Goal: Task Accomplishment & Management: Manage account settings

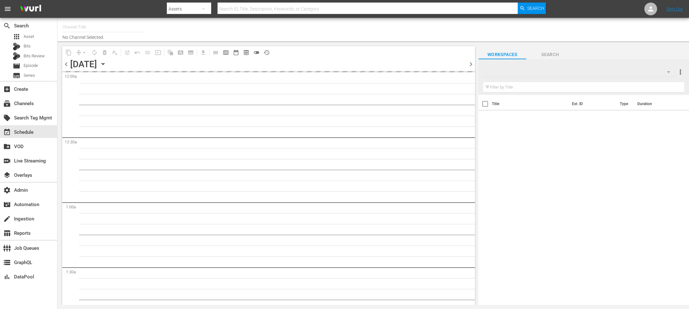
type input "Icon Film Channel Classics (1624)"
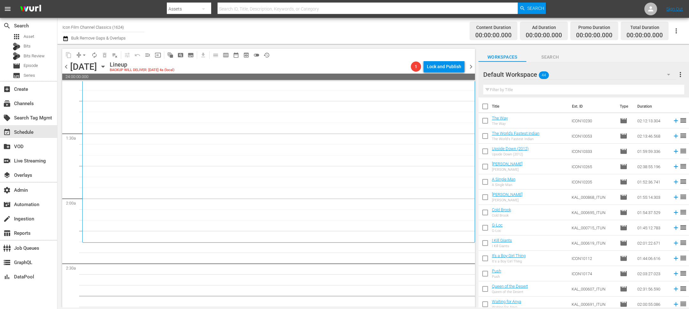
scroll to position [144, 0]
click at [64, 68] on span "chevron_left" at bounding box center [66, 67] width 8 height 8
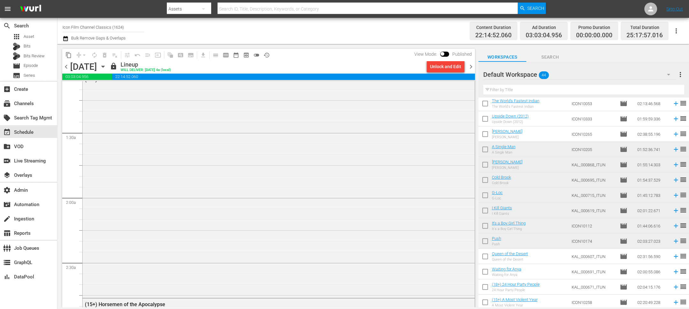
scroll to position [38, 0]
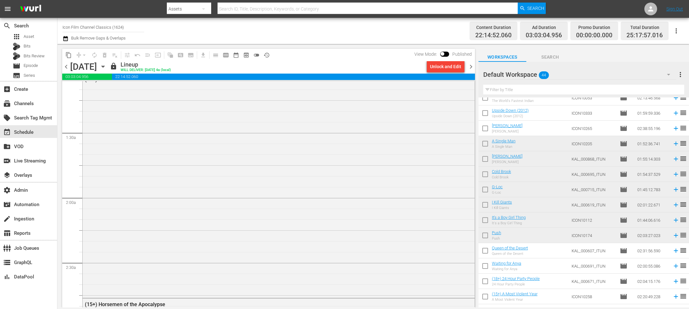
click at [472, 67] on span "chevron_right" at bounding box center [471, 67] width 8 height 8
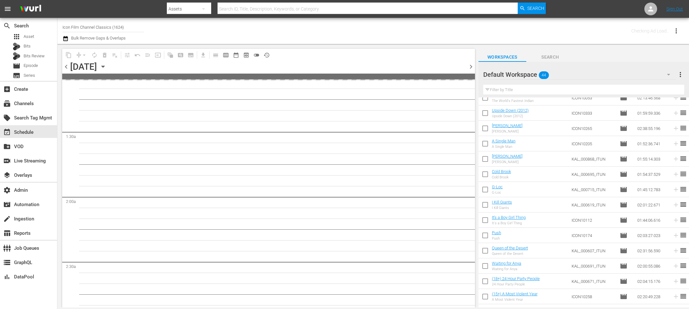
scroll to position [154, 0]
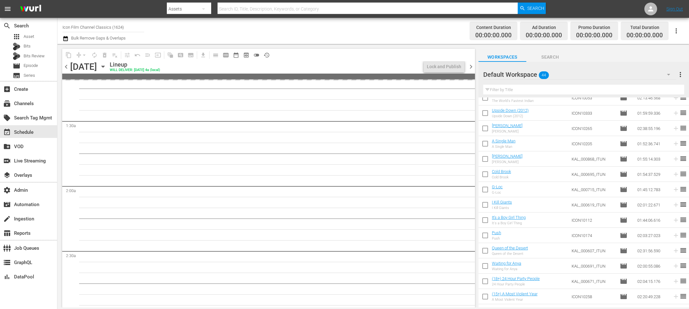
click at [484, 251] on input "checkbox" at bounding box center [485, 252] width 13 height 13
checkbox input "true"
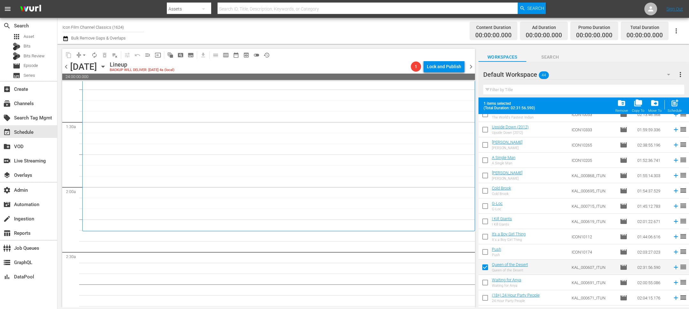
click at [484, 281] on input "checkbox" at bounding box center [485, 284] width 13 height 13
checkbox input "true"
click at [676, 110] on div "Schedule" at bounding box center [675, 111] width 14 height 4
checkbox input "false"
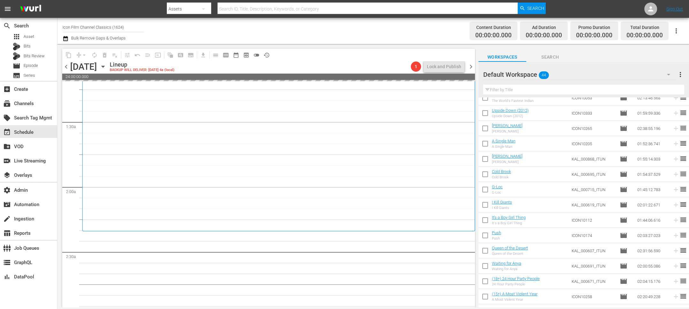
scroll to position [0, 0]
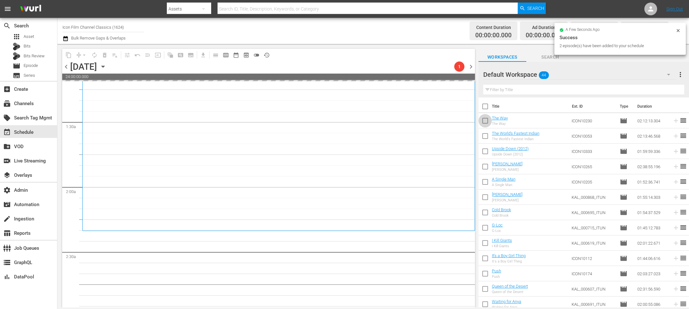
click at [489, 123] on input "checkbox" at bounding box center [485, 121] width 13 height 13
checkbox input "true"
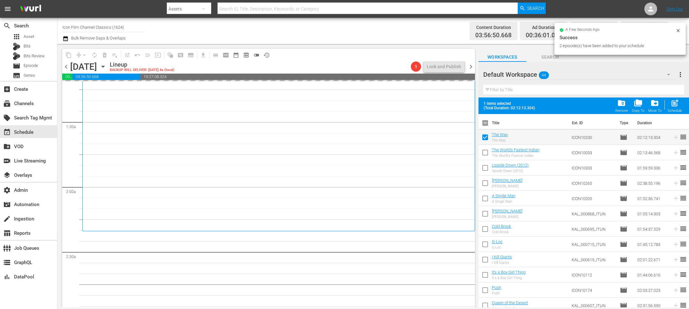
click at [485, 156] on input "checkbox" at bounding box center [485, 153] width 13 height 13
checkbox input "true"
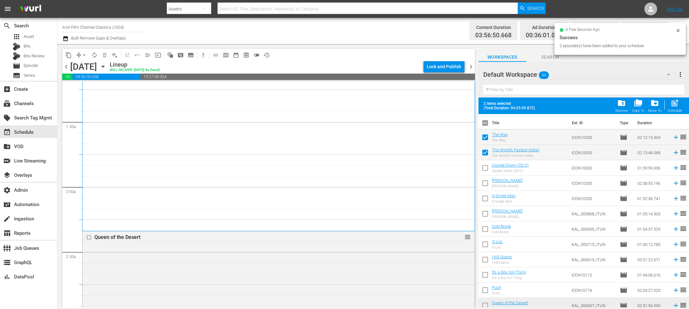
click at [485, 171] on input "checkbox" at bounding box center [485, 169] width 13 height 13
checkbox input "true"
click at [485, 188] on input "checkbox" at bounding box center [485, 184] width 13 height 13
checkbox input "true"
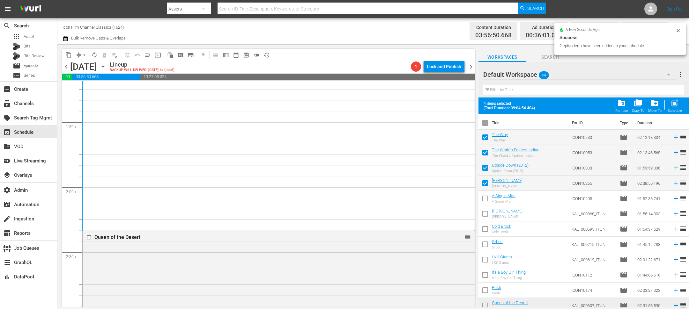
click at [485, 196] on input "checkbox" at bounding box center [485, 199] width 13 height 13
checkbox input "true"
click at [670, 109] on div "Schedule" at bounding box center [675, 111] width 14 height 4
checkbox input "false"
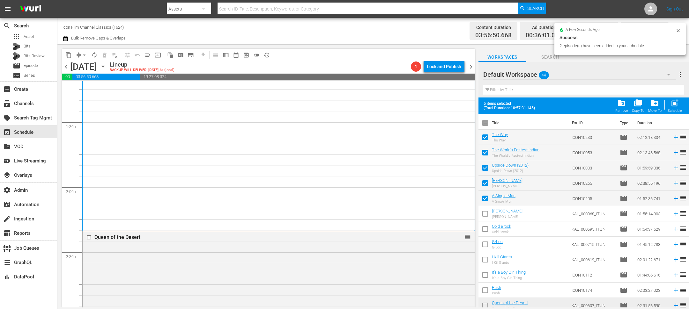
checkbox input "false"
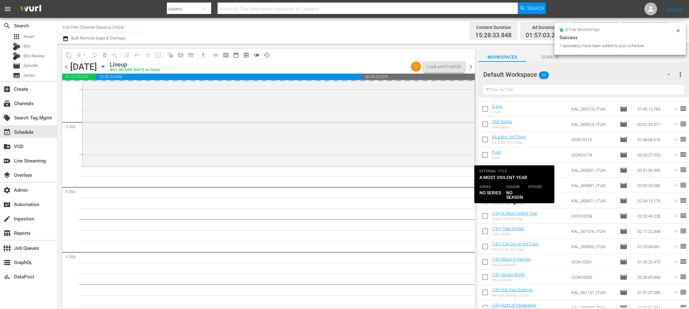
scroll to position [122, 0]
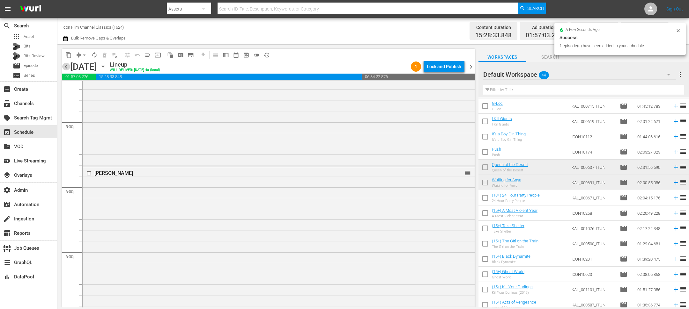
click at [66, 67] on span "chevron_left" at bounding box center [66, 67] width 8 height 8
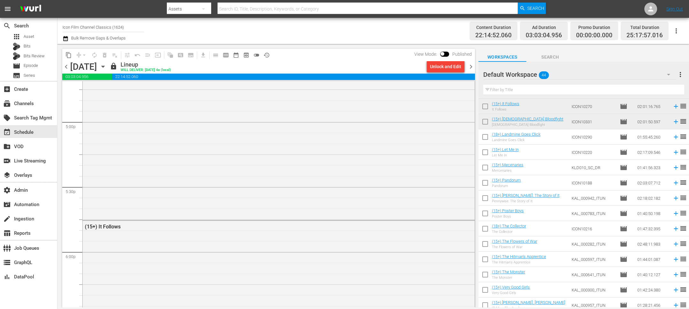
scroll to position [460, 0]
click at [469, 63] on span "chevron_right" at bounding box center [471, 67] width 8 height 8
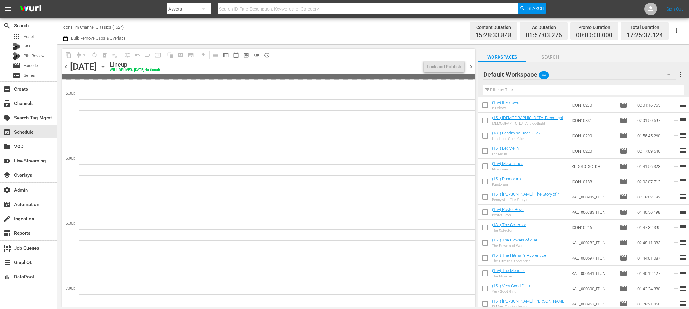
scroll to position [2237, 0]
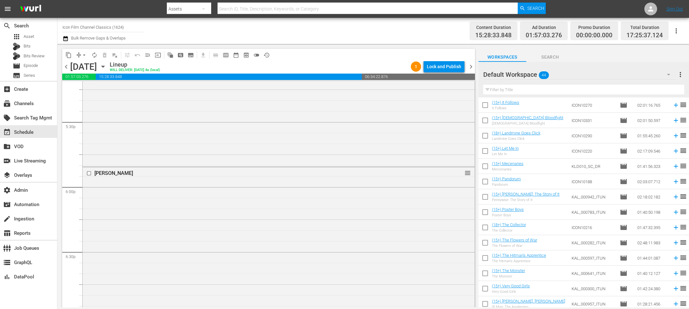
click at [479, 151] on input "checkbox" at bounding box center [485, 152] width 13 height 13
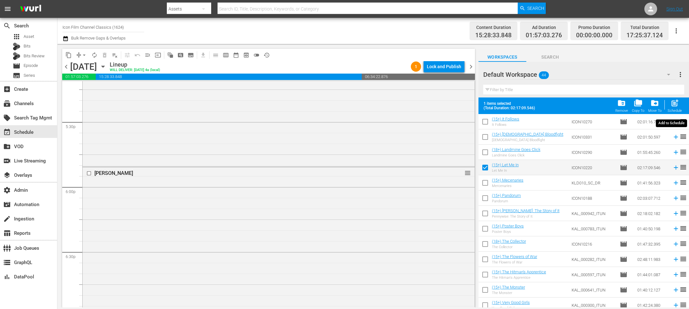
click at [673, 106] on span "post_add" at bounding box center [675, 103] width 9 height 9
checkbox input "false"
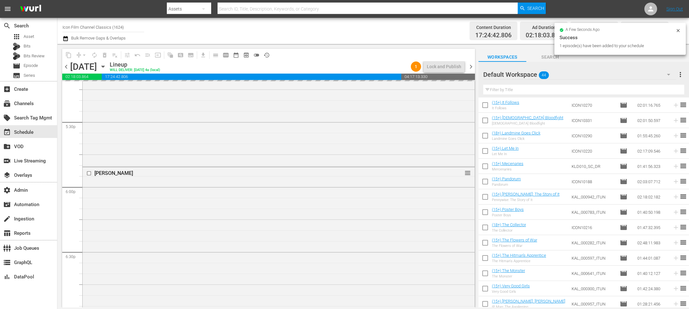
scroll to position [2844, 0]
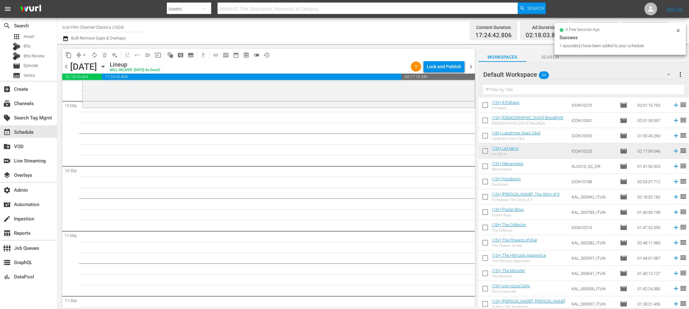
click at [482, 133] on input "checkbox" at bounding box center [485, 136] width 13 height 13
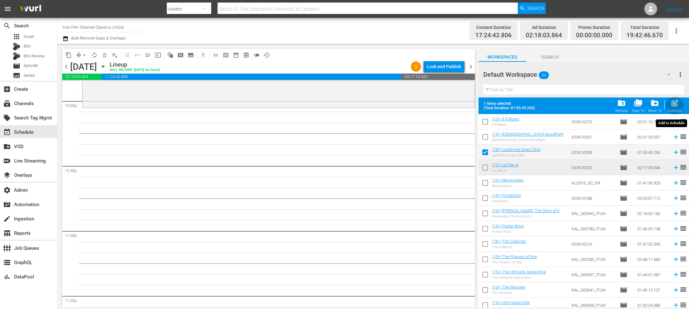
click at [675, 103] on span "post_add" at bounding box center [675, 103] width 9 height 9
checkbox input "false"
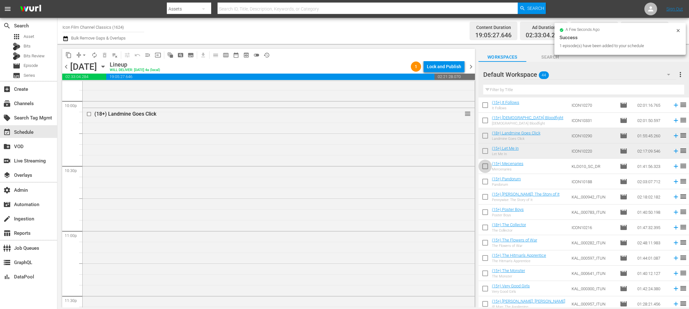
click at [485, 169] on input "checkbox" at bounding box center [485, 167] width 13 height 13
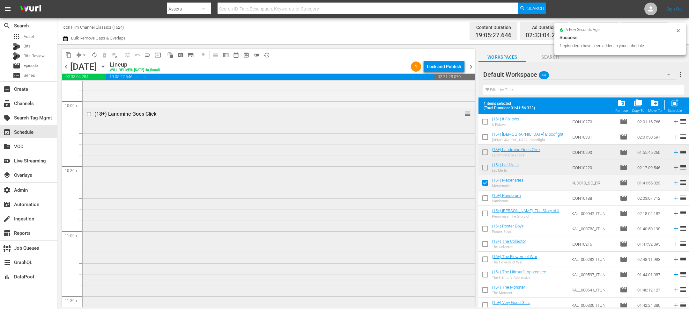
scroll to position [2897, 0]
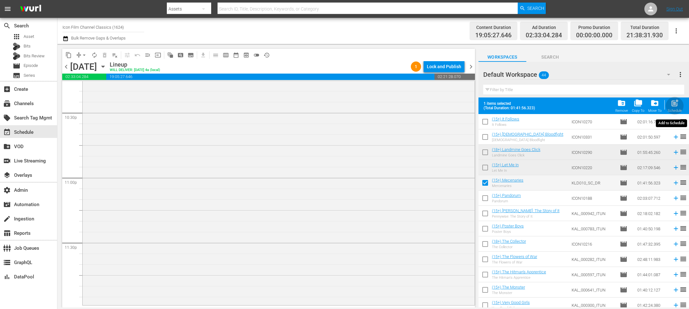
click at [673, 108] on div "post_add Schedule" at bounding box center [675, 106] width 14 height 14
checkbox input "false"
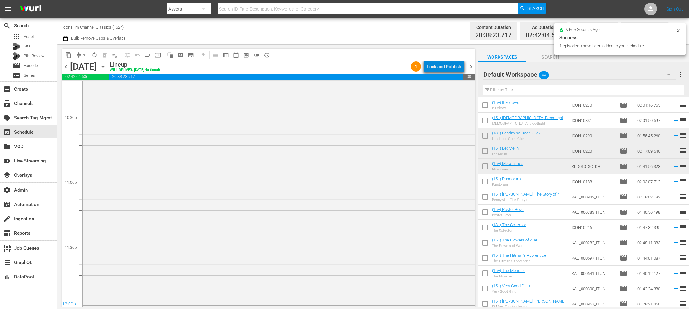
click at [449, 66] on div "Lock and Publish" at bounding box center [444, 66] width 34 height 11
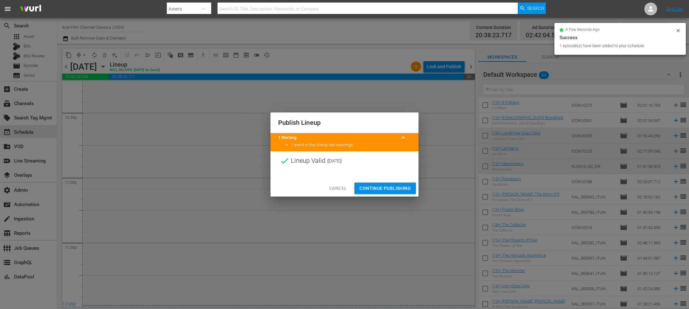
click at [408, 190] on span "Continue Publishing" at bounding box center [385, 189] width 51 height 8
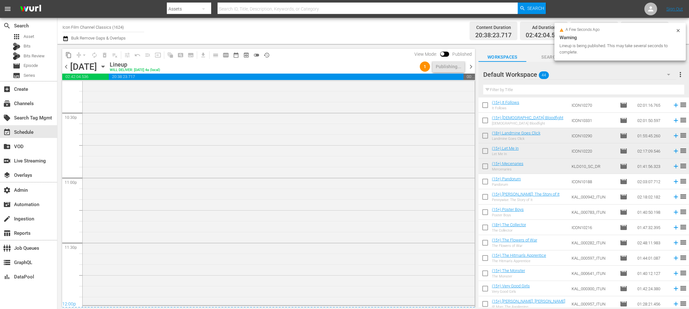
click at [472, 69] on span "chevron_right" at bounding box center [471, 67] width 8 height 8
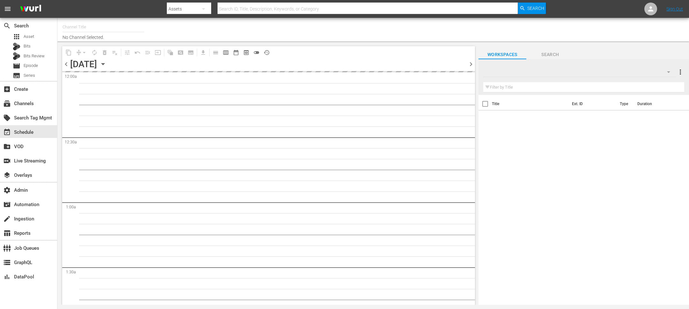
type input "Icon Film Channel Classics (1624)"
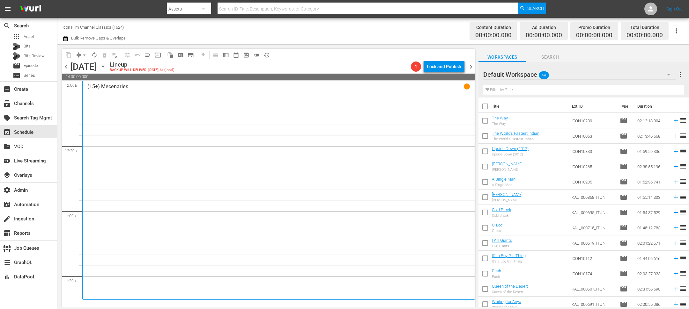
scroll to position [478, 0]
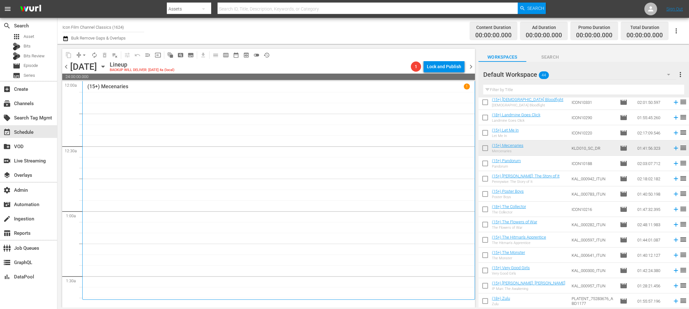
drag, startPoint x: 487, startPoint y: 164, endPoint x: 524, endPoint y: 141, distance: 43.5
click at [487, 164] on input "checkbox" at bounding box center [485, 164] width 13 height 13
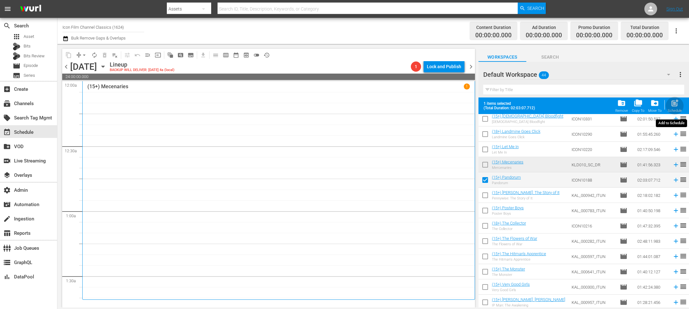
click at [672, 103] on span "post_add" at bounding box center [675, 103] width 9 height 9
checkbox input "false"
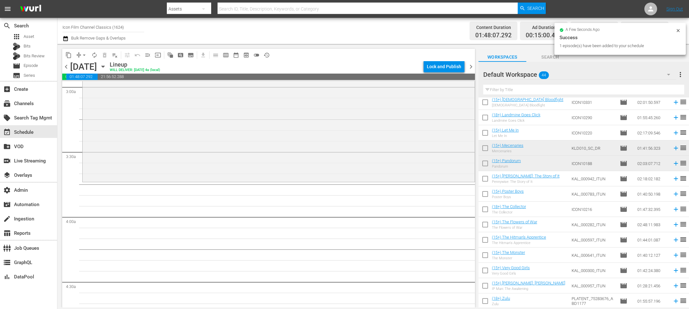
scroll to position [0, 0]
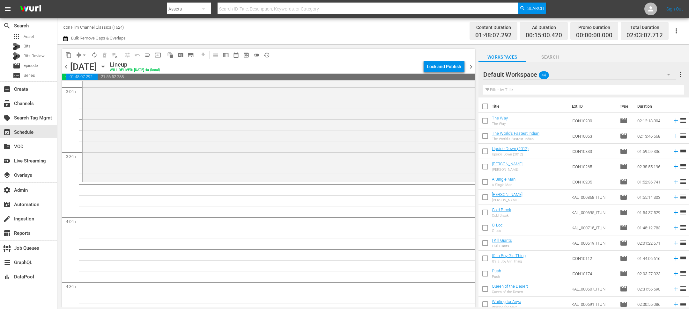
click at [61, 72] on div "content_copy compress arrow_drop_down autorenew_outlined delete_forever_outline…" at bounding box center [266, 176] width 419 height 264
click at [66, 70] on span "chevron_left" at bounding box center [66, 67] width 8 height 8
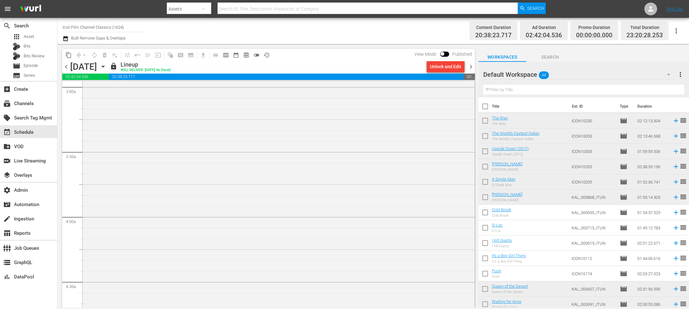
click at [470, 70] on span "chevron_right" at bounding box center [471, 67] width 8 height 8
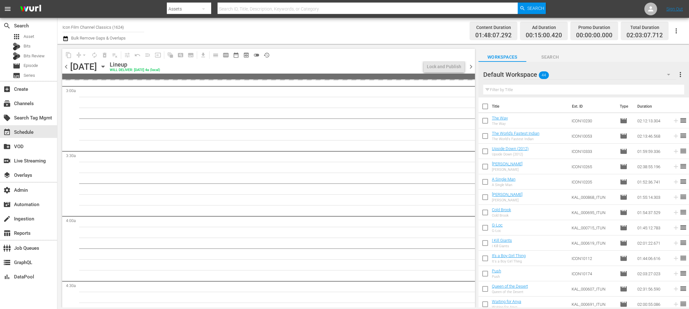
click at [485, 215] on input "checkbox" at bounding box center [485, 213] width 13 height 13
checkbox input "true"
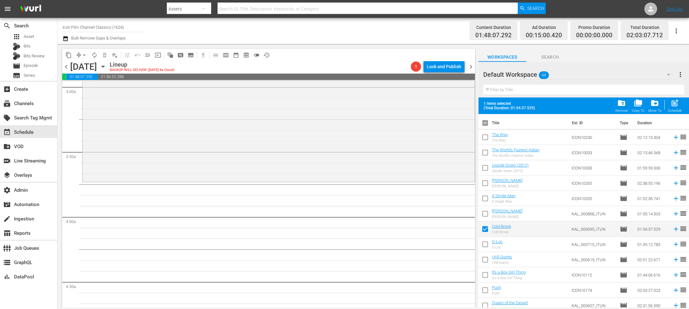
click at [484, 247] on input "checkbox" at bounding box center [485, 245] width 13 height 13
checkbox input "true"
click at [484, 261] on input "checkbox" at bounding box center [485, 261] width 13 height 13
checkbox input "true"
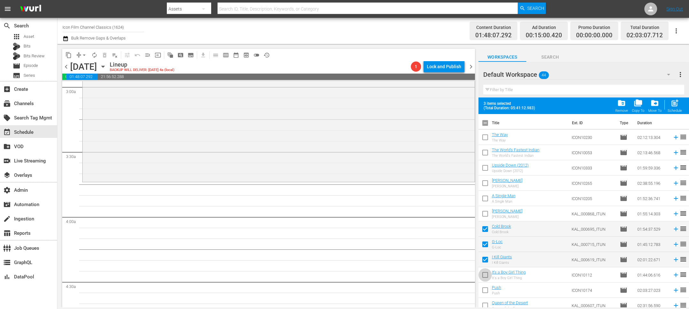
click at [484, 275] on input "checkbox" at bounding box center [485, 276] width 13 height 13
checkbox input "true"
click at [484, 289] on input "checkbox" at bounding box center [485, 291] width 13 height 13
checkbox input "true"
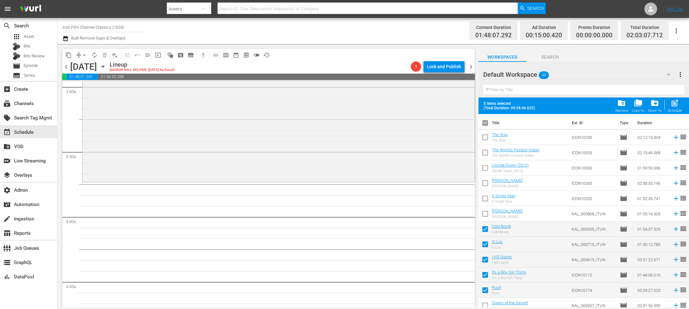
click at [485, 303] on input "checkbox" at bounding box center [485, 307] width 13 height 13
checkbox input "true"
click at [670, 105] on div "post_add Schedule" at bounding box center [675, 106] width 14 height 14
checkbox input "false"
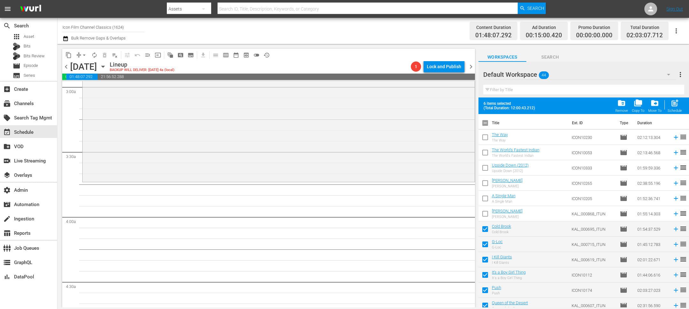
checkbox input "false"
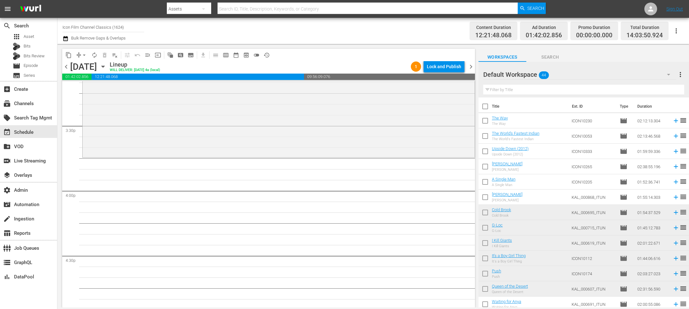
scroll to position [10, 0]
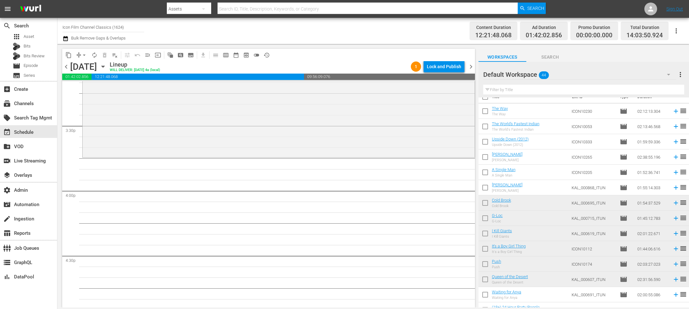
click at [489, 298] on input "checkbox" at bounding box center [485, 296] width 13 height 13
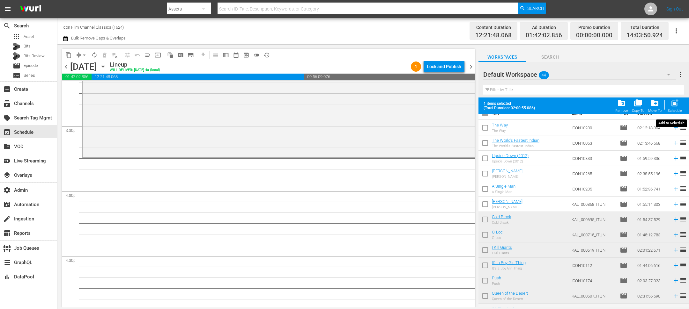
click at [677, 106] on span "post_add" at bounding box center [675, 103] width 9 height 9
checkbox input "false"
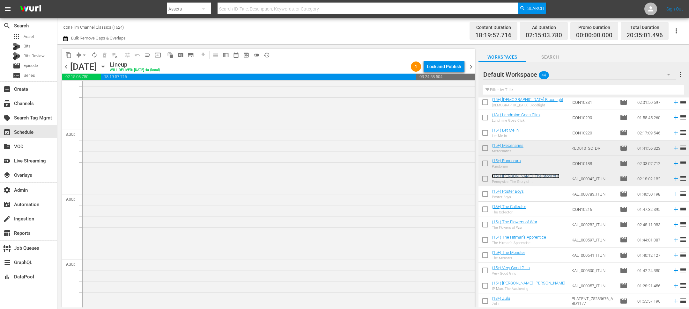
scroll to position [2672, 0]
click at [484, 193] on input "checkbox" at bounding box center [485, 195] width 13 height 13
checkbox input "true"
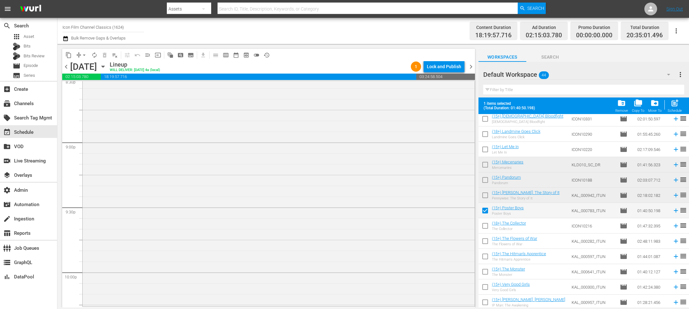
click at [482, 223] on input "checkbox" at bounding box center [485, 227] width 13 height 13
checkbox input "true"
click at [485, 214] on input "checkbox" at bounding box center [485, 211] width 13 height 13
checkbox input "false"
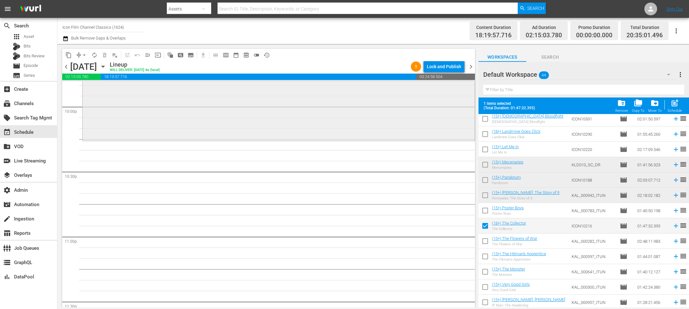
scroll to position [2838, 0]
click at [676, 103] on span "post_add" at bounding box center [675, 103] width 9 height 9
checkbox input "false"
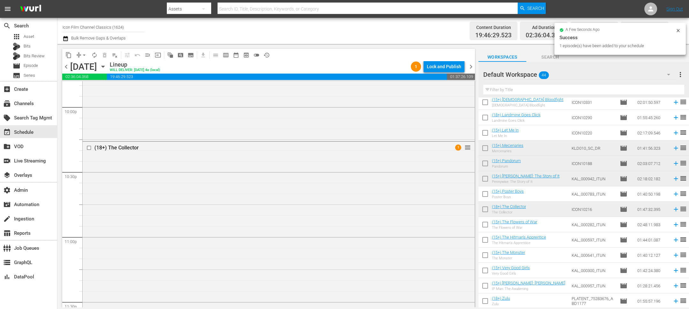
scroll to position [2904, 0]
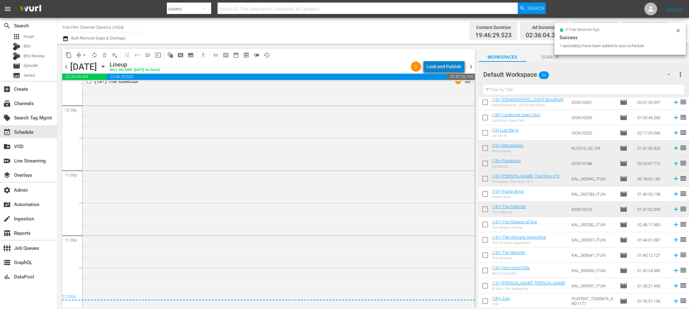
click at [448, 68] on div "Lock and Publish" at bounding box center [444, 66] width 34 height 11
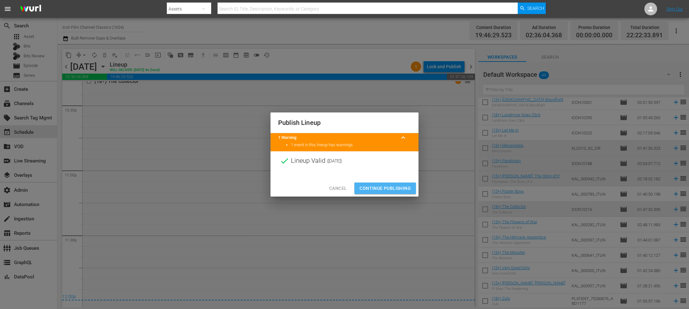
click at [401, 189] on span "Continue Publishing" at bounding box center [385, 189] width 51 height 8
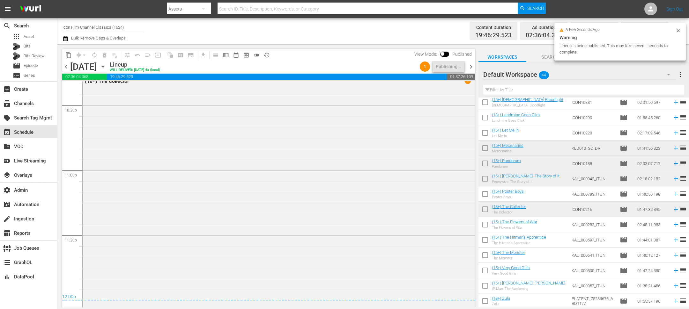
click at [472, 66] on span "chevron_right" at bounding box center [471, 67] width 8 height 8
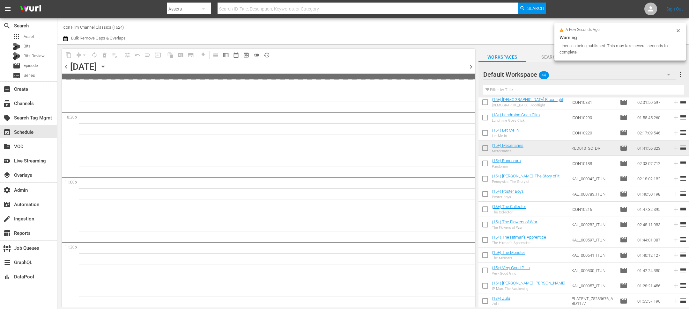
scroll to position [2896, 0]
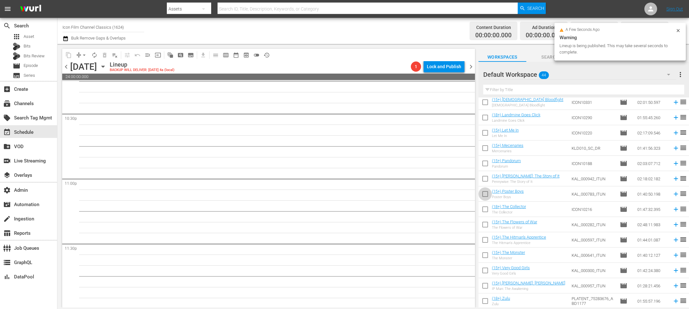
click at [482, 196] on input "checkbox" at bounding box center [485, 195] width 13 height 13
checkbox input "true"
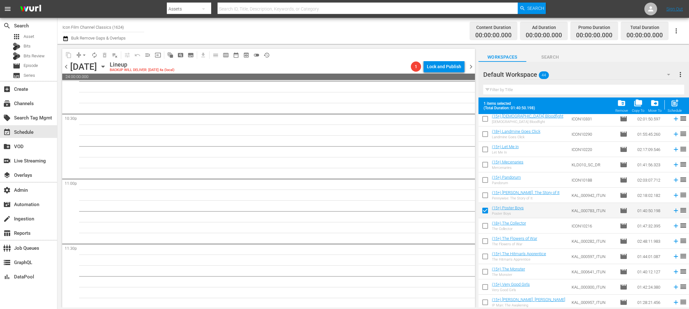
click at [485, 241] on input "checkbox" at bounding box center [485, 242] width 13 height 13
checkbox input "true"
click at [676, 107] on span "post_add" at bounding box center [675, 103] width 9 height 9
checkbox input "false"
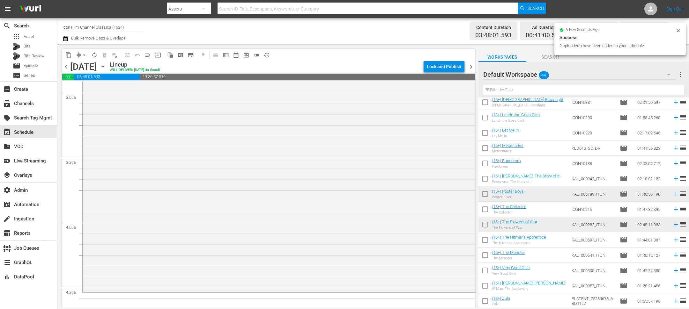
scroll to position [0, 0]
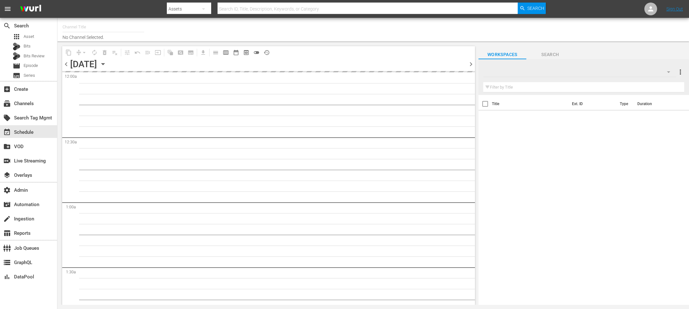
type input "Icon Film Channel Classics (1624)"
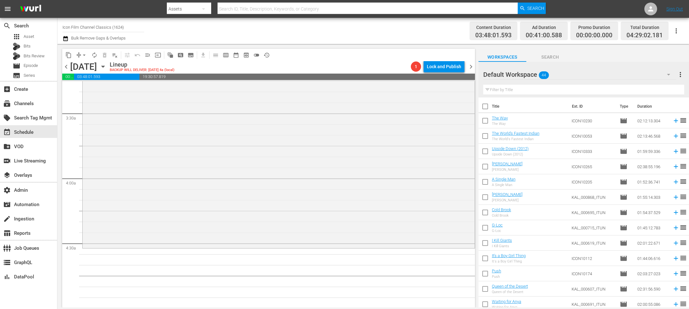
scroll to position [437, 0]
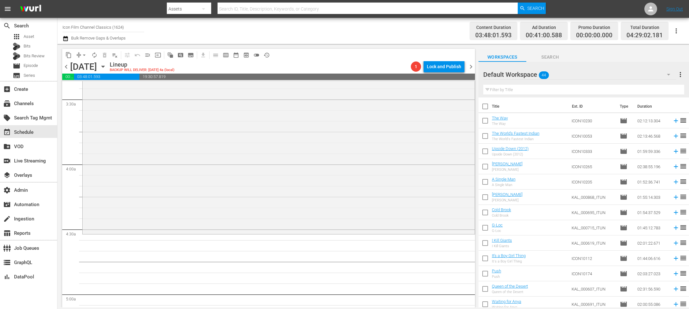
click at [67, 63] on span "chevron_left" at bounding box center [66, 67] width 8 height 8
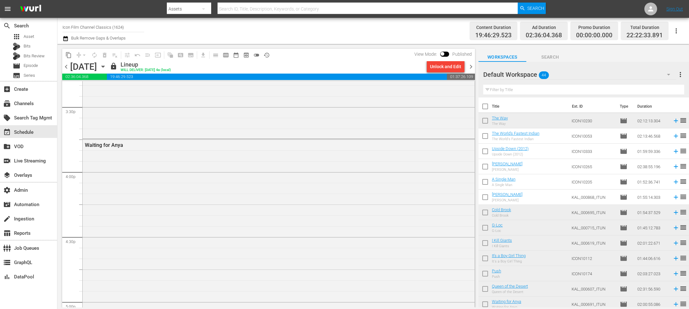
scroll to position [2904, 0]
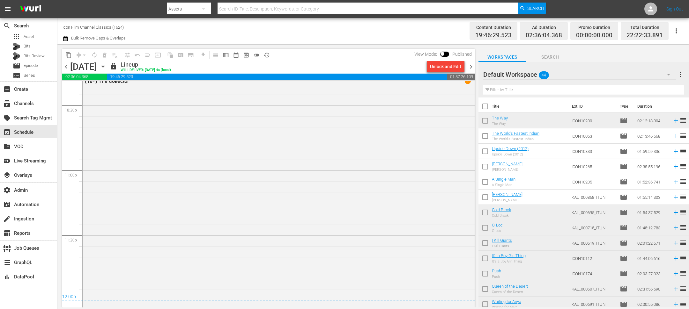
click at [471, 69] on span "chevron_right" at bounding box center [471, 67] width 8 height 8
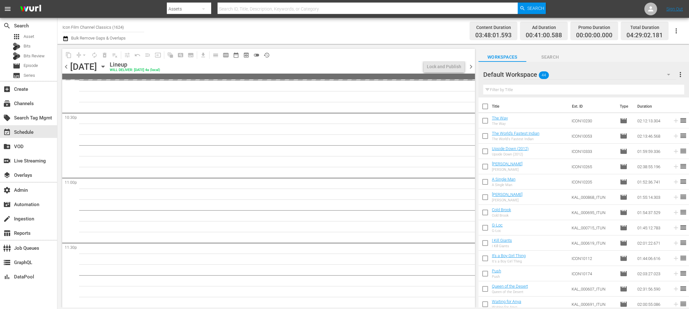
click at [484, 137] on input "checkbox" at bounding box center [485, 137] width 13 height 13
checkbox input "true"
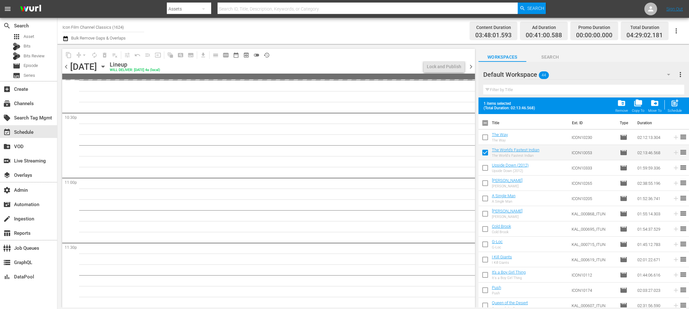
scroll to position [2875, 0]
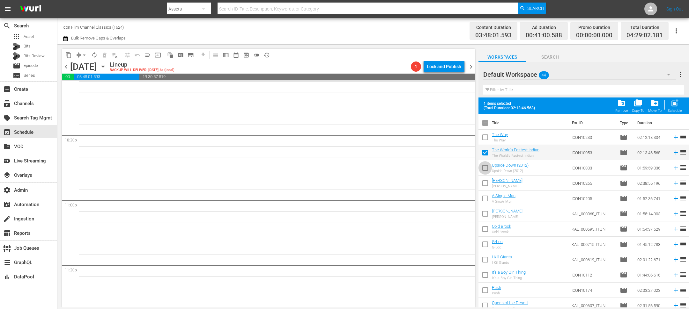
click at [483, 169] on input "checkbox" at bounding box center [485, 169] width 13 height 13
checkbox input "true"
drag, startPoint x: 483, startPoint y: 185, endPoint x: 483, endPoint y: 190, distance: 5.4
click at [483, 185] on input "checkbox" at bounding box center [485, 184] width 13 height 13
checkbox input "true"
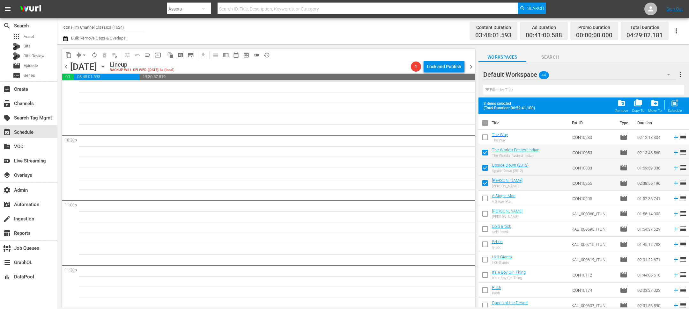
click at [483, 196] on input "checkbox" at bounding box center [485, 199] width 13 height 13
checkbox input "true"
click at [483, 210] on input "checkbox" at bounding box center [485, 215] width 13 height 13
checkbox input "true"
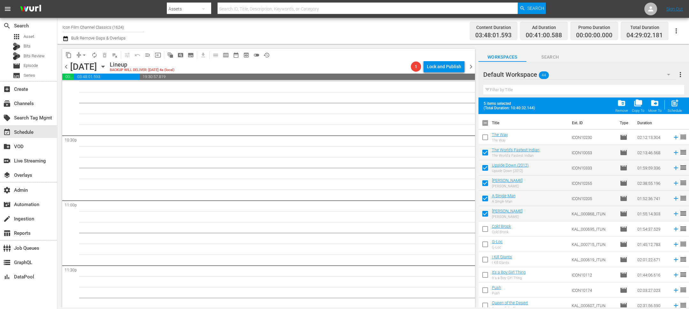
click at [483, 225] on input "checkbox" at bounding box center [485, 230] width 13 height 13
checkbox input "true"
click at [674, 115] on th at bounding box center [677, 123] width 10 height 18
click at [674, 114] on button "post_add Schedule" at bounding box center [675, 106] width 18 height 18
checkbox input "false"
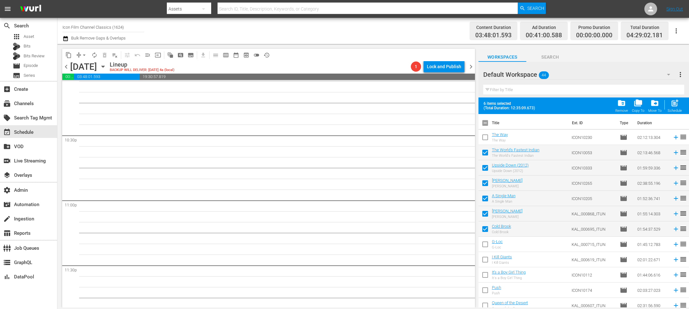
checkbox input "false"
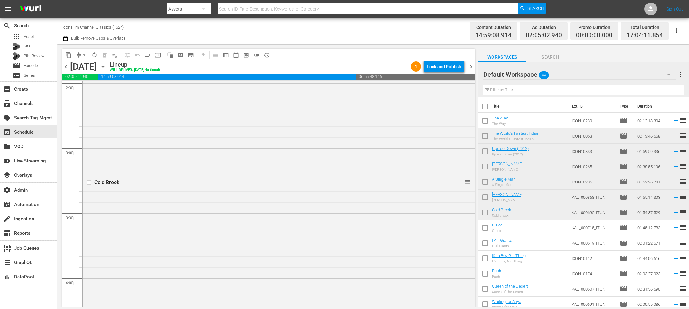
scroll to position [2042, 0]
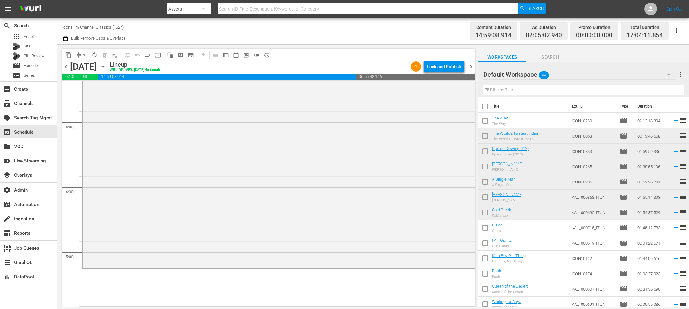
click at [481, 228] on input "checkbox" at bounding box center [485, 229] width 13 height 13
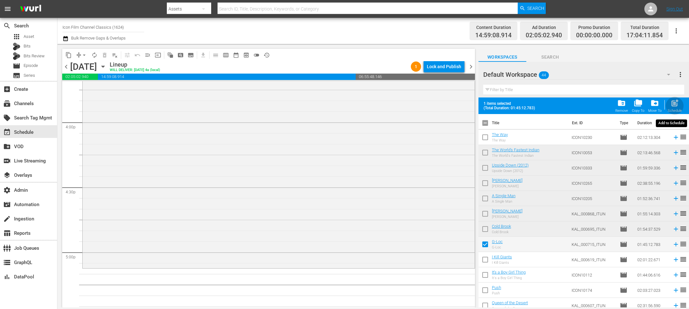
click at [674, 106] on span "post_add" at bounding box center [675, 103] width 9 height 9
checkbox input "false"
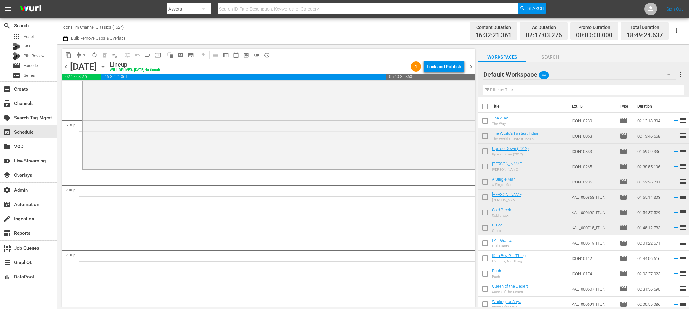
scroll to position [2297, 0]
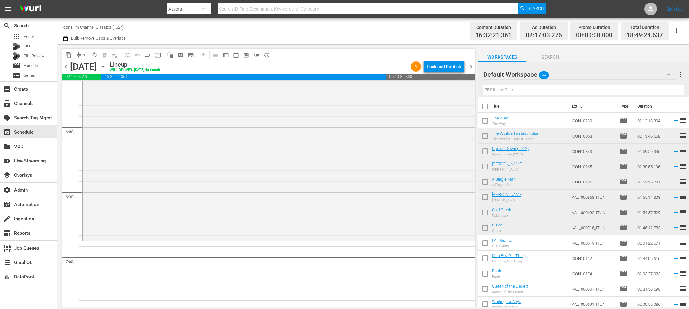
click at [66, 66] on span "chevron_left" at bounding box center [66, 67] width 8 height 8
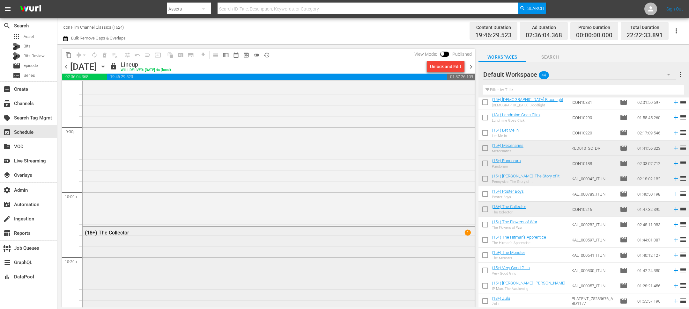
scroll to position [2663, 0]
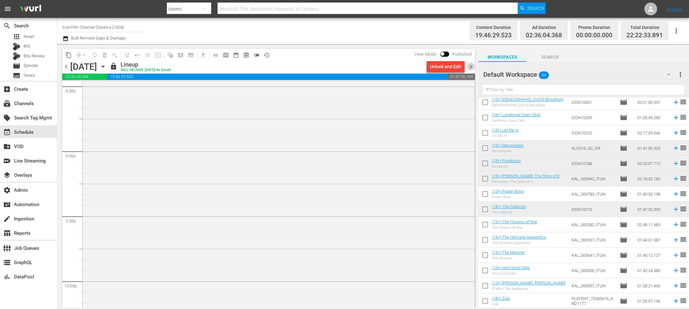
click at [469, 64] on span "chevron_right" at bounding box center [471, 67] width 8 height 8
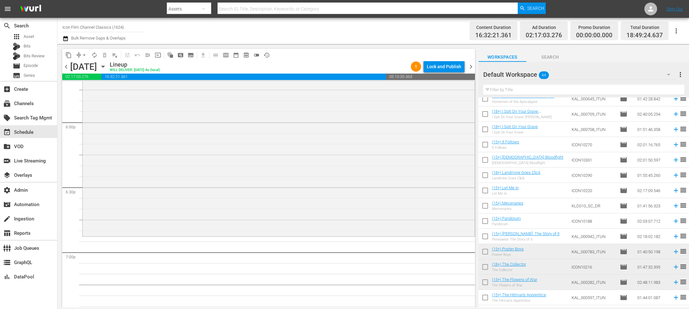
scroll to position [478, 0]
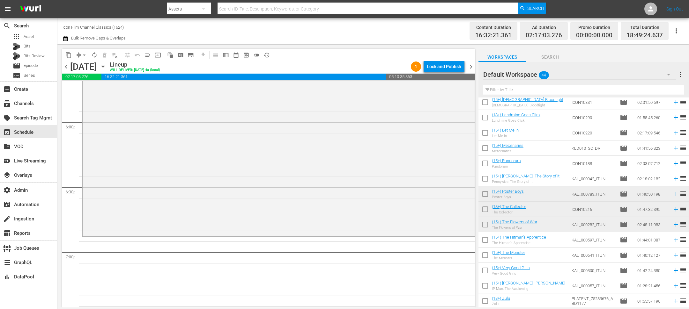
click at [473, 69] on span "chevron_right" at bounding box center [471, 67] width 8 height 8
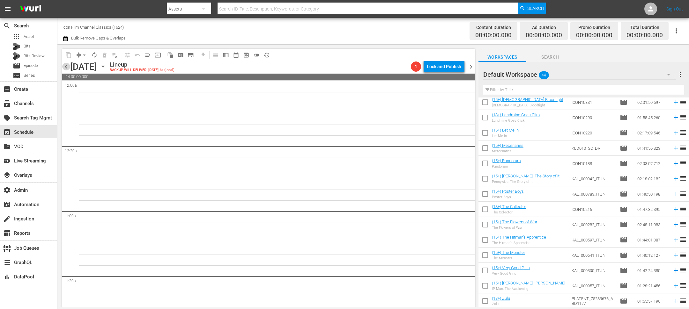
click at [68, 68] on span "chevron_left" at bounding box center [66, 67] width 8 height 8
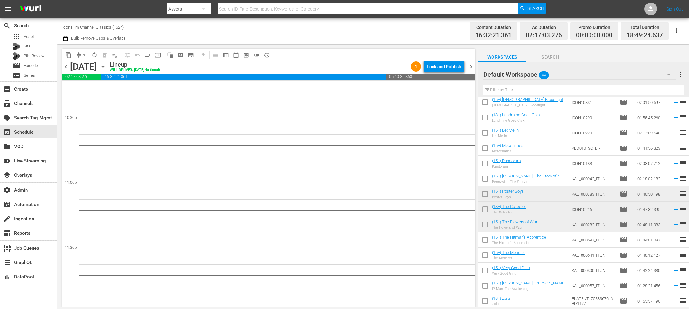
scroll to position [2433, 0]
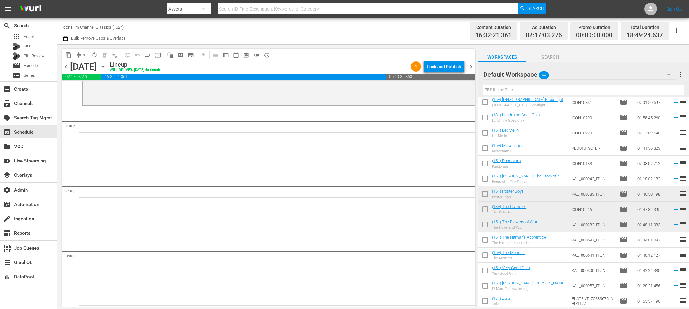
click at [483, 240] on input "checkbox" at bounding box center [485, 241] width 13 height 13
checkbox input "true"
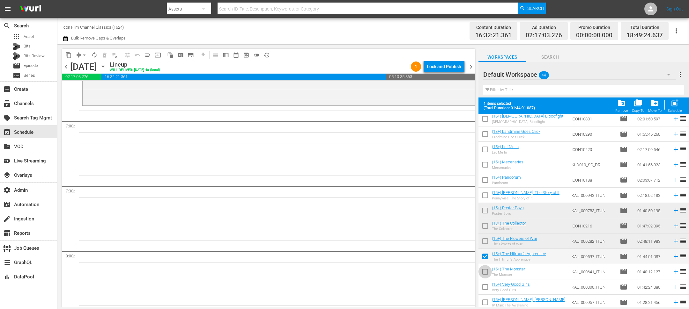
click at [482, 269] on input "checkbox" at bounding box center [485, 273] width 13 height 13
checkbox input "true"
click at [482, 286] on input "checkbox" at bounding box center [485, 288] width 13 height 13
checkbox input "true"
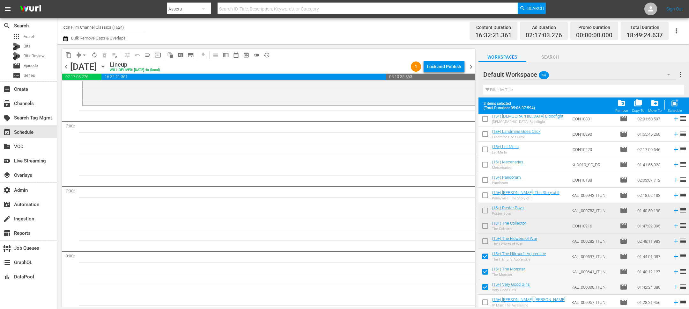
click at [670, 104] on div "post_add Schedule" at bounding box center [675, 106] width 14 height 14
checkbox input "false"
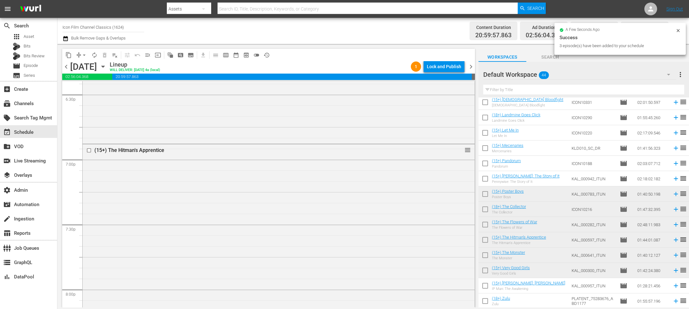
scroll to position [2897, 0]
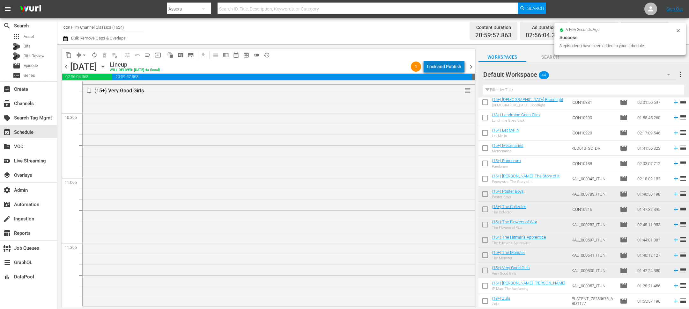
click at [454, 63] on div "Lock and Publish" at bounding box center [444, 66] width 34 height 11
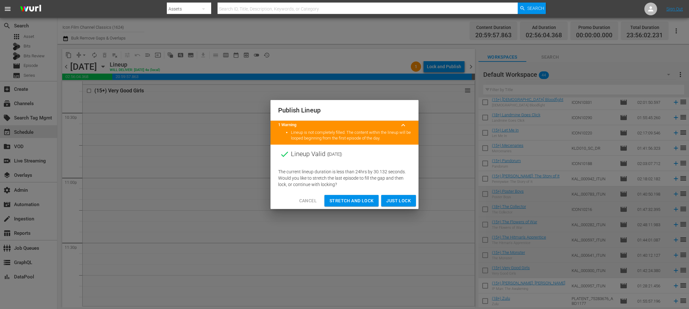
click at [298, 205] on button "Cancel" at bounding box center [308, 201] width 28 height 12
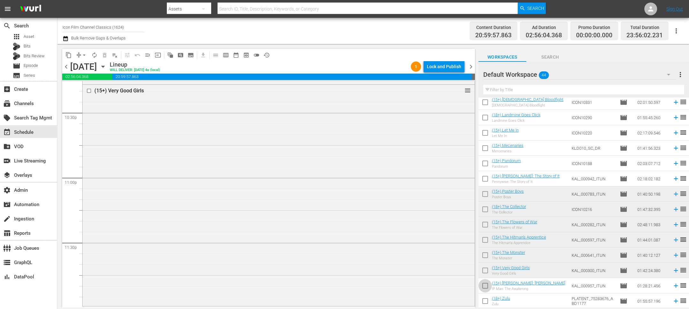
click at [484, 288] on input "checkbox" at bounding box center [485, 287] width 13 height 13
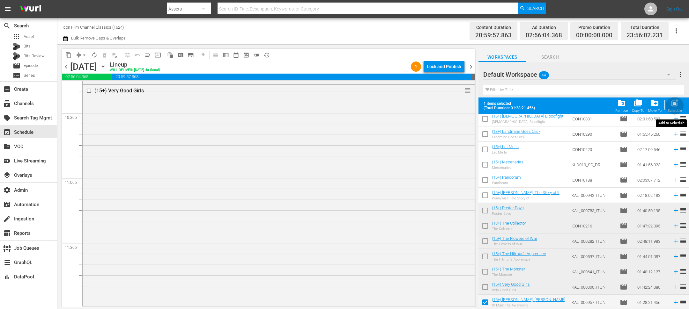
click at [670, 102] on div "post_add Schedule" at bounding box center [675, 106] width 14 height 14
checkbox input "false"
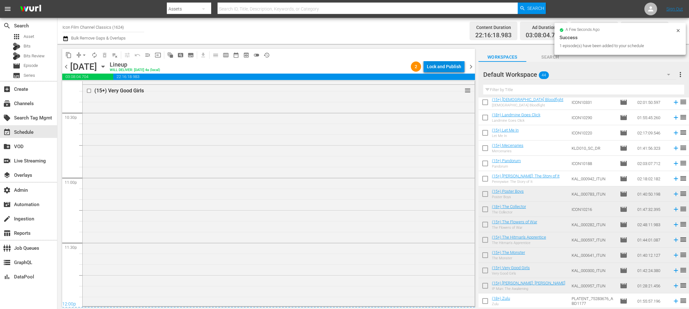
click at [449, 66] on div "Lock and Publish" at bounding box center [444, 66] width 34 height 11
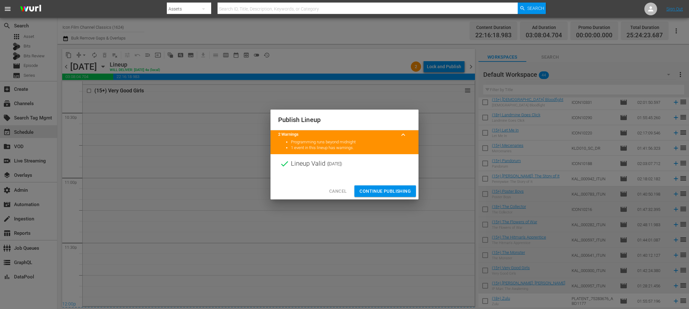
click at [404, 191] on span "Continue Publishing" at bounding box center [385, 192] width 51 height 8
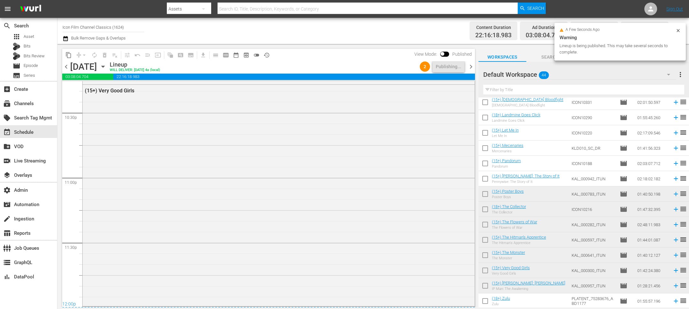
click at [469, 67] on span "chevron_right" at bounding box center [471, 67] width 8 height 8
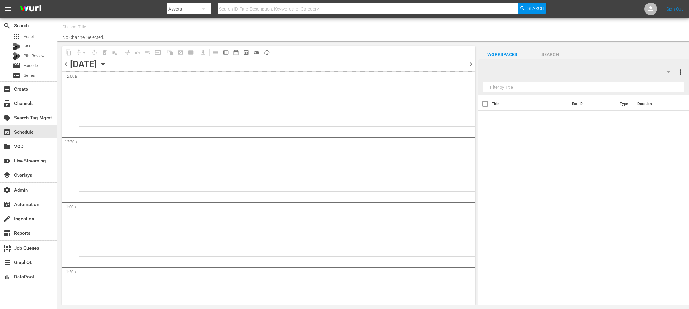
type input "Icon Film Channel Classics (1624)"
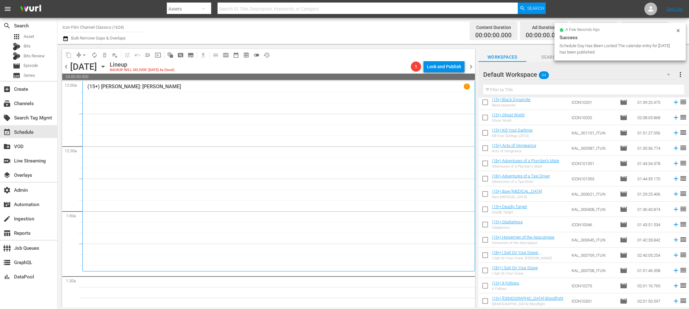
scroll to position [478, 0]
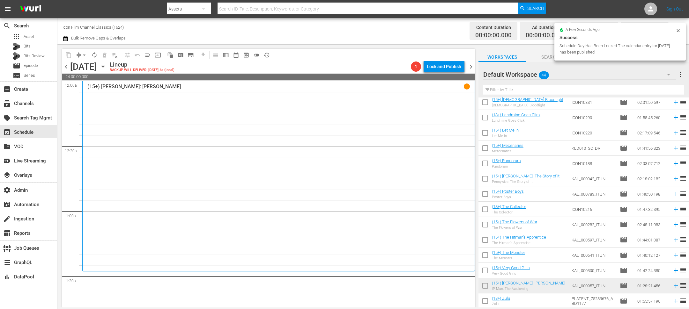
click at [486, 303] on input "checkbox" at bounding box center [485, 302] width 13 height 13
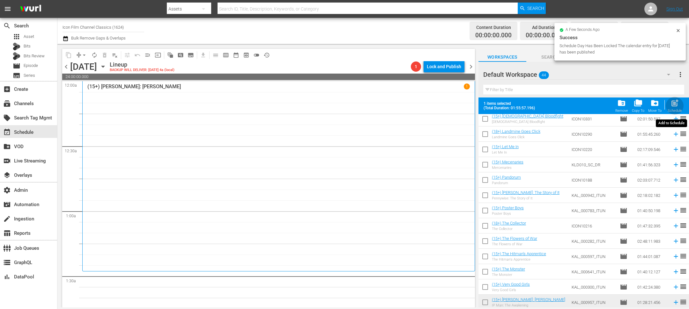
click at [677, 103] on span "post_add" at bounding box center [675, 103] width 9 height 9
checkbox input "false"
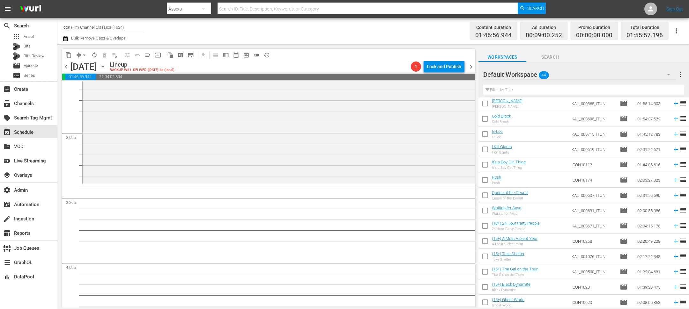
scroll to position [0, 0]
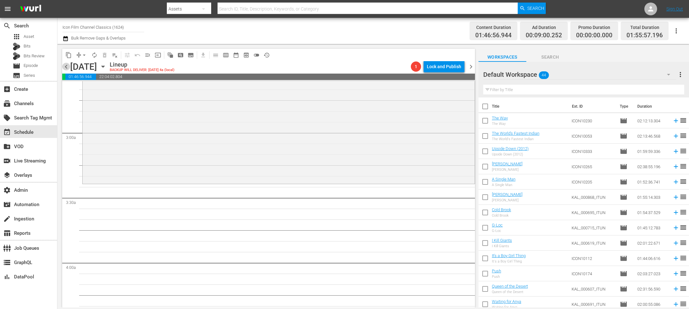
click at [66, 70] on span "chevron_left" at bounding box center [66, 67] width 8 height 8
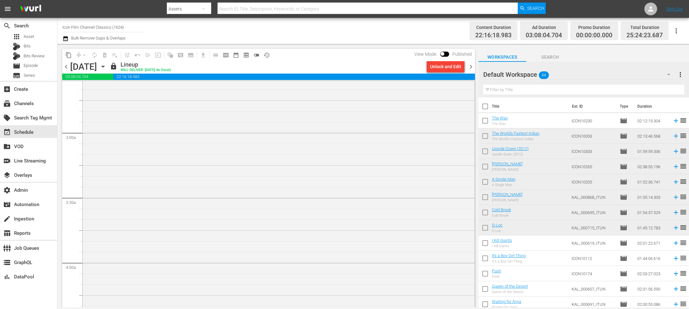
click at [471, 65] on span "chevron_right" at bounding box center [471, 67] width 8 height 8
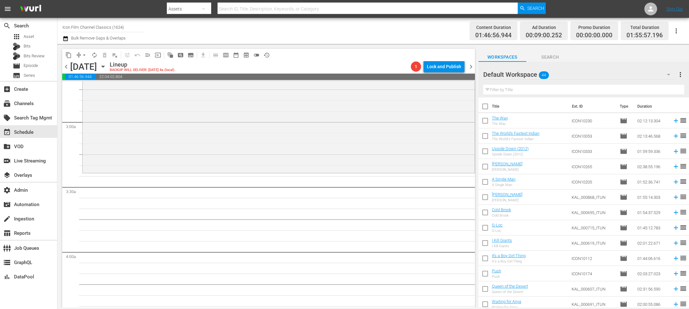
scroll to position [339, 0]
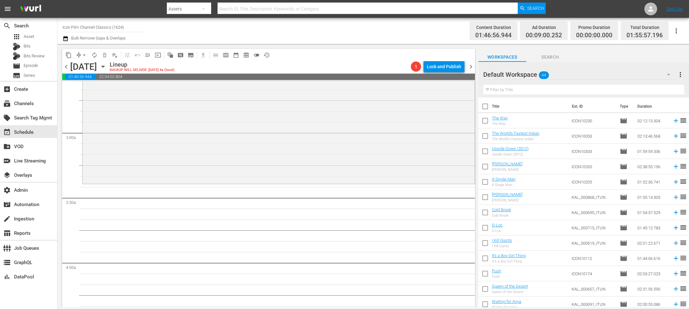
click at [484, 248] on input "checkbox" at bounding box center [485, 244] width 13 height 13
checkbox input "true"
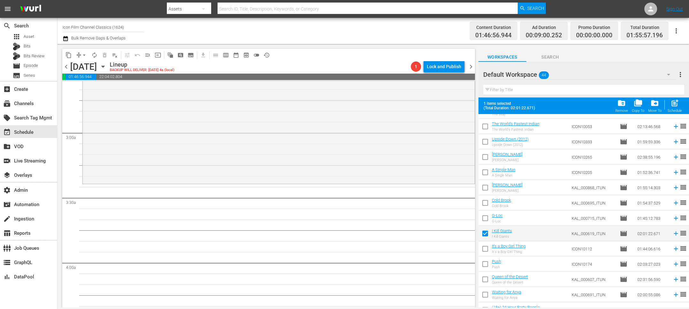
scroll to position [41, 0]
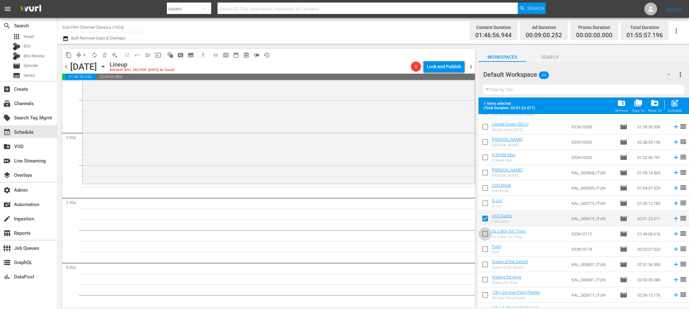
click at [485, 236] on input "checkbox" at bounding box center [485, 235] width 13 height 13
checkbox input "true"
click at [485, 255] on input "checkbox" at bounding box center [485, 250] width 13 height 13
checkbox input "true"
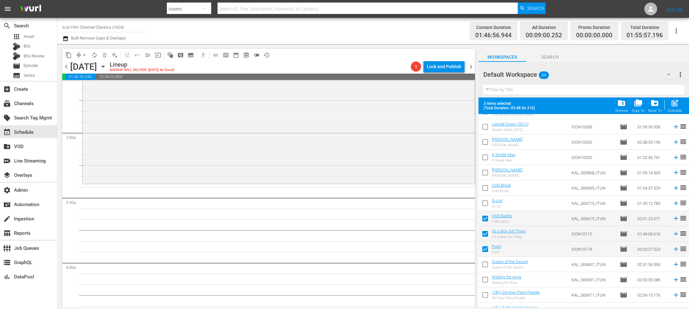
click at [485, 265] on input "checkbox" at bounding box center [485, 265] width 13 height 13
checkbox input "true"
click at [485, 285] on input "checkbox" at bounding box center [485, 281] width 13 height 13
checkbox input "true"
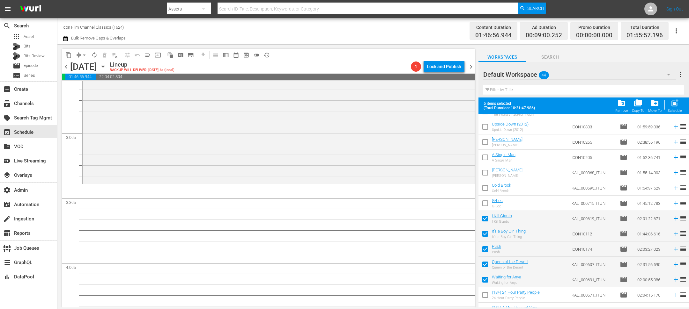
click at [673, 105] on span "post_add" at bounding box center [675, 103] width 9 height 9
checkbox input "false"
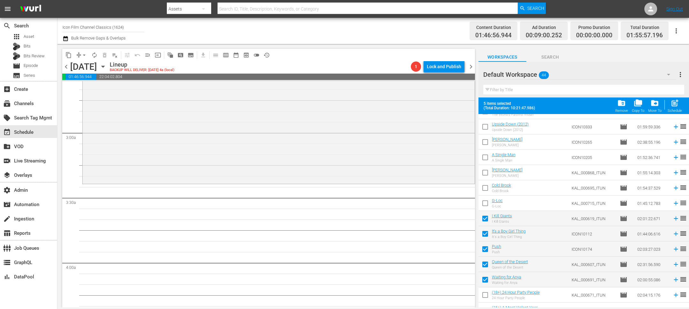
checkbox input "false"
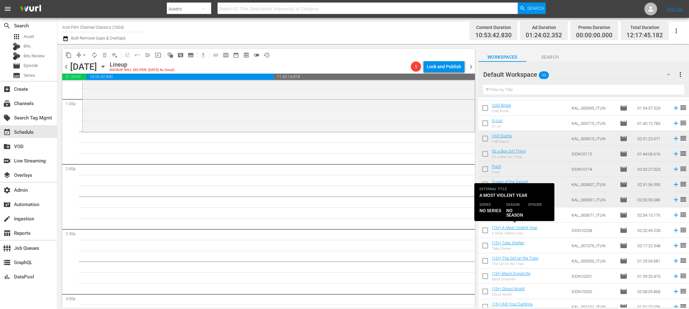
scroll to position [0, 0]
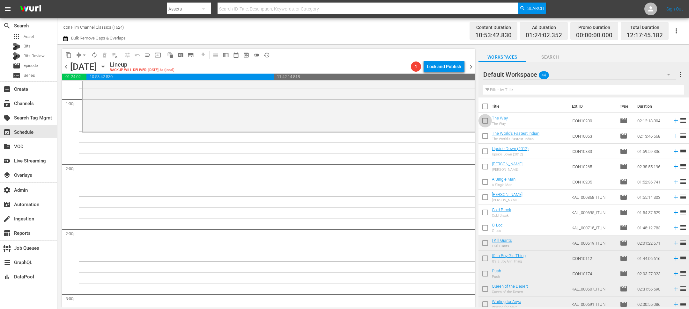
click at [487, 124] on input "checkbox" at bounding box center [485, 121] width 13 height 13
checkbox input "true"
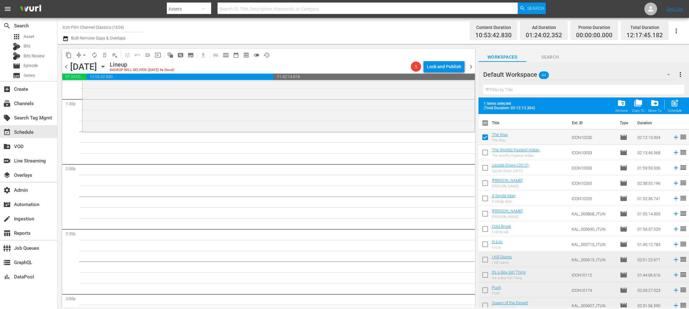
click at [485, 151] on input "checkbox" at bounding box center [485, 153] width 13 height 13
checkbox input "true"
click at [485, 165] on input "checkbox" at bounding box center [485, 169] width 13 height 13
checkbox input "true"
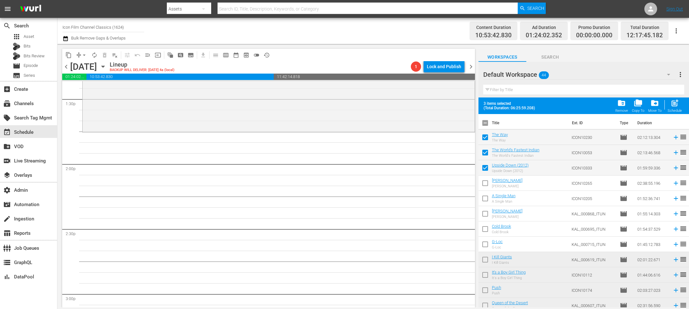
click at [485, 182] on input "checkbox" at bounding box center [485, 184] width 13 height 13
checkbox input "true"
click at [485, 197] on input "checkbox" at bounding box center [485, 199] width 13 height 13
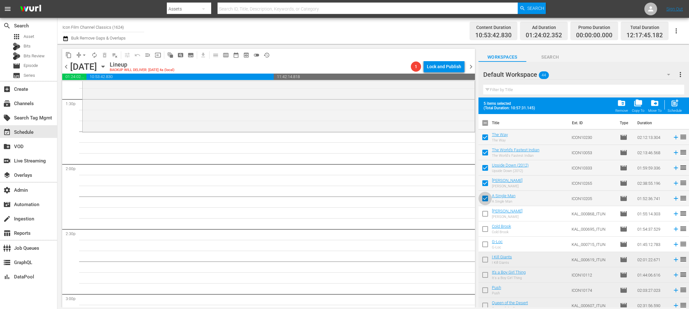
click at [484, 198] on input "checkbox" at bounding box center [485, 199] width 13 height 13
checkbox input "false"
click at [484, 184] on input "checkbox" at bounding box center [485, 184] width 13 height 13
checkbox input "false"
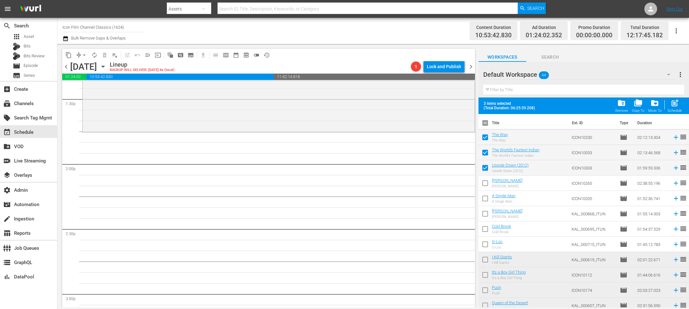
click at [484, 165] on input "checkbox" at bounding box center [485, 169] width 13 height 13
checkbox input "false"
click at [675, 110] on div "Schedule" at bounding box center [675, 111] width 14 height 4
checkbox input "false"
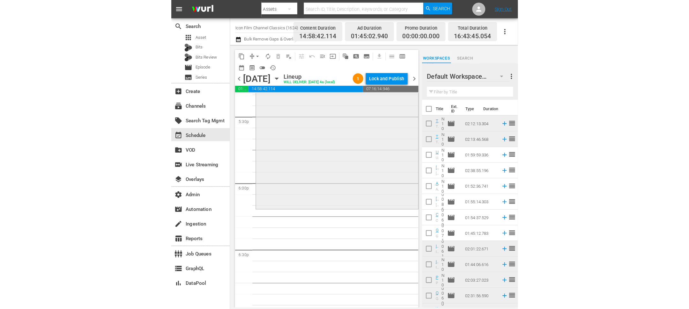
scroll to position [2258, 0]
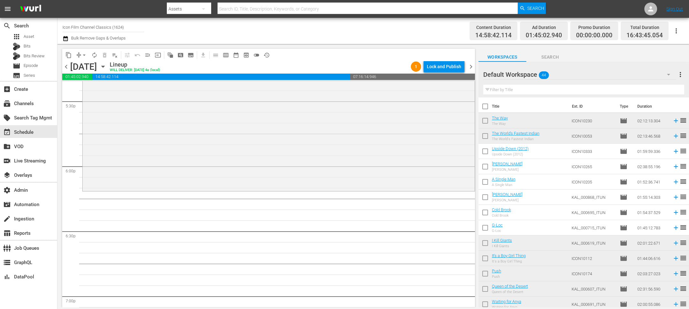
click at [65, 67] on span "chevron_left" at bounding box center [66, 67] width 8 height 8
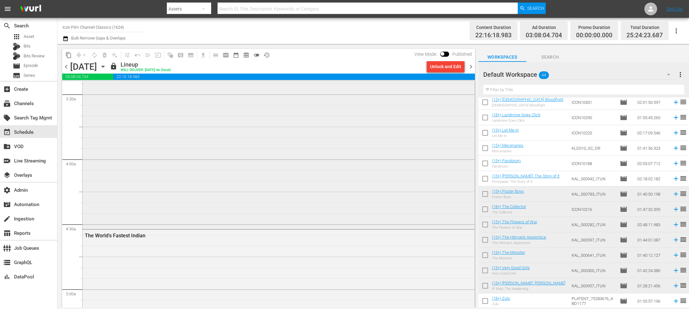
scroll to position [458, 0]
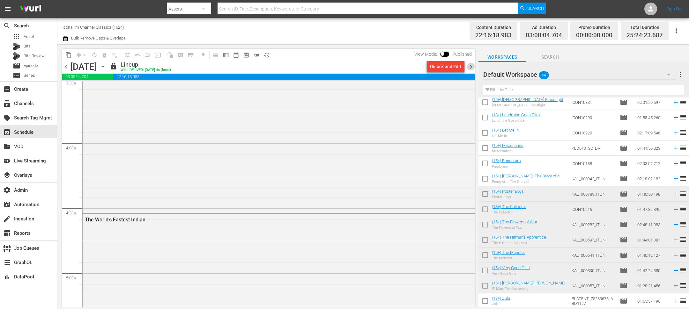
click at [469, 68] on span "chevron_right" at bounding box center [471, 67] width 8 height 8
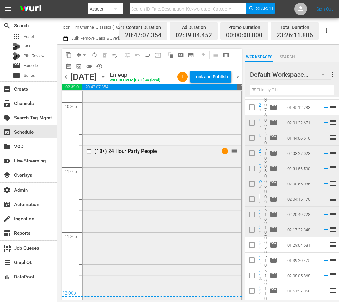
scroll to position [3042, 0]
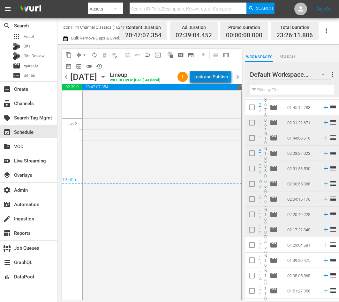
click at [215, 75] on div "Lock and Publish" at bounding box center [210, 76] width 34 height 11
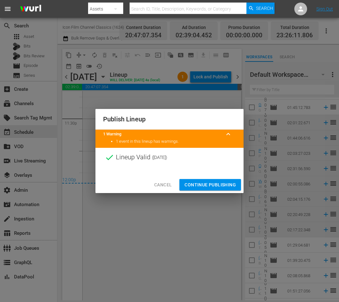
click at [210, 189] on span "Continue Publishing" at bounding box center [209, 185] width 51 height 8
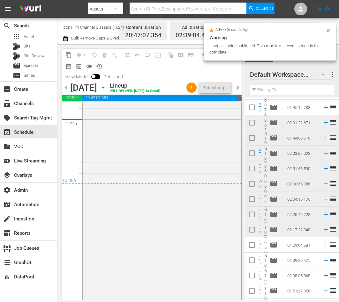
click at [237, 92] on span "chevron_right" at bounding box center [238, 88] width 8 height 8
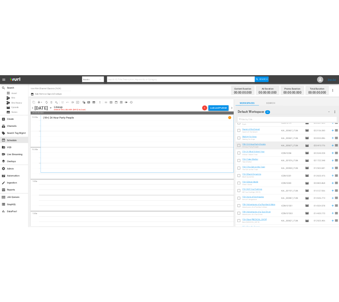
scroll to position [178, 0]
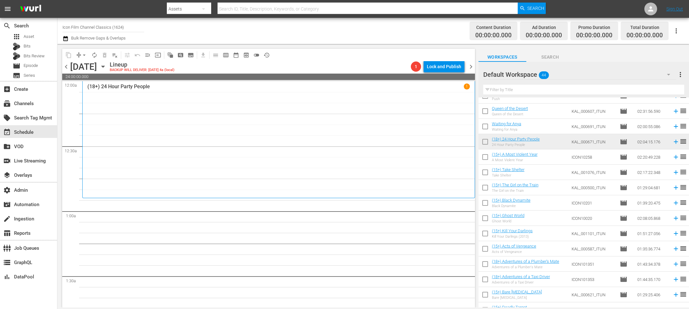
click at [338, 159] on input "checkbox" at bounding box center [485, 158] width 13 height 13
checkbox input "true"
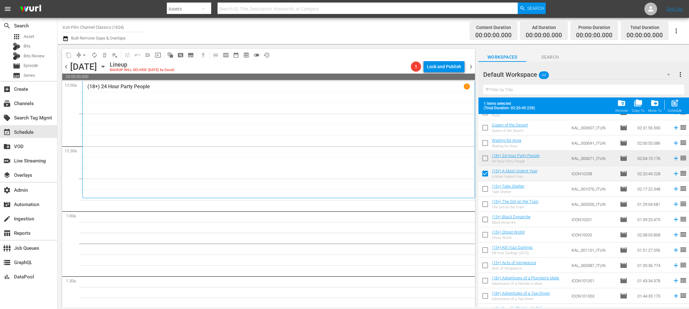
click at [338, 196] on input "checkbox" at bounding box center [485, 190] width 13 height 13
checkbox input "true"
click at [338, 210] on input "checkbox" at bounding box center [485, 205] width 13 height 13
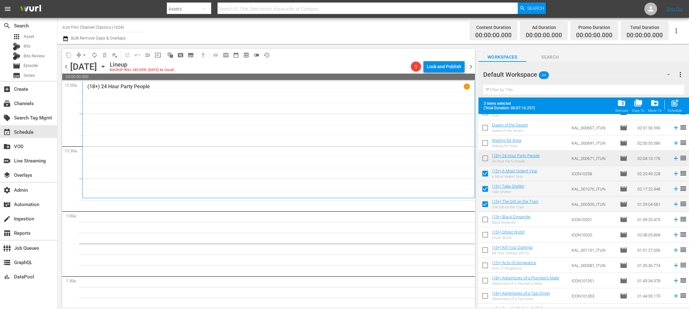
click at [338, 207] on input "checkbox" at bounding box center [485, 205] width 13 height 13
checkbox input "false"
click at [338, 108] on div "post_add Schedule" at bounding box center [675, 106] width 14 height 14
checkbox input "false"
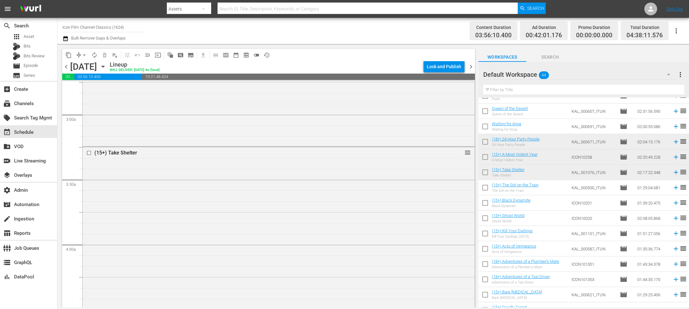
scroll to position [356, 0]
click at [91, 154] on input "checkbox" at bounding box center [89, 153] width 7 height 5
click at [107, 55] on span "delete_forever_outlined" at bounding box center [104, 55] width 6 height 6
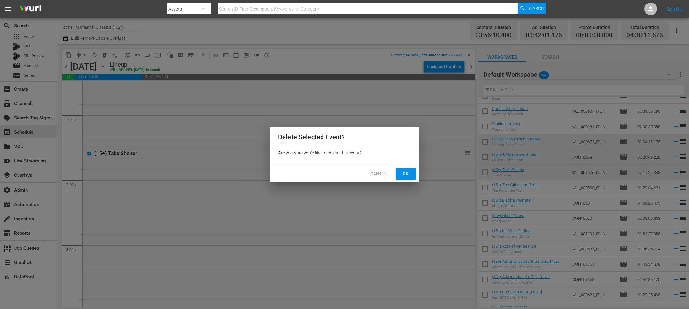
click at [338, 171] on span "Ok" at bounding box center [406, 174] width 10 height 8
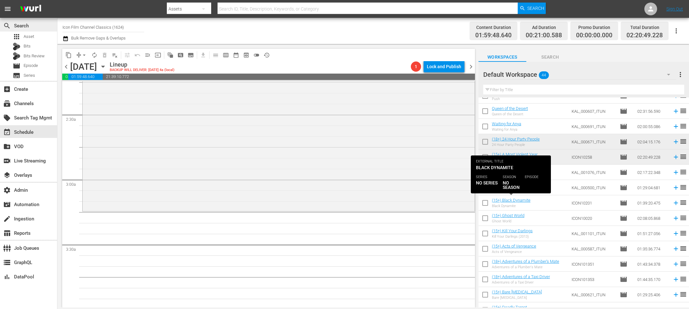
scroll to position [293, 0]
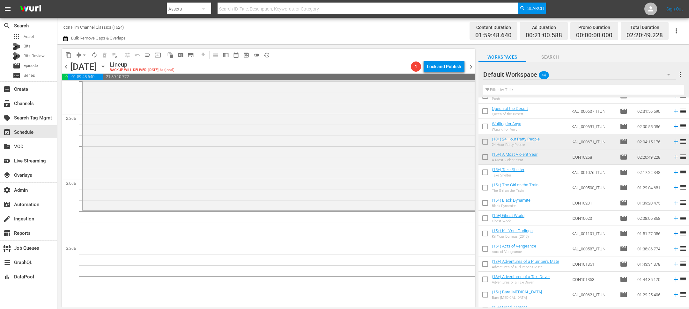
click at [66, 67] on span "chevron_left" at bounding box center [66, 67] width 8 height 8
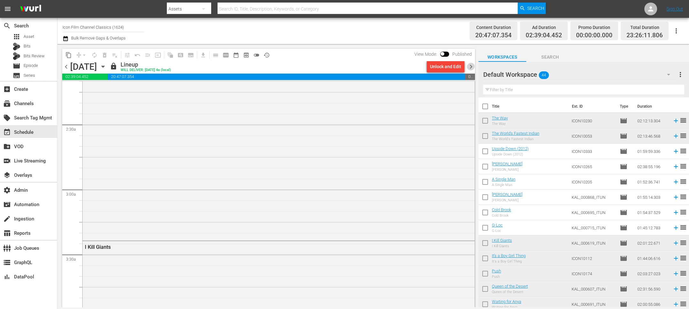
click at [338, 65] on span "chevron_right" at bounding box center [471, 67] width 8 height 8
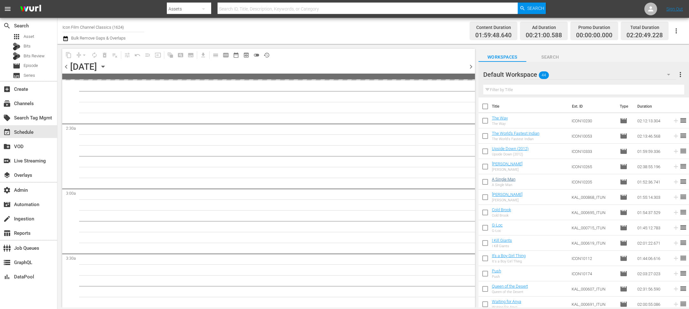
scroll to position [293, 0]
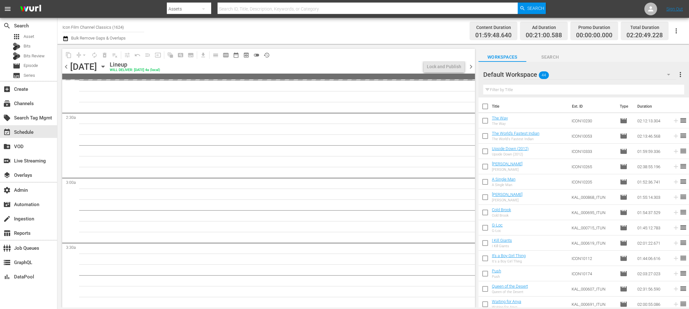
click at [338, 152] on input "checkbox" at bounding box center [485, 152] width 13 height 13
checkbox input "true"
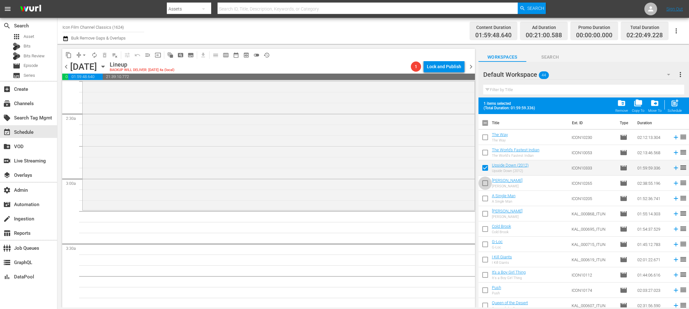
click at [338, 185] on input "checkbox" at bounding box center [485, 184] width 13 height 13
checkbox input "true"
click at [338, 201] on input "checkbox" at bounding box center [485, 199] width 13 height 13
checkbox input "true"
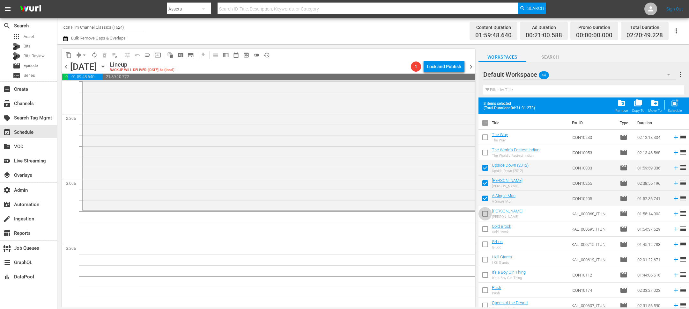
click at [338, 219] on input "checkbox" at bounding box center [485, 215] width 13 height 13
checkbox input "true"
click at [338, 229] on input "checkbox" at bounding box center [485, 230] width 13 height 13
checkbox input "true"
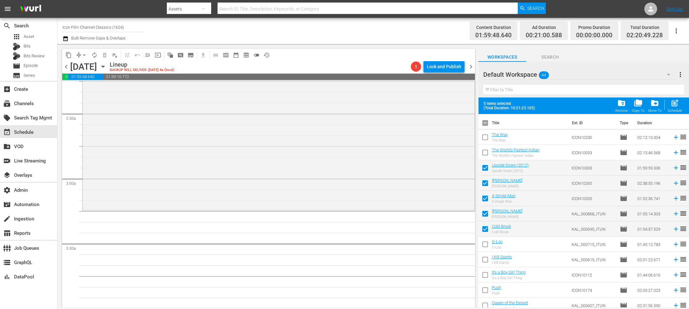
click at [338, 249] on input "checkbox" at bounding box center [485, 245] width 13 height 13
checkbox input "true"
click at [338, 105] on span "post_add" at bounding box center [675, 103] width 9 height 9
checkbox input "false"
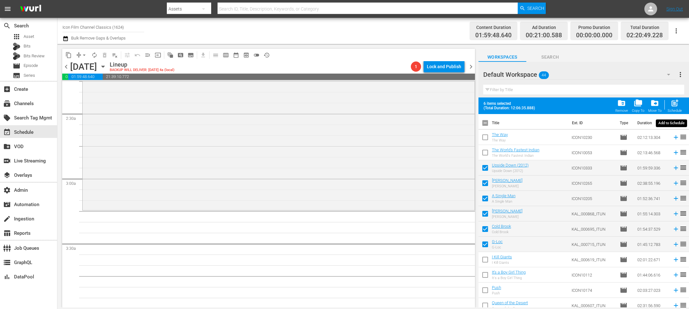
checkbox input "false"
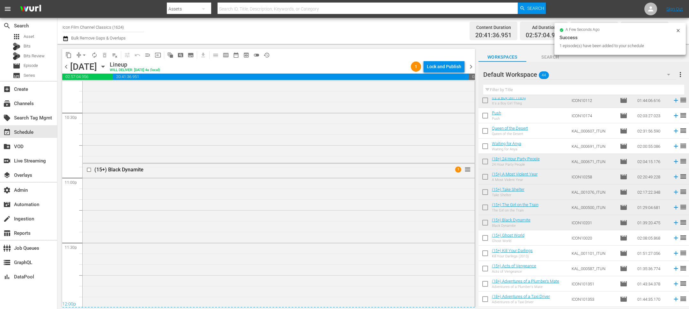
scroll to position [2968, 0]
click at [338, 64] on div "Lock and Publish" at bounding box center [444, 66] width 34 height 11
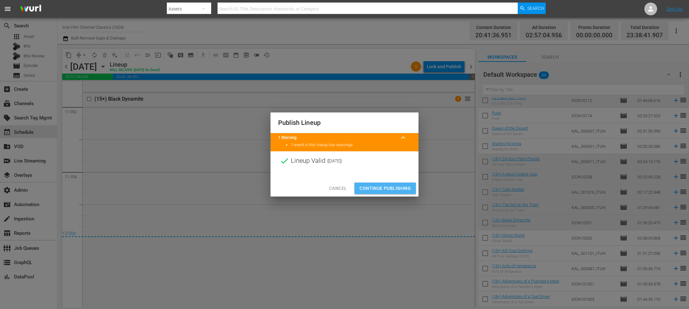
click at [338, 194] on button "Continue Publishing" at bounding box center [385, 189] width 62 height 12
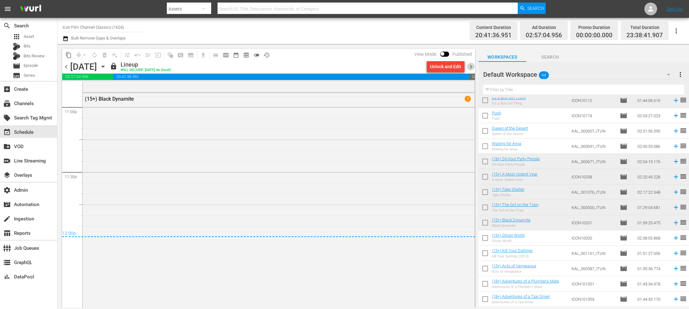
click at [338, 67] on span "chevron_right" at bounding box center [471, 67] width 8 height 8
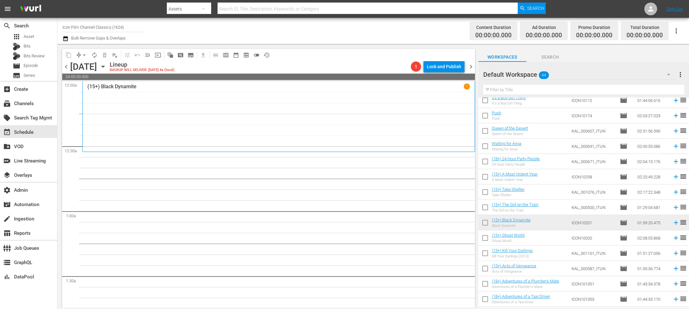
click at [338, 239] on input "checkbox" at bounding box center [485, 239] width 13 height 13
checkbox input "true"
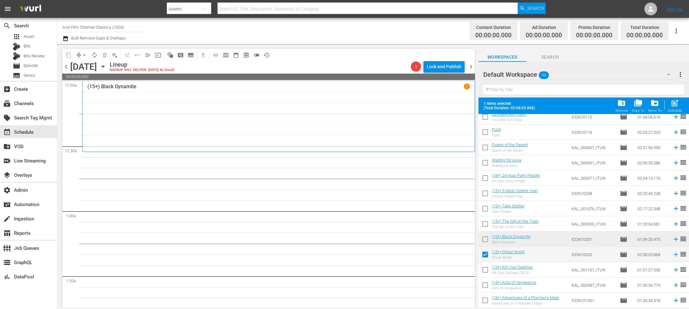
click at [338, 272] on input "checkbox" at bounding box center [485, 271] width 13 height 13
checkbox input "true"
click at [338, 287] on input "checkbox" at bounding box center [485, 286] width 13 height 13
checkbox input "true"
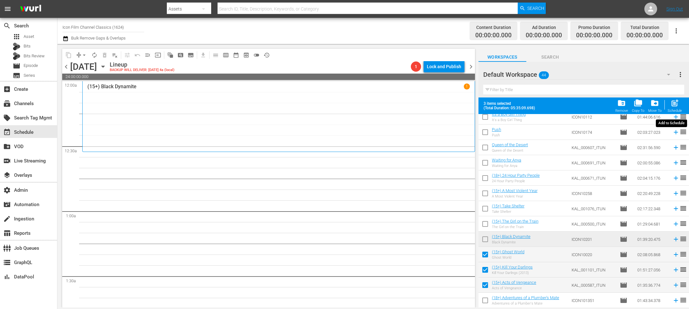
click at [338, 108] on div "post_add Schedule" at bounding box center [675, 106] width 14 height 14
checkbox input "false"
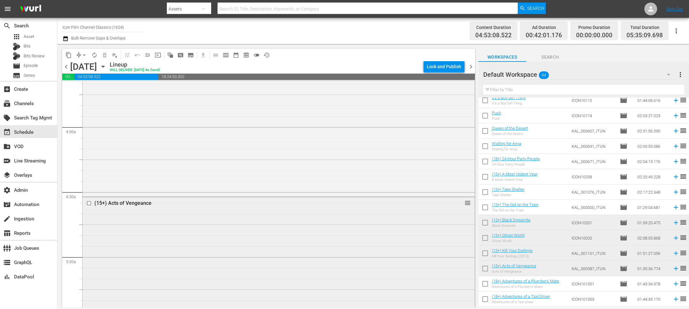
scroll to position [480, 0]
click at [89, 197] on input "checkbox" at bounding box center [89, 198] width 7 height 5
click at [103, 58] on span "delete_forever_outlined" at bounding box center [104, 55] width 6 height 6
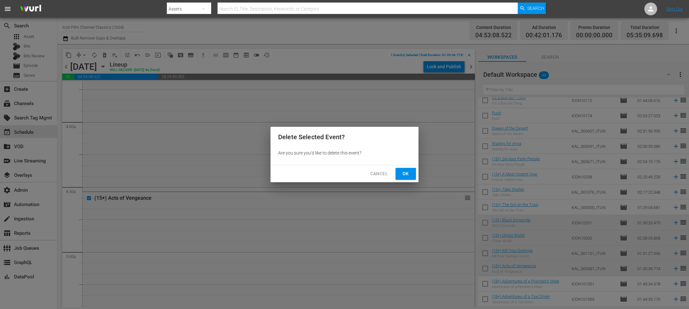
click at [338, 175] on span "Ok" at bounding box center [406, 174] width 10 height 8
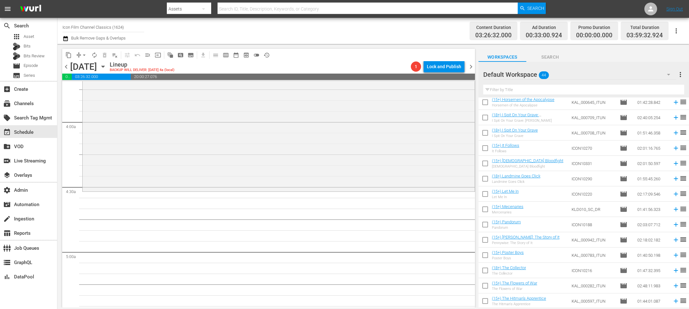
scroll to position [254, 0]
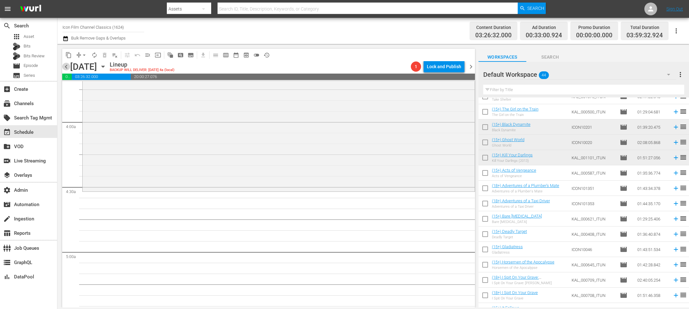
click at [66, 68] on span "chevron_left" at bounding box center [66, 67] width 8 height 8
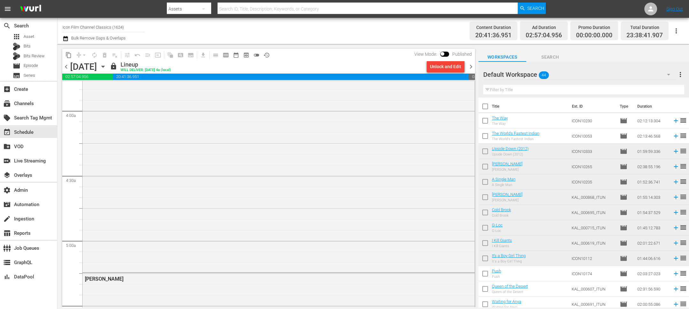
click at [338, 68] on span "chevron_right" at bounding box center [471, 67] width 8 height 8
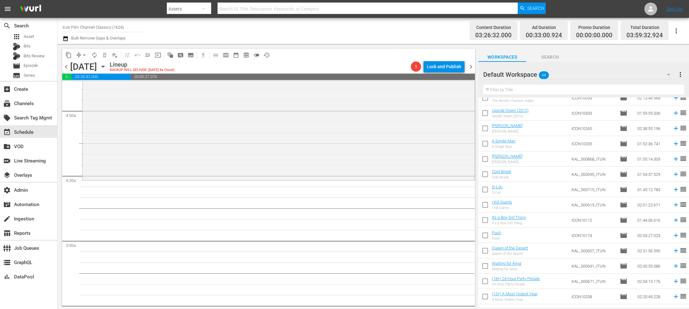
scroll to position [480, 0]
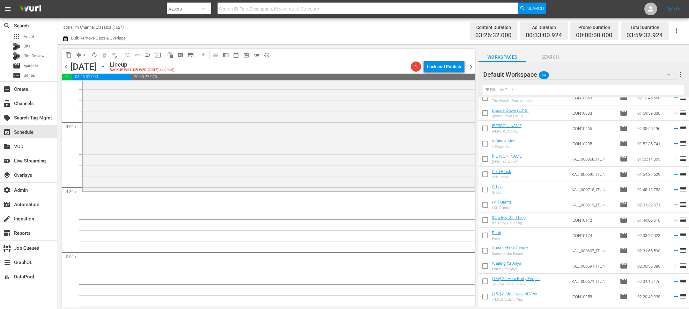
click at [338, 238] on input "checkbox" at bounding box center [485, 236] width 13 height 13
checkbox input "true"
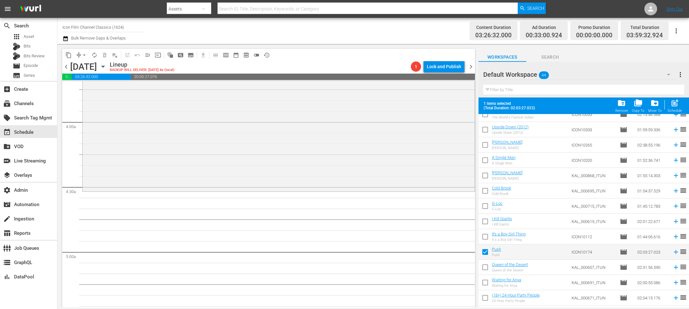
click at [338, 269] on input "checkbox" at bounding box center [485, 268] width 13 height 13
checkbox input "true"
click at [338, 278] on input "checkbox" at bounding box center [485, 284] width 13 height 13
checkbox input "true"
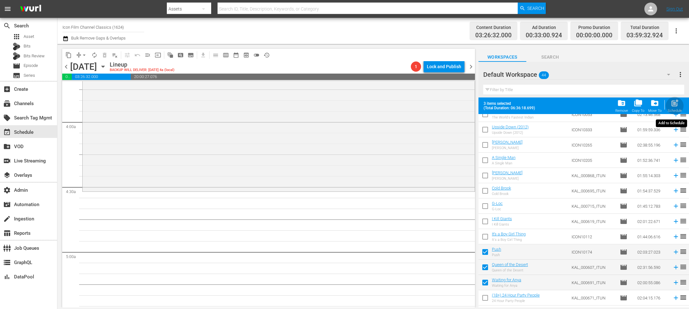
click at [338, 102] on span "post_add" at bounding box center [675, 103] width 9 height 9
checkbox input "false"
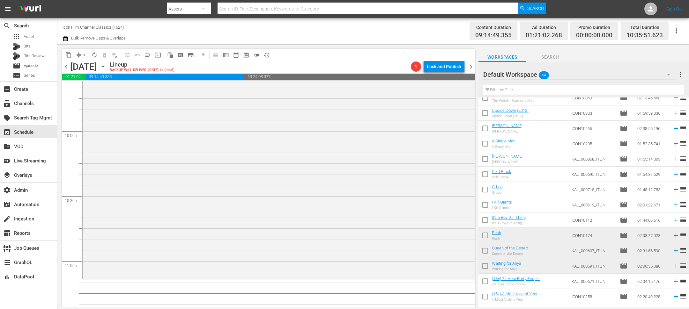
scroll to position [0, 0]
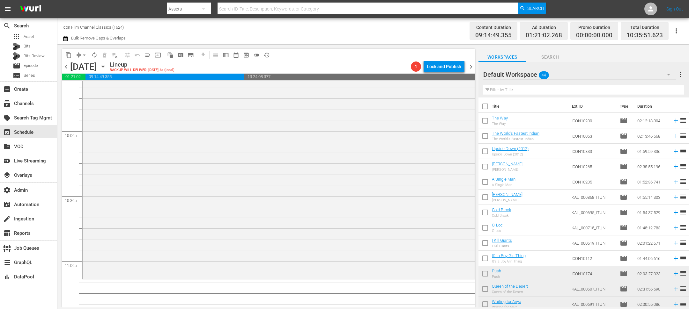
click at [66, 66] on span "chevron_left" at bounding box center [66, 67] width 8 height 8
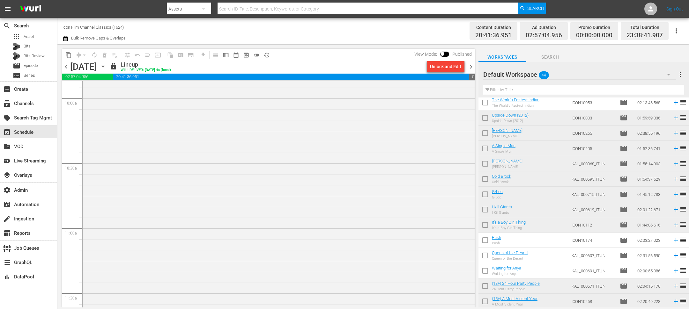
scroll to position [39, 0]
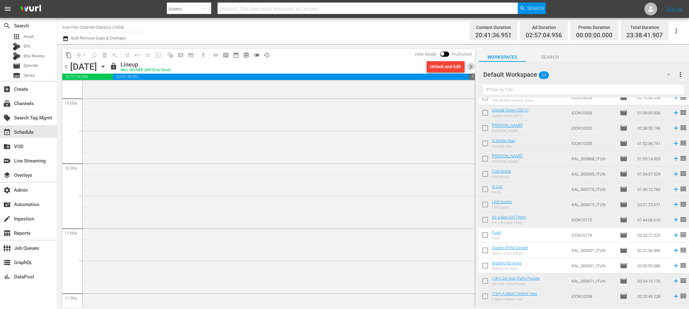
click at [338, 65] on span "chevron_right" at bounding box center [471, 67] width 8 height 8
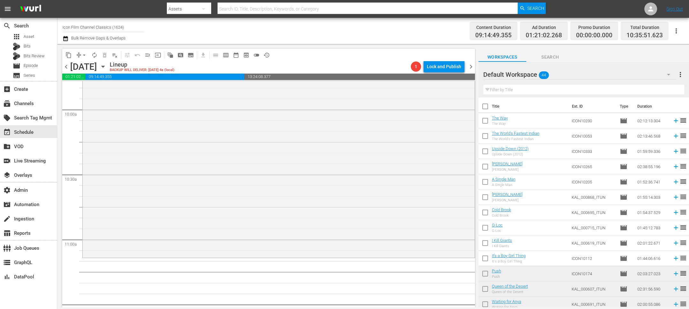
click at [338, 119] on input "checkbox" at bounding box center [485, 121] width 13 height 13
checkbox input "true"
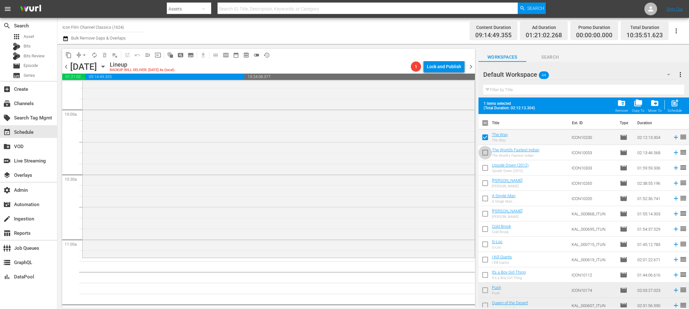
click at [338, 153] on input "checkbox" at bounding box center [485, 153] width 13 height 13
checkbox input "true"
click at [338, 167] on input "checkbox" at bounding box center [485, 169] width 13 height 13
checkbox input "true"
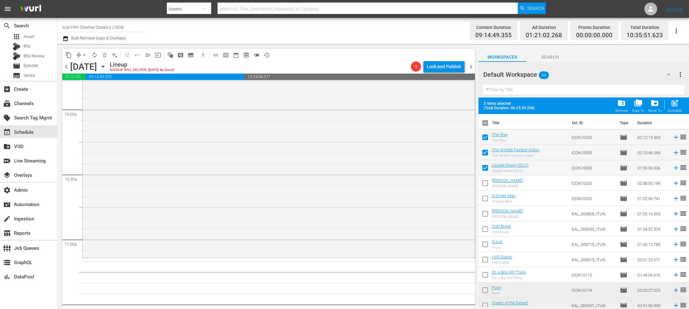
click at [338, 188] on input "checkbox" at bounding box center [485, 184] width 13 height 13
checkbox input "true"
click at [338, 106] on span "post_add" at bounding box center [675, 103] width 9 height 9
checkbox input "false"
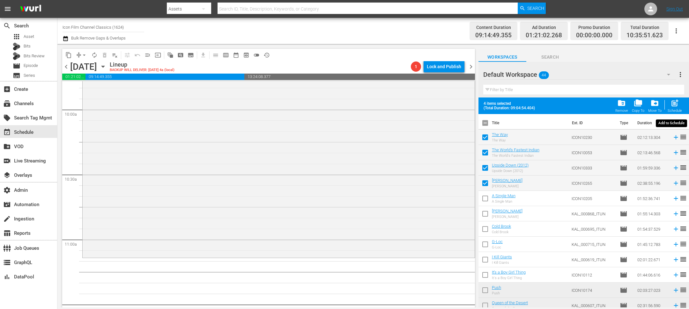
checkbox input "false"
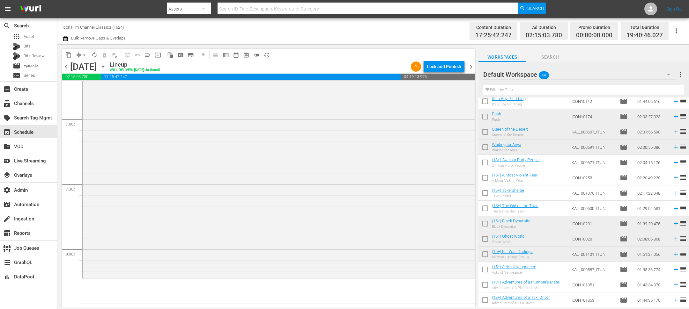
scroll to position [159, 0]
click at [338, 269] on input "checkbox" at bounding box center [485, 269] width 13 height 13
checkbox input "true"
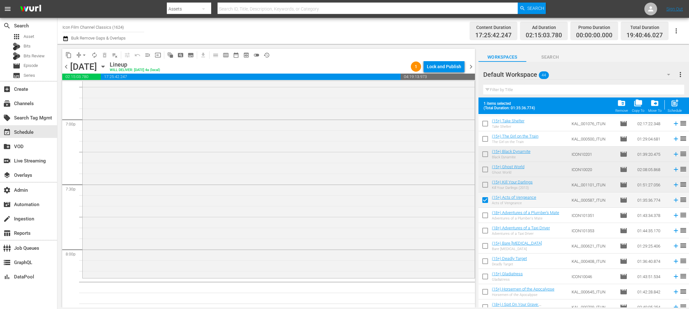
scroll to position [249, 0]
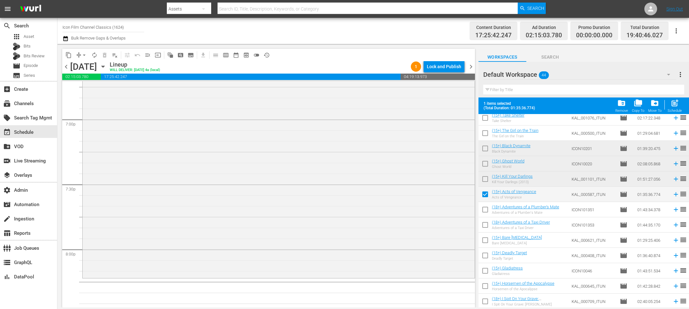
click at [338, 223] on input "checkbox" at bounding box center [485, 226] width 13 height 13
checkbox input "true"
click at [338, 107] on span "post_add" at bounding box center [675, 103] width 9 height 9
checkbox input "false"
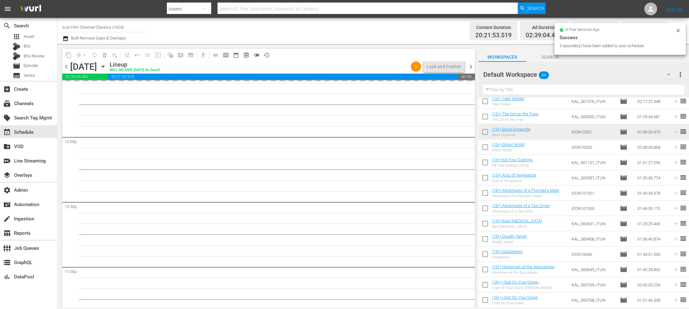
scroll to position [2897, 0]
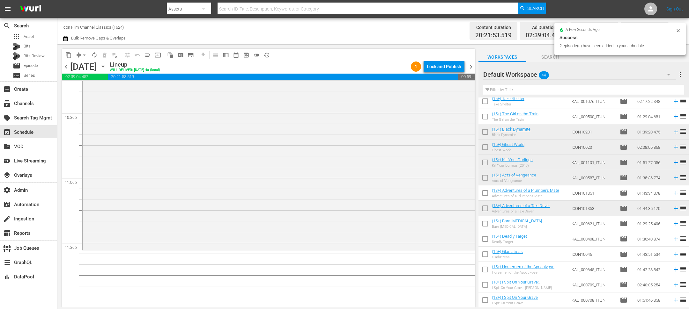
click at [338, 195] on input "checkbox" at bounding box center [485, 194] width 13 height 13
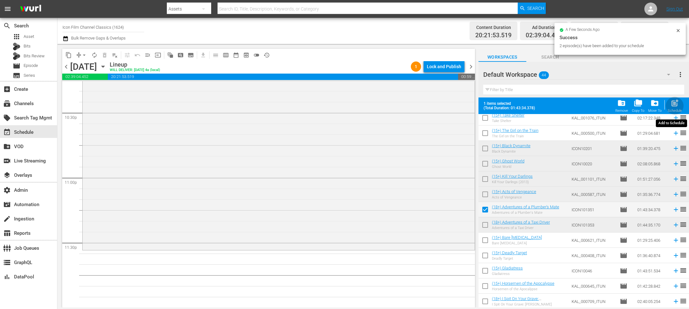
click at [338, 110] on div "Schedule" at bounding box center [675, 111] width 14 height 4
checkbox input "false"
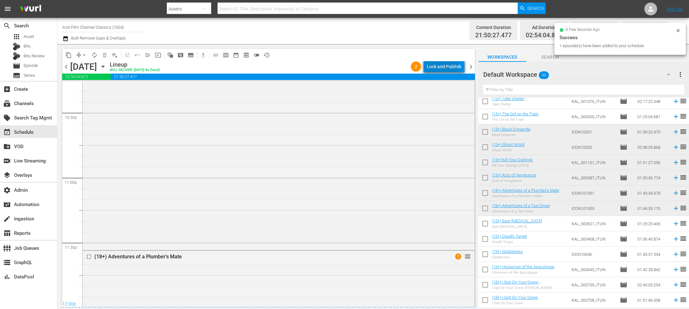
click at [338, 67] on div "Lock and Publish" at bounding box center [444, 66] width 34 height 11
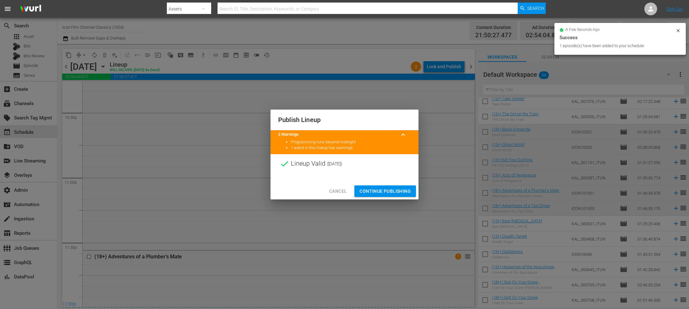
click at [338, 192] on span "Continue Publishing" at bounding box center [385, 192] width 51 height 8
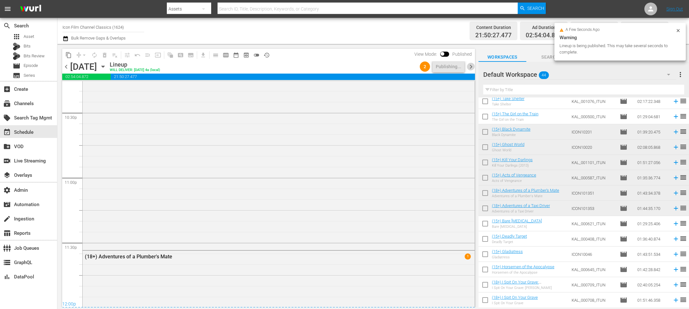
click at [338, 69] on span "chevron_right" at bounding box center [471, 67] width 8 height 8
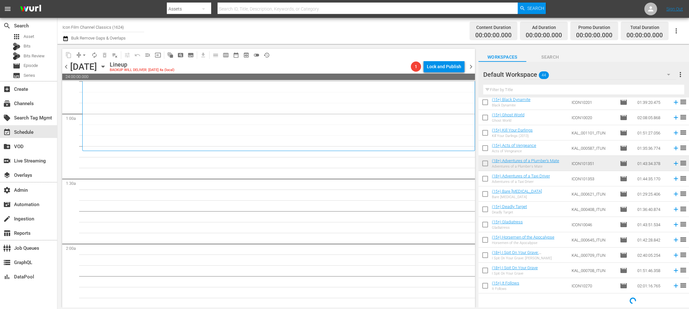
scroll to position [279, 0]
click at [483, 195] on input "checkbox" at bounding box center [485, 195] width 13 height 13
checkbox input "true"
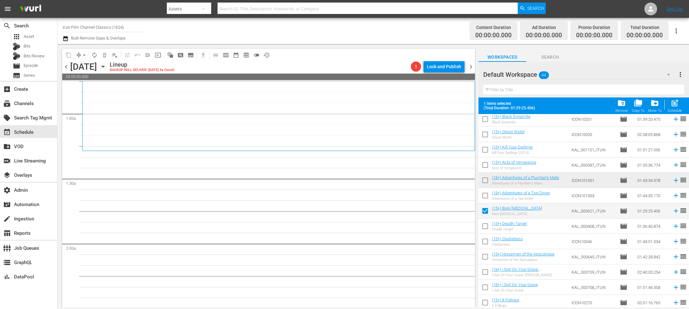
click at [484, 227] on input "checkbox" at bounding box center [485, 227] width 13 height 13
checkbox input "true"
click at [673, 106] on span "post_add" at bounding box center [675, 103] width 9 height 9
checkbox input "false"
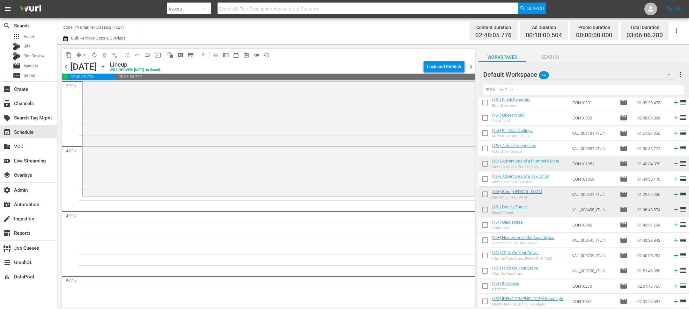
scroll to position [0, 0]
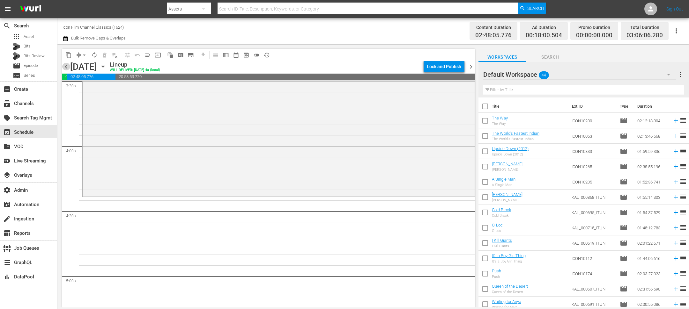
click at [64, 66] on span "chevron_left" at bounding box center [66, 67] width 8 height 8
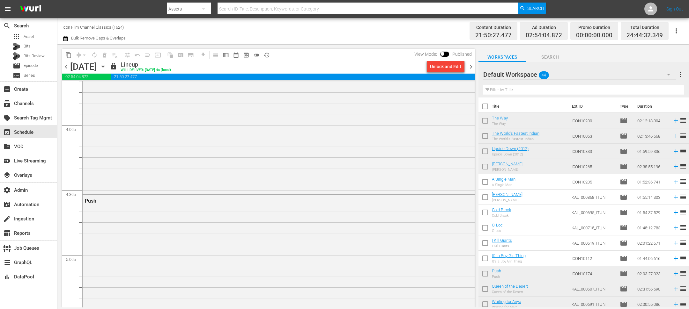
scroll to position [466, 0]
click at [469, 66] on span "chevron_right" at bounding box center [471, 67] width 8 height 8
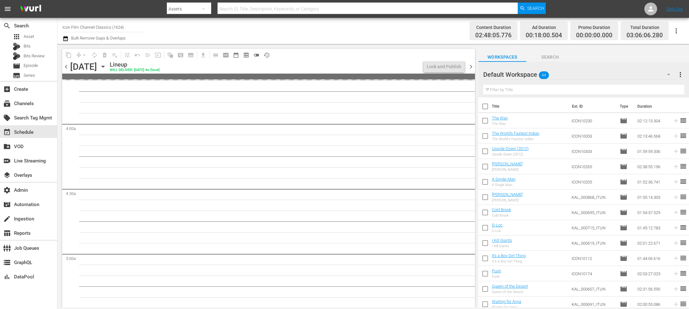
click at [485, 184] on input "checkbox" at bounding box center [485, 183] width 13 height 13
checkbox input "true"
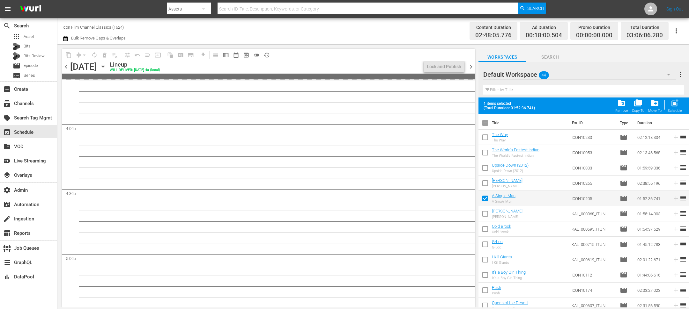
scroll to position [456, 0]
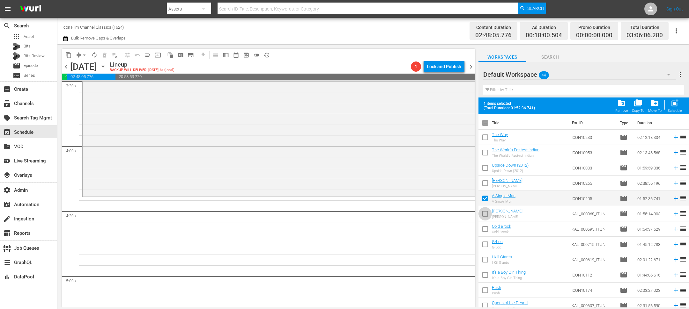
click at [484, 219] on input "checkbox" at bounding box center [485, 215] width 13 height 13
checkbox input "true"
click at [484, 228] on input "checkbox" at bounding box center [485, 230] width 13 height 13
checkbox input "true"
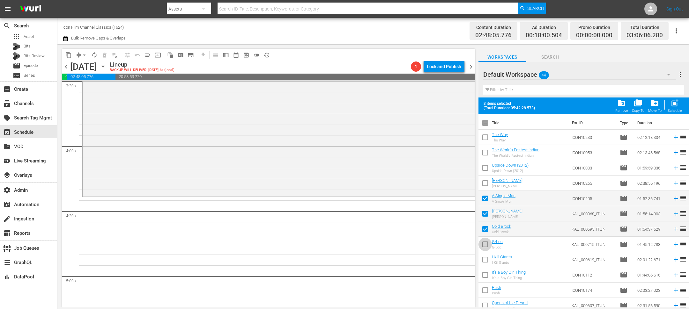
click at [484, 239] on input "checkbox" at bounding box center [485, 245] width 13 height 13
checkbox input "true"
click at [484, 255] on input "checkbox" at bounding box center [485, 261] width 13 height 13
checkbox input "true"
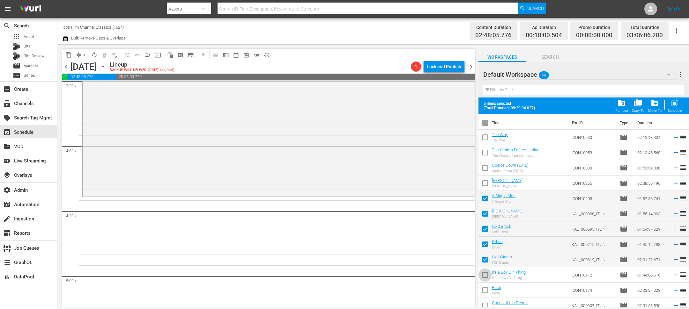
click at [484, 271] on input "checkbox" at bounding box center [485, 276] width 13 height 13
checkbox input "true"
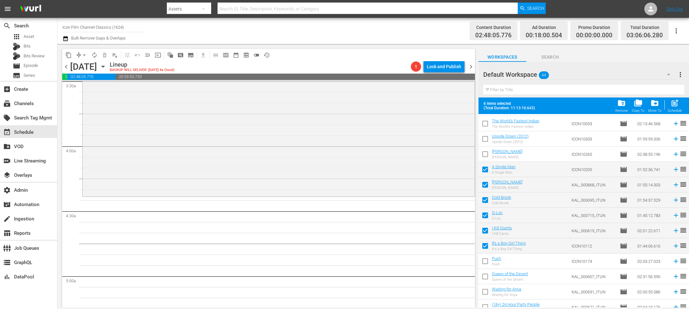
click at [483, 261] on input "checkbox" at bounding box center [485, 262] width 13 height 13
checkbox input "true"
click at [483, 272] on input "checkbox" at bounding box center [485, 277] width 13 height 13
checkbox input "true"
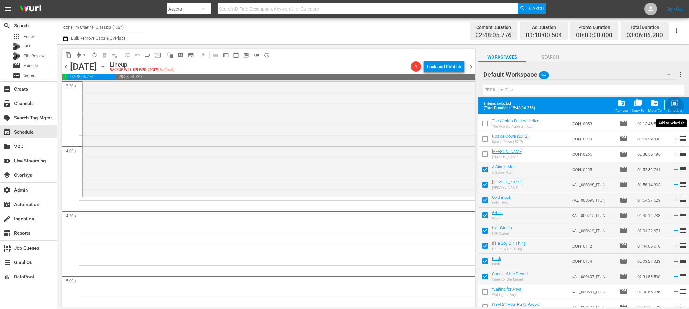
click at [674, 104] on span "post_add" at bounding box center [675, 103] width 9 height 9
checkbox input "false"
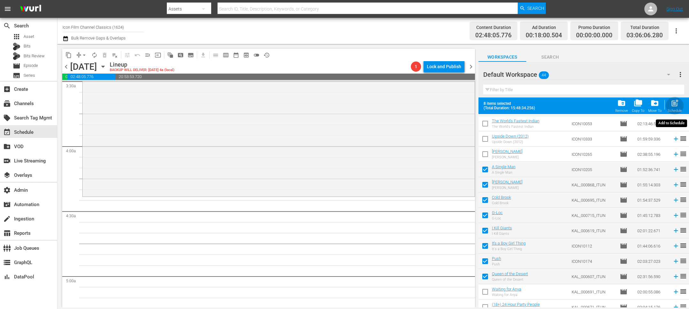
checkbox input "false"
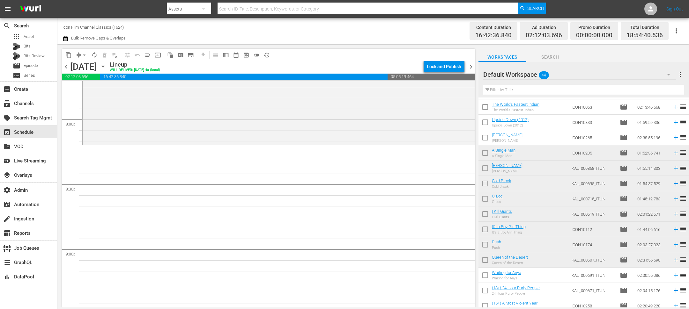
scroll to position [2565, 0]
click at [67, 66] on span "chevron_left" at bounding box center [66, 67] width 8 height 8
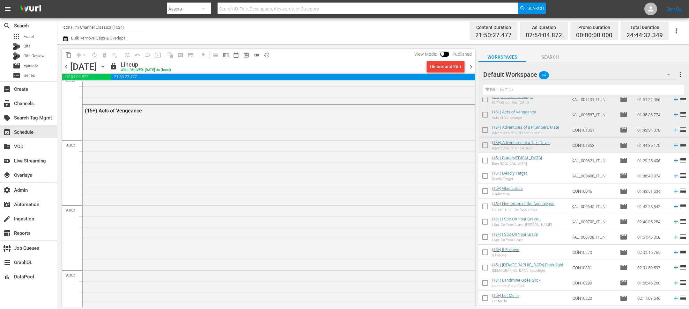
scroll to position [310, 0]
click at [471, 63] on span "chevron_right" at bounding box center [471, 67] width 8 height 8
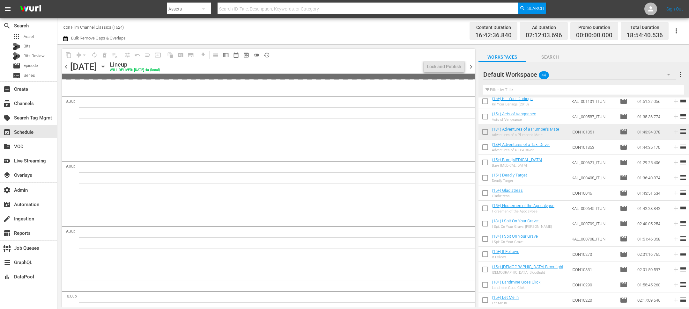
click at [480, 160] on input "checkbox" at bounding box center [485, 163] width 13 height 13
checkbox input "true"
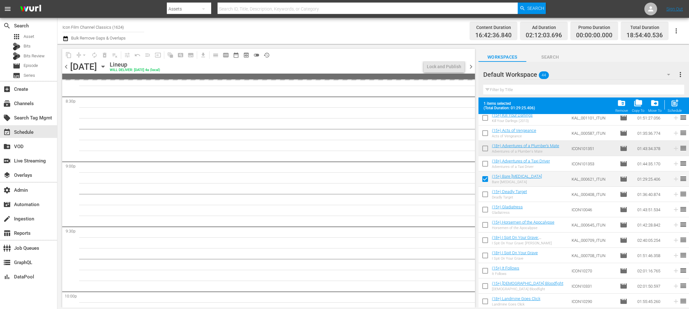
scroll to position [2565, 0]
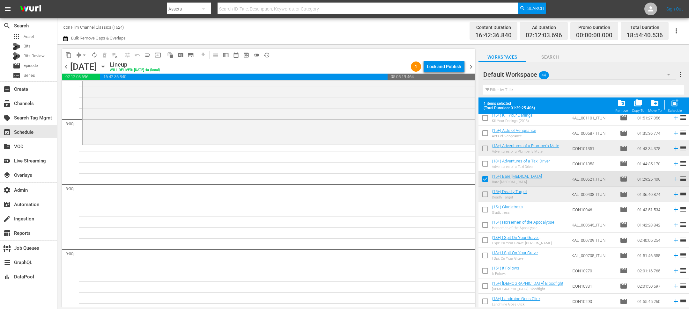
click at [480, 204] on td at bounding box center [485, 209] width 13 height 15
click at [486, 213] on input "checkbox" at bounding box center [485, 211] width 13 height 13
checkbox input "true"
click at [484, 177] on input "checkbox" at bounding box center [485, 180] width 13 height 13
checkbox input "false"
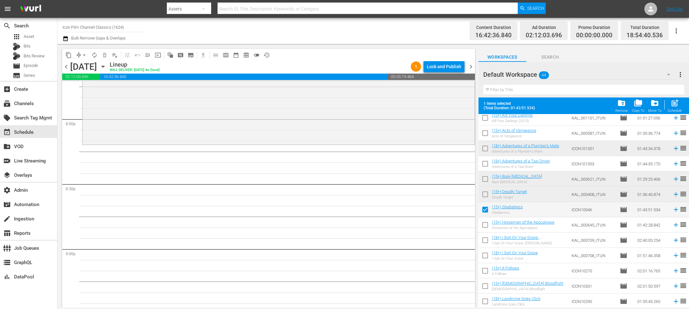
click at [487, 217] on input "checkbox" at bounding box center [485, 211] width 13 height 13
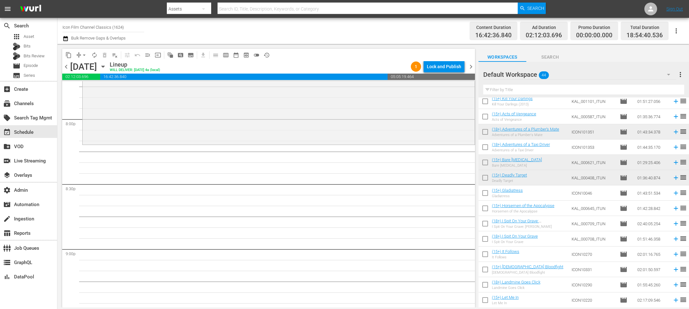
click at [485, 193] on input "checkbox" at bounding box center [485, 194] width 13 height 13
checkbox input "true"
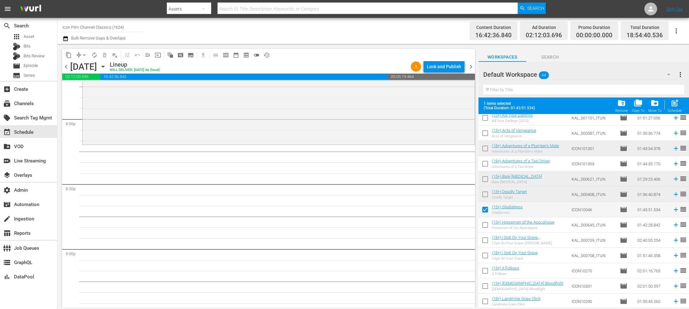
click at [484, 231] on input "checkbox" at bounding box center [485, 226] width 13 height 13
checkbox input "true"
click at [484, 242] on input "checkbox" at bounding box center [485, 241] width 13 height 13
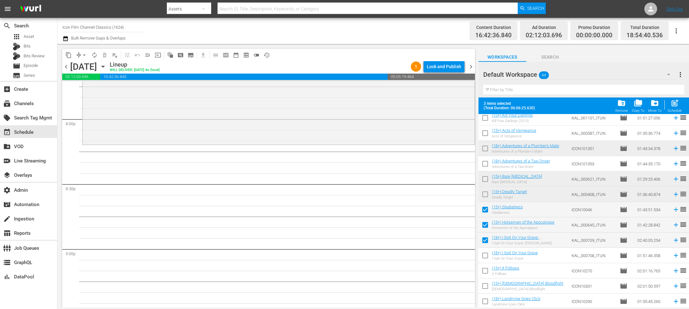
click at [484, 242] on input "checkbox" at bounding box center [485, 241] width 13 height 13
checkbox input "false"
click at [485, 211] on input "checkbox" at bounding box center [485, 211] width 13 height 13
click at [485, 219] on span at bounding box center [485, 225] width 13 height 13
click at [485, 209] on input "checkbox" at bounding box center [485, 211] width 13 height 13
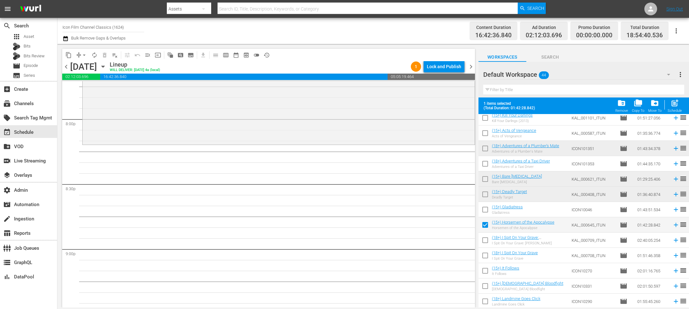
checkbox input "true"
click at [486, 227] on input "checkbox" at bounding box center [485, 226] width 13 height 13
checkbox input "false"
click at [486, 243] on input "checkbox" at bounding box center [485, 241] width 13 height 13
checkbox input "true"
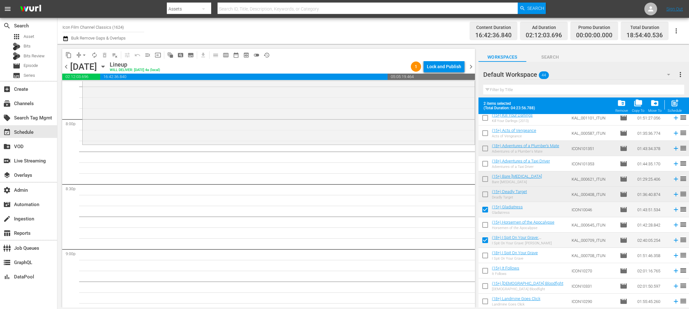
click at [487, 248] on td at bounding box center [485, 255] width 13 height 15
click at [485, 259] on input "checkbox" at bounding box center [485, 256] width 13 height 13
checkbox input "true"
click at [485, 240] on input "checkbox" at bounding box center [485, 241] width 13 height 13
checkbox input "false"
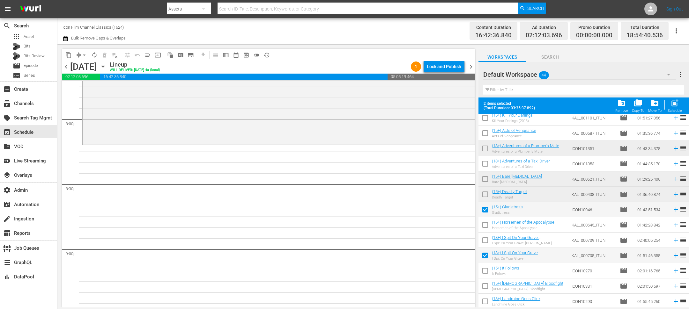
click at [678, 108] on div "post_add Schedule" at bounding box center [675, 106] width 14 height 14
checkbox input "false"
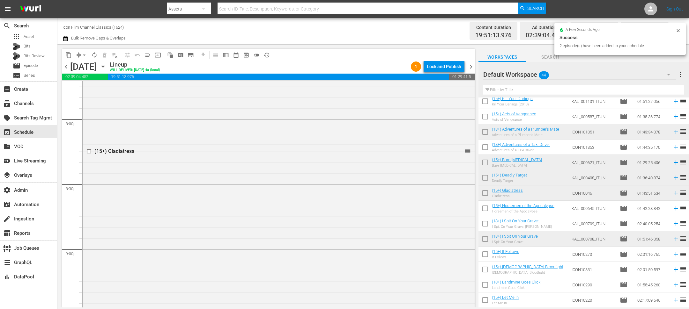
click at [487, 224] on input "checkbox" at bounding box center [485, 225] width 13 height 13
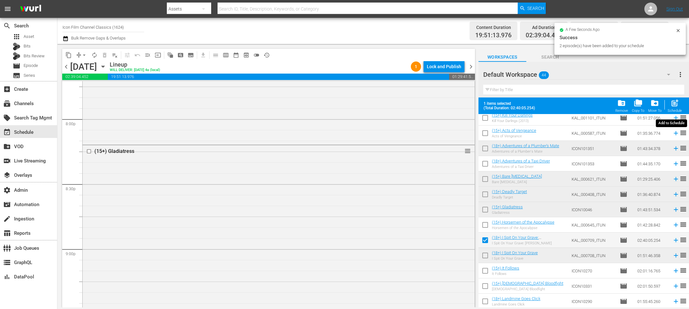
click at [674, 97] on button "post_add Schedule" at bounding box center [675, 106] width 18 height 18
checkbox input "false"
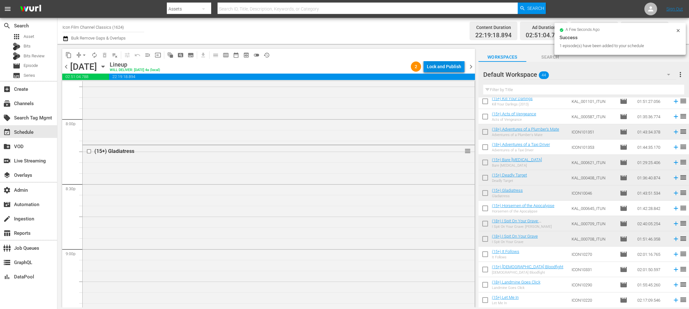
click at [444, 65] on div "Lock and Publish" at bounding box center [444, 66] width 34 height 11
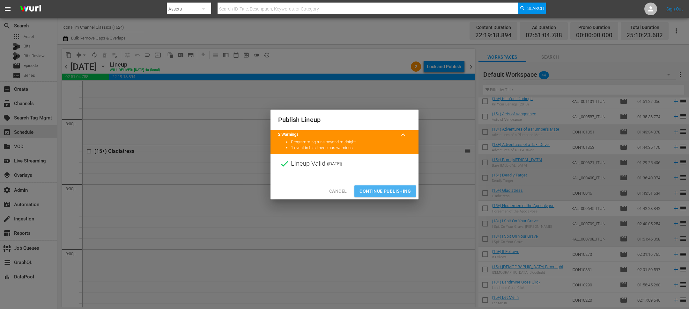
click at [394, 188] on span "Continue Publishing" at bounding box center [385, 192] width 51 height 8
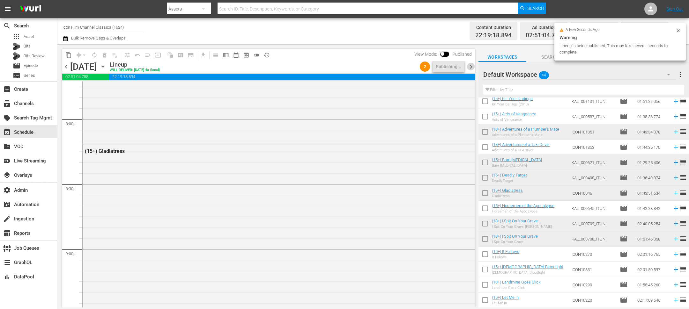
click at [471, 65] on span "chevron_right" at bounding box center [471, 67] width 8 height 8
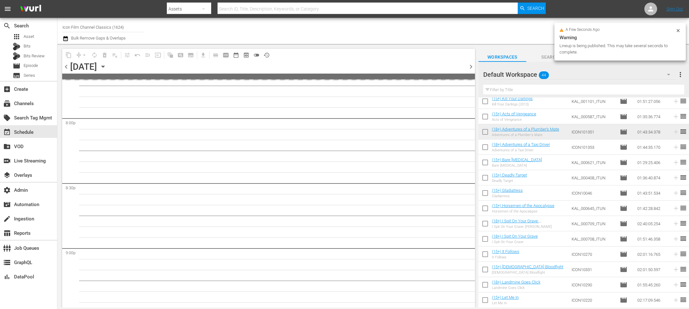
scroll to position [2652, 0]
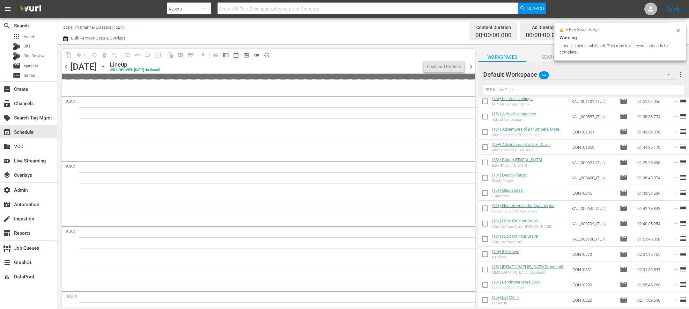
click at [483, 214] on input "checkbox" at bounding box center [485, 209] width 13 height 13
checkbox input "true"
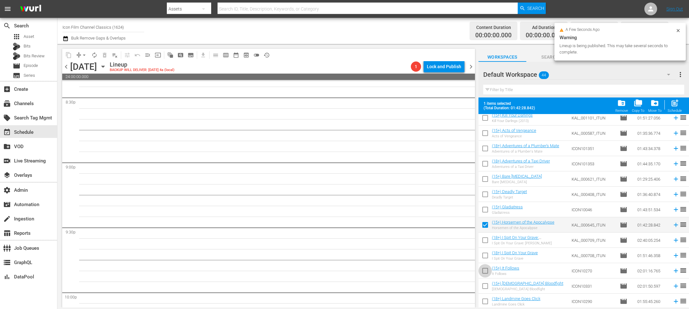
click at [484, 270] on input "checkbox" at bounding box center [485, 272] width 13 height 13
checkbox input "true"
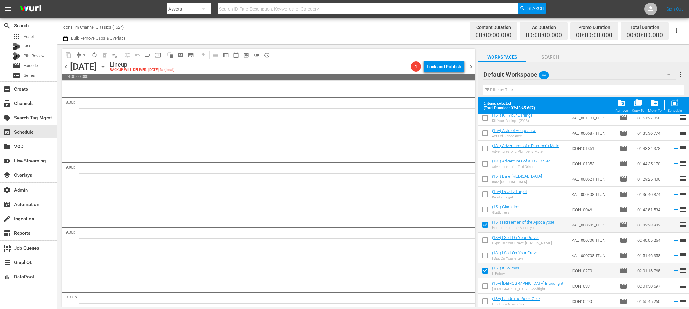
click at [678, 108] on div "post_add Schedule" at bounding box center [675, 106] width 14 height 14
checkbox input "false"
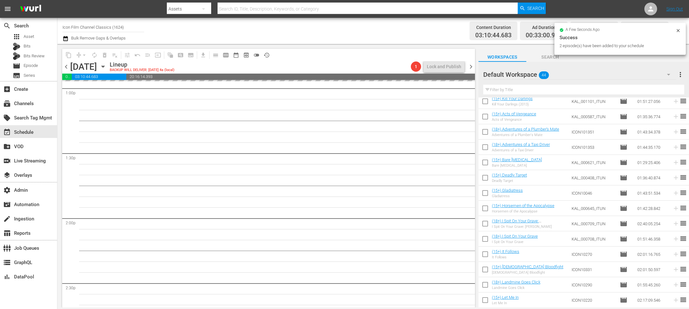
scroll to position [1674, 0]
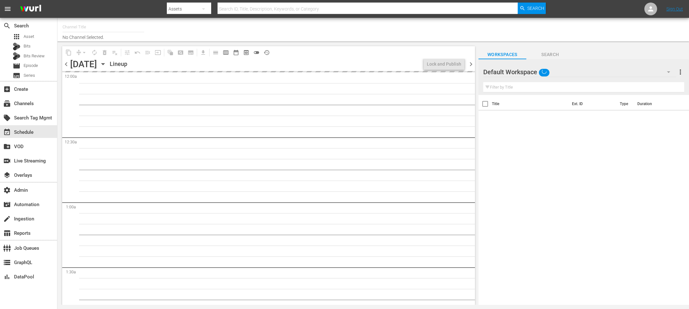
type input "Icon Film Channel Classics (1624)"
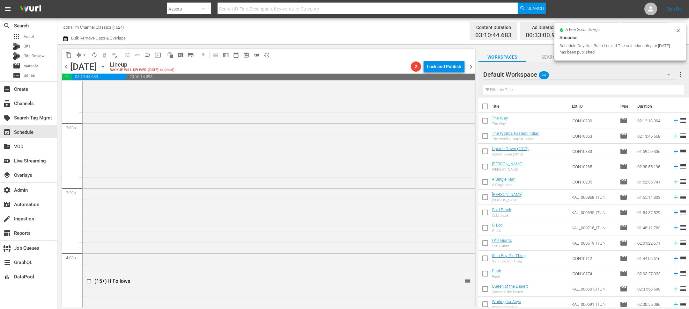
scroll to position [480, 0]
click at [87, 150] on input "checkbox" at bounding box center [89, 150] width 7 height 5
click at [107, 55] on span "delete_forever_outlined" at bounding box center [104, 55] width 6 height 6
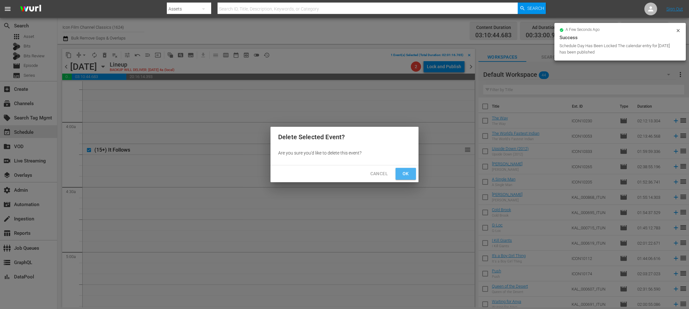
click at [405, 176] on span "Ok" at bounding box center [406, 174] width 10 height 8
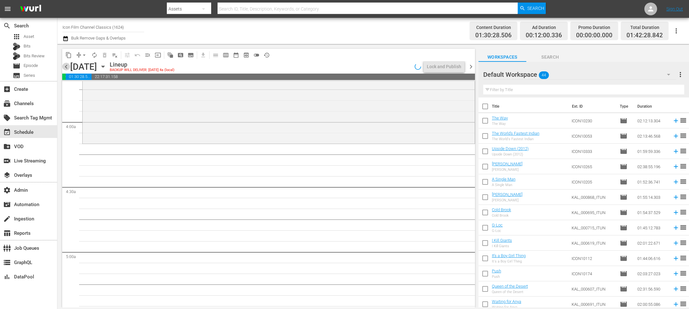
click at [67, 63] on span "chevron_left" at bounding box center [66, 67] width 8 height 8
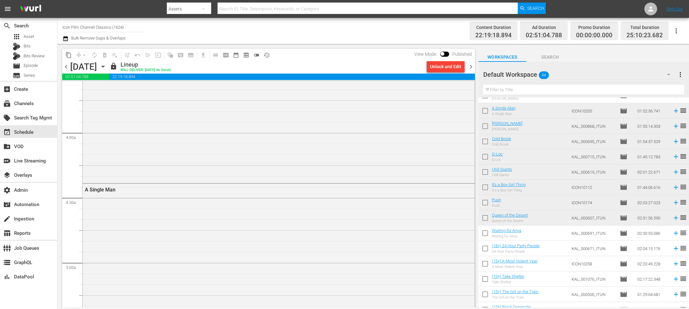
scroll to position [110, 0]
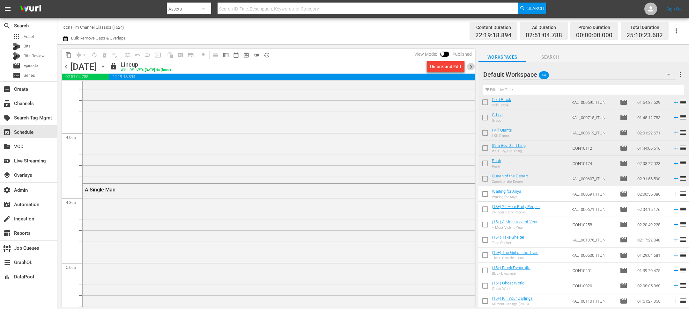
click at [470, 69] on span "chevron_right" at bounding box center [471, 67] width 8 height 8
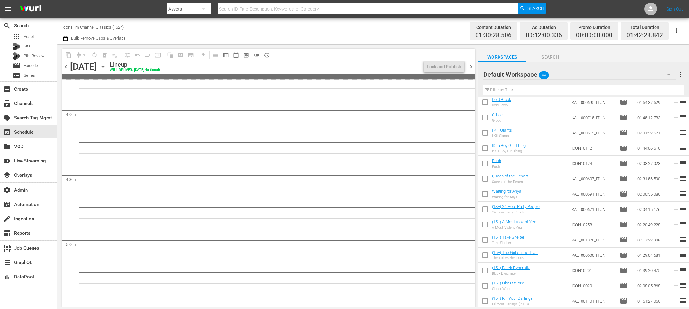
click at [483, 194] on input "checkbox" at bounding box center [485, 195] width 13 height 13
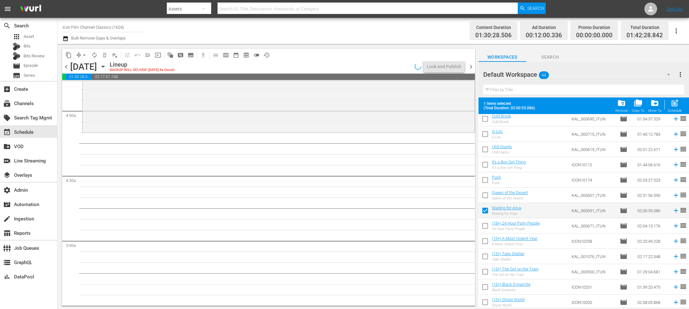
scroll to position [480, 0]
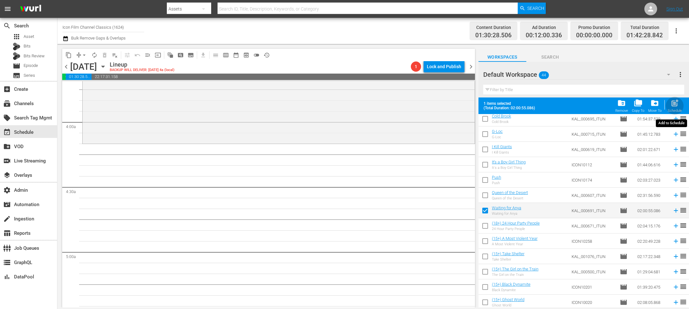
click at [679, 109] on div "Schedule" at bounding box center [675, 111] width 14 height 4
checkbox input "false"
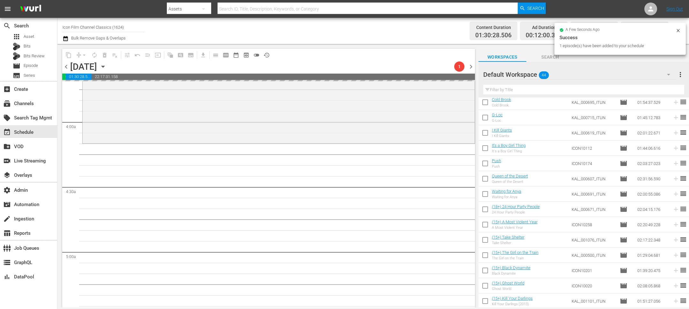
scroll to position [0, 0]
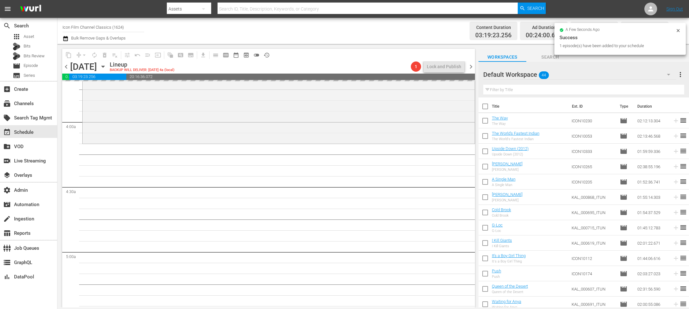
click at [488, 123] on input "checkbox" at bounding box center [485, 121] width 13 height 13
checkbox input "true"
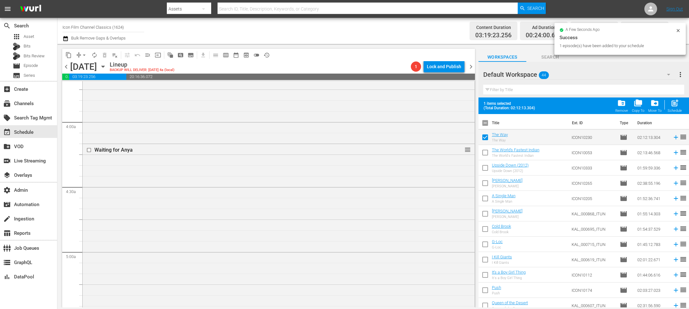
click at [487, 153] on input "checkbox" at bounding box center [485, 153] width 13 height 13
checkbox input "true"
click at [485, 171] on input "checkbox" at bounding box center [485, 169] width 13 height 13
checkbox input "true"
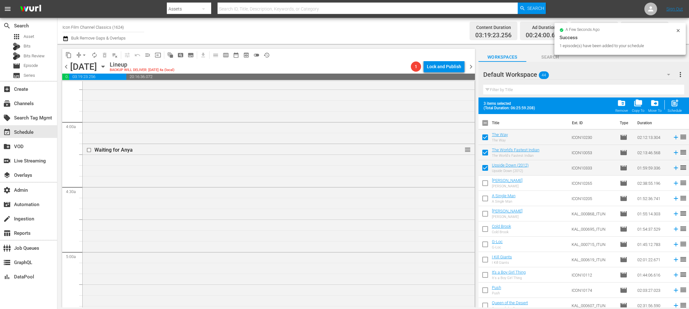
click at [485, 182] on input "checkbox" at bounding box center [485, 184] width 13 height 13
checkbox input "true"
click at [485, 195] on input "checkbox" at bounding box center [485, 199] width 13 height 13
checkbox input "true"
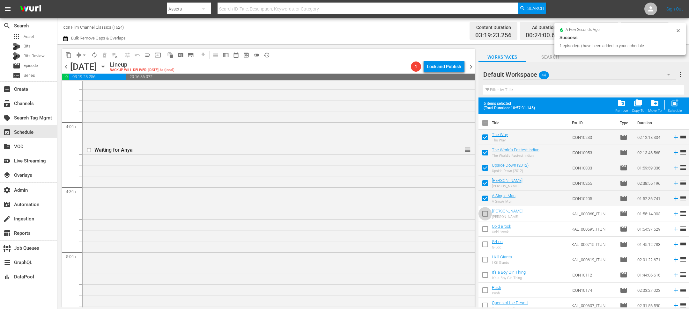
click at [485, 208] on span at bounding box center [485, 213] width 13 height 13
click at [485, 221] on input "checkbox" at bounding box center [485, 215] width 13 height 13
checkbox input "true"
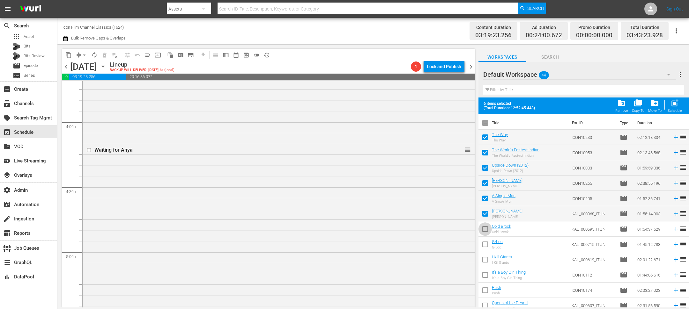
click at [489, 235] on input "checkbox" at bounding box center [485, 230] width 13 height 13
checkbox input "true"
click at [675, 113] on button "post_add Schedule" at bounding box center [675, 106] width 18 height 18
checkbox input "false"
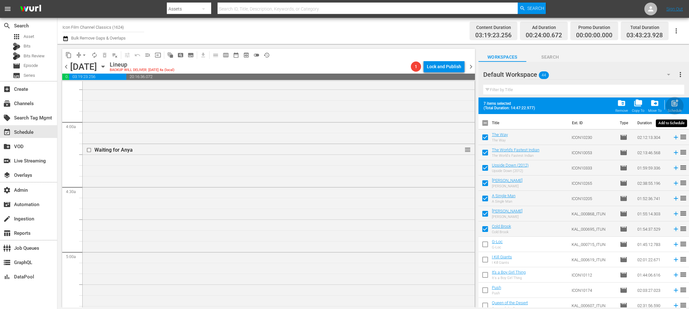
checkbox input "false"
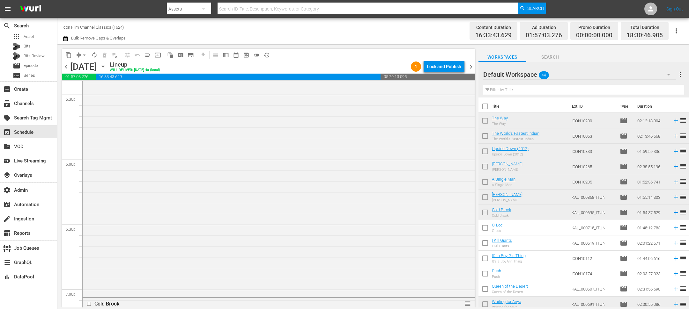
scroll to position [2383, 0]
click at [90, 188] on input "checkbox" at bounding box center [89, 186] width 7 height 5
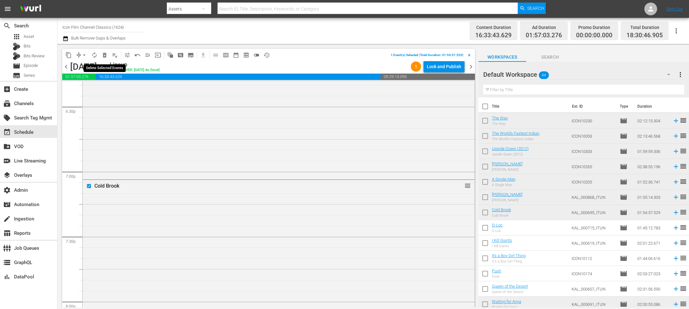
click at [105, 54] on span "delete_forever_outlined" at bounding box center [104, 55] width 6 height 6
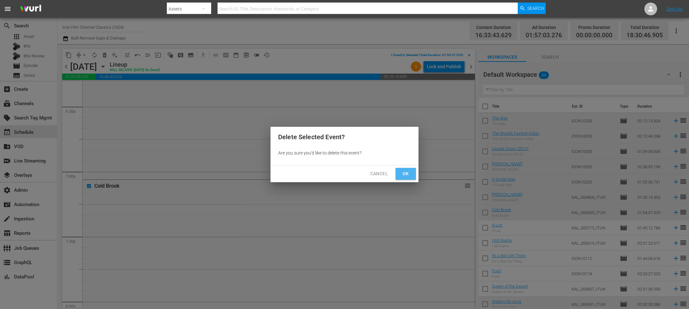
click at [409, 169] on button "Ok" at bounding box center [406, 174] width 20 height 12
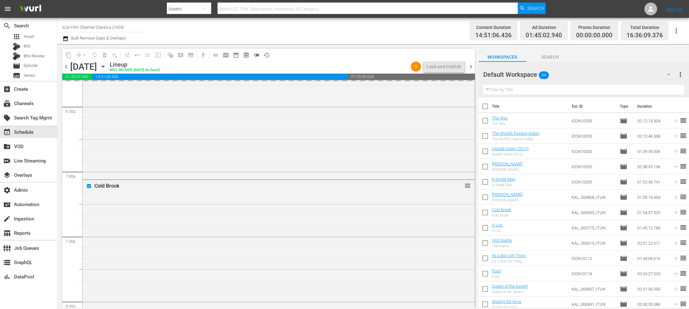
click at [68, 66] on span "chevron_left" at bounding box center [66, 67] width 8 height 8
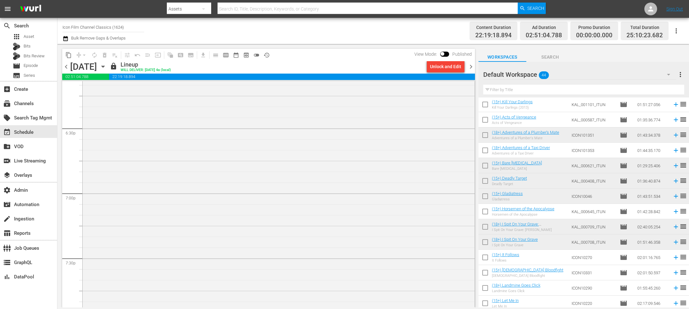
scroll to position [305, 0]
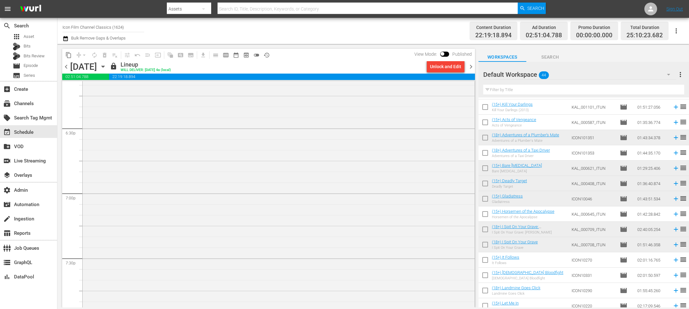
click at [470, 69] on span "chevron_right" at bounding box center [471, 67] width 8 height 8
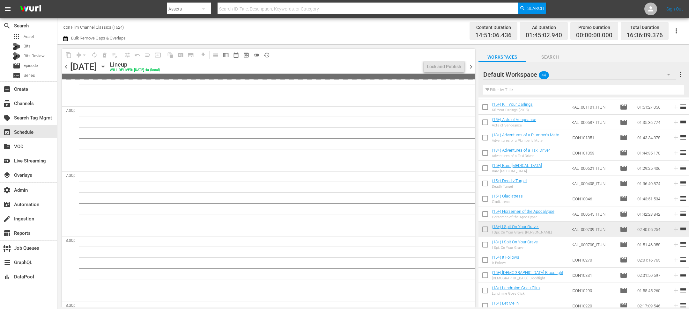
click at [481, 261] on input "checkbox" at bounding box center [485, 261] width 13 height 13
checkbox input "true"
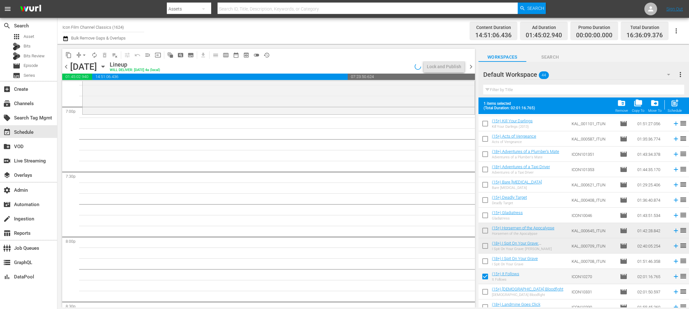
scroll to position [2383, 0]
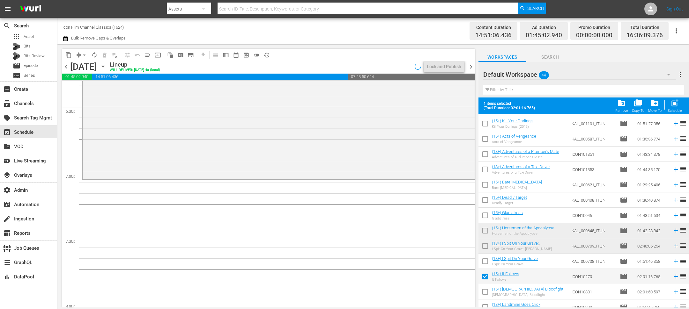
click at [485, 297] on input "checkbox" at bounding box center [485, 293] width 13 height 13
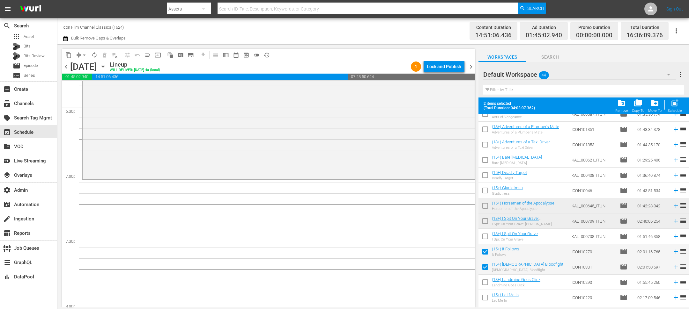
click at [485, 266] on input "checkbox" at bounding box center [485, 268] width 13 height 13
checkbox input "false"
click at [485, 283] on input "checkbox" at bounding box center [485, 283] width 13 height 13
checkbox input "true"
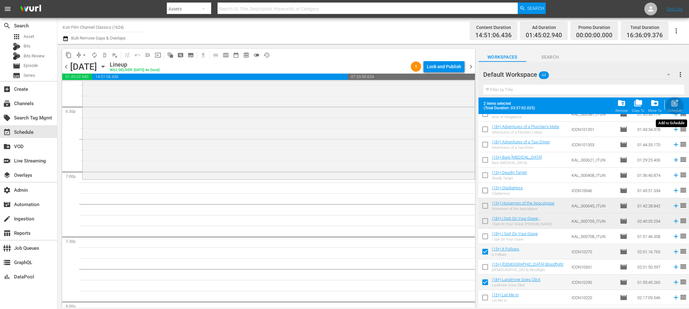
click at [670, 105] on div "post_add Schedule" at bounding box center [675, 106] width 14 height 14
checkbox input "false"
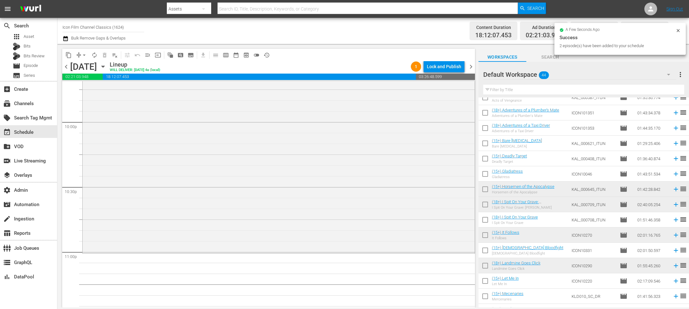
scroll to position [2829, 0]
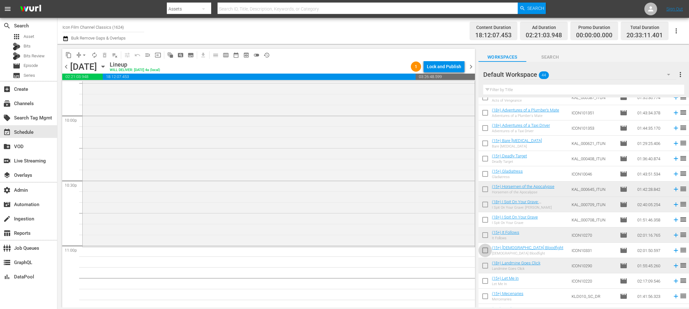
click at [489, 254] on input "checkbox" at bounding box center [485, 251] width 13 height 13
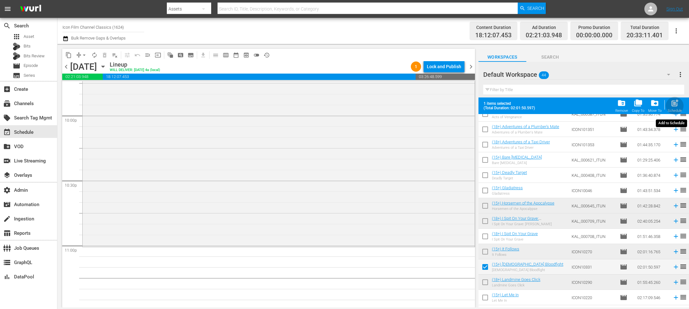
click at [672, 103] on span "post_add" at bounding box center [675, 103] width 9 height 9
checkbox input "false"
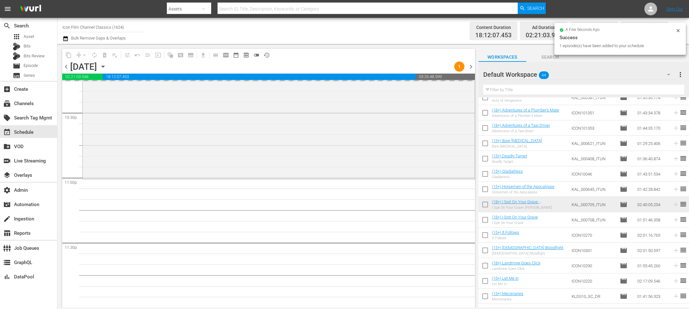
scroll to position [2897, 0]
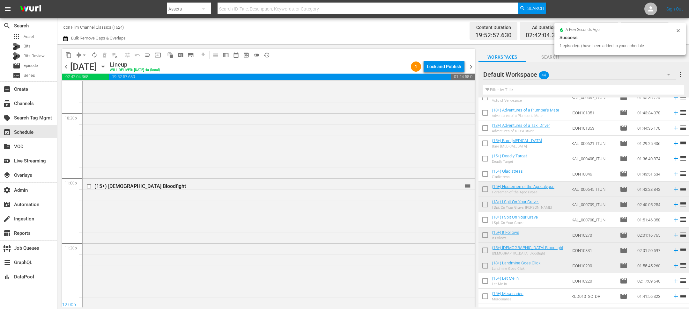
click at [447, 65] on div "Lock and Publish" at bounding box center [444, 66] width 34 height 11
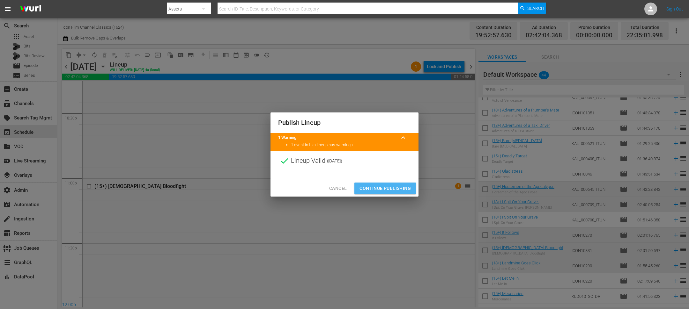
click at [381, 193] on button "Continue Publishing" at bounding box center [385, 189] width 62 height 12
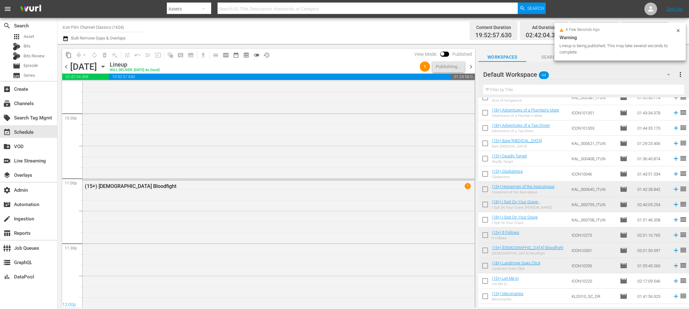
click at [470, 72] on div "chevron_left Monday, September 29th September 29th Lineup WILL DELIVER: 9/28 @ …" at bounding box center [268, 67] width 413 height 12
click at [470, 69] on span "chevron_right" at bounding box center [471, 67] width 8 height 8
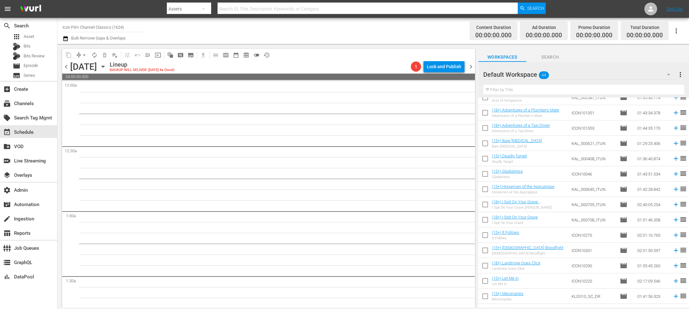
click at [68, 68] on span "chevron_left" at bounding box center [66, 67] width 8 height 8
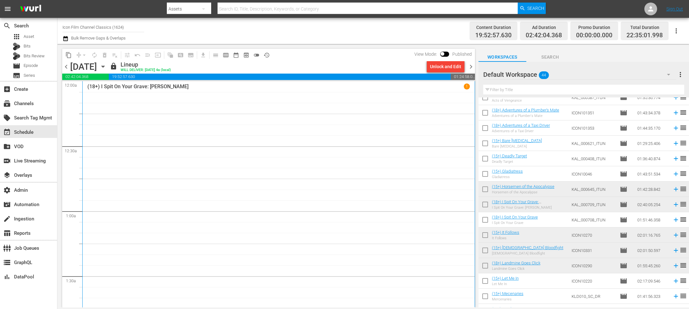
click at [471, 66] on span "chevron_right" at bounding box center [471, 67] width 8 height 8
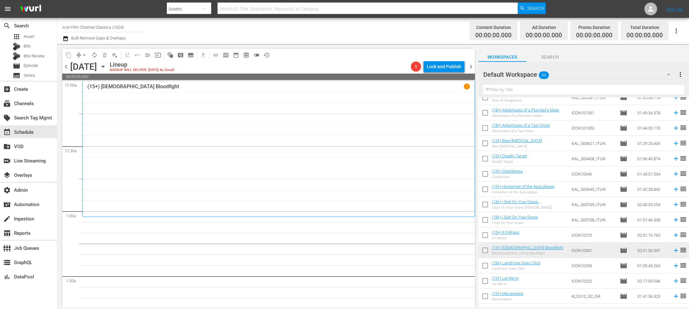
scroll to position [368, 0]
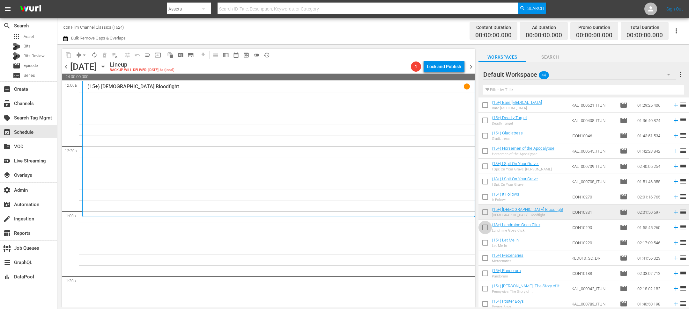
click at [487, 228] on input "checkbox" at bounding box center [485, 228] width 13 height 13
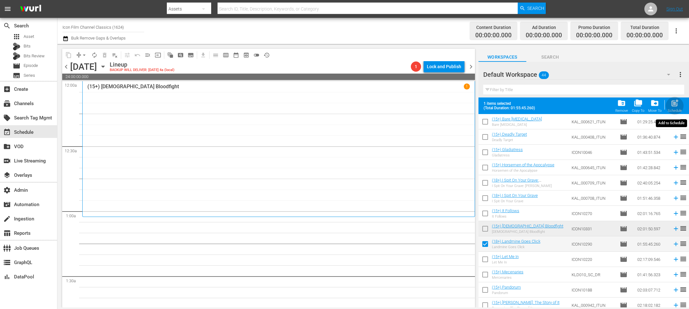
click at [671, 102] on span "post_add" at bounding box center [675, 103] width 9 height 9
checkbox input "false"
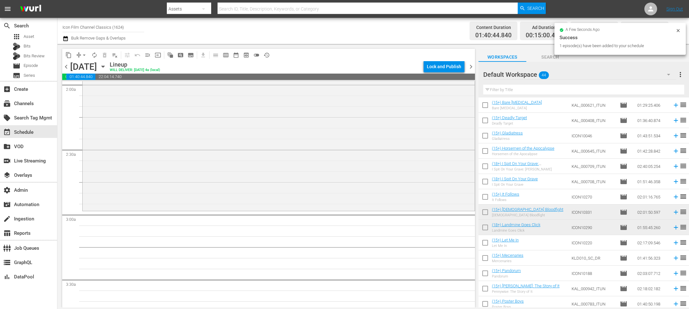
scroll to position [256, 0]
drag, startPoint x: 69, startPoint y: 67, endPoint x: 424, endPoint y: 17, distance: 359.3
click at [69, 67] on span "chevron_left" at bounding box center [66, 67] width 8 height 8
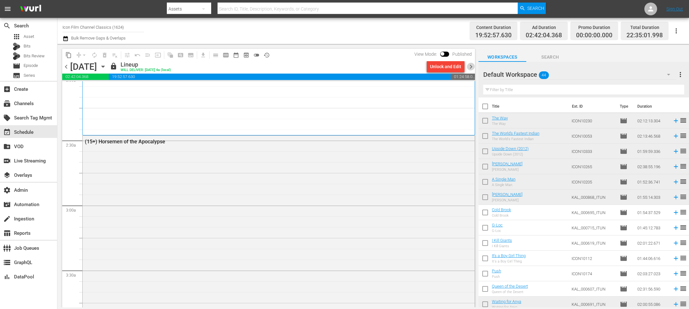
click at [473, 63] on span "chevron_right" at bounding box center [471, 67] width 8 height 8
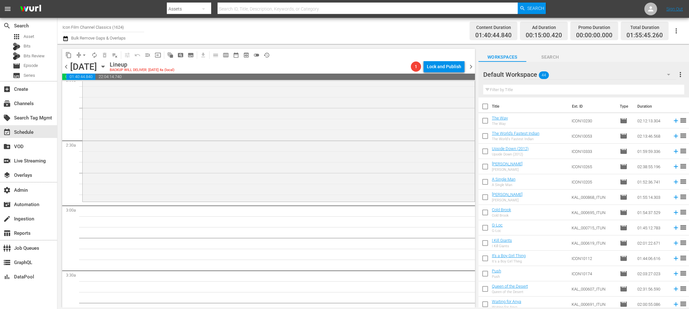
scroll to position [256, 0]
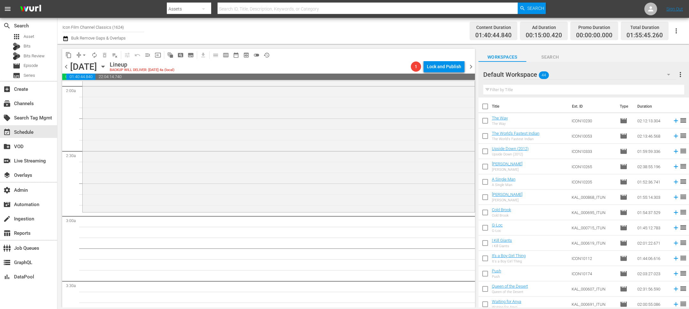
click at [481, 210] on input "checkbox" at bounding box center [485, 213] width 13 height 13
checkbox input "true"
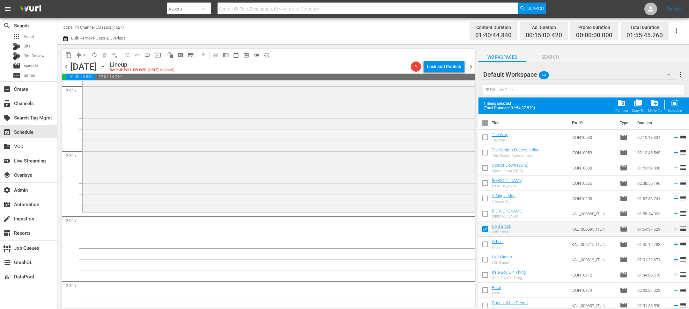
click at [483, 247] on input "checkbox" at bounding box center [485, 245] width 13 height 13
checkbox input "true"
click at [483, 260] on input "checkbox" at bounding box center [485, 261] width 13 height 13
checkbox input "true"
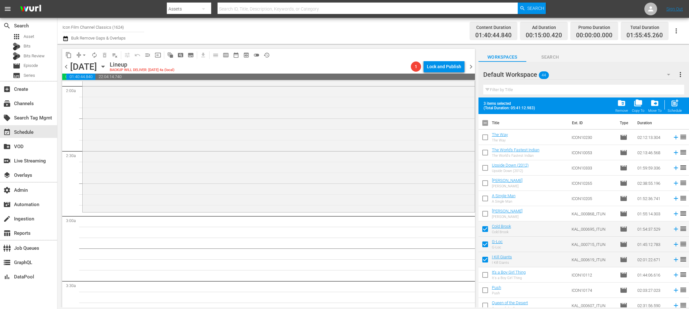
click at [483, 274] on input "checkbox" at bounding box center [485, 276] width 13 height 13
checkbox input "true"
click at [483, 290] on input "checkbox" at bounding box center [485, 291] width 13 height 13
checkbox input "true"
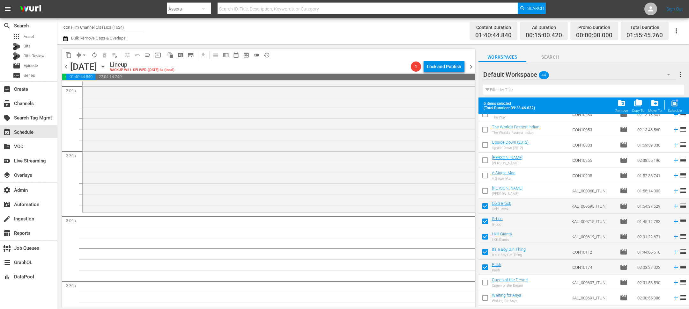
scroll to position [25, 0]
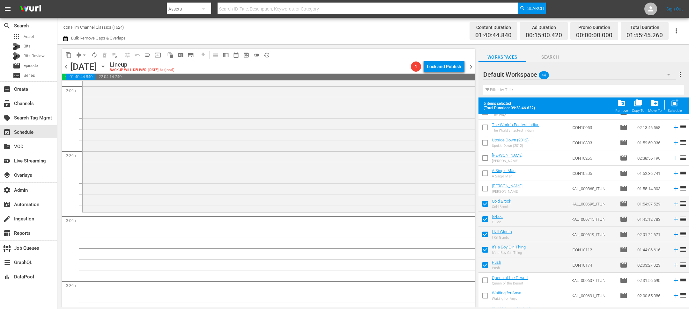
click at [484, 280] on input "checkbox" at bounding box center [485, 281] width 13 height 13
checkbox input "true"
click at [485, 300] on input "checkbox" at bounding box center [485, 297] width 13 height 13
checkbox input "true"
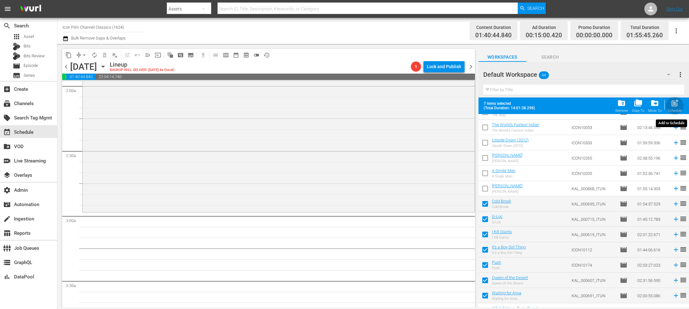
click at [674, 107] on span "post_add" at bounding box center [675, 103] width 9 height 9
checkbox input "false"
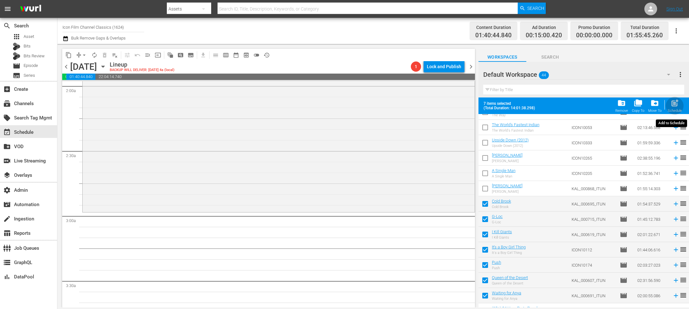
checkbox input "false"
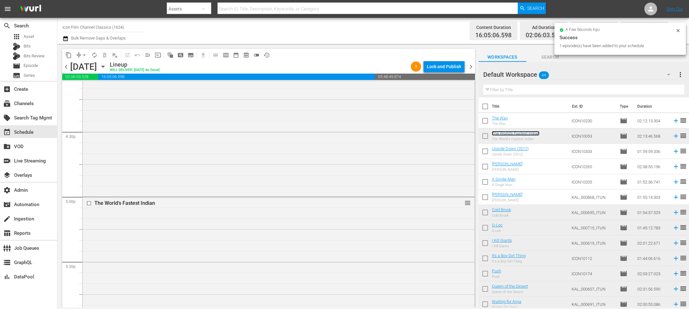
scroll to position [478, 0]
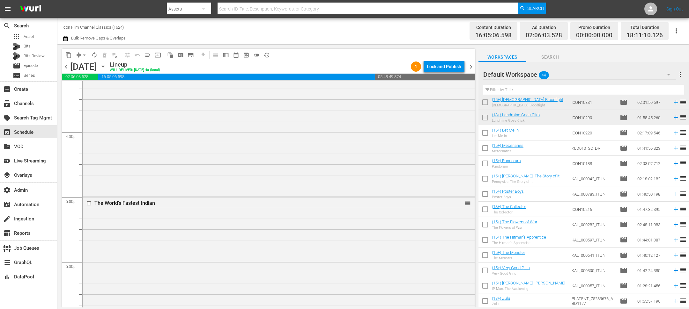
click at [486, 135] on input "checkbox" at bounding box center [485, 134] width 13 height 13
checkbox input "true"
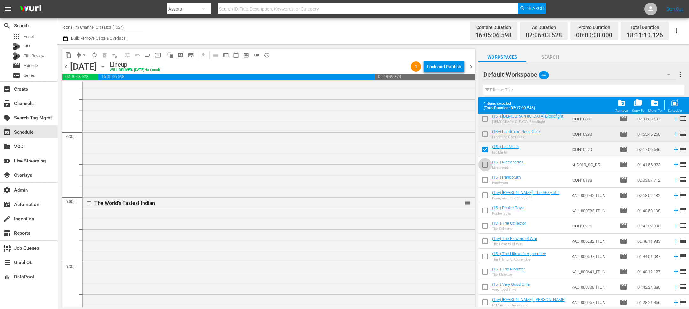
click at [481, 164] on input "checkbox" at bounding box center [485, 166] width 13 height 13
checkbox input "true"
click at [481, 175] on input "checkbox" at bounding box center [485, 181] width 13 height 13
checkbox input "true"
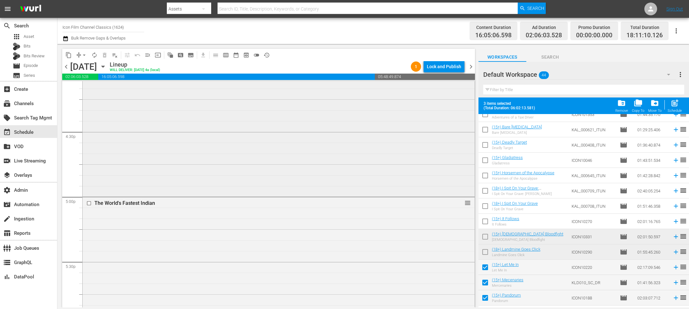
scroll to position [358, 0]
click at [671, 107] on span "post_add" at bounding box center [675, 103] width 9 height 9
checkbox input "false"
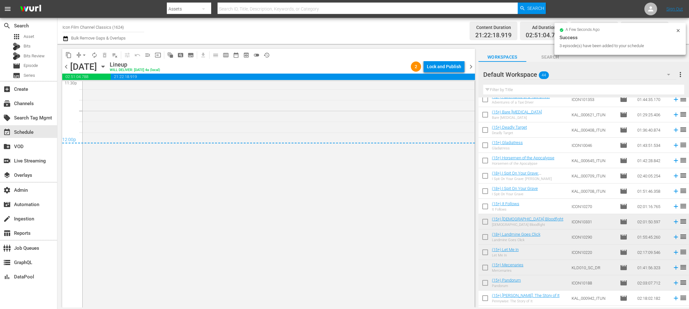
scroll to position [2983, 0]
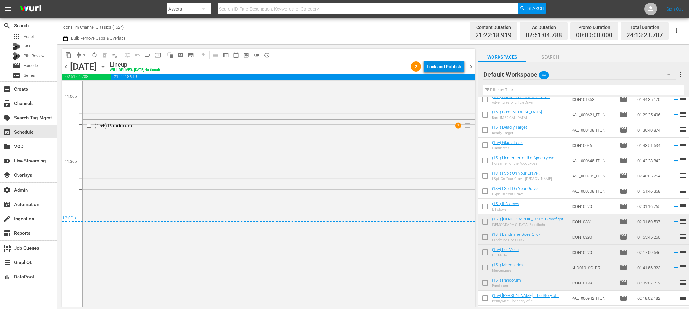
click at [441, 69] on div "Lock and Publish" at bounding box center [444, 66] width 34 height 11
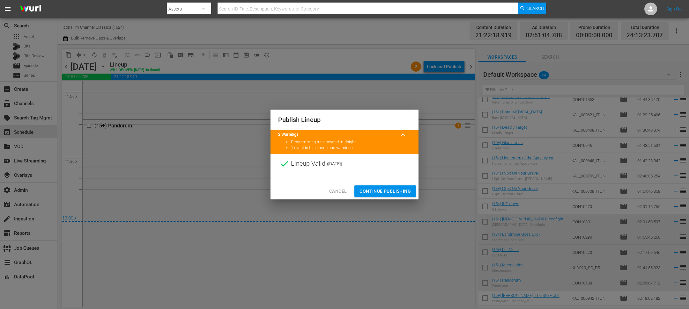
click at [407, 191] on span "Continue Publishing" at bounding box center [385, 192] width 51 height 8
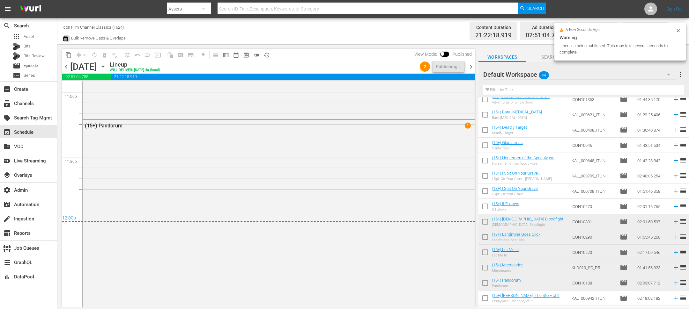
click at [67, 40] on icon "button" at bounding box center [66, 39] width 6 height 8
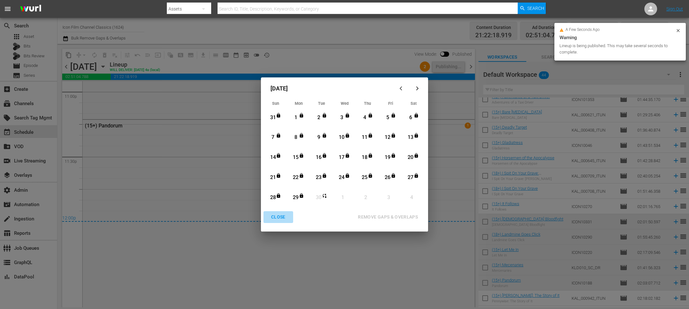
click at [275, 221] on div "CLOSE" at bounding box center [278, 217] width 25 height 8
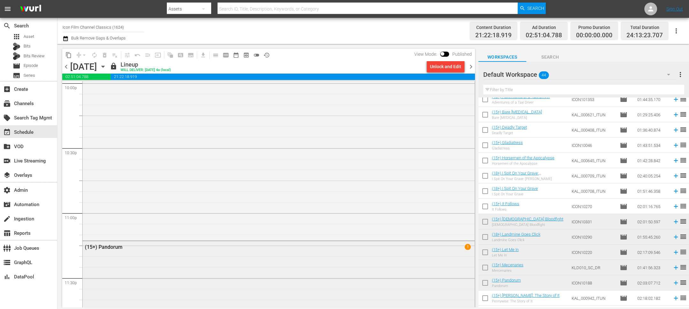
scroll to position [2779, 0]
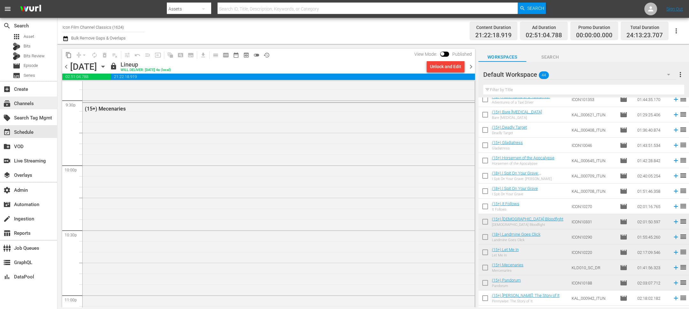
click at [22, 105] on div "subscriptions Channels" at bounding box center [18, 103] width 36 height 6
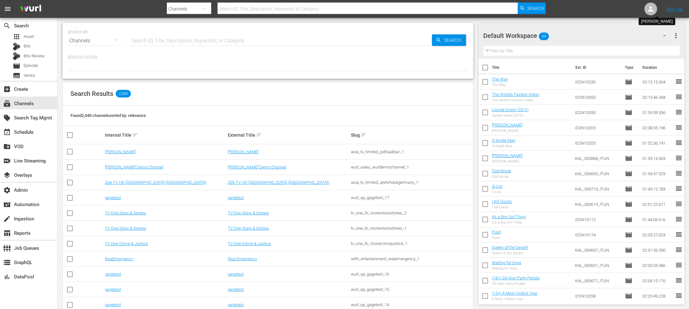
click at [677, 39] on span "more_vert" at bounding box center [676, 36] width 8 height 8
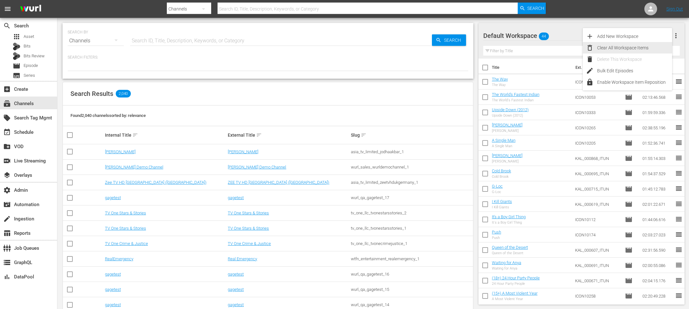
click at [638, 45] on div "Clear All Workspace Items" at bounding box center [634, 47] width 75 height 11
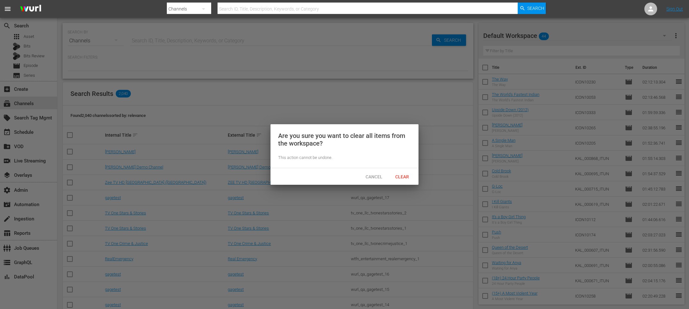
click at [400, 180] on div "Clear" at bounding box center [402, 177] width 28 height 12
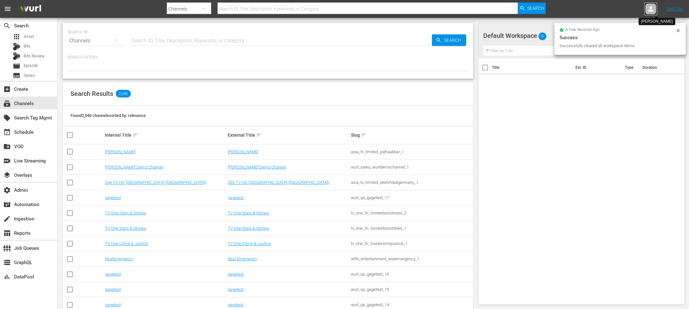
click at [654, 11] on icon at bounding box center [651, 9] width 8 height 8
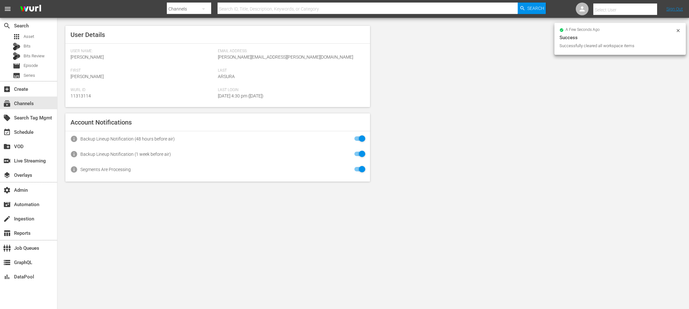
click at [617, 13] on input "text" at bounding box center [634, 9] width 82 height 15
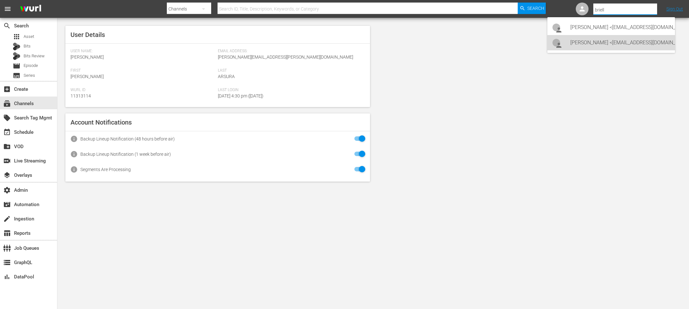
click at [602, 45] on div "Brielle Urssery <brielle@mansa.com>" at bounding box center [620, 42] width 100 height 15
type input "Brielle Urssery (11313885)"
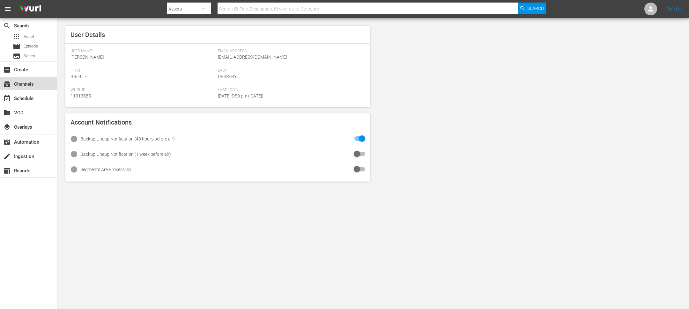
click at [26, 86] on div "subscriptions Channels" at bounding box center [18, 83] width 36 height 6
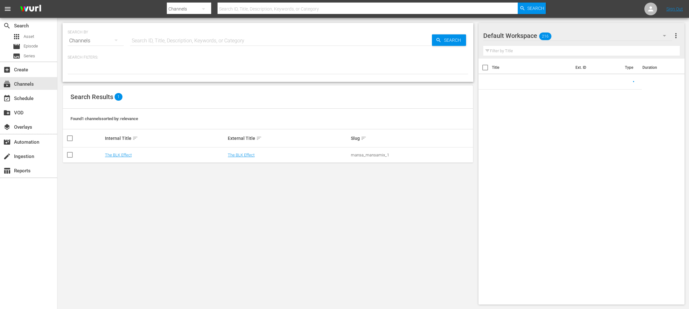
click at [161, 40] on input "text" at bounding box center [281, 40] width 302 height 15
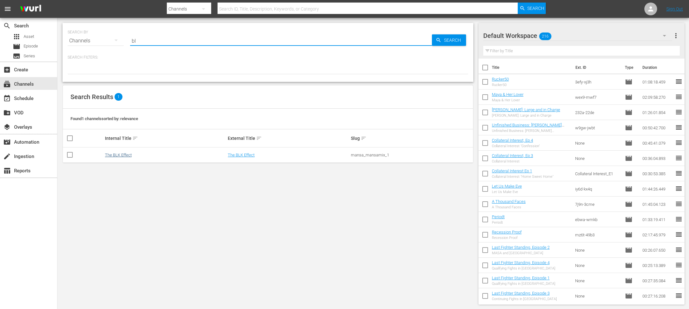
type input "bl"
click at [119, 156] on link "The BLK Effect" at bounding box center [118, 155] width 27 height 5
type input "bl"
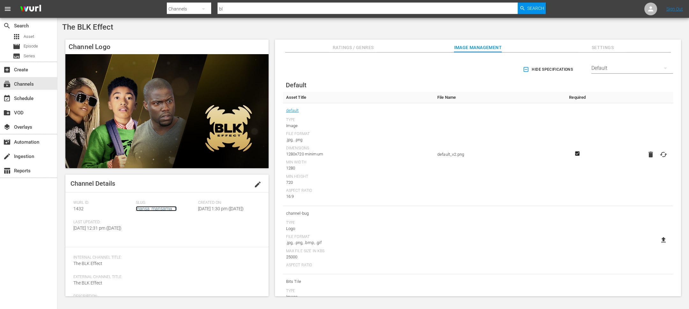
click at [146, 208] on link "mansa_mansamix_1" at bounding box center [156, 208] width 41 height 5
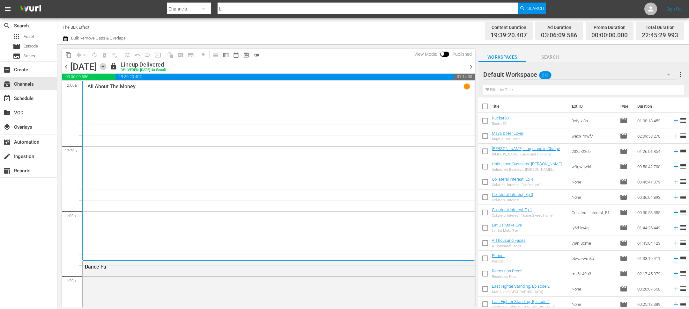
click at [104, 66] on icon "button" at bounding box center [102, 67] width 3 height 2
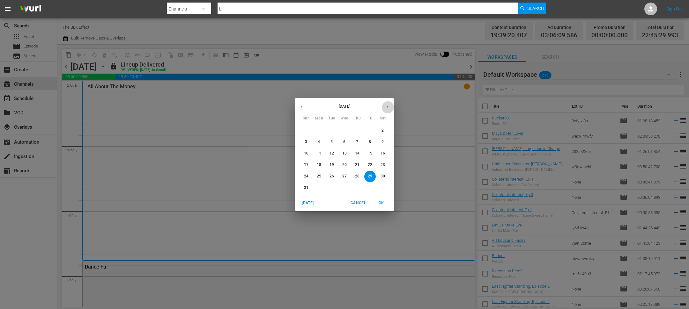
click at [386, 107] on icon "button" at bounding box center [387, 107] width 5 height 5
click at [317, 129] on span "1" at bounding box center [318, 130] width 11 height 5
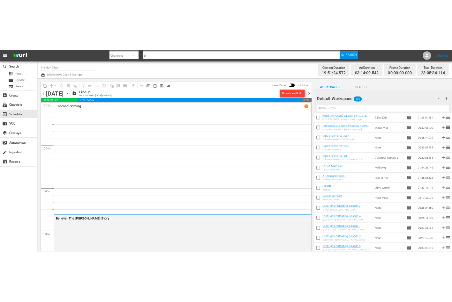
scroll to position [279, 0]
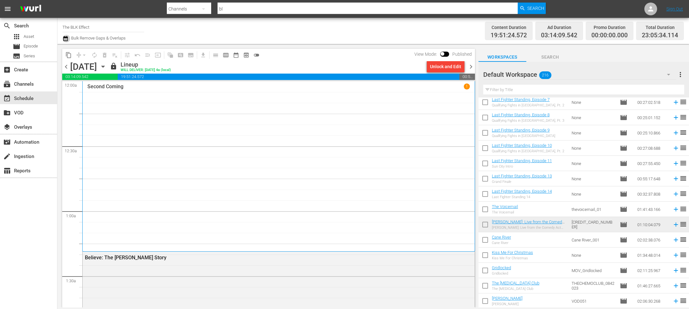
click at [65, 40] on icon "button" at bounding box center [65, 38] width 4 height 5
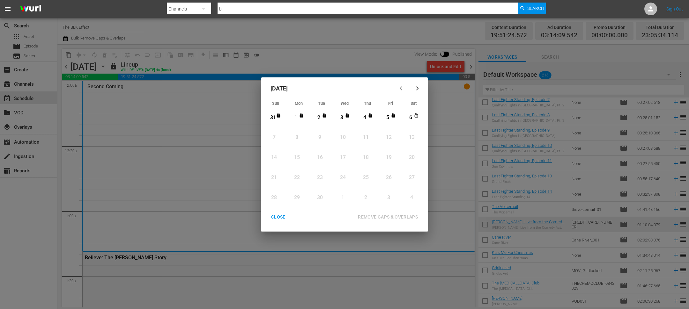
click at [298, 118] on div "1" at bounding box center [296, 117] width 8 height 7
click at [412, 118] on div "6" at bounding box center [411, 117] width 8 height 7
click at [384, 216] on div "REMOVE GAPS & OVERLAPS" at bounding box center [388, 217] width 70 height 8
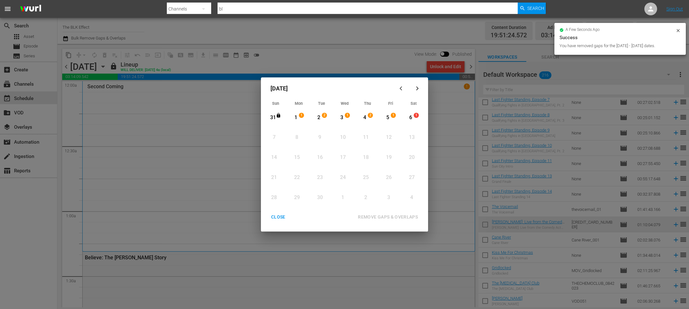
click at [281, 217] on div "CLOSE" at bounding box center [278, 217] width 25 height 8
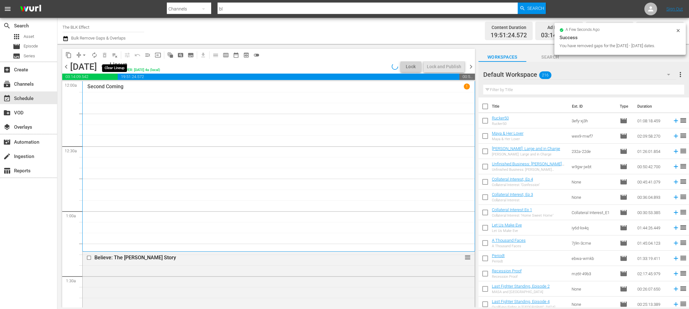
click at [117, 56] on span "playlist_remove_outlined" at bounding box center [115, 55] width 6 height 6
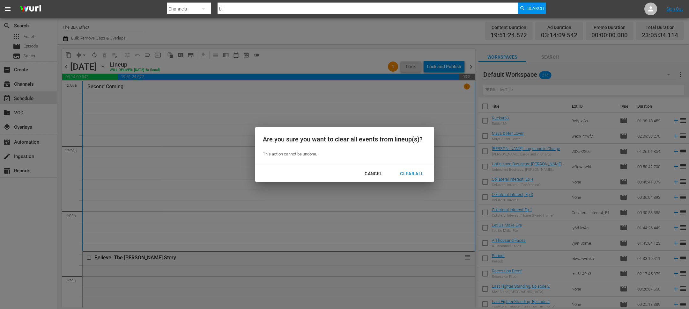
click at [403, 180] on div "Cancel Clear All" at bounding box center [344, 174] width 179 height 17
click at [411, 160] on div "Are you sure you want to clear all events from lineup(s)? This action cannot be…" at bounding box center [344, 146] width 179 height 38
drag, startPoint x: 409, startPoint y: 171, endPoint x: 414, endPoint y: 163, distance: 9.4
click at [409, 171] on div "Clear All" at bounding box center [412, 174] width 34 height 8
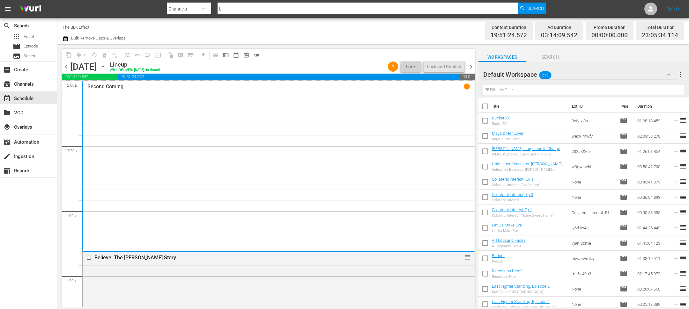
click at [472, 66] on span "chevron_right" at bounding box center [471, 67] width 8 height 8
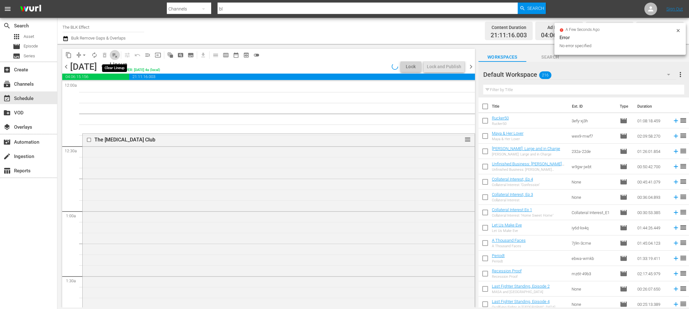
click at [115, 55] on span "playlist_remove_outlined" at bounding box center [115, 55] width 6 height 6
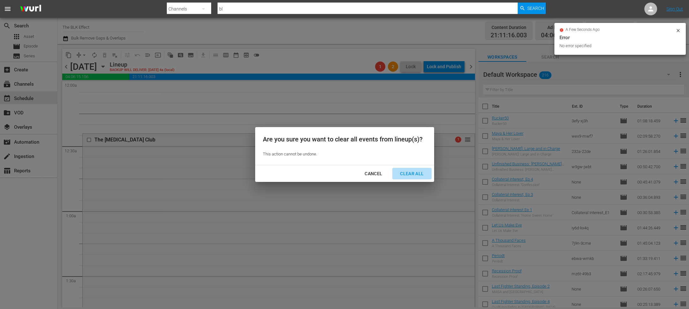
click at [407, 170] on div "Clear All" at bounding box center [412, 174] width 34 height 8
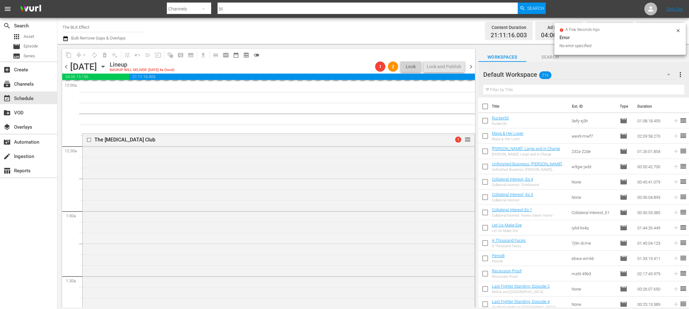
click at [471, 67] on span "chevron_right" at bounding box center [471, 67] width 8 height 8
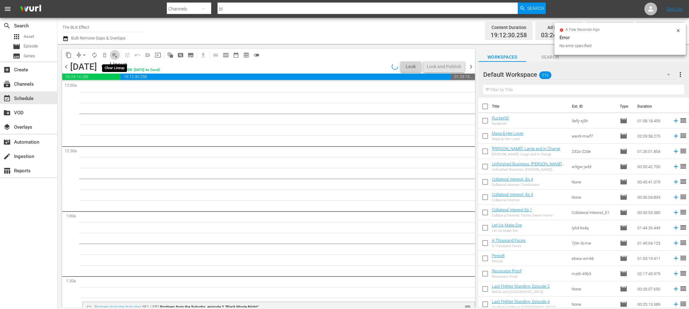
click at [113, 56] on span "playlist_remove_outlined" at bounding box center [115, 55] width 6 height 6
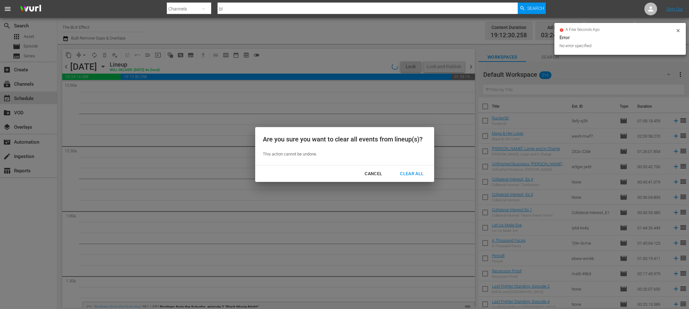
click at [414, 171] on div "Clear All" at bounding box center [412, 174] width 34 height 8
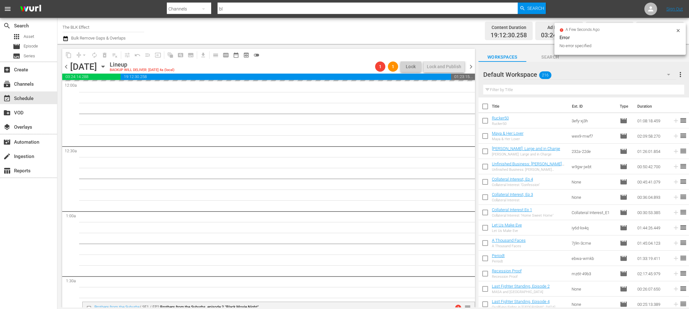
click at [472, 67] on span "chevron_right" at bounding box center [471, 67] width 8 height 8
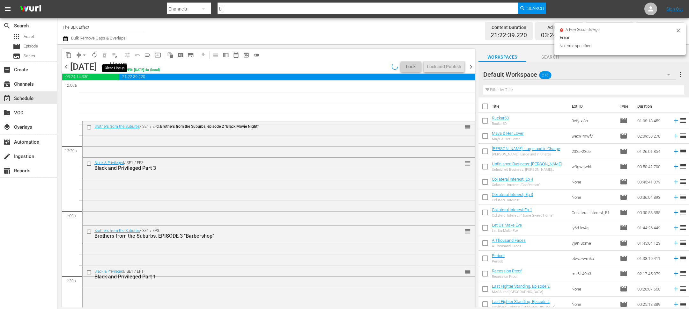
click at [116, 56] on span "playlist_remove_outlined" at bounding box center [115, 55] width 6 height 6
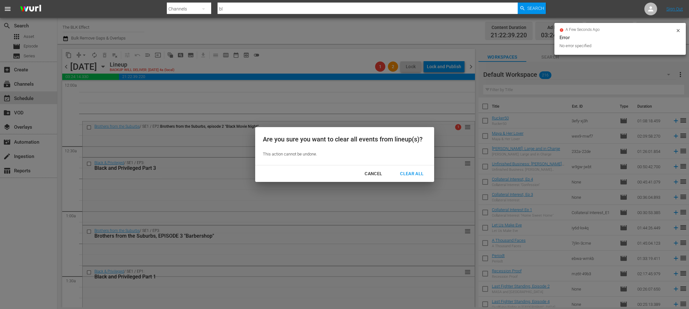
click at [417, 171] on div "Clear All" at bounding box center [412, 174] width 34 height 8
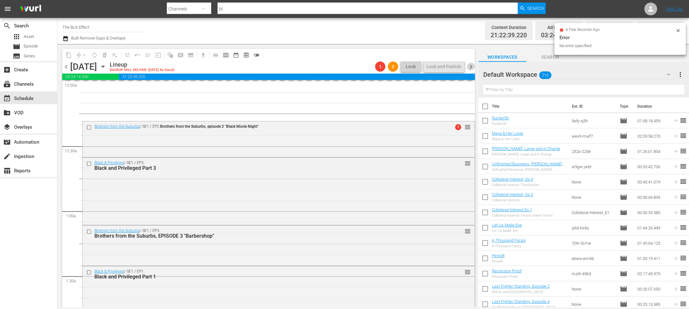
click at [471, 68] on span "chevron_right" at bounding box center [471, 67] width 8 height 8
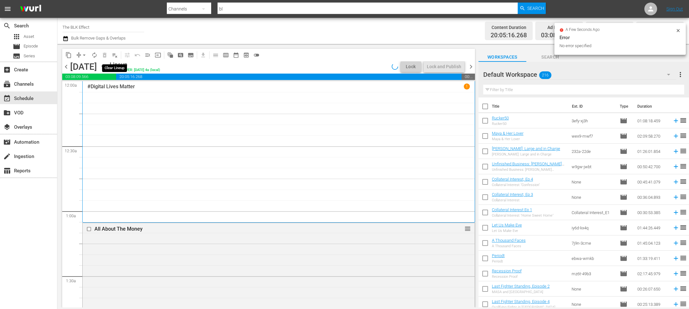
click at [116, 55] on span "playlist_remove_outlined" at bounding box center [115, 55] width 6 height 6
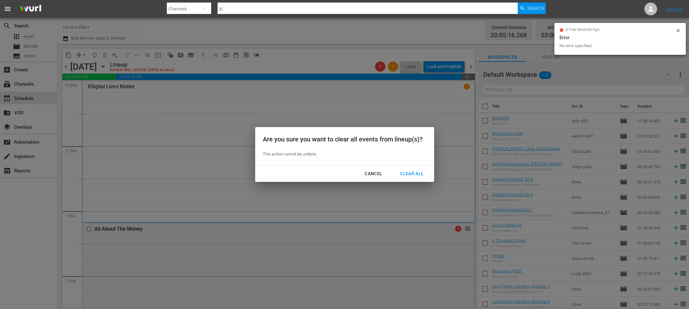
click at [420, 176] on div "Clear All" at bounding box center [412, 174] width 34 height 8
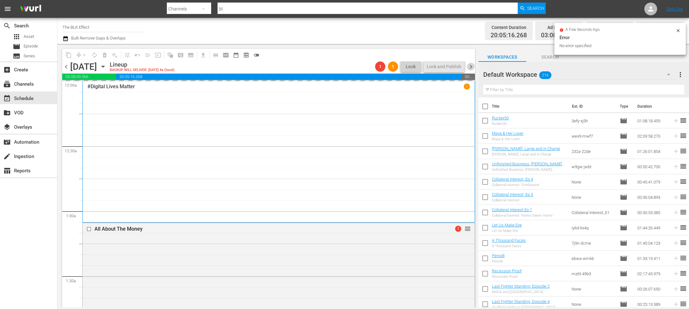
click at [470, 65] on span "chevron_right" at bounding box center [471, 67] width 8 height 8
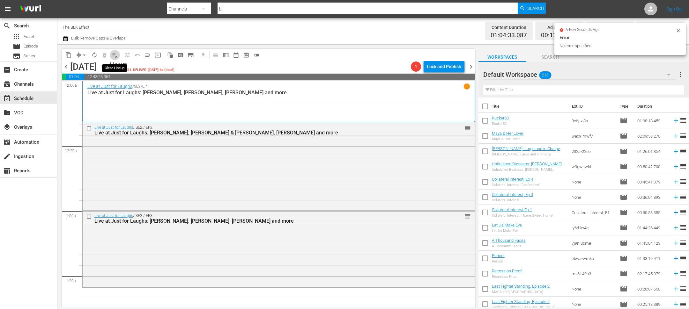
click at [117, 57] on span "playlist_remove_outlined" at bounding box center [115, 55] width 6 height 6
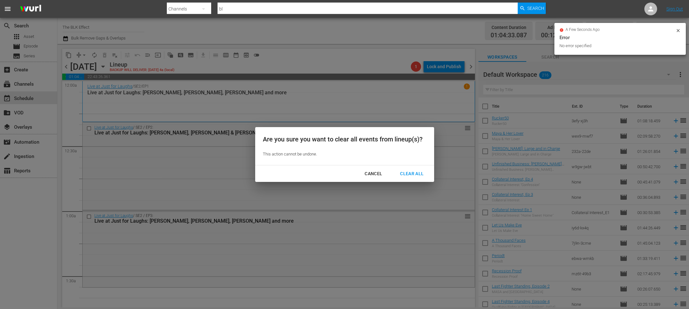
click at [422, 174] on div "Clear All" at bounding box center [412, 174] width 34 height 8
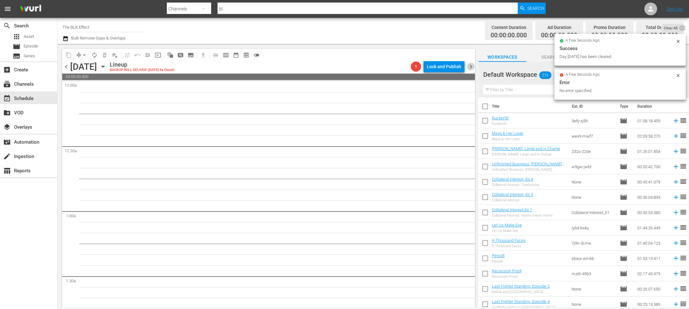
click at [469, 68] on span "chevron_right" at bounding box center [471, 67] width 8 height 8
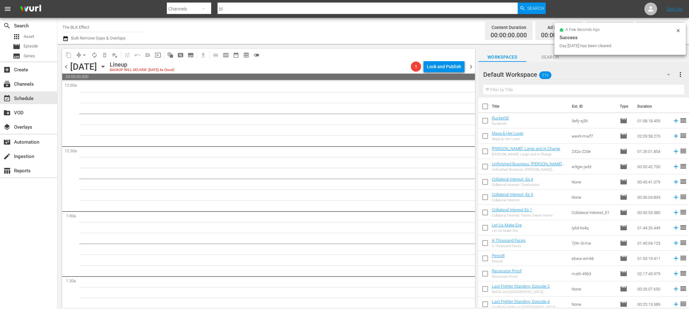
drag, startPoint x: 63, startPoint y: 47, endPoint x: 63, endPoint y: 43, distance: 3.5
click at [63, 47] on div "content_copy compress arrow_drop_down autorenew_outlined delete_forever_outline…" at bounding box center [266, 176] width 419 height 264
click at [63, 43] on div "Channel Title The BLK Effect Bulk Remove Gaps & Overlaps Content Duration 00:00…" at bounding box center [373, 31] width 632 height 26
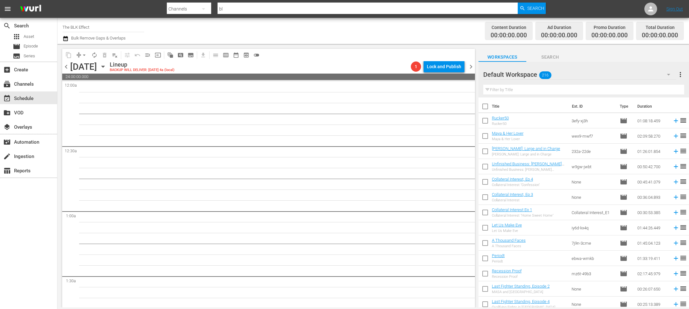
click at [67, 40] on icon "button" at bounding box center [66, 39] width 6 height 8
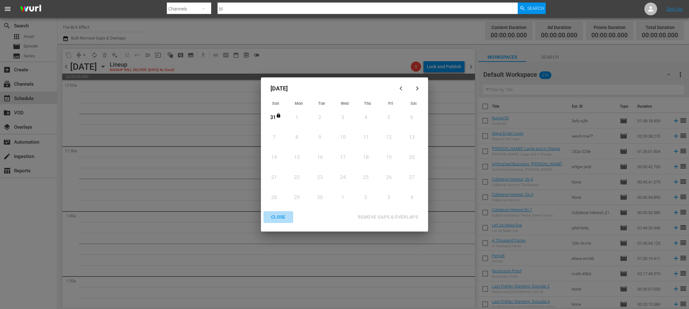
click at [283, 219] on div "CLOSE" at bounding box center [278, 217] width 25 height 8
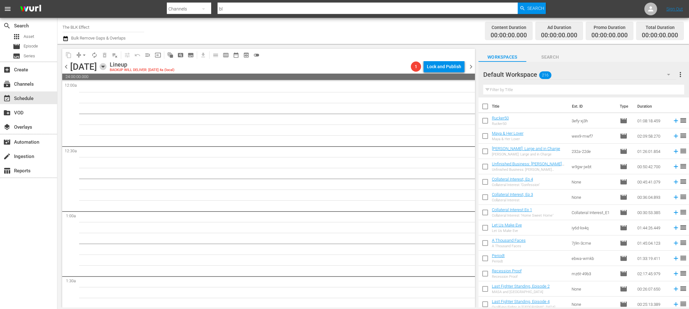
click at [107, 67] on icon "button" at bounding box center [103, 66] width 7 height 7
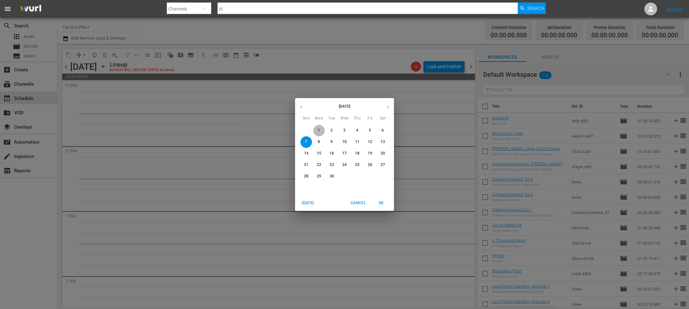
click at [316, 129] on span "1" at bounding box center [318, 130] width 11 height 5
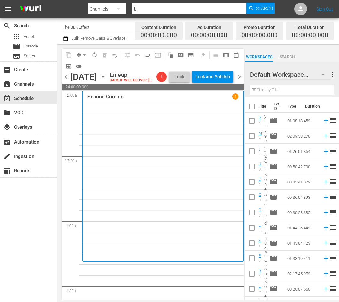
click at [244, 74] on div "content_copy compress arrow_drop_down autorenew_outlined delete_forever_outline…" at bounding box center [151, 172] width 188 height 257
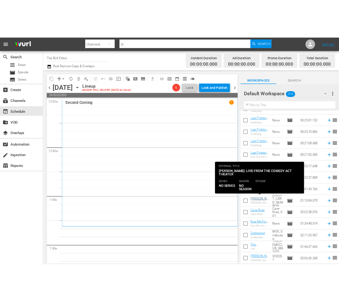
scroll to position [608, 0]
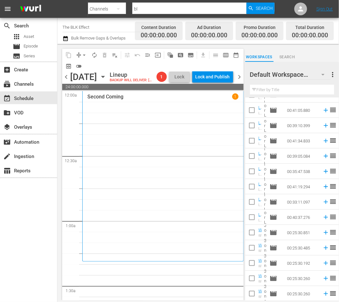
click at [287, 88] on input "text" at bounding box center [292, 90] width 84 height 10
paste input "Ip Man"
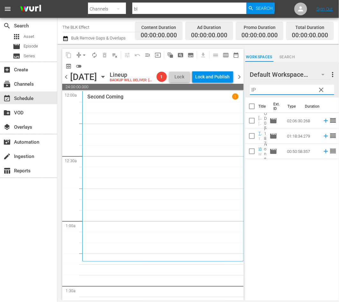
type input "IP"
click at [284, 83] on div at bounding box center [273, 75] width 46 height 16
click at [274, 92] on input "IP" at bounding box center [292, 90] width 84 height 10
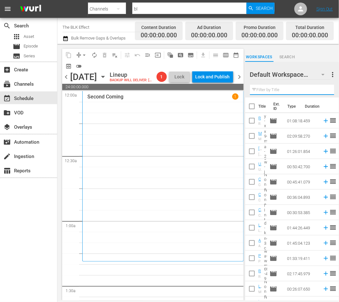
click at [285, 88] on input "text" at bounding box center [292, 90] width 84 height 10
paste input "Shaolin"
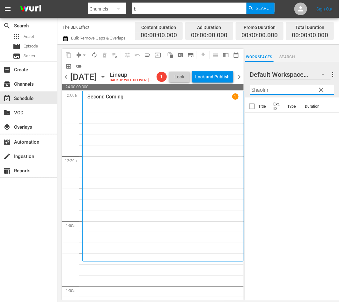
click at [279, 86] on input "Shaolin" at bounding box center [292, 90] width 84 height 10
paste input "#Digital Lives Matter"
type input "#Digital Lives Matter"
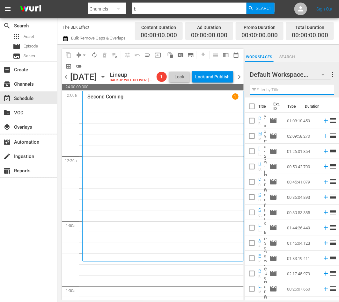
paste input "2 Days In [US_STATE]"
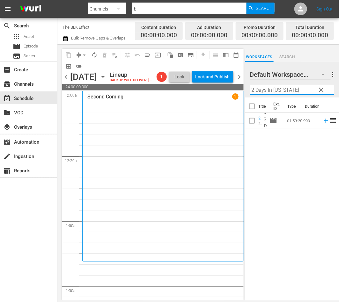
type input "2 Days In [US_STATE]"
click at [254, 122] on input "checkbox" at bounding box center [251, 121] width 13 height 13
checkbox input "true"
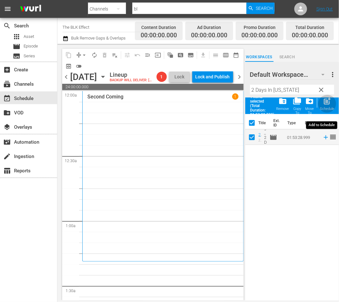
click at [325, 104] on span "post_add" at bounding box center [327, 101] width 9 height 9
checkbox input "false"
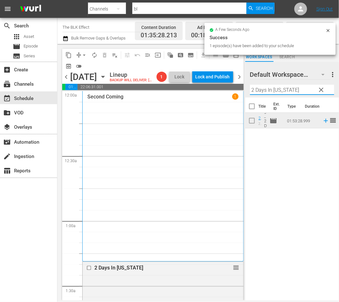
click at [267, 90] on input "2 Days In [US_STATE]" at bounding box center [292, 90] width 84 height 10
paste input "All About The Money"
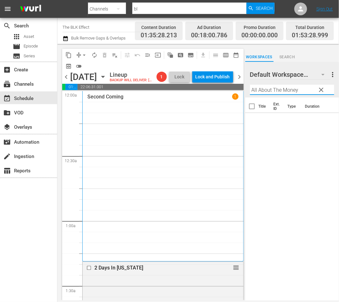
click at [263, 91] on input "All About The Money" at bounding box center [292, 90] width 84 height 10
paste input "Dance Fu"
type input "Dance Fu"
click at [249, 120] on input "checkbox" at bounding box center [251, 121] width 13 height 13
checkbox input "true"
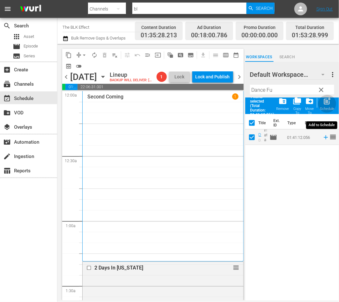
click at [326, 102] on span "post_add" at bounding box center [327, 101] width 9 height 9
checkbox input "false"
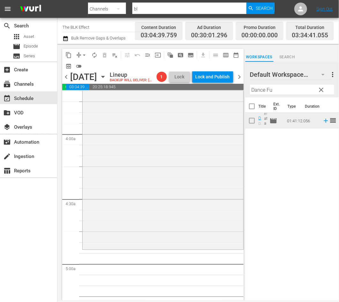
scroll to position [479, 0]
click at [274, 92] on input "Dance Fu" at bounding box center [292, 90] width 84 height 10
paste input "4th & Forever"
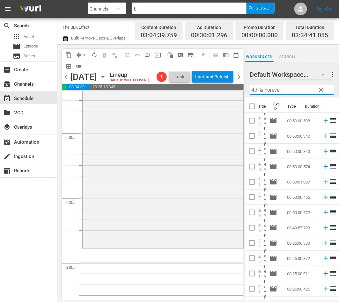
type input "4th & Forever"
click at [250, 119] on input "checkbox" at bounding box center [251, 121] width 13 height 13
checkbox input "true"
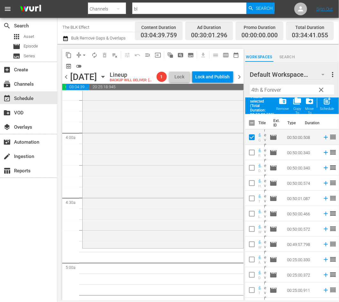
click at [249, 155] on input "checkbox" at bounding box center [251, 153] width 13 height 13
checkbox input "true"
click at [249, 168] on input "checkbox" at bounding box center [251, 169] width 13 height 13
checkbox input "true"
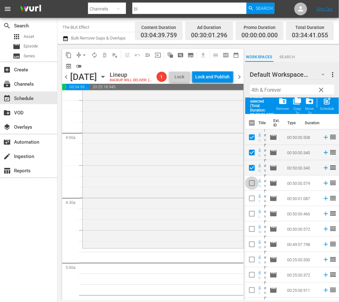
click at [249, 183] on input "checkbox" at bounding box center [251, 184] width 13 height 13
checkbox input "true"
click at [249, 200] on input "checkbox" at bounding box center [251, 199] width 13 height 13
checkbox input "true"
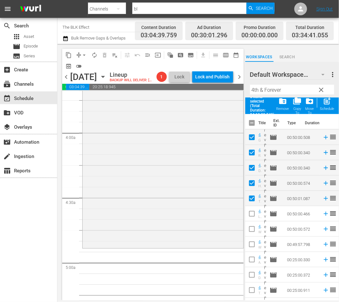
click at [249, 214] on input "checkbox" at bounding box center [251, 215] width 13 height 13
checkbox input "true"
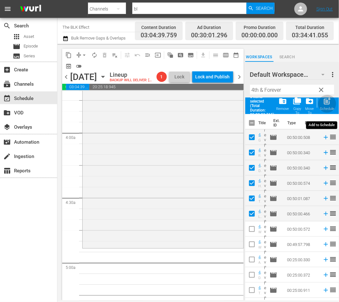
click at [328, 105] on span "post_add" at bounding box center [327, 101] width 9 height 9
checkbox input "false"
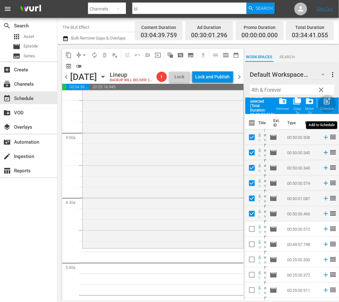
checkbox input "false"
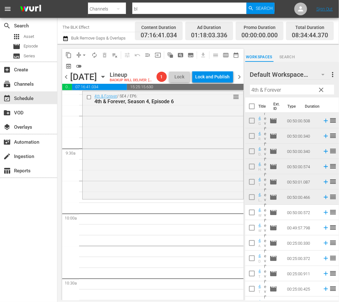
scroll to position [1166, 0]
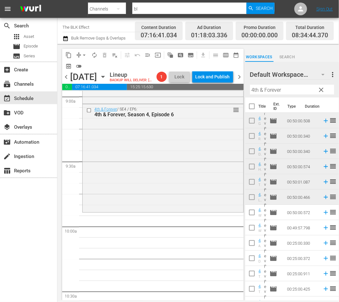
click at [298, 88] on input "4th & Forever" at bounding box center [292, 90] width 84 height 10
paste input "Just for Laughs All Access_S1E1"
type input "Just for Laughs All Access_S1E1"
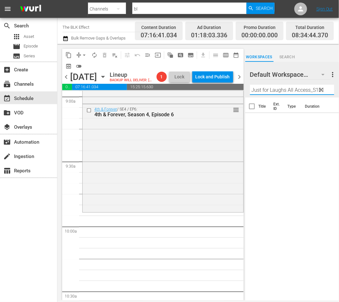
drag, startPoint x: 295, startPoint y: 87, endPoint x: 430, endPoint y: 114, distance: 137.8
click at [339, 114] on html "menu Search By Channels Search ID, Title, Description, Keywords, or Category bl…" at bounding box center [169, 151] width 339 height 302
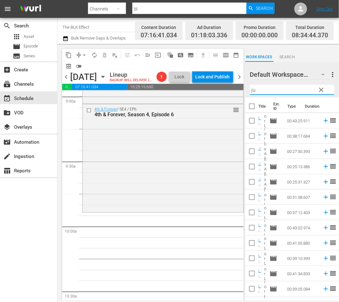
type input "j"
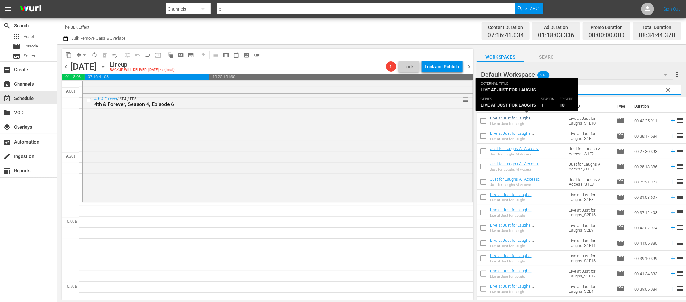
type input "just for"
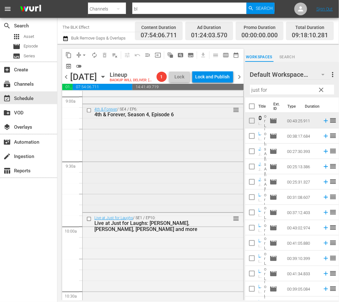
scroll to position [1216, 0]
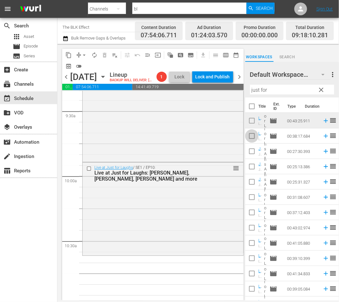
click at [253, 139] on input "checkbox" at bounding box center [251, 137] width 13 height 13
checkbox input "true"
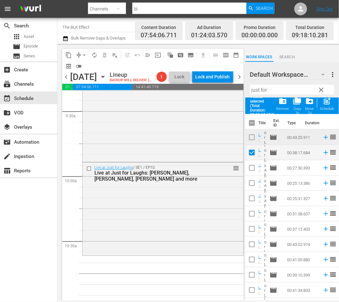
click at [251, 174] on input "checkbox" at bounding box center [251, 169] width 13 height 13
checkbox input "true"
click at [250, 182] on input "checkbox" at bounding box center [251, 184] width 13 height 13
checkbox input "true"
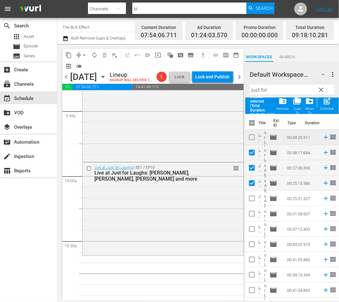
click at [253, 200] on input "checkbox" at bounding box center [251, 199] width 13 height 13
checkbox input "true"
click at [334, 103] on div "post_add Schedule" at bounding box center [327, 104] width 14 height 14
checkbox input "false"
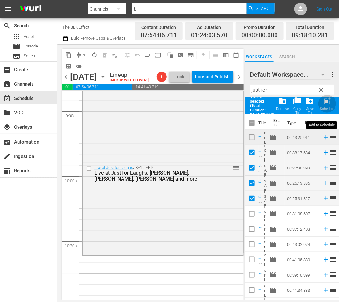
checkbox input "false"
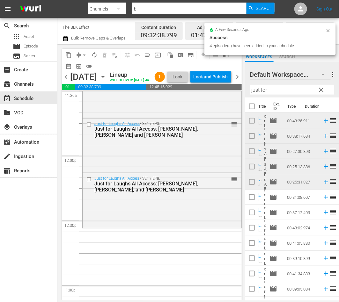
scroll to position [1499, 0]
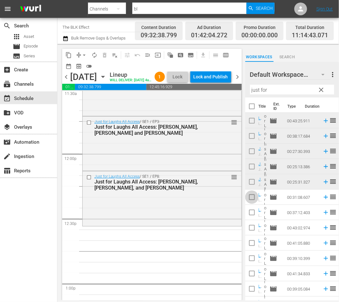
click at [249, 196] on input "checkbox" at bounding box center [251, 198] width 13 height 13
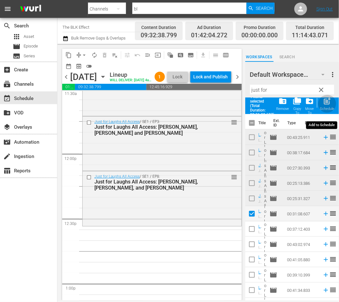
click at [330, 105] on span "post_add" at bounding box center [327, 101] width 9 height 9
checkbox input "false"
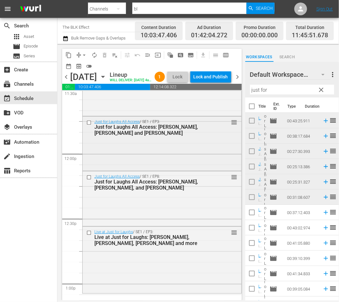
scroll to position [1844, 0]
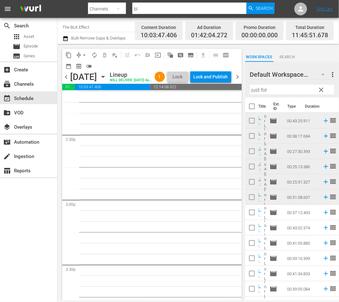
click at [289, 89] on input "just for" at bounding box center [292, 90] width 84 height 10
paste input "Last Fighter Standing"
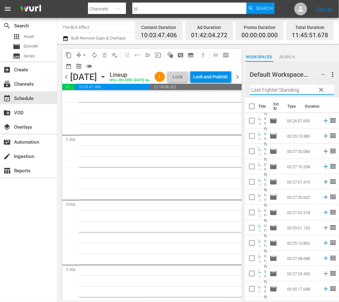
scroll to position [1675, 0]
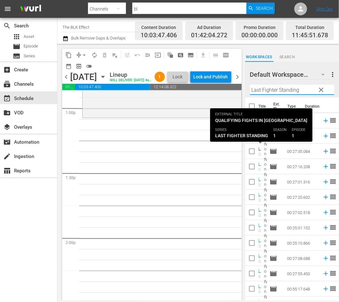
type input "Last Fighter Standing"
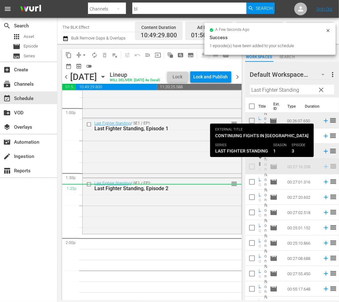
scroll to position [1707, 0]
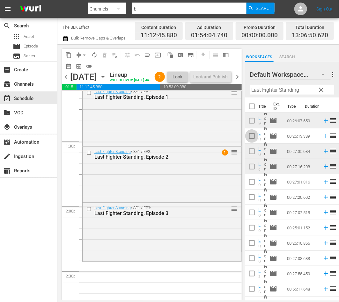
click at [250, 134] on input "checkbox" at bounding box center [251, 137] width 13 height 13
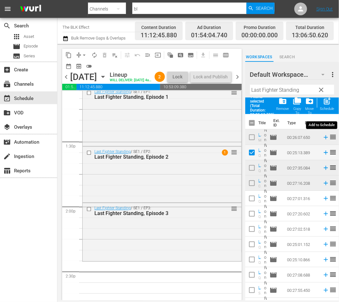
click at [328, 99] on span "post_add" at bounding box center [327, 101] width 9 height 9
checkbox input "false"
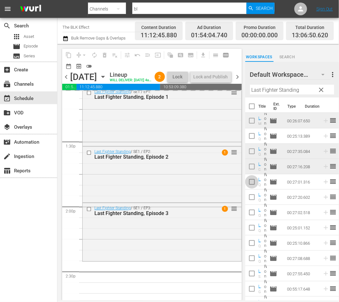
click at [252, 181] on input "checkbox" at bounding box center [251, 183] width 13 height 13
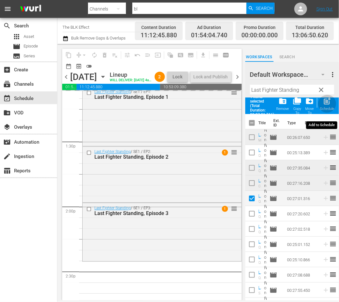
click at [328, 109] on div "Schedule" at bounding box center [327, 109] width 14 height 4
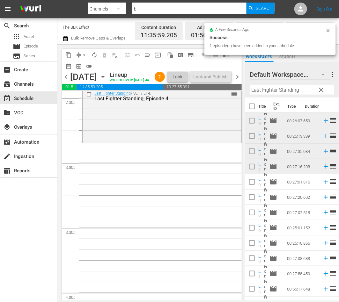
scroll to position [1885, 0]
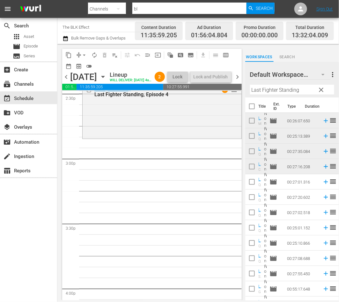
click at [253, 181] on input "checkbox" at bounding box center [251, 183] width 13 height 13
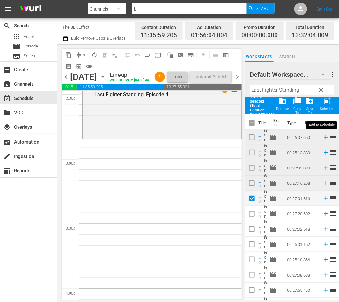
click at [325, 102] on span "post_add" at bounding box center [327, 101] width 9 height 9
checkbox input "false"
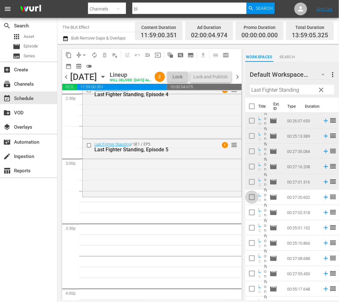
click at [253, 198] on input "checkbox" at bounding box center [251, 198] width 13 height 13
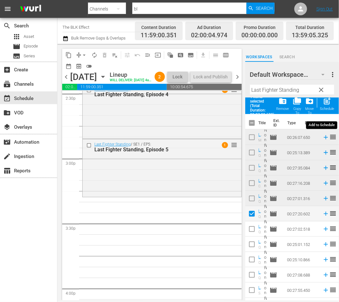
click at [327, 108] on div "Schedule" at bounding box center [327, 109] width 14 height 4
checkbox input "false"
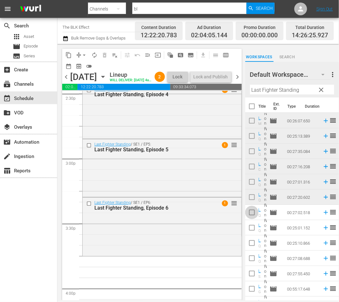
click at [249, 211] on input "checkbox" at bounding box center [251, 213] width 13 height 13
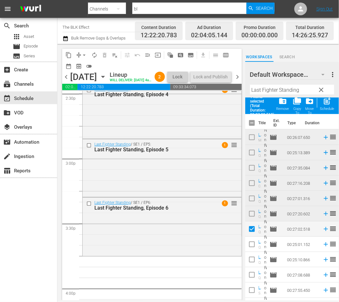
click at [329, 101] on span "post_add" at bounding box center [327, 101] width 9 height 9
checkbox input "false"
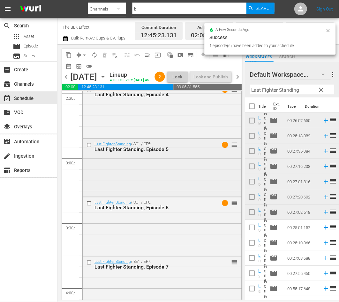
scroll to position [2004, 0]
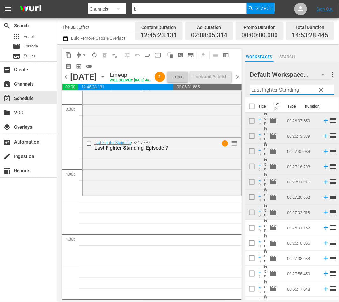
click at [297, 87] on input "Last Fighter Standing" at bounding box center [292, 90] width 84 height 10
paste input "Exit Strategy"
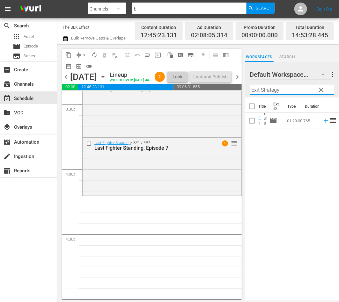
type input "Exit Strategy"
click at [257, 124] on input "checkbox" at bounding box center [251, 121] width 13 height 13
checkbox input "true"
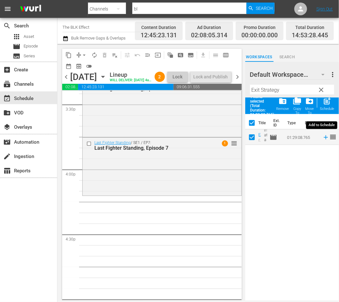
click at [327, 102] on span "post_add" at bounding box center [327, 101] width 9 height 9
checkbox input "false"
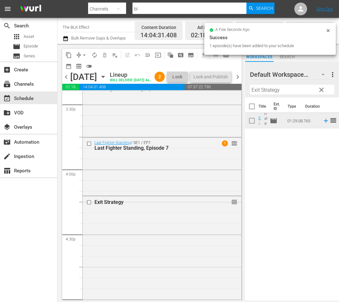
click at [282, 91] on input "Exit Strategy" at bounding box center [292, 90] width 84 height 10
paste input "Get a Job"
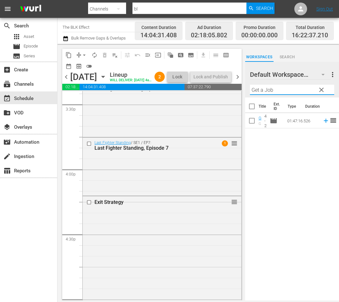
type input "Get a Job"
click at [251, 122] on input "checkbox" at bounding box center [251, 121] width 13 height 13
checkbox input "true"
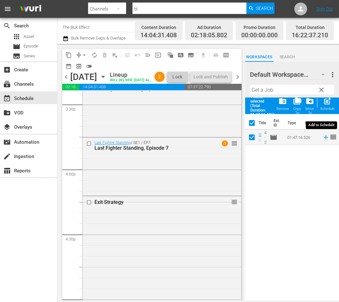
click at [332, 103] on div "post_add Schedule" at bounding box center [327, 104] width 14 height 14
checkbox input "false"
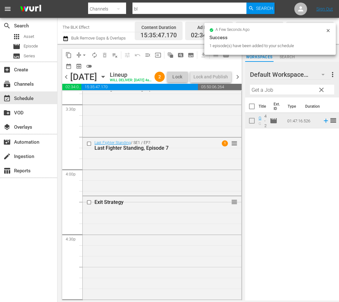
click at [282, 94] on input "Get a Job" at bounding box center [292, 90] width 84 height 10
paste input "[GEOGRAPHIC_DATA]"
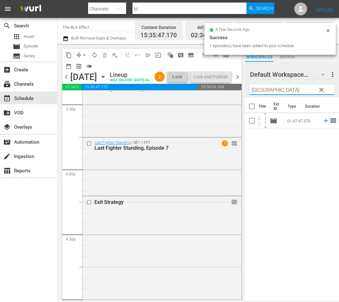
type input "[GEOGRAPHIC_DATA]"
click at [249, 123] on input "checkbox" at bounding box center [251, 121] width 13 height 13
checkbox input "true"
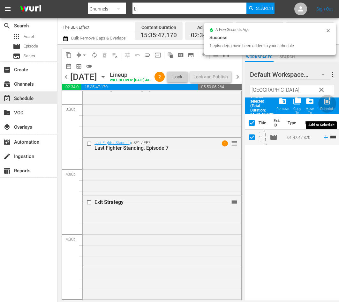
click at [324, 103] on span "post_add" at bounding box center [327, 101] width 9 height 9
checkbox input "false"
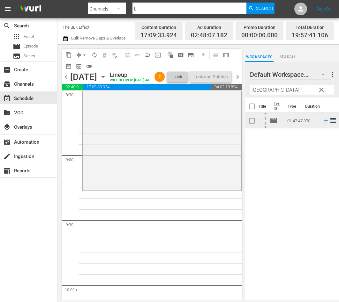
scroll to position [2706, 0]
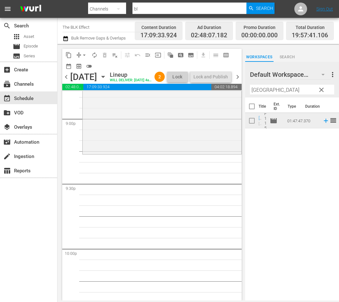
click at [295, 92] on input "[GEOGRAPHIC_DATA]" at bounding box center [292, 90] width 84 height 10
type input "exit"
click at [248, 126] on input "checkbox" at bounding box center [251, 121] width 13 height 13
checkbox input "true"
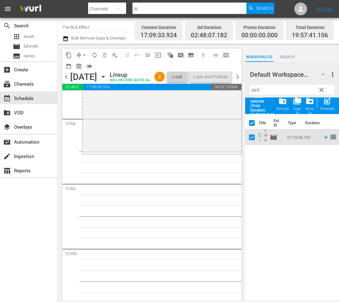
click at [333, 100] on div "post_add Schedule" at bounding box center [327, 104] width 14 height 14
checkbox input "false"
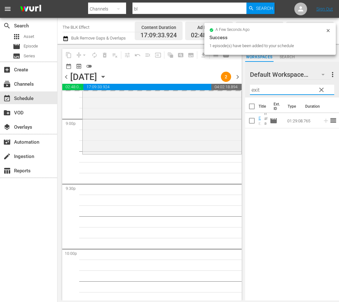
click at [294, 91] on input "exit" at bounding box center [292, 90] width 84 height 10
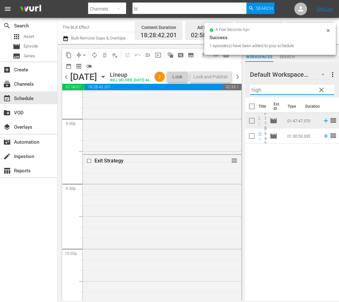
type input "high"
click at [252, 123] on input "checkbox" at bounding box center [251, 121] width 13 height 13
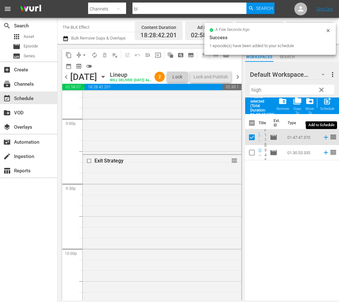
click at [326, 107] on div "Schedule" at bounding box center [327, 109] width 14 height 4
checkbox input "false"
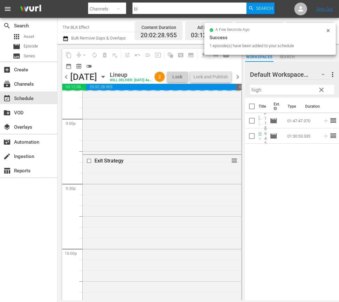
click at [219, 132] on div "Highland Park reorder" at bounding box center [162, 37] width 159 height 232
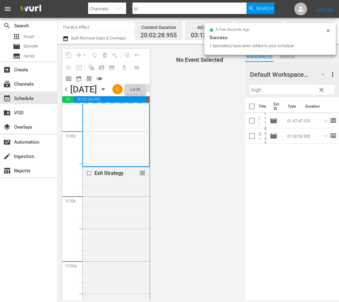
click at [272, 91] on input "high" at bounding box center [292, 90] width 84 height 10
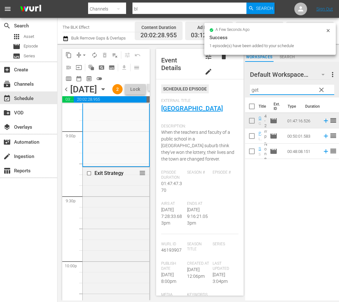
type input "get"
click at [247, 124] on input "checkbox" at bounding box center [251, 121] width 13 height 13
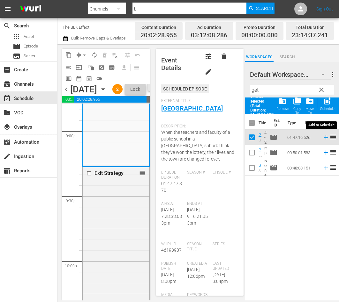
click at [332, 108] on div "Schedule" at bounding box center [327, 109] width 14 height 4
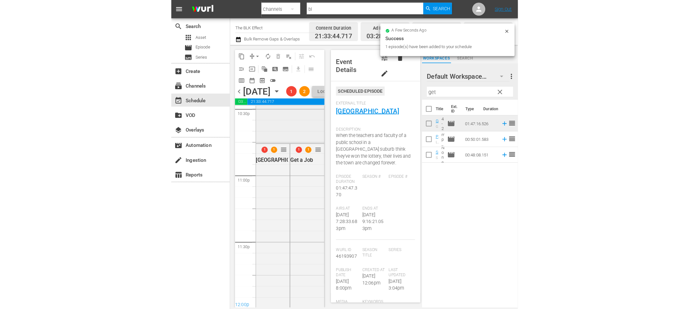
scroll to position [2879, 0]
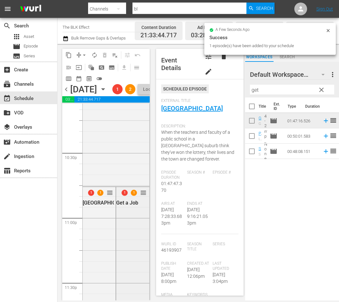
click at [128, 229] on div "1 1 reorder Get a Job" at bounding box center [132, 302] width 33 height 231
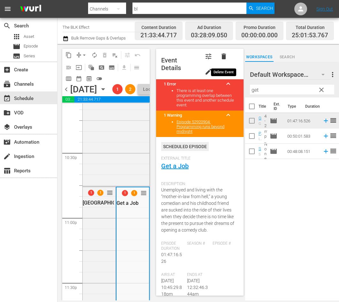
click at [223, 57] on span "delete" at bounding box center [224, 57] width 8 height 8
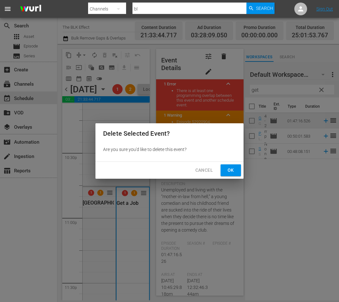
click at [231, 174] on span "Ok" at bounding box center [231, 171] width 10 height 8
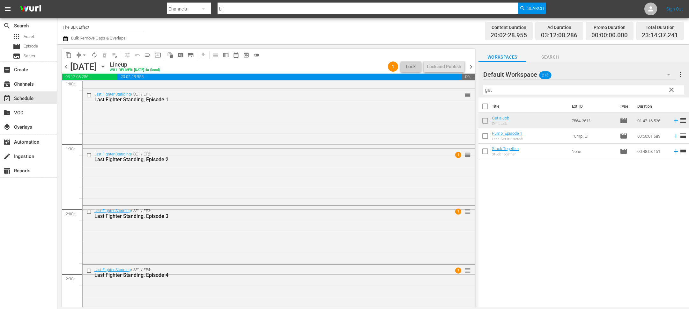
scroll to position [1737, 0]
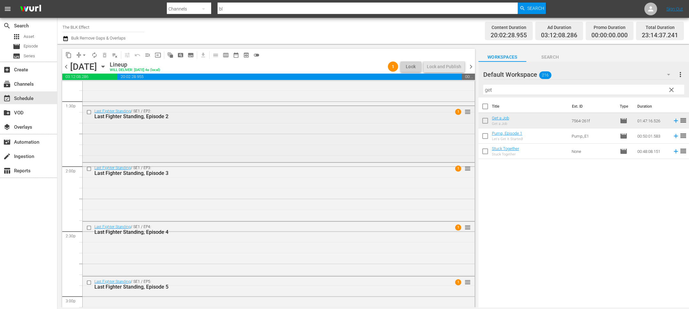
click at [275, 144] on div "Last Fighter Standing / SE1 / EP2: Last Fighter Standing, Episode 2 1 reorder" at bounding box center [279, 133] width 392 height 55
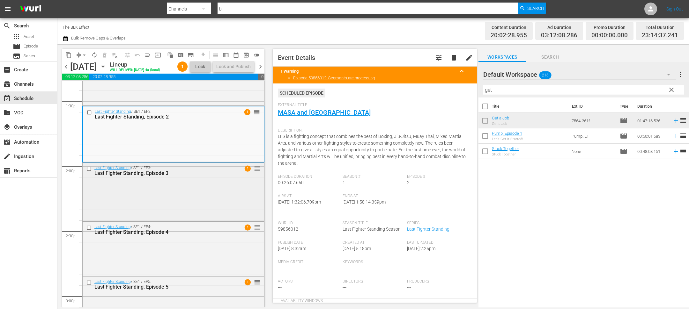
click at [189, 220] on div "Last Fighter Standing / SE1 / EP3: Last Fighter Standing, Episode 3 1 reorder" at bounding box center [174, 191] width 182 height 57
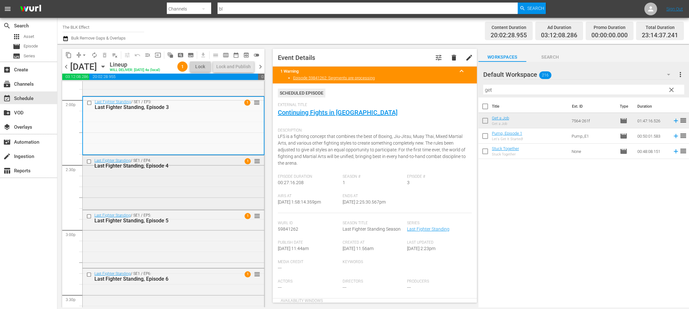
scroll to position [1806, 0]
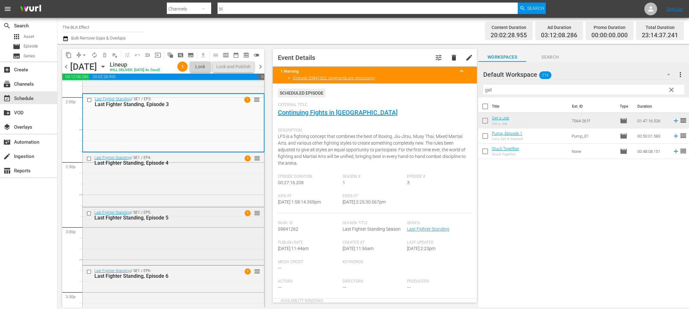
click at [196, 221] on div "Last Fighter Standing, Episode 5" at bounding box center [162, 218] width 137 height 6
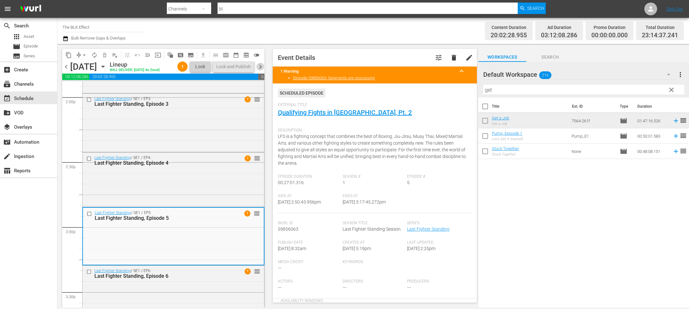
click at [262, 71] on span "chevron_right" at bounding box center [261, 67] width 8 height 8
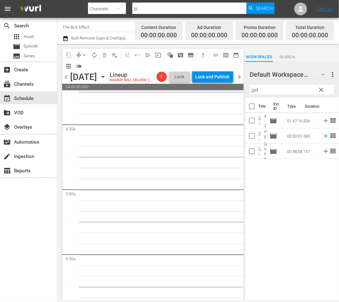
scroll to position [858, 0]
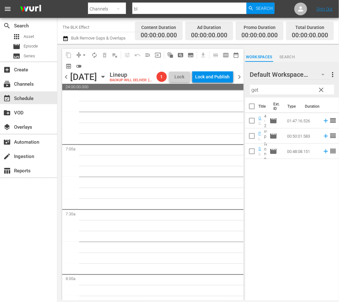
click at [253, 123] on input "checkbox" at bounding box center [251, 121] width 13 height 13
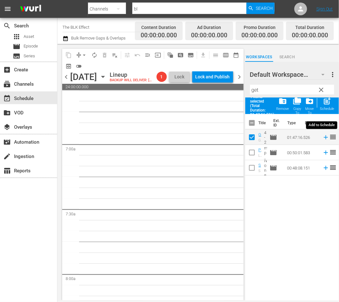
click at [323, 110] on div "Schedule" at bounding box center [327, 109] width 14 height 4
checkbox input "false"
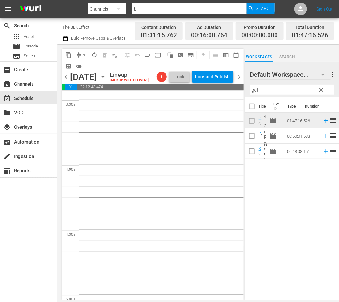
scroll to position [89, 0]
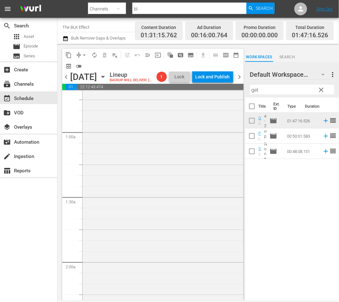
click at [264, 89] on input "get" at bounding box center [292, 90] width 84 height 10
paste input "[GEOGRAPHIC_DATA]"
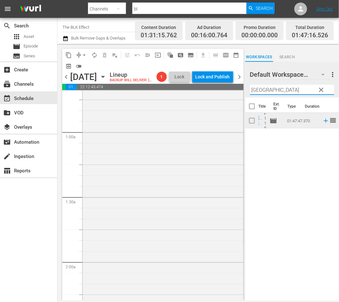
type input "[GEOGRAPHIC_DATA]"
drag, startPoint x: 250, startPoint y: 125, endPoint x: 274, endPoint y: 116, distance: 25.5
click at [250, 125] on input "checkbox" at bounding box center [251, 121] width 13 height 13
checkbox input "true"
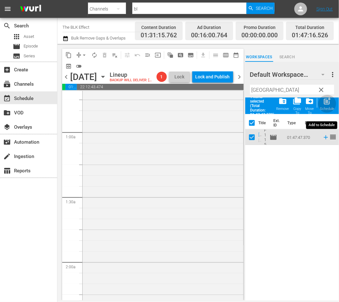
click at [331, 100] on span "post_add" at bounding box center [327, 101] width 9 height 9
checkbox input "false"
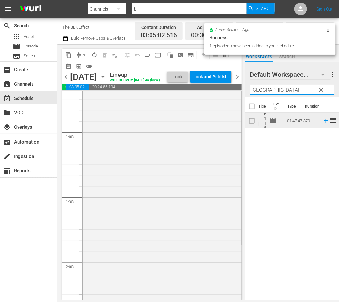
click at [280, 88] on input "[GEOGRAPHIC_DATA]" at bounding box center [292, 90] width 84 height 10
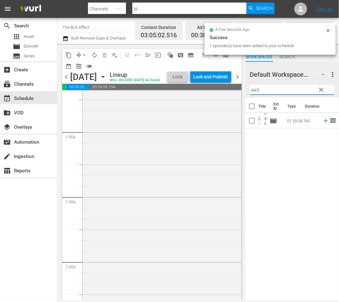
type input "exit"
click at [254, 123] on input "checkbox" at bounding box center [251, 121] width 13 height 13
checkbox input "true"
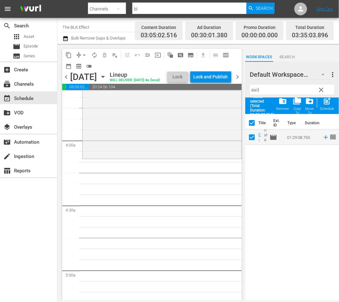
scroll to position [479, 0]
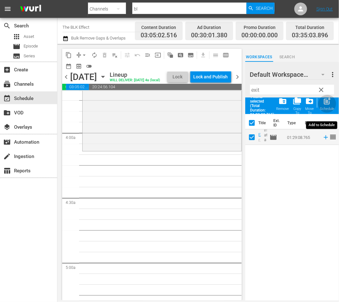
click at [322, 104] on div "post_add Schedule" at bounding box center [327, 104] width 14 height 14
checkbox input "false"
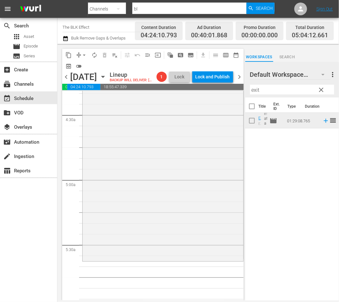
scroll to position [586, 0]
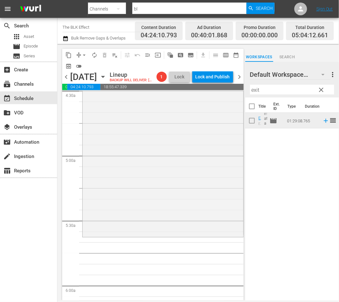
click at [293, 96] on div "Filter by Title exit" at bounding box center [292, 89] width 84 height 15
click at [293, 89] on input "exit" at bounding box center [292, 90] width 84 height 10
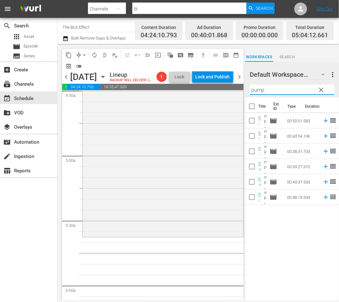
type input "pump"
click at [251, 106] on input "checkbox" at bounding box center [251, 107] width 13 height 13
checkbox input "true"
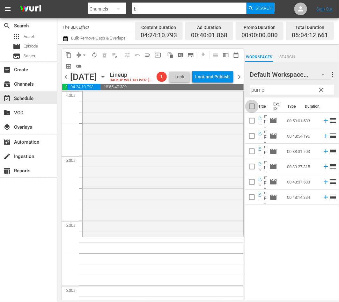
checkbox input "true"
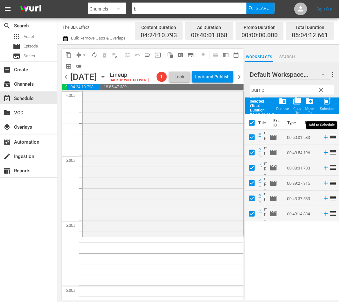
click at [323, 104] on span "post_add" at bounding box center [327, 101] width 9 height 9
checkbox input "false"
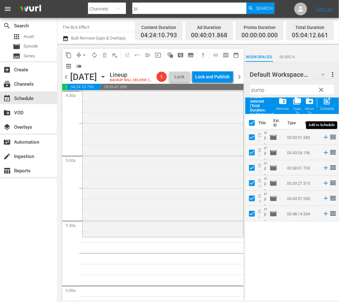
checkbox input "false"
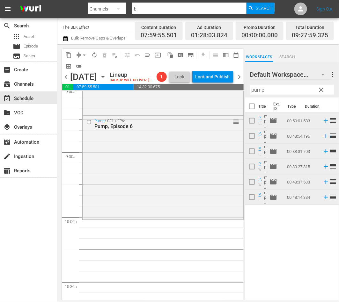
scroll to position [1175, 0]
drag, startPoint x: 311, startPoint y: 86, endPoint x: 204, endPoint y: 86, distance: 107.2
click at [204, 86] on div "content_copy compress arrow_drop_down autorenew_outlined delete_forever_outline…" at bounding box center [198, 172] width 282 height 257
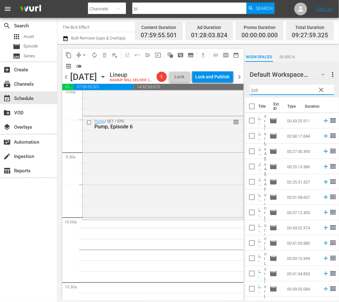
type input "jus"
click at [65, 81] on span "chevron_left" at bounding box center [66, 77] width 8 height 8
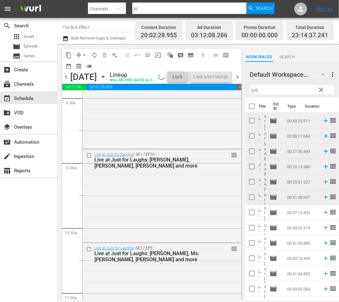
scroll to position [1154, 0]
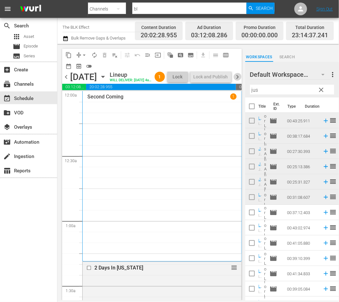
click at [242, 81] on span "chevron_right" at bounding box center [238, 77] width 8 height 8
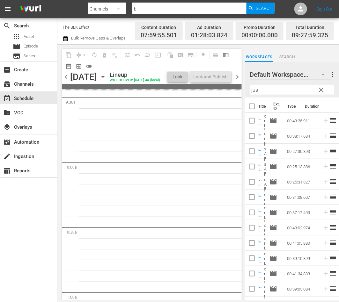
scroll to position [1175, 0]
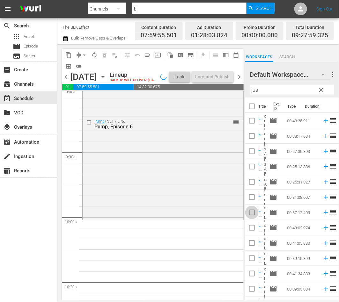
click at [252, 215] on input "checkbox" at bounding box center [251, 213] width 13 height 13
checkbox input "true"
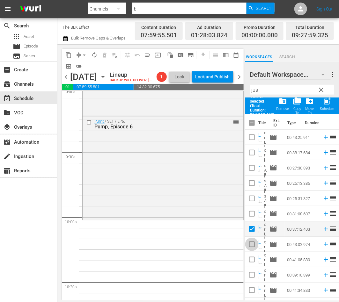
click at [253, 244] on input "checkbox" at bounding box center [251, 245] width 13 height 13
checkbox input "true"
click at [253, 264] on input "checkbox" at bounding box center [251, 261] width 13 height 13
checkbox input "true"
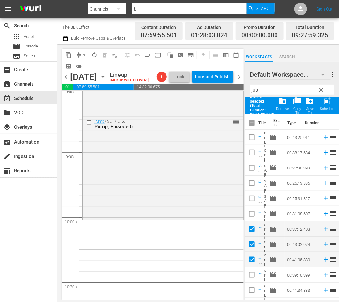
click at [251, 280] on input "checkbox" at bounding box center [251, 276] width 13 height 13
checkbox input "true"
click at [251, 293] on input "checkbox" at bounding box center [251, 291] width 13 height 13
checkbox input "true"
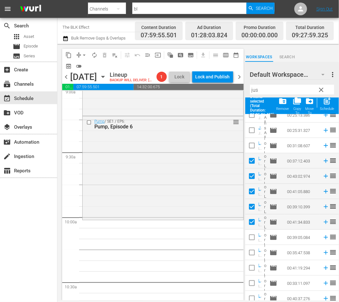
scroll to position [73, 0]
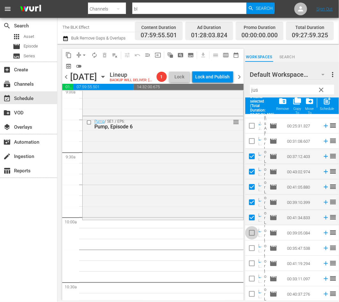
click at [252, 237] on input "checkbox" at bounding box center [251, 234] width 13 height 13
checkbox input "true"
click at [250, 254] on input "checkbox" at bounding box center [251, 249] width 13 height 13
checkbox input "true"
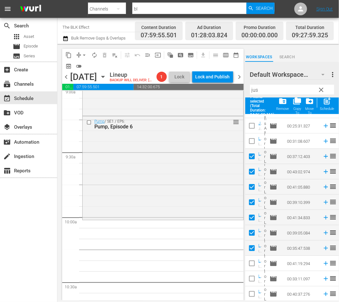
click at [330, 105] on span "post_add" at bounding box center [327, 101] width 9 height 9
checkbox input "false"
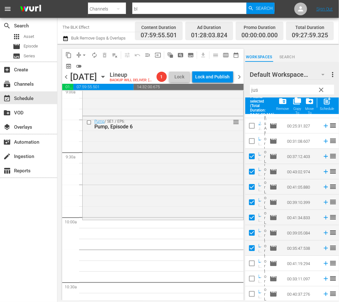
checkbox input "false"
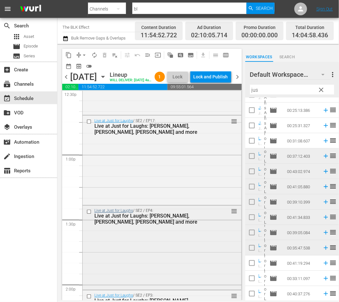
scroll to position [1628, 0]
click at [89, 215] on input "checkbox" at bounding box center [89, 212] width 7 height 5
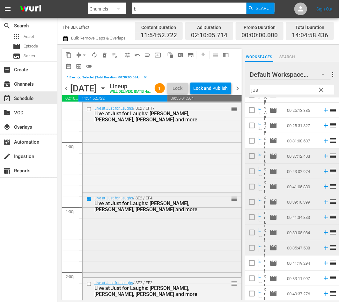
scroll to position [1654, 0]
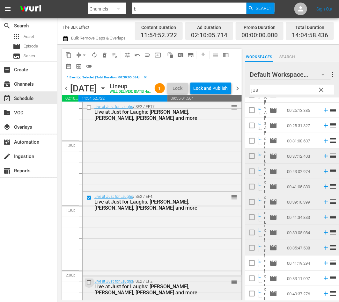
click at [88, 286] on input "checkbox" at bounding box center [89, 282] width 7 height 5
click at [103, 57] on span "delete_forever_outlined" at bounding box center [104, 55] width 6 height 6
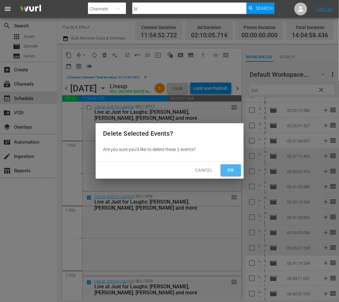
click at [228, 167] on span "Ok" at bounding box center [231, 171] width 10 height 8
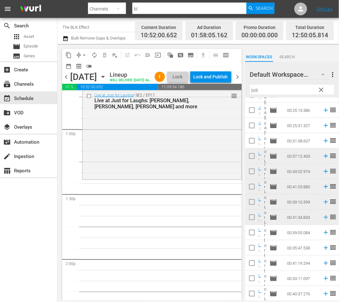
click at [273, 93] on input "jus" at bounding box center [292, 90] width 84 height 10
paste input "Single & Successful"
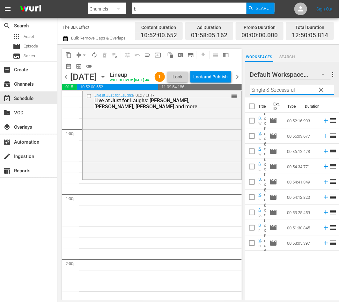
type input "Single & Successful"
click at [254, 120] on input "checkbox" at bounding box center [251, 121] width 13 height 13
checkbox input "true"
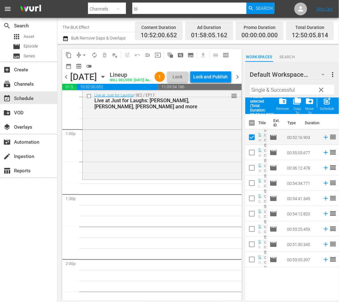
click at [249, 156] on input "checkbox" at bounding box center [251, 153] width 13 height 13
checkbox input "true"
click at [249, 170] on input "checkbox" at bounding box center [251, 169] width 13 height 13
checkbox input "true"
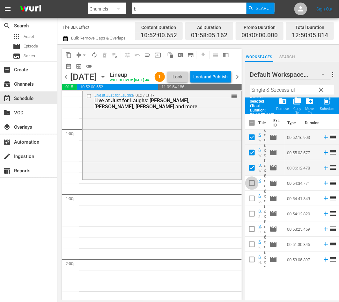
click at [249, 184] on input "checkbox" at bounding box center [251, 184] width 13 height 13
checkbox input "true"
click at [250, 198] on input "checkbox" at bounding box center [251, 199] width 13 height 13
checkbox input "true"
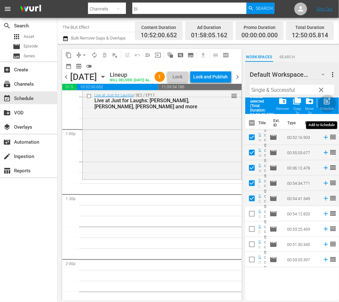
click at [326, 102] on span "post_add" at bounding box center [327, 101] width 9 height 9
checkbox input "false"
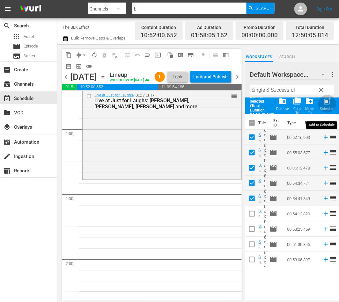
checkbox input "false"
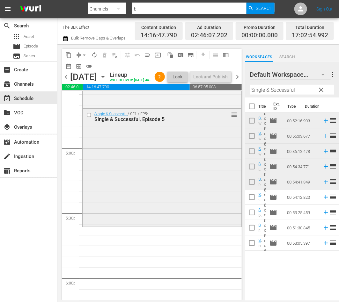
scroll to position [2156, 0]
click at [252, 122] on input "checkbox" at bounding box center [251, 121] width 13 height 13
checkbox input "true"
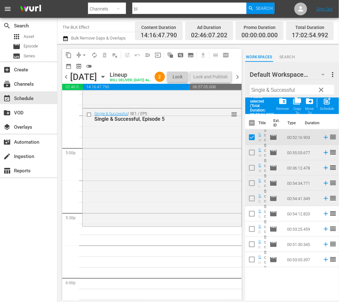
click at [251, 159] on input "checkbox" at bounding box center [251, 153] width 13 height 13
checkbox input "true"
click at [251, 174] on input "checkbox" at bounding box center [251, 169] width 13 height 13
checkbox input "true"
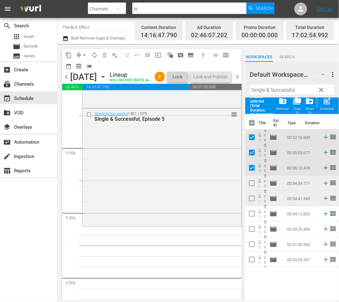
click at [251, 186] on input "checkbox" at bounding box center [251, 184] width 13 height 13
checkbox input "true"
click at [252, 196] on input "checkbox" at bounding box center [251, 199] width 13 height 13
checkbox input "true"
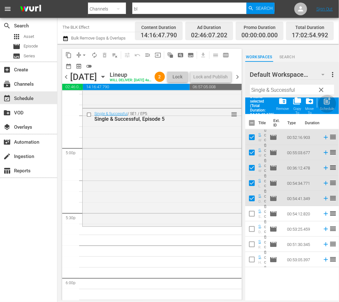
click at [331, 101] on span "post_add" at bounding box center [327, 101] width 9 height 9
checkbox input "false"
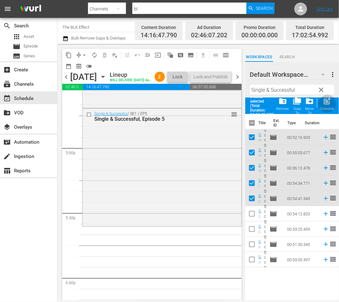
checkbox input "false"
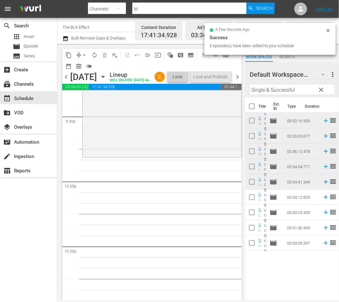
scroll to position [2774, 0]
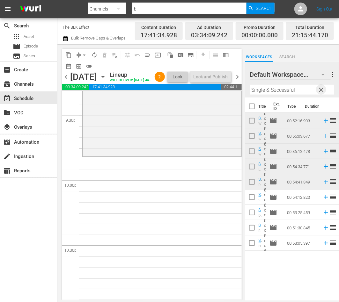
click at [323, 89] on span "clear" at bounding box center [322, 90] width 8 height 8
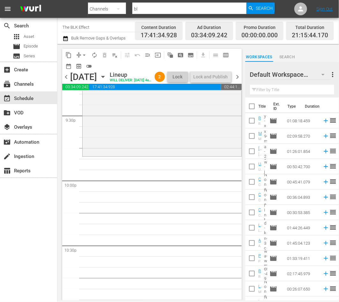
click at [264, 91] on input "text" at bounding box center [292, 90] width 84 height 10
paste input "It’s A Party"
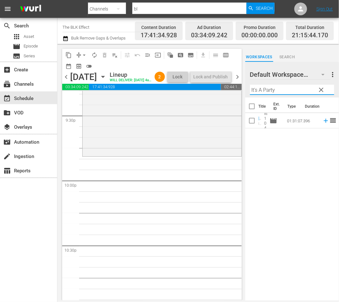
type input "It’s A Party"
click at [254, 123] on input "checkbox" at bounding box center [251, 121] width 13 height 13
checkbox input "true"
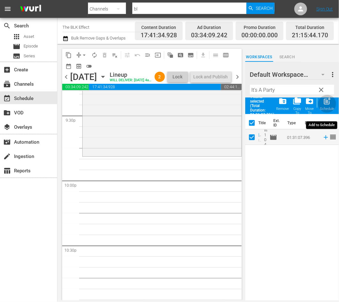
click at [325, 106] on div "post_add Schedule" at bounding box center [327, 104] width 14 height 14
checkbox input "false"
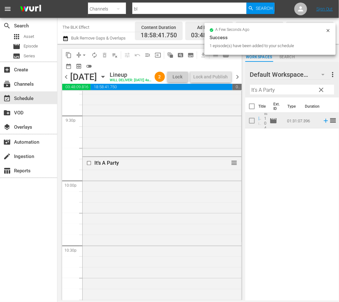
click at [302, 82] on div "Filter by Title It’s A Party" at bounding box center [292, 89] width 84 height 15
click at [300, 85] on input "It’s A Party" at bounding box center [292, 90] width 84 height 10
paste input "Kickin' It Old Skool"
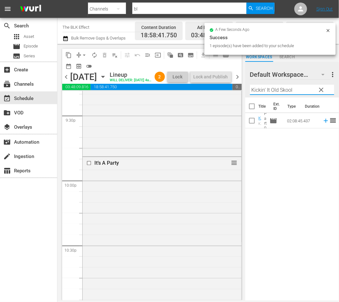
type input "Kickin' It Old Skool"
click at [249, 122] on input "checkbox" at bounding box center [251, 121] width 13 height 13
checkbox input "true"
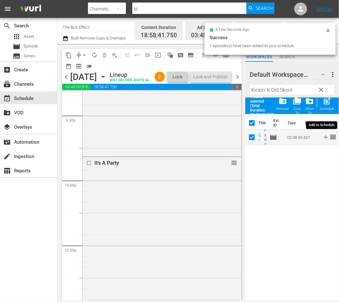
click at [325, 103] on span "post_add" at bounding box center [327, 101] width 9 height 9
checkbox input "false"
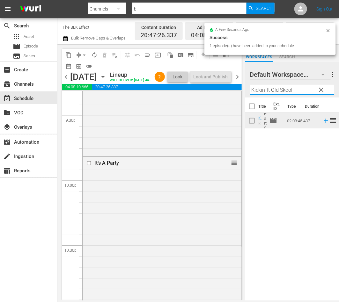
click at [308, 88] on input "Kickin' It Old Skool" at bounding box center [292, 90] width 84 height 10
paste input "Let's Kill [PERSON_NAME] Wife"
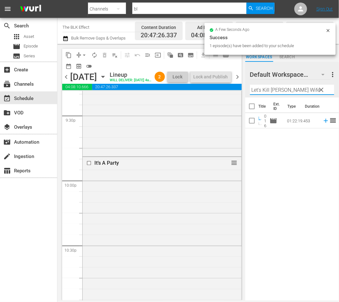
type input "Let's Kill [PERSON_NAME] Wife"
click at [249, 124] on input "checkbox" at bounding box center [251, 121] width 13 height 13
checkbox input "true"
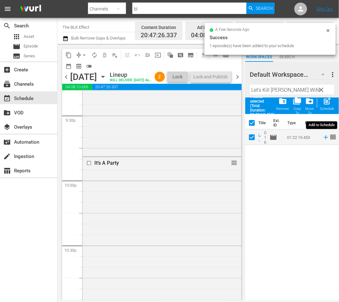
click at [333, 111] on span "post_add Schedule" at bounding box center [327, 106] width 18 height 22
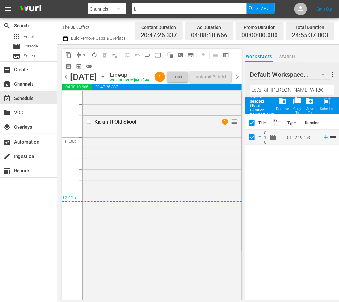
scroll to position [3026, 0]
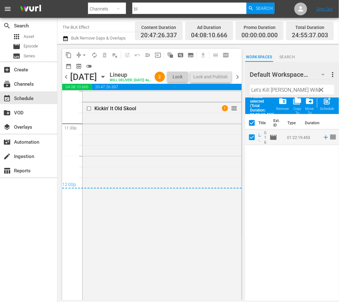
click at [239, 81] on span "chevron_right" at bounding box center [238, 77] width 8 height 8
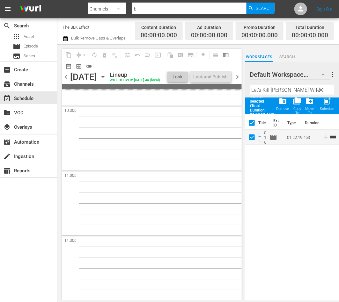
scroll to position [2925, 0]
click at [274, 91] on input "Let's Kill Ward's Wife" at bounding box center [292, 90] width 84 height 10
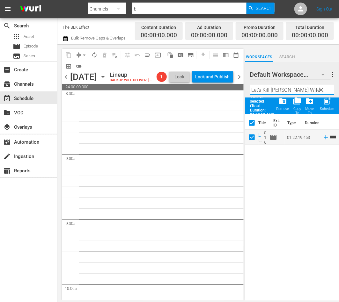
scroll to position [1076, 0]
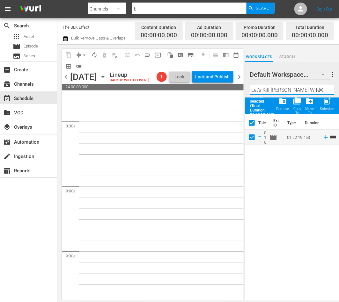
click at [253, 122] on input "checkbox" at bounding box center [251, 124] width 13 height 13
checkbox input "false"
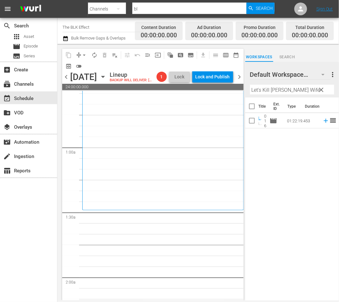
scroll to position [0, 0]
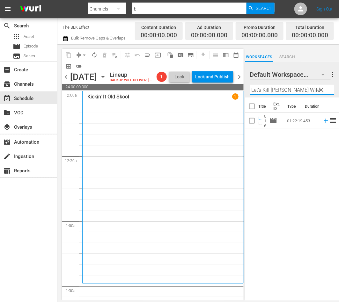
click at [271, 86] on input "Let's Kill Ward's Wife" at bounding box center [292, 90] width 84 height 10
click at [251, 126] on input "checkbox" at bounding box center [251, 121] width 13 height 13
checkbox input "true"
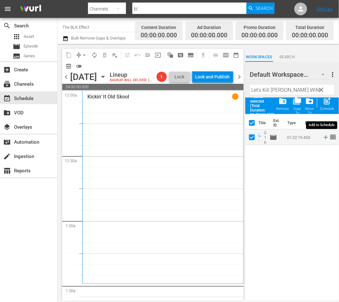
click at [333, 105] on div "post_add Schedule" at bounding box center [327, 104] width 14 height 14
checkbox input "false"
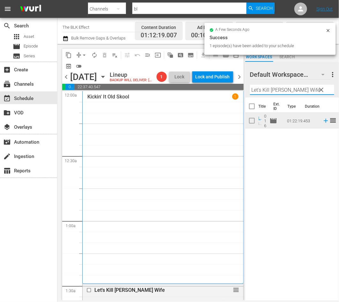
click at [266, 92] on input "Let's Kill Ward's Wife" at bounding box center [292, 90] width 84 height 10
paste input "It’s A Party"
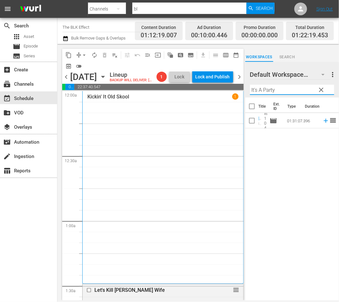
type input "It’s A Party"
click at [252, 123] on input "checkbox" at bounding box center [251, 121] width 13 height 13
checkbox input "true"
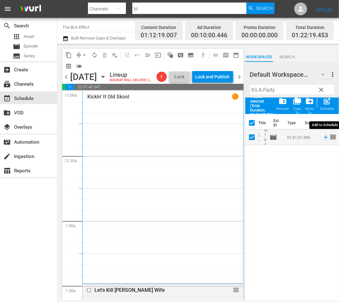
click at [327, 107] on div "Schedule" at bounding box center [327, 109] width 14 height 4
checkbox input "false"
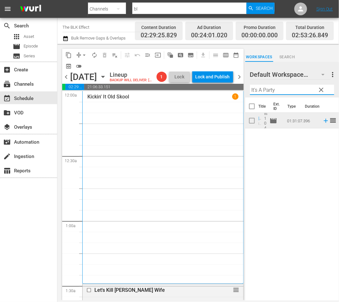
click at [300, 88] on input "It’s A Party" at bounding box center [292, 90] width 84 height 10
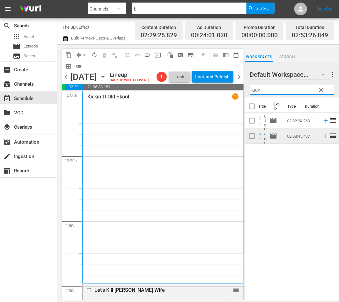
type input "kick"
click at [252, 139] on input "checkbox" at bounding box center [251, 137] width 13 height 13
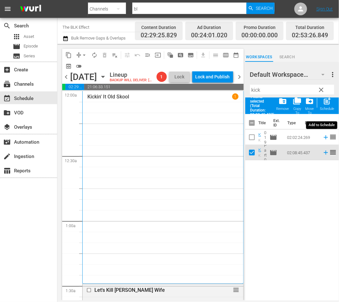
drag, startPoint x: 329, startPoint y: 102, endPoint x: 324, endPoint y: 102, distance: 4.5
click at [329, 102] on span "post_add" at bounding box center [327, 101] width 9 height 9
checkbox input "false"
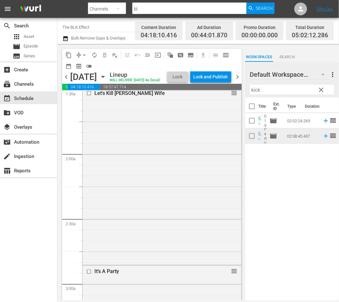
scroll to position [197, 0]
click at [296, 92] on input "kick" at bounding box center [292, 90] width 84 height 10
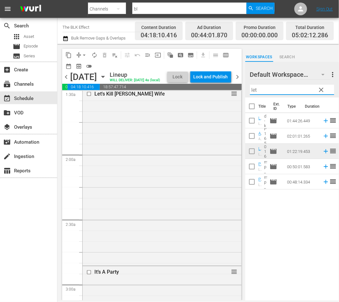
type input "let"
click at [250, 148] on input "checkbox" at bounding box center [251, 152] width 13 height 13
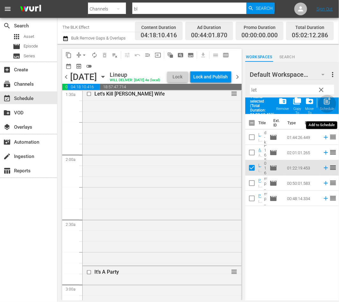
click at [329, 104] on span "post_add" at bounding box center [327, 101] width 9 height 9
checkbox input "false"
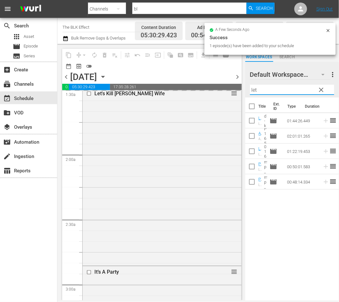
click at [284, 88] on input "let" at bounding box center [292, 90] width 84 height 10
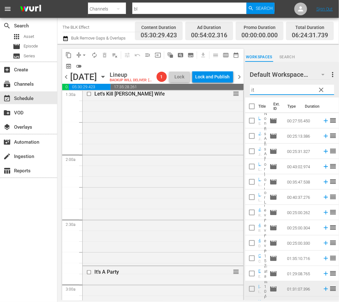
scroll to position [29, 0]
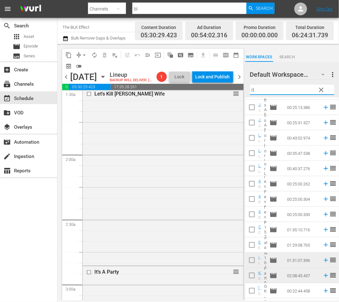
type input "it"
click at [254, 257] on input "checkbox" at bounding box center [251, 261] width 13 height 13
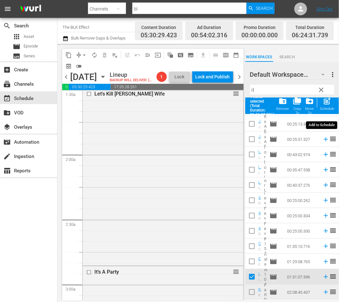
click at [329, 106] on div "post_add Schedule" at bounding box center [327, 104] width 14 height 14
checkbox input "false"
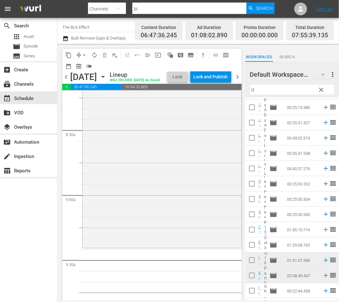
scroll to position [1142, 0]
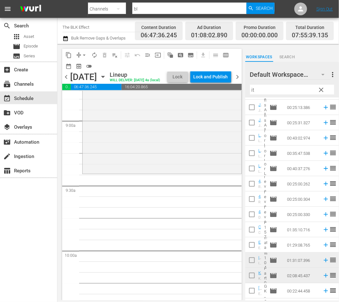
click at [284, 92] on input "it" at bounding box center [292, 90] width 84 height 10
paste input "Laugh Tonight with Damon Williams"
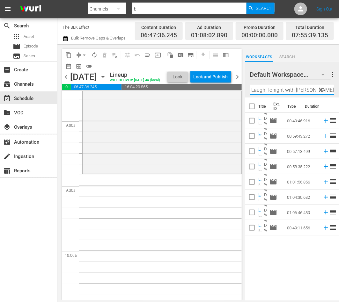
type input "Laugh Tonight with Damon Williams"
click at [248, 119] on input "checkbox" at bounding box center [251, 121] width 13 height 13
checkbox input "true"
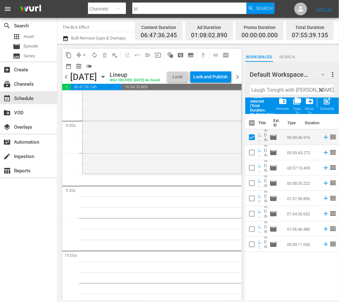
click at [255, 156] on input "checkbox" at bounding box center [251, 153] width 13 height 13
checkbox input "true"
click at [252, 175] on input "checkbox" at bounding box center [251, 169] width 13 height 13
checkbox input "true"
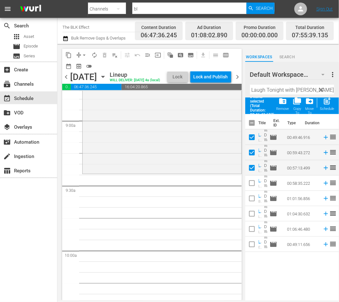
click at [252, 191] on input "checkbox" at bounding box center [251, 184] width 13 height 13
checkbox input "true"
click at [331, 103] on span "post_add" at bounding box center [327, 101] width 9 height 9
checkbox input "false"
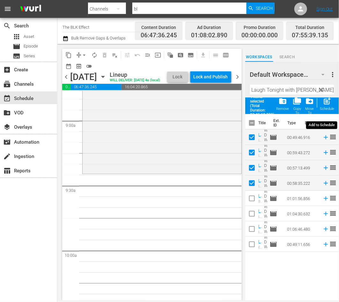
checkbox input "false"
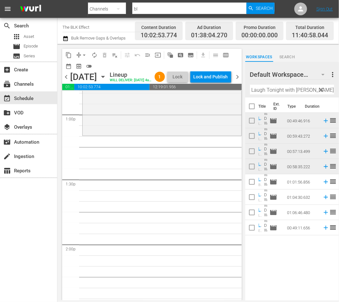
scroll to position [1667, 0]
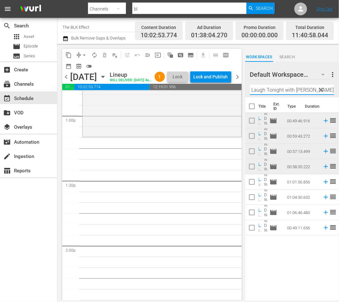
click at [293, 88] on input "Laugh Tonight with Damon Williams" at bounding box center [292, 90] width 84 height 10
click at [288, 91] on input "Laugh Tonight with Damon Williams" at bounding box center [292, 90] width 84 height 10
paste input "Baseline"
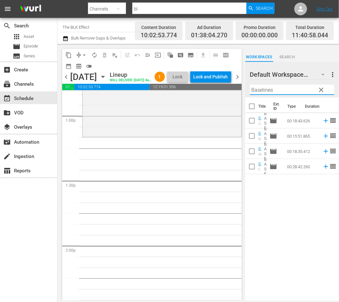
type input "Baselines"
click at [258, 107] on input "checkbox" at bounding box center [251, 107] width 13 height 13
checkbox input "true"
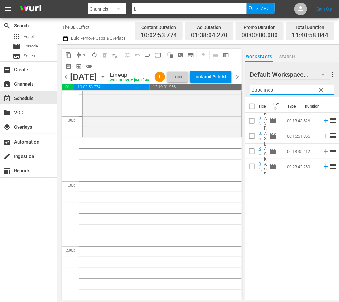
checkbox input "true"
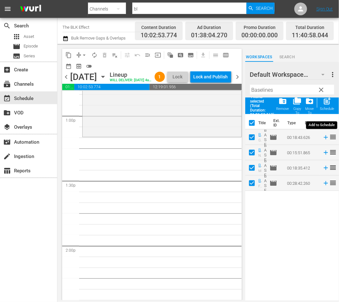
click at [323, 109] on div "Schedule" at bounding box center [327, 109] width 14 height 4
checkbox input "false"
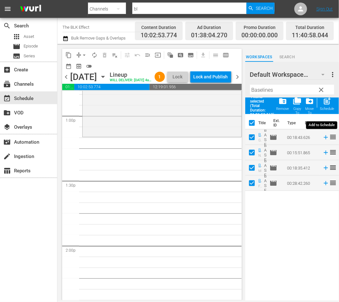
checkbox input "false"
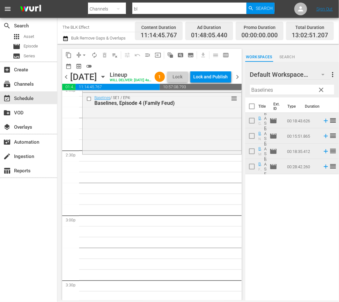
scroll to position [1827, 0]
click at [66, 81] on span "chevron_left" at bounding box center [66, 77] width 8 height 8
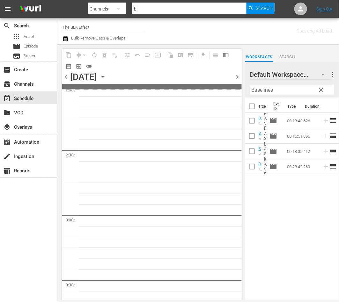
click at [66, 83] on div "chevron_left Tuesday, September 2nd September 2nd chevron_right" at bounding box center [152, 77] width 180 height 12
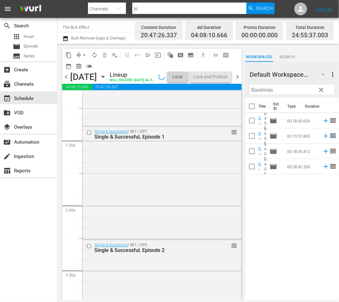
click at [66, 81] on span "chevron_left" at bounding box center [66, 77] width 8 height 8
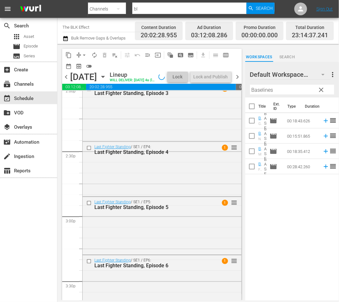
scroll to position [1686, 0]
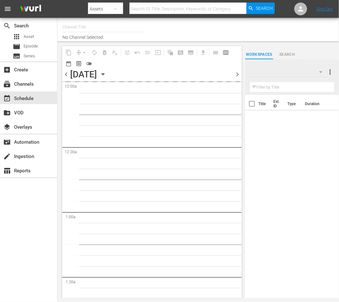
type input "The BLK Effect (1432)"
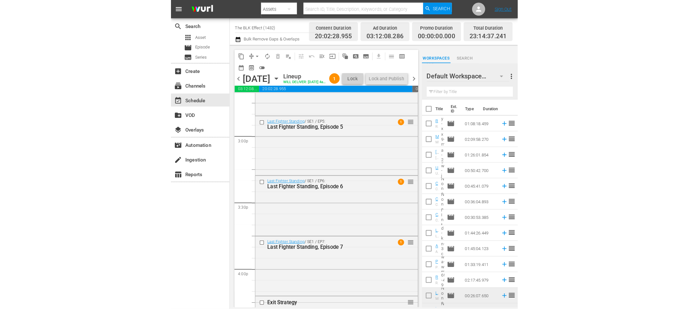
scroll to position [1923, 0]
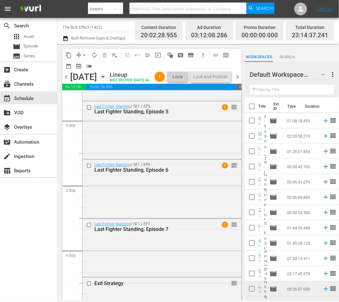
click at [158, 190] on div "Last Fighter Standing / SE1 / EP6: Last Fighter Standing, Episode 6 1 reorder" at bounding box center [162, 188] width 159 height 57
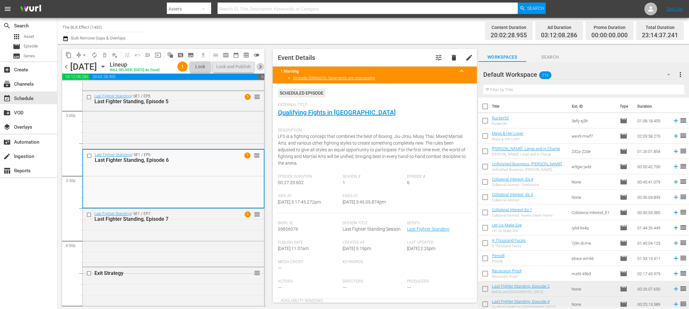
click at [262, 71] on span "chevron_right" at bounding box center [261, 67] width 8 height 8
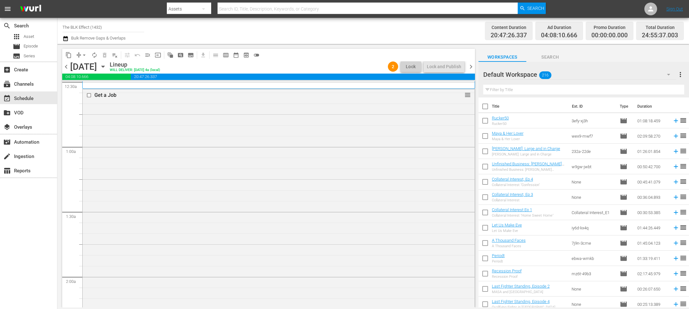
scroll to position [59, 0]
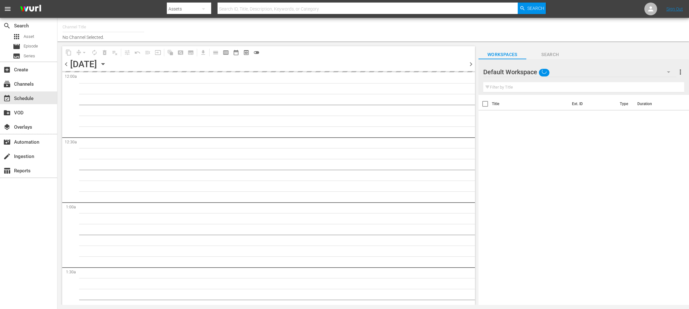
type input "The BLK Effect (1432)"
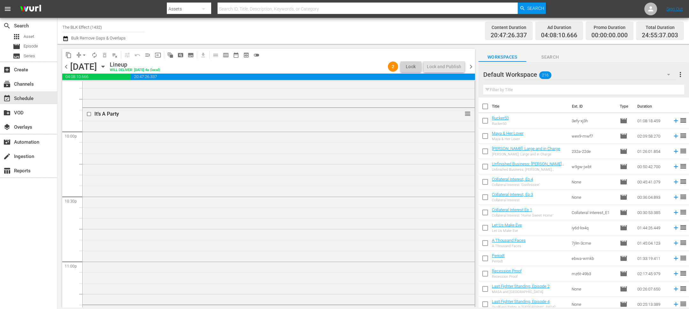
click at [471, 64] on span "chevron_right" at bounding box center [471, 67] width 8 height 8
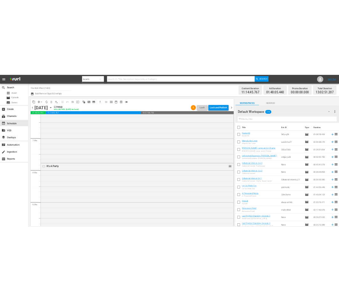
scroll to position [471, 0]
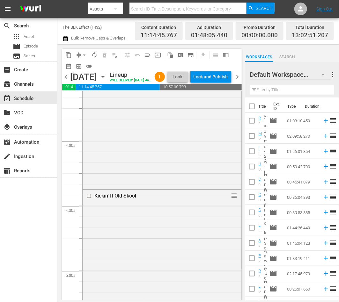
click at [62, 81] on span "chevron_left" at bounding box center [66, 77] width 8 height 8
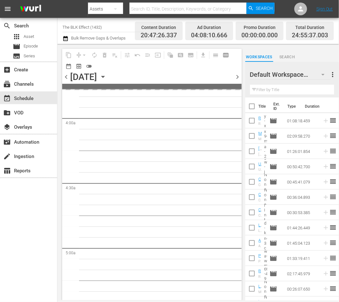
click at [65, 83] on div "chevron_left [DATE] [DATE] chevron_right" at bounding box center [152, 77] width 180 height 12
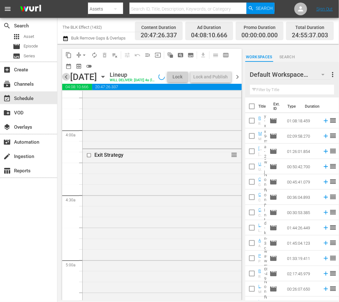
click at [65, 81] on span "chevron_left" at bounding box center [66, 77] width 8 height 8
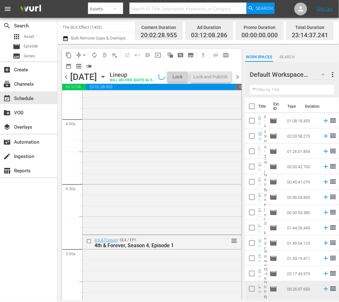
scroll to position [471, 0]
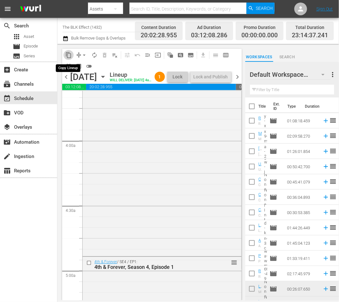
click at [66, 55] on span "content_copy" at bounding box center [68, 55] width 6 height 6
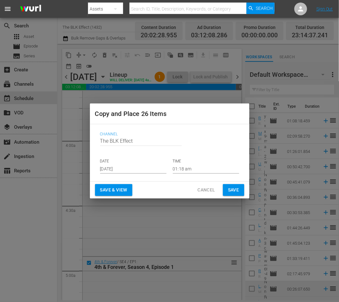
click at [117, 165] on input "[DATE]" at bounding box center [133, 169] width 66 height 10
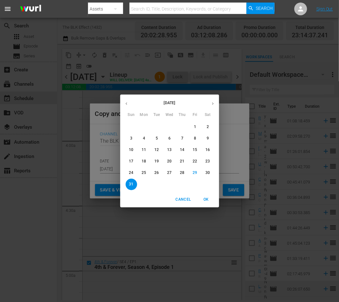
click at [212, 104] on icon "button" at bounding box center [213, 103] width 5 height 5
click at [130, 140] on p "7" at bounding box center [131, 138] width 2 height 5
type input "Sep 7th 2025"
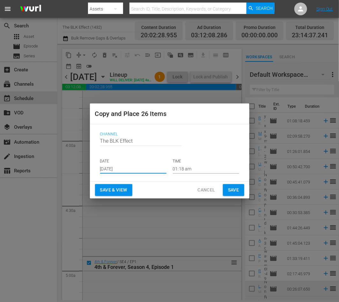
click at [237, 187] on span "Save" at bounding box center [233, 190] width 11 height 8
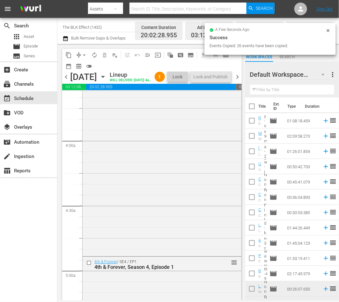
click at [242, 81] on span "chevron_right" at bounding box center [238, 77] width 8 height 8
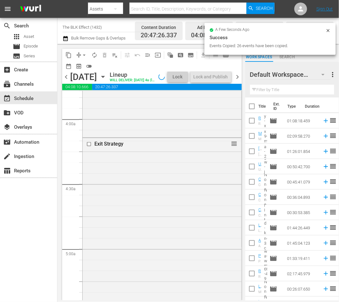
scroll to position [481, 0]
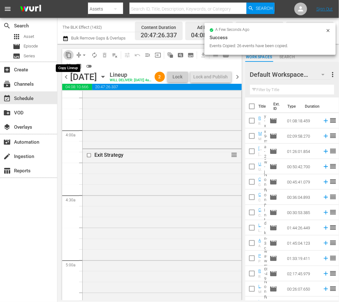
click at [69, 54] on span "content_copy" at bounding box center [68, 55] width 6 height 6
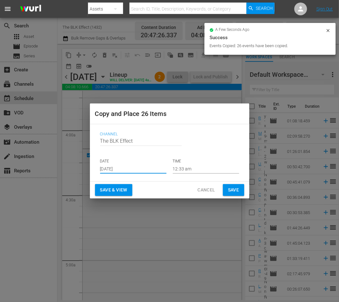
click at [135, 169] on input "[DATE]" at bounding box center [133, 169] width 66 height 10
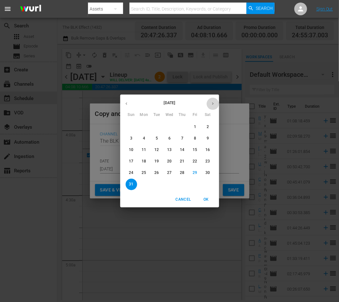
click at [214, 106] on button "button" at bounding box center [213, 104] width 12 height 12
click at [155, 127] on span "2" at bounding box center [156, 126] width 11 height 5
type input "Sep 2nd 2025"
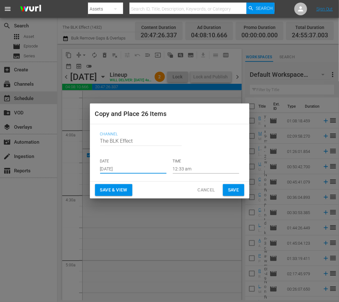
click at [238, 190] on span "Save" at bounding box center [233, 190] width 11 height 8
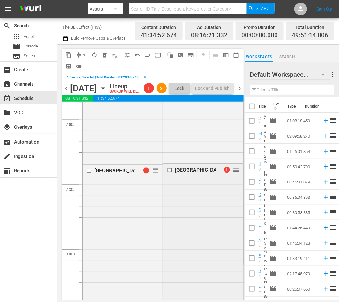
scroll to position [241, 0]
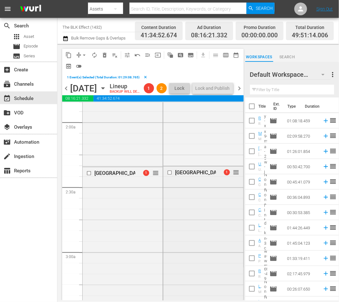
click at [171, 177] on div at bounding box center [171, 173] width 10 height 8
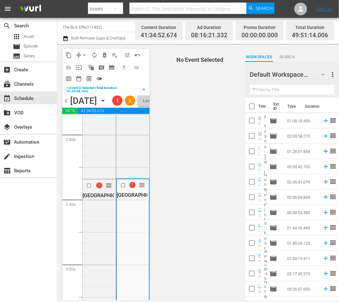
click at [171, 182] on span "No Event Selected" at bounding box center [198, 172] width 94 height 257
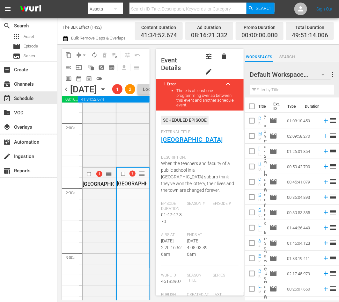
scroll to position [0, 0]
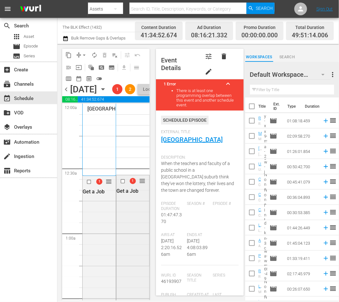
click at [124, 184] on input "checkbox" at bounding box center [123, 181] width 7 height 5
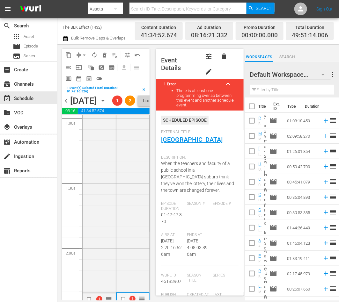
scroll to position [255, 0]
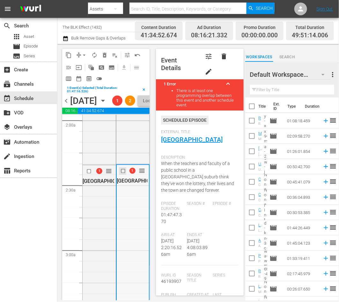
click at [123, 174] on input "checkbox" at bounding box center [123, 170] width 7 height 5
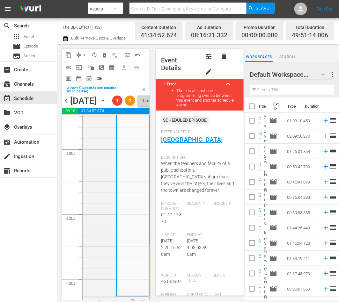
scroll to position [475, 0]
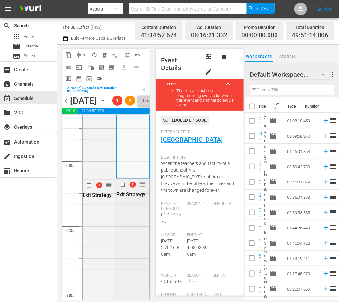
click at [123, 188] on input "checkbox" at bounding box center [123, 184] width 7 height 5
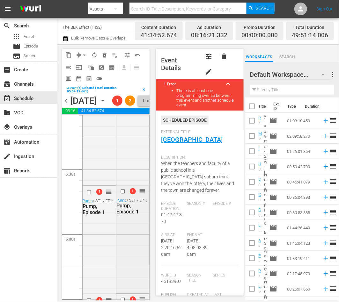
click at [123, 195] on input "checkbox" at bounding box center [123, 191] width 7 height 5
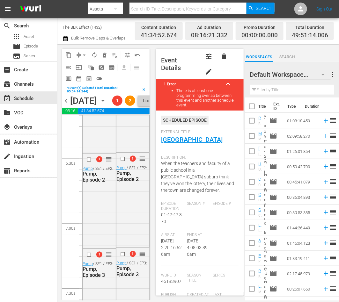
scroll to position [817, 0]
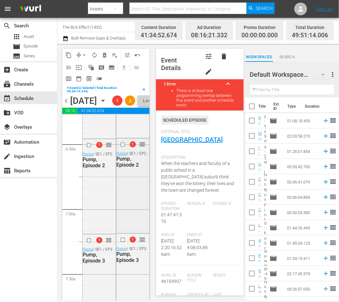
click at [123, 148] on input "checkbox" at bounding box center [123, 144] width 7 height 5
click at [124, 243] on input "checkbox" at bounding box center [123, 239] width 7 height 5
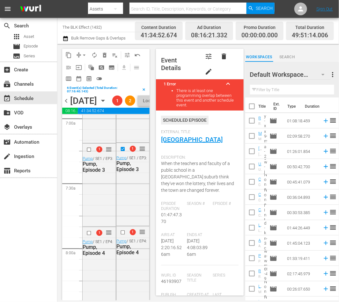
scroll to position [912, 0]
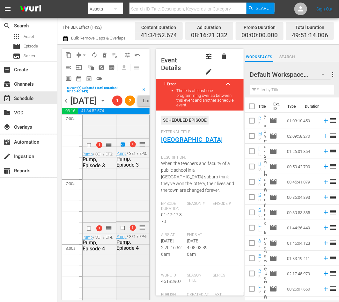
click at [123, 231] on input "checkbox" at bounding box center [123, 228] width 7 height 5
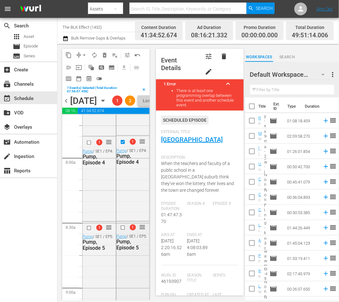
click at [124, 231] on input "checkbox" at bounding box center [123, 227] width 7 height 5
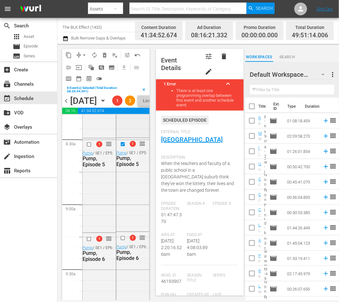
scroll to position [1082, 0]
click at [123, 242] on input "checkbox" at bounding box center [123, 238] width 7 height 5
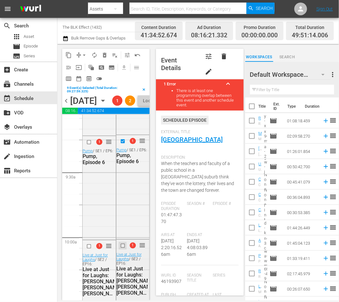
click at [122, 249] on input "checkbox" at bounding box center [123, 245] width 7 height 5
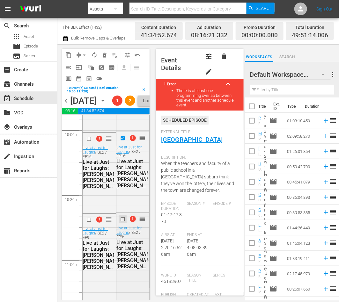
click at [123, 222] on input "checkbox" at bounding box center [123, 219] width 7 height 5
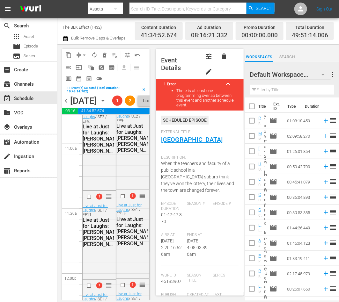
scroll to position [1403, 0]
click at [124, 199] on input "checkbox" at bounding box center [123, 196] width 7 height 5
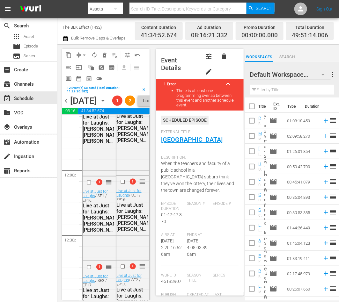
scroll to position [1507, 0]
click at [122, 184] on input "checkbox" at bounding box center [123, 181] width 7 height 5
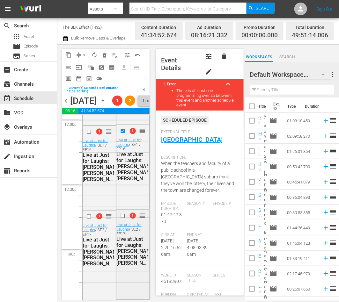
click at [123, 219] on input "checkbox" at bounding box center [123, 216] width 7 height 5
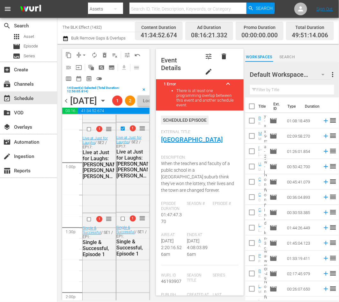
scroll to position [1644, 0]
click at [122, 222] on input "checkbox" at bounding box center [123, 219] width 7 height 5
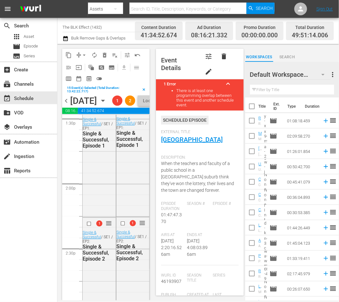
scroll to position [1753, 0]
click at [124, 227] on input "checkbox" at bounding box center [123, 223] width 7 height 5
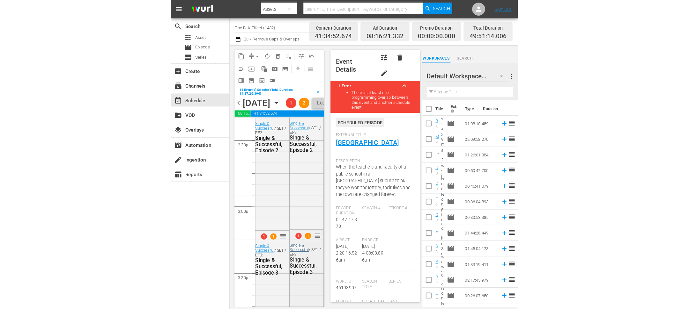
scroll to position [1938, 0]
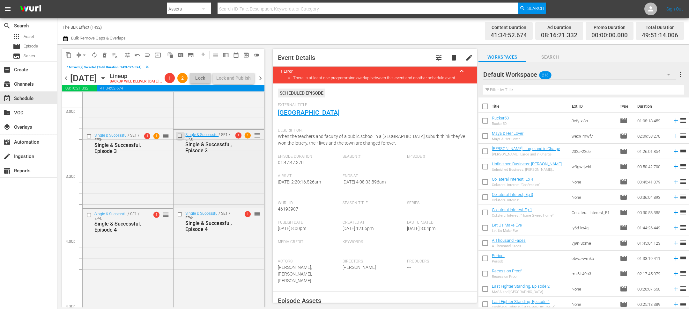
click at [182, 139] on input "checkbox" at bounding box center [180, 135] width 7 height 5
click at [181, 217] on input "checkbox" at bounding box center [180, 214] width 7 height 5
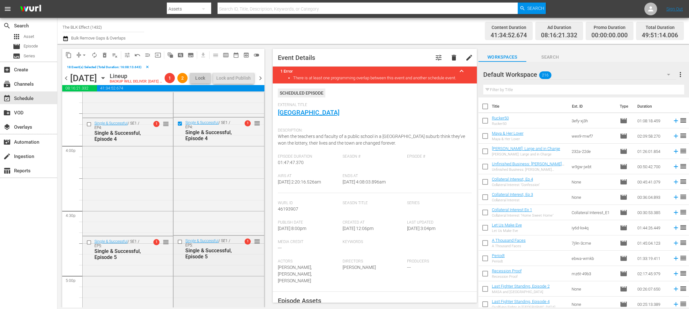
click at [181, 245] on input "checkbox" at bounding box center [180, 241] width 7 height 5
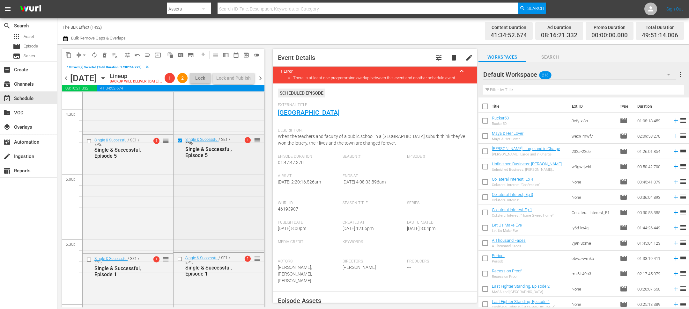
scroll to position [2130, 0]
click at [180, 263] on input "checkbox" at bounding box center [180, 259] width 7 height 5
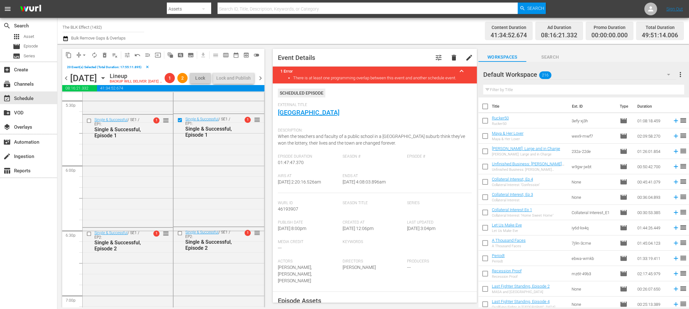
scroll to position [2270, 0]
click at [182, 236] on input "checkbox" at bounding box center [180, 232] width 7 height 5
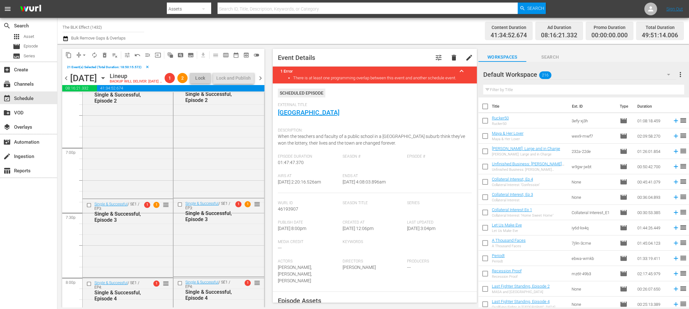
scroll to position [2418, 0]
click at [182, 207] on input "checkbox" at bounding box center [180, 204] width 7 height 5
click at [181, 286] on input "checkbox" at bounding box center [180, 283] width 7 height 5
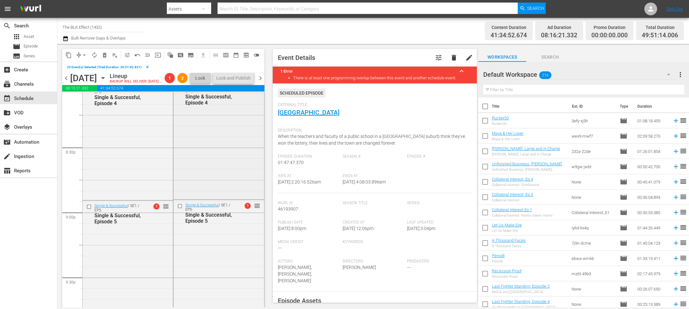
scroll to position [2629, 0]
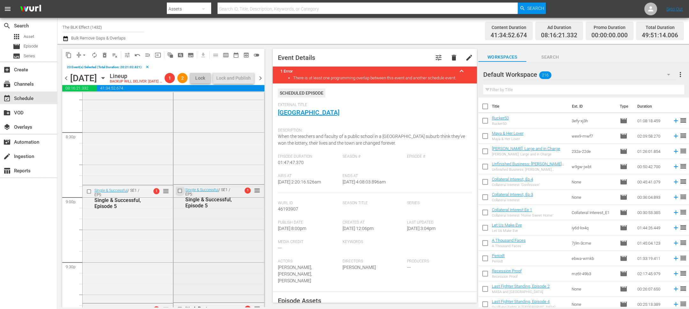
click at [182, 194] on input "checkbox" at bounding box center [180, 191] width 7 height 5
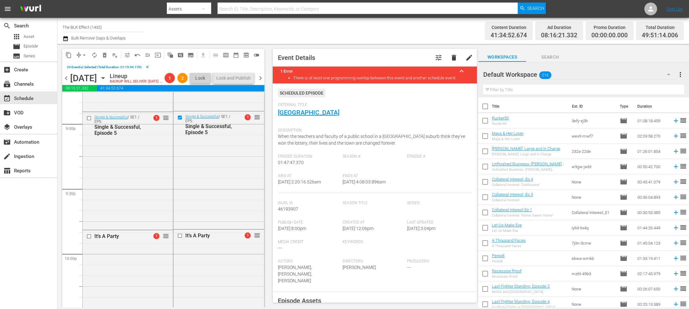
scroll to position [2726, 0]
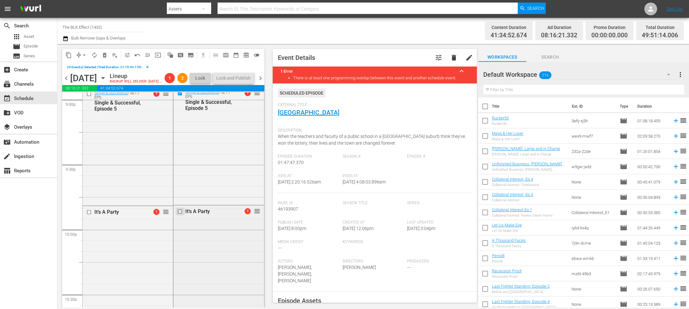
click at [181, 215] on input "checkbox" at bounding box center [180, 211] width 7 height 5
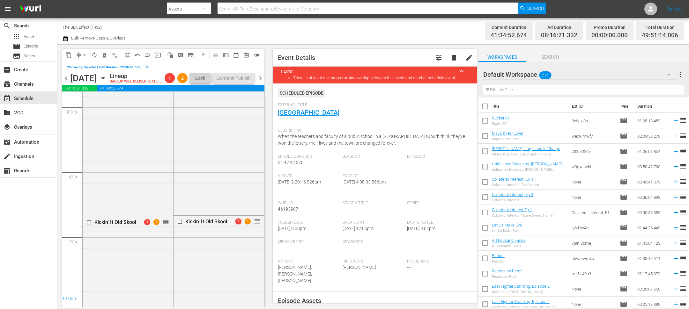
scroll to position [2977, 0]
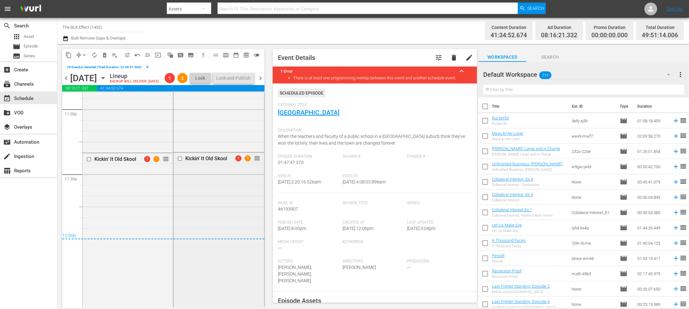
click at [182, 162] on input "checkbox" at bounding box center [180, 158] width 7 height 5
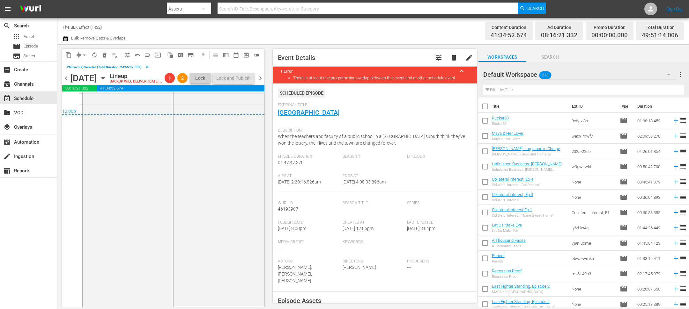
scroll to position [3112, 0]
click at [106, 56] on span "delete_forever_outlined" at bounding box center [104, 55] width 6 height 6
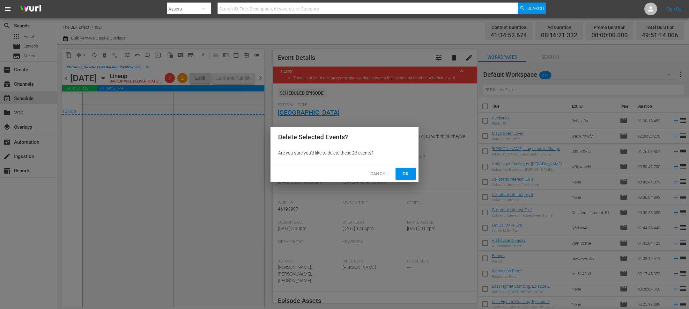
click at [394, 170] on div "Cancel Ok" at bounding box center [345, 174] width 148 height 17
click at [398, 171] on button "Ok" at bounding box center [406, 174] width 20 height 12
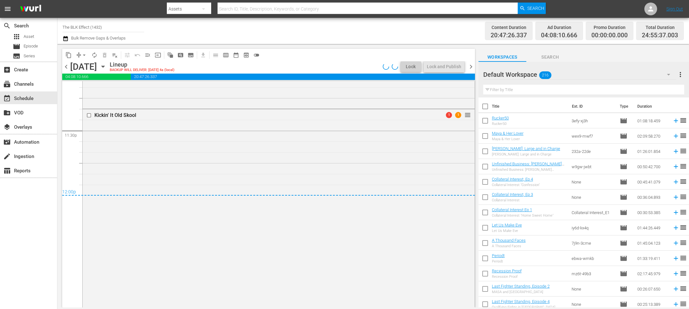
scroll to position [0, 0]
click at [67, 50] on button "content_copy" at bounding box center [68, 55] width 10 height 10
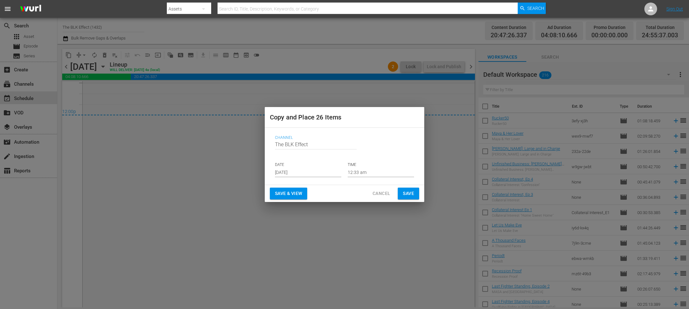
click at [287, 171] on input "Aug 31st 2025" at bounding box center [308, 173] width 66 height 10
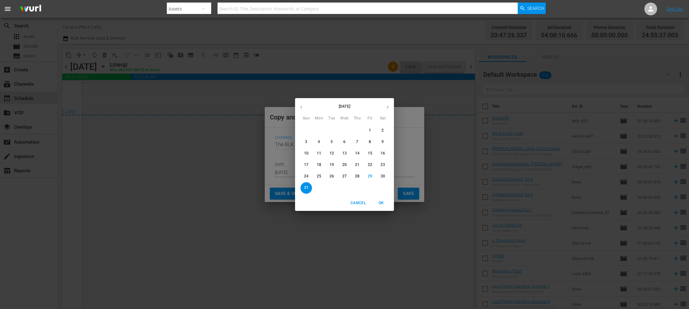
click at [388, 111] on button "button" at bounding box center [388, 107] width 12 height 12
drag, startPoint x: 331, startPoint y: 139, endPoint x: 332, endPoint y: 143, distance: 4.3
click at [332, 143] on button "9" at bounding box center [331, 142] width 11 height 11
type input "Sep 9th 2025"
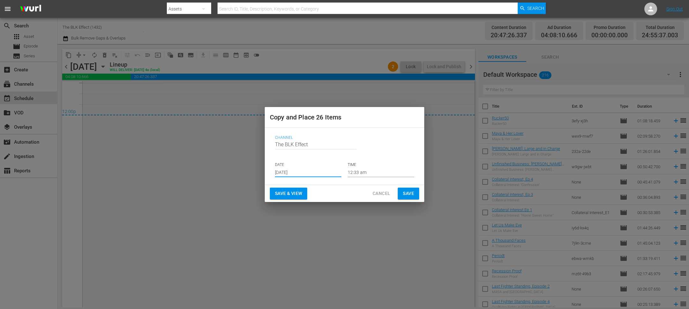
click at [302, 196] on span "Save & View" at bounding box center [288, 194] width 27 height 8
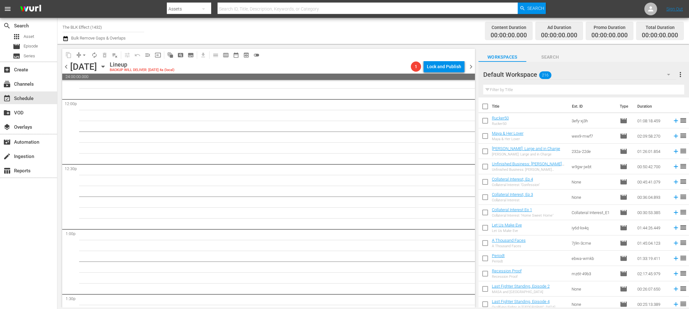
scroll to position [797, 0]
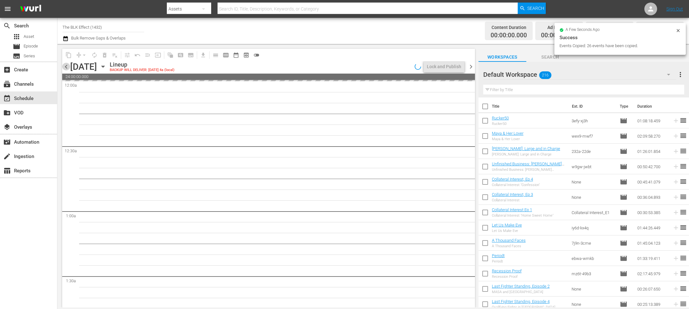
click at [66, 67] on span "chevron_left" at bounding box center [66, 67] width 8 height 8
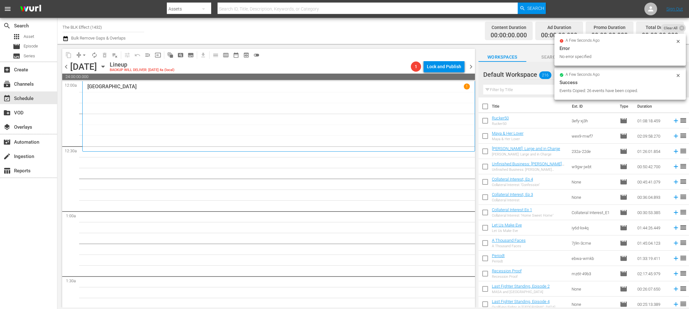
click at [66, 67] on span "chevron_left" at bounding box center [66, 67] width 8 height 8
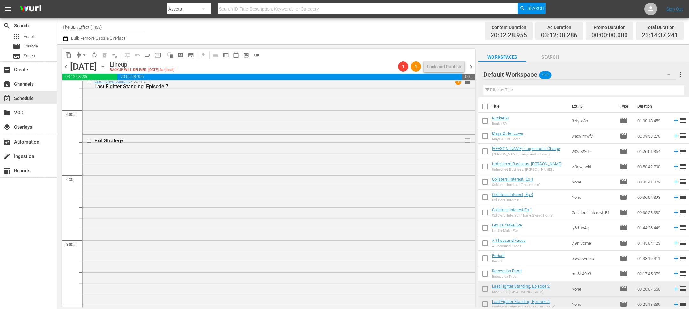
scroll to position [2412, 0]
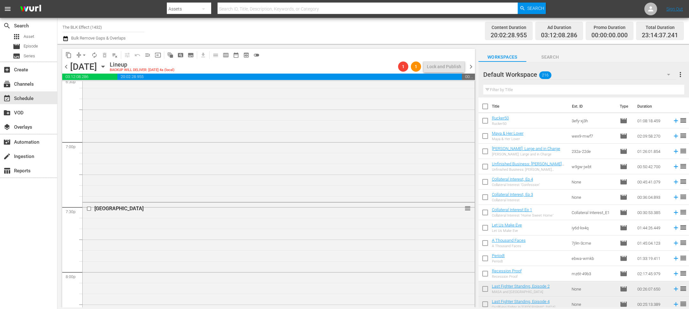
click at [66, 52] on span "content_copy" at bounding box center [68, 55] width 6 height 6
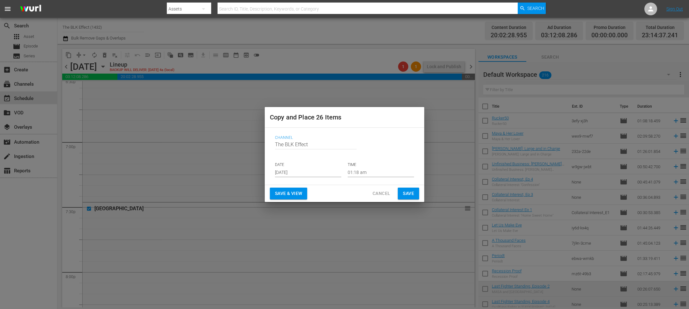
click at [288, 174] on input "[DATE]" at bounding box center [308, 173] width 66 height 10
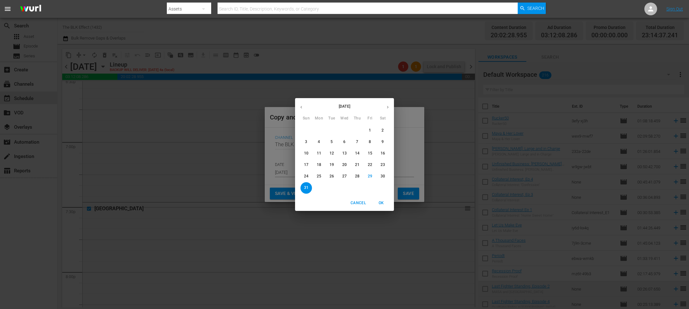
click at [387, 107] on icon "button" at bounding box center [388, 107] width 2 height 3
click at [318, 132] on p "1" at bounding box center [319, 130] width 2 height 5
type input "[DATE]"
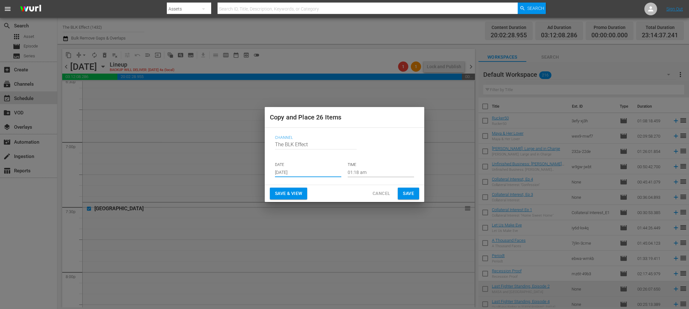
click at [298, 197] on span "Save & View" at bounding box center [288, 194] width 27 height 8
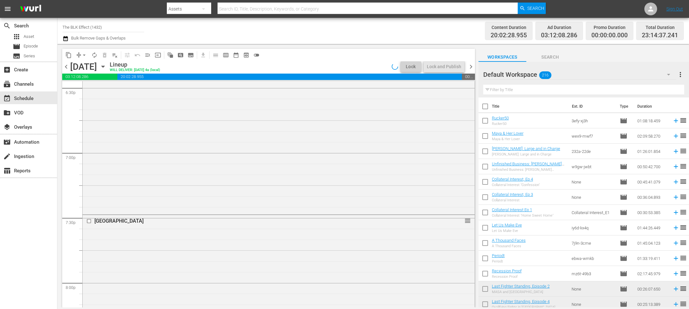
click at [66, 65] on span "chevron_left" at bounding box center [66, 67] width 8 height 8
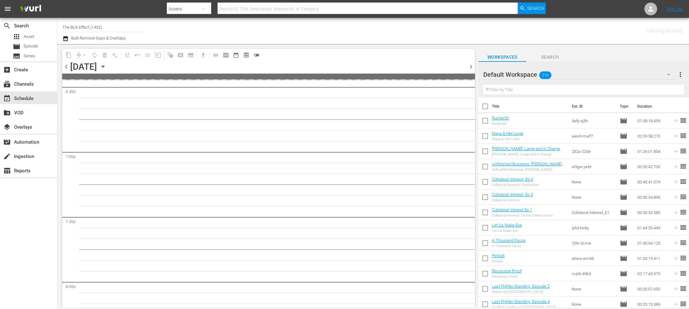
scroll to position [2597, 0]
click at [66, 65] on span "chevron_left" at bounding box center [66, 67] width 8 height 8
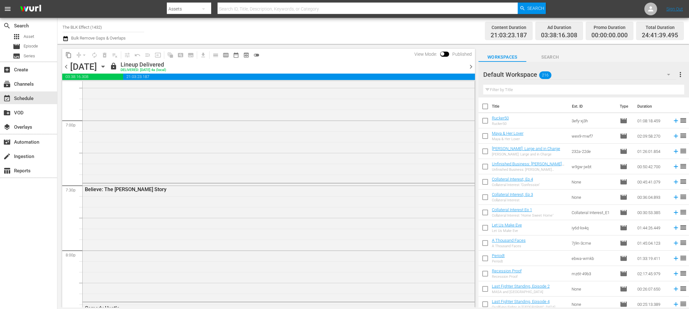
click at [473, 66] on span "chevron_right" at bounding box center [471, 67] width 8 height 8
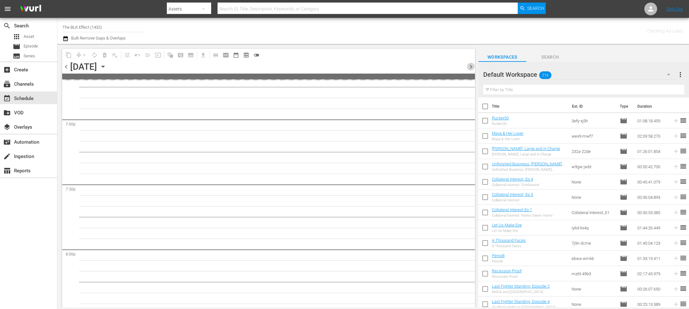
click at [473, 66] on span "chevron_right" at bounding box center [471, 67] width 8 height 8
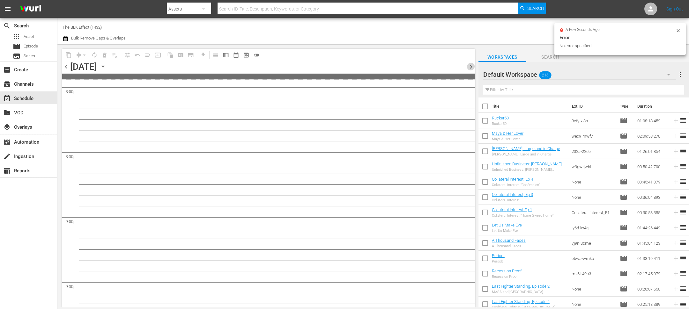
click at [473, 66] on span "chevron_right" at bounding box center [471, 67] width 8 height 8
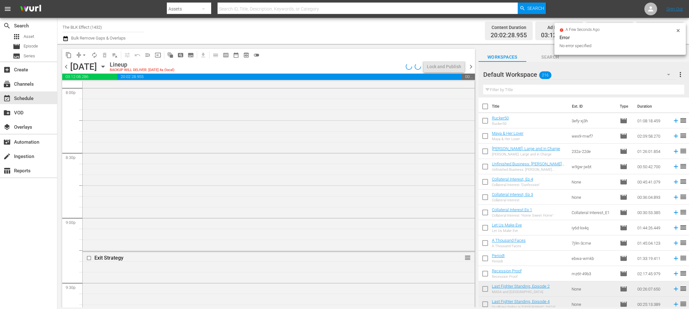
scroll to position [2412, 0]
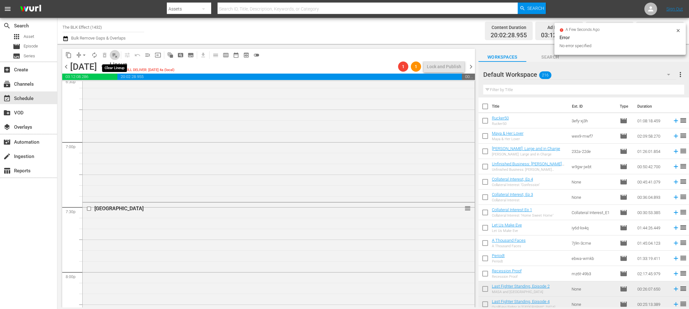
click at [115, 53] on span "playlist_remove_outlined" at bounding box center [115, 55] width 6 height 6
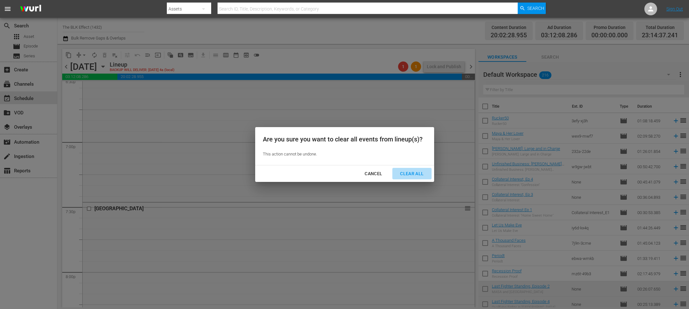
click at [420, 175] on div "Clear All" at bounding box center [412, 174] width 34 height 8
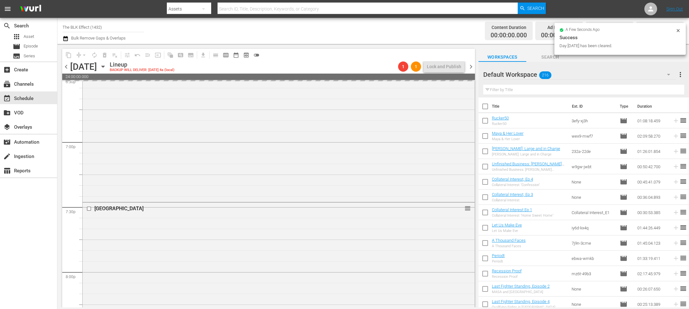
click at [472, 70] on span "chevron_right" at bounding box center [471, 67] width 8 height 8
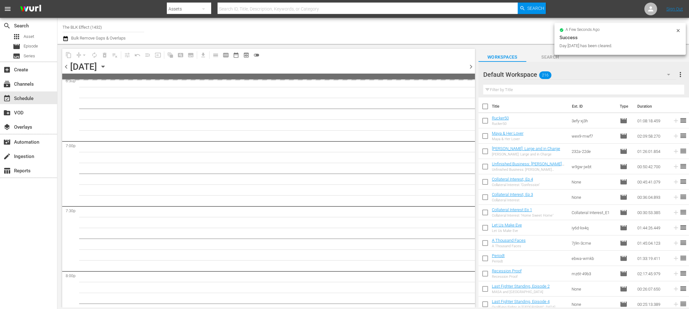
scroll to position [2597, 0]
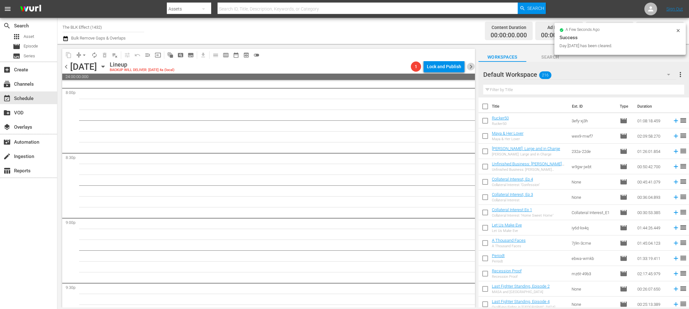
click at [472, 70] on span "chevron_right" at bounding box center [471, 67] width 8 height 8
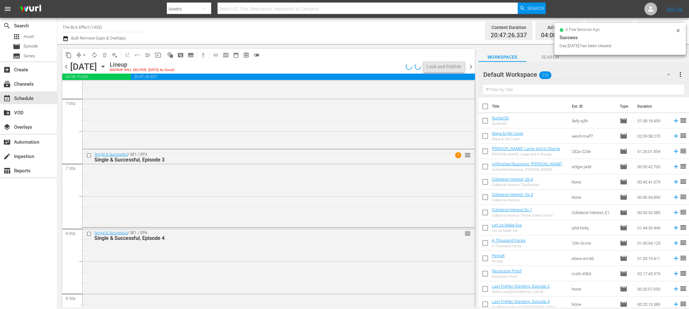
click at [66, 67] on span "chevron_left" at bounding box center [66, 67] width 8 height 8
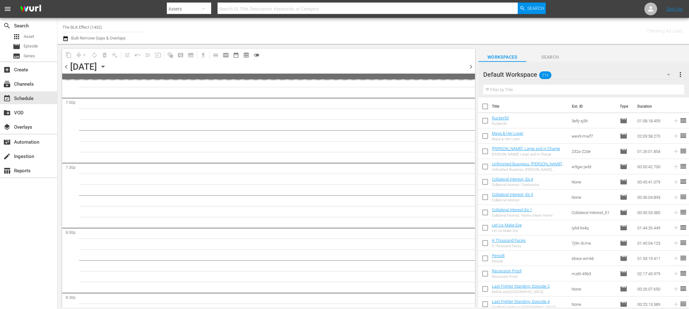
scroll to position [2597, 0]
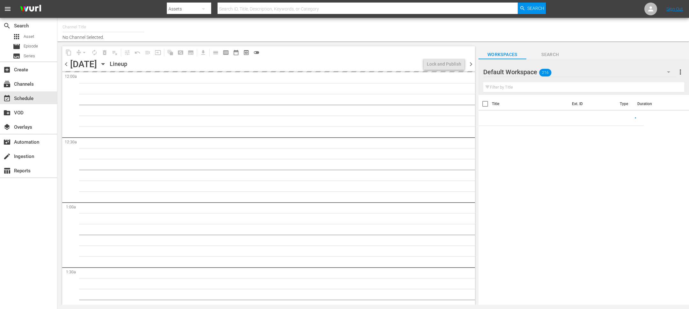
type input "The BLK Effect (1432)"
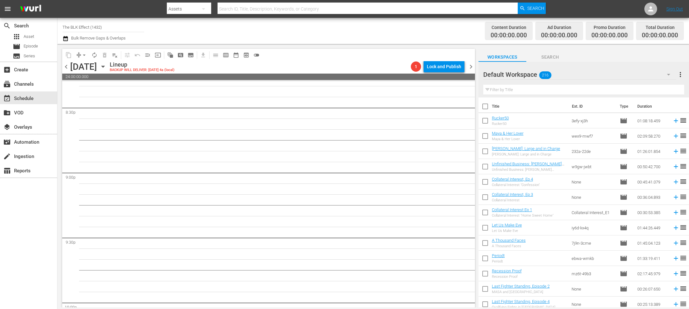
scroll to position [2897, 0]
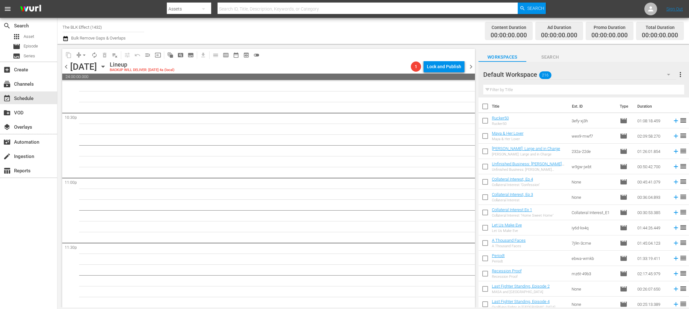
click at [107, 67] on icon "button" at bounding box center [103, 66] width 7 height 7
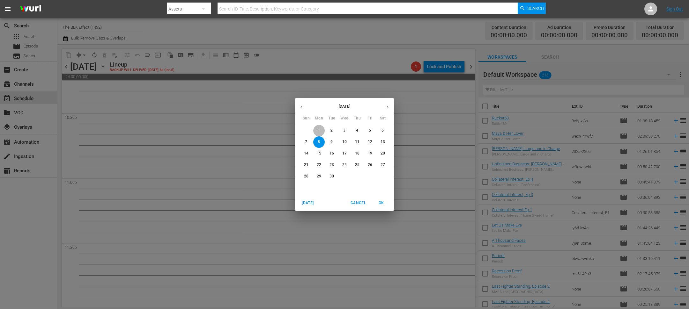
click at [322, 127] on button "1" at bounding box center [318, 130] width 11 height 11
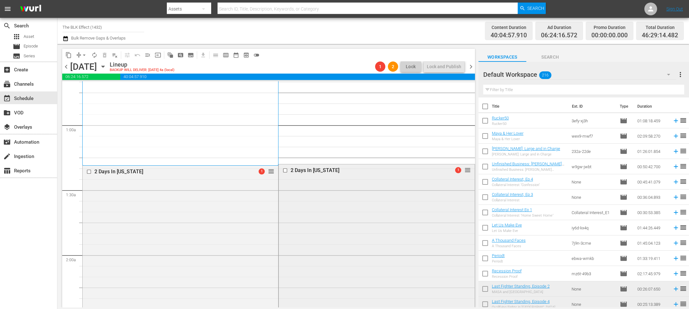
scroll to position [91, 0]
click at [286, 165] on input "checkbox" at bounding box center [286, 165] width 7 height 5
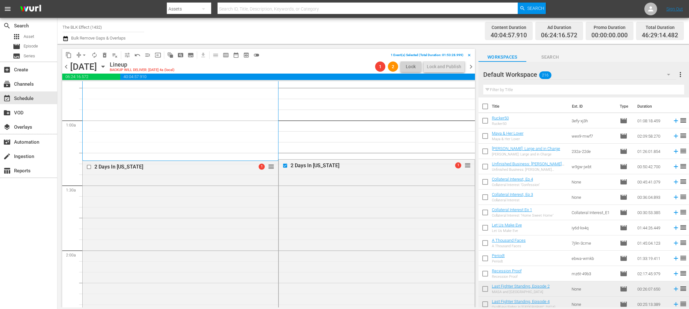
scroll to position [306, 0]
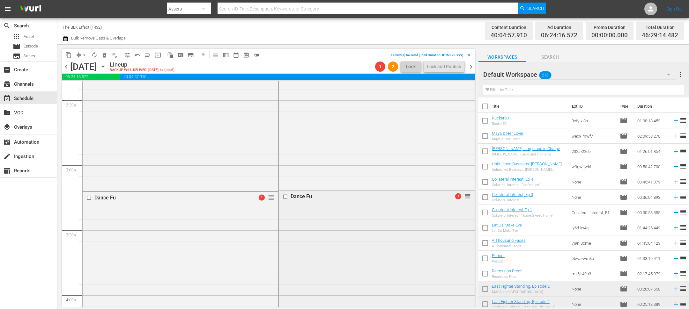
click at [285, 197] on input "checkbox" at bounding box center [286, 196] width 7 height 5
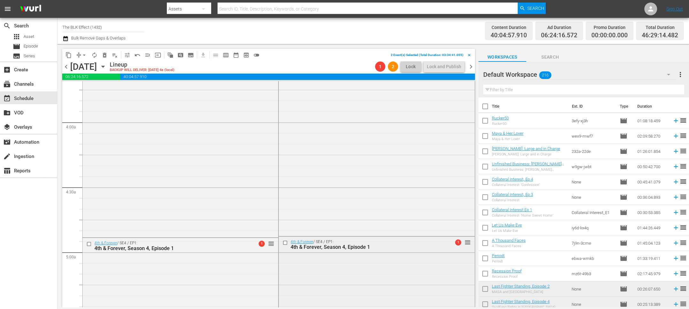
click at [286, 244] on input "checkbox" at bounding box center [286, 243] width 7 height 5
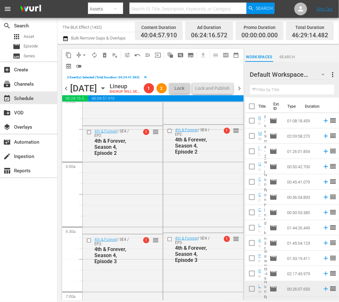
scroll to position [726, 0]
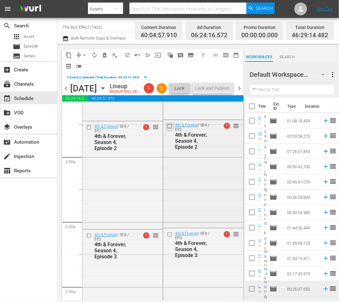
click at [169, 129] on input "checkbox" at bounding box center [170, 125] width 7 height 5
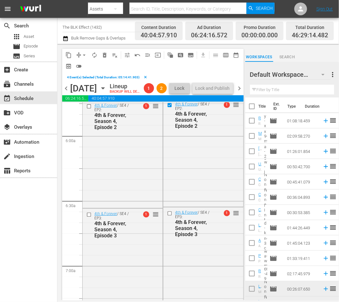
scroll to position [755, 0]
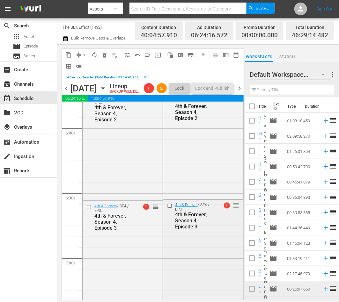
click at [171, 209] on input "checkbox" at bounding box center [170, 205] width 7 height 5
click at [170, 209] on input "checkbox" at bounding box center [170, 205] width 7 height 5
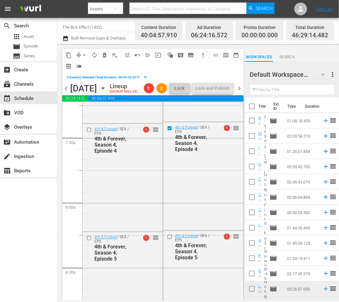
scroll to position [940, 0]
click at [169, 241] on input "checkbox" at bounding box center [170, 237] width 7 height 5
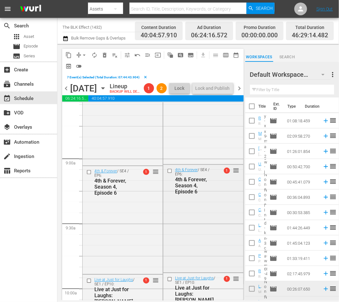
click at [170, 174] on input "checkbox" at bounding box center [170, 170] width 7 height 5
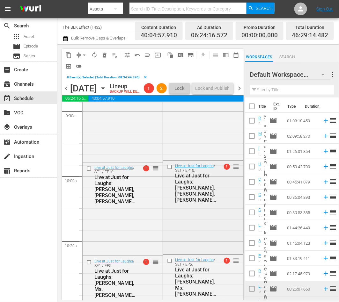
click at [170, 170] on input "checkbox" at bounding box center [170, 166] width 7 height 5
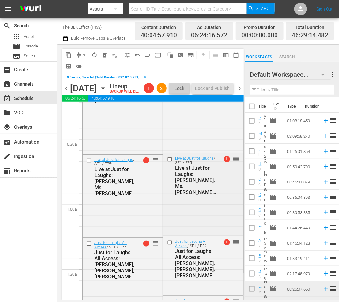
click at [170, 162] on input "checkbox" at bounding box center [170, 159] width 7 height 5
click at [169, 245] on input "checkbox" at bounding box center [170, 242] width 7 height 5
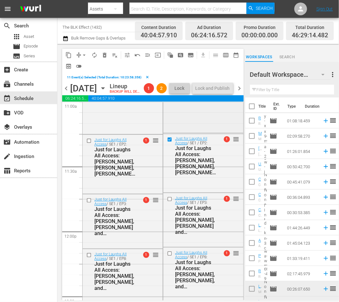
scroll to position [1433, 0]
click at [169, 202] on input "checkbox" at bounding box center [170, 198] width 7 height 5
click at [170, 257] on input "checkbox" at bounding box center [170, 253] width 7 height 5
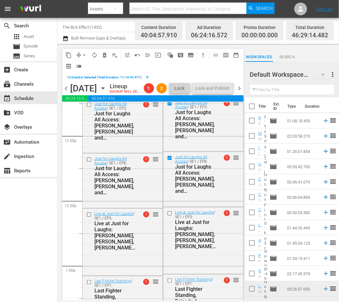
scroll to position [1533, 0]
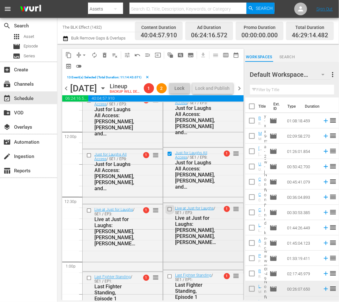
click at [170, 212] on input "checkbox" at bounding box center [170, 209] width 7 height 5
click at [170, 280] on input "checkbox" at bounding box center [170, 276] width 7 height 5
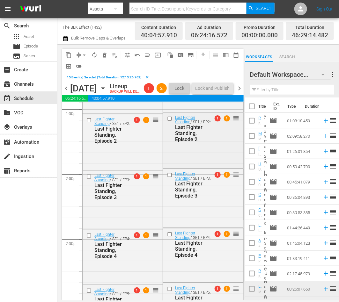
scroll to position [1749, 0]
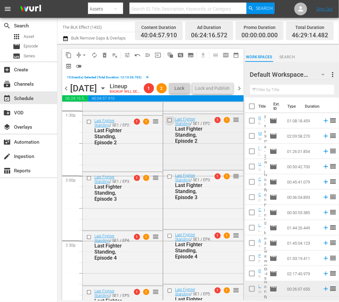
click at [169, 123] on input "checkbox" at bounding box center [170, 120] width 7 height 5
click at [171, 180] on input "checkbox" at bounding box center [170, 177] width 7 height 5
click at [170, 239] on input "checkbox" at bounding box center [170, 236] width 7 height 5
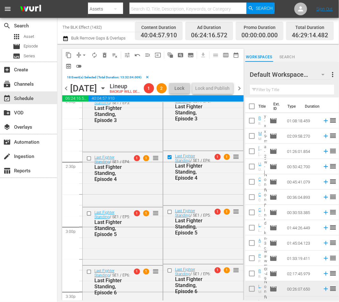
scroll to position [1829, 0]
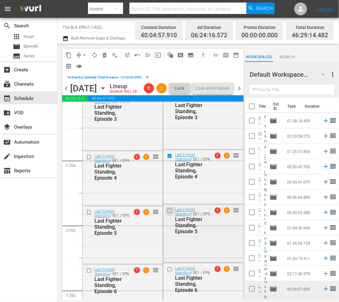
click at [170, 213] on input "checkbox" at bounding box center [170, 210] width 7 height 5
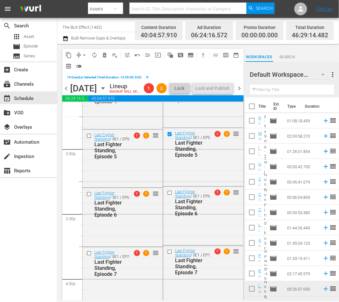
scroll to position [1906, 0]
click at [171, 196] on input "checkbox" at bounding box center [170, 192] width 7 height 5
click at [171, 255] on input "checkbox" at bounding box center [170, 251] width 7 height 5
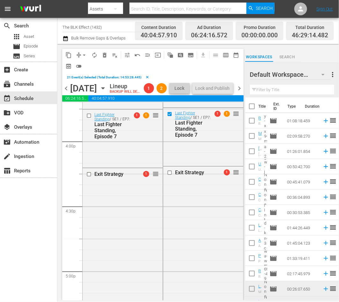
scroll to position [2045, 0]
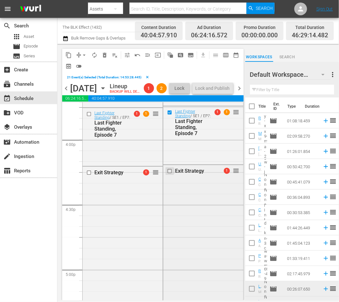
click at [168, 174] on input "checkbox" at bounding box center [170, 171] width 7 height 5
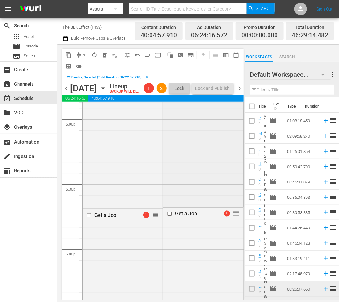
scroll to position [2198, 0]
click at [169, 215] on input "checkbox" at bounding box center [170, 212] width 7 height 5
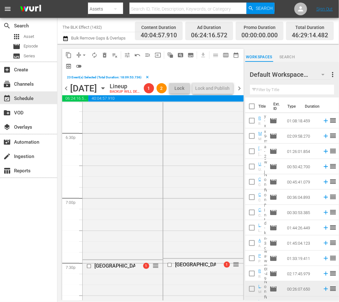
scroll to position [2377, 0]
click at [170, 269] on input "checkbox" at bounding box center [170, 265] width 7 height 5
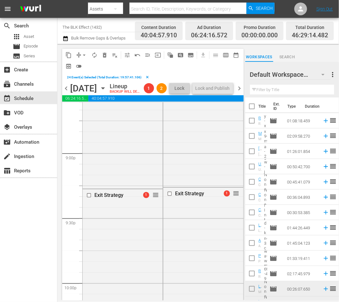
scroll to position [2689, 0]
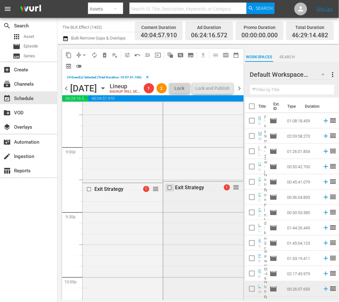
click at [170, 191] on input "checkbox" at bounding box center [170, 187] width 7 height 5
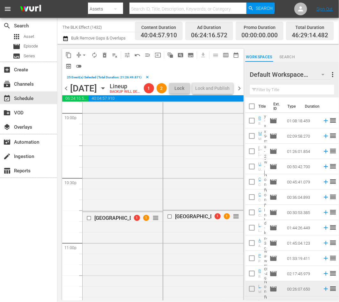
scroll to position [2872, 0]
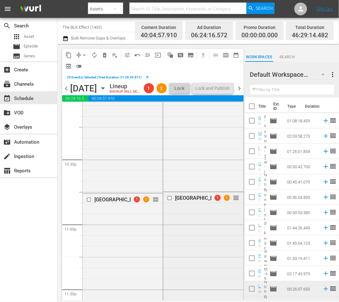
click at [170, 201] on input "checkbox" at bounding box center [170, 198] width 7 height 5
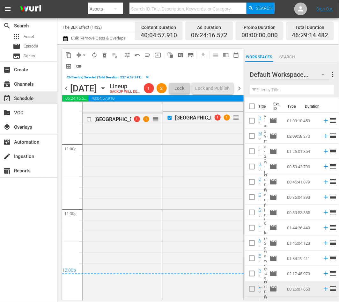
scroll to position [3008, 0]
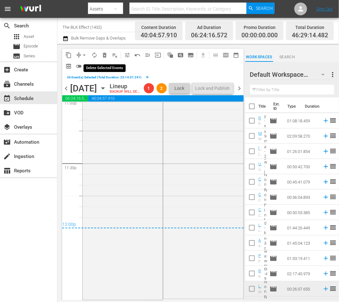
click at [104, 54] on span "delete_forever_outlined" at bounding box center [104, 55] width 6 height 6
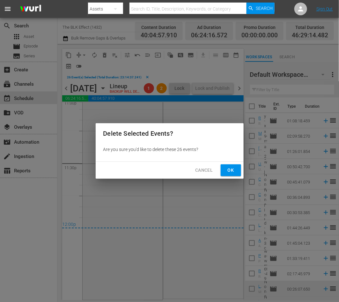
click at [237, 170] on button "Ok" at bounding box center [231, 171] width 20 height 12
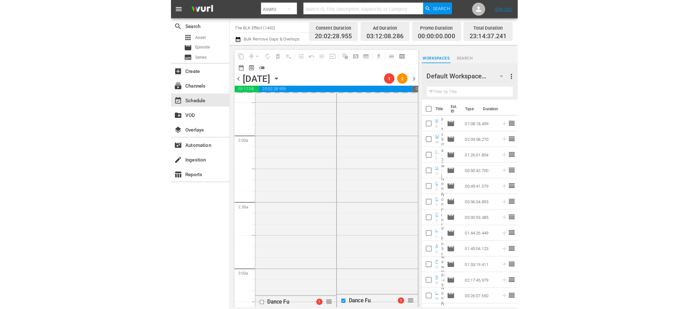
scroll to position [0, 0]
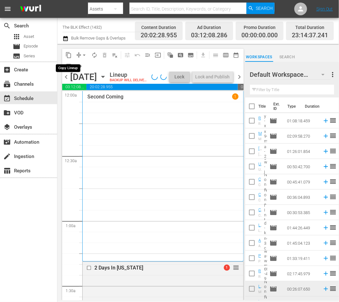
click at [70, 58] on button "content_copy" at bounding box center [68, 55] width 10 height 10
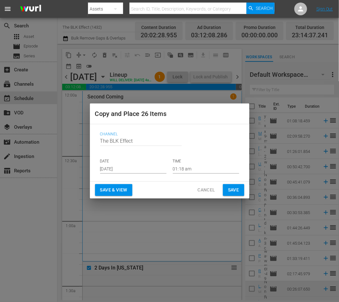
click at [132, 167] on input "Aug 31st 2025" at bounding box center [133, 169] width 66 height 10
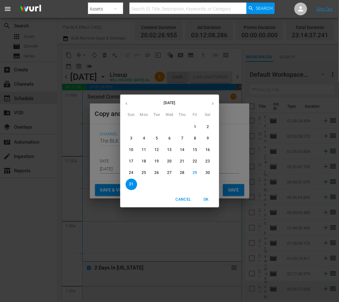
click at [215, 104] on button "button" at bounding box center [213, 104] width 12 height 12
click at [142, 138] on span "8" at bounding box center [143, 138] width 11 height 5
type input "Sep 8th 2025"
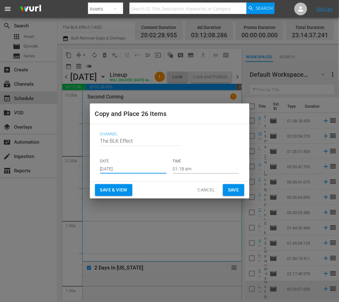
click at [113, 193] on span "Save & View" at bounding box center [113, 190] width 27 height 8
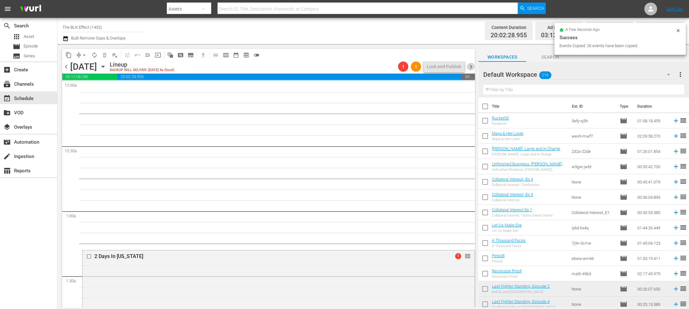
click at [472, 69] on span "chevron_right" at bounding box center [471, 67] width 8 height 8
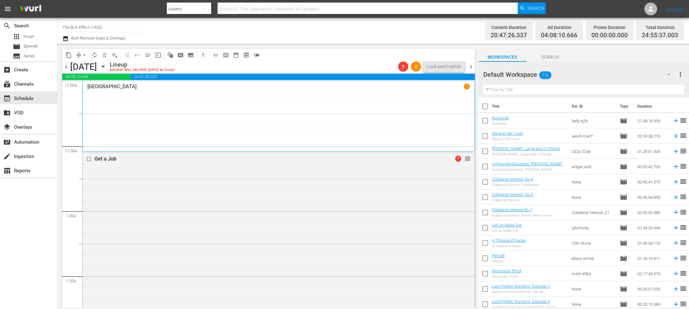
click at [67, 67] on span "chevron_left" at bounding box center [66, 67] width 8 height 8
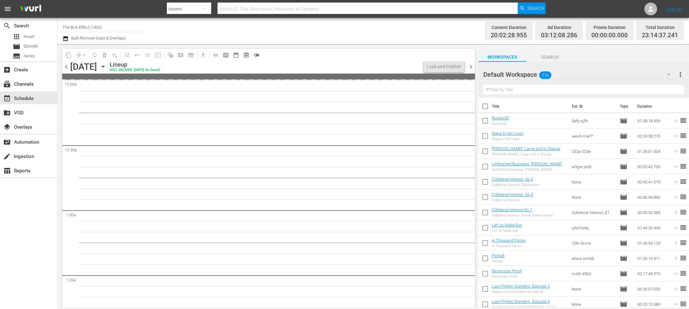
click at [67, 67] on span "chevron_left" at bounding box center [66, 67] width 8 height 8
click at [107, 65] on icon "button" at bounding box center [103, 66] width 7 height 7
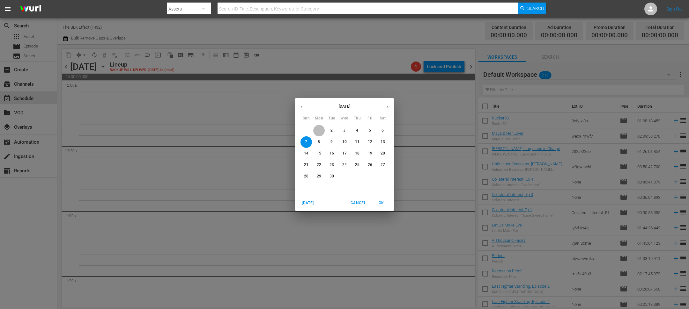
click at [320, 130] on p "1" at bounding box center [319, 130] width 2 height 5
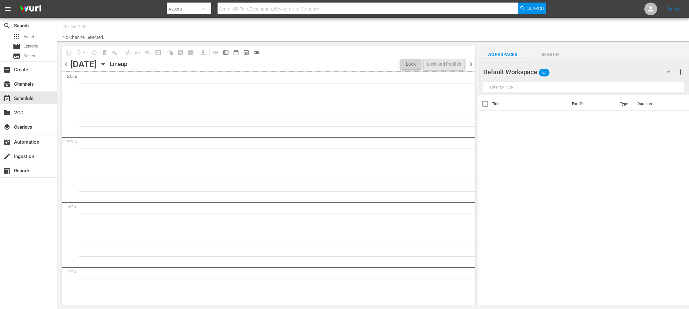
type input "The BLK Effect (1432)"
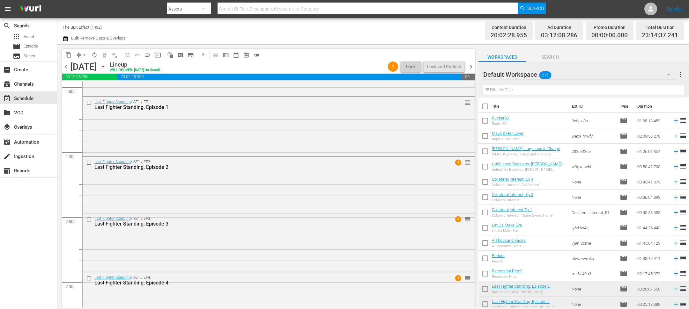
scroll to position [1692, 0]
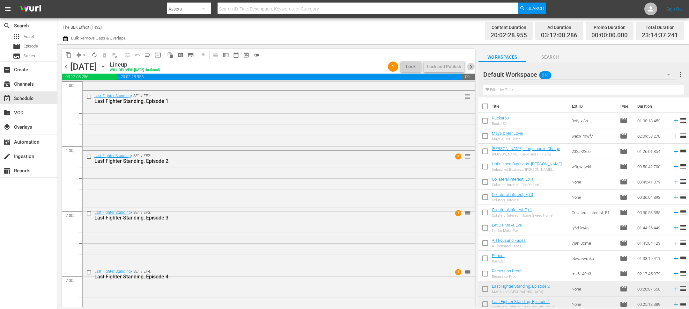
click at [474, 65] on span "chevron_right" at bounding box center [471, 67] width 8 height 8
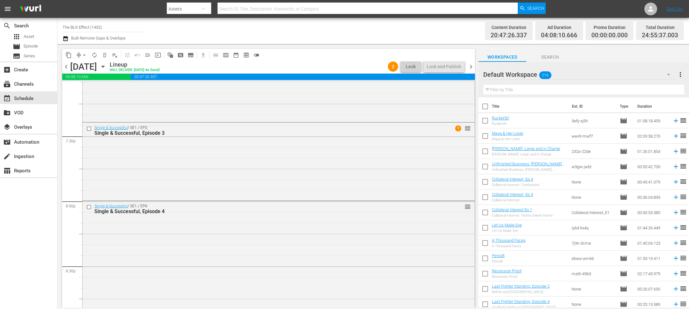
scroll to position [3090, 0]
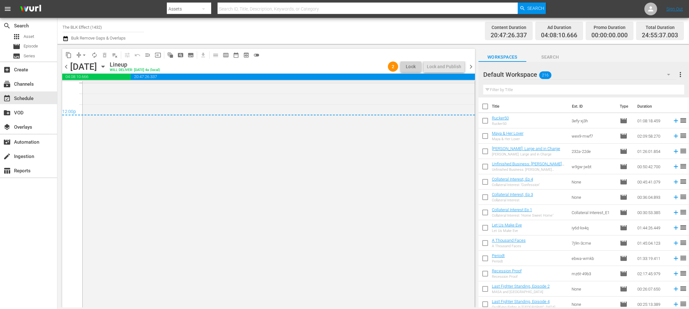
click at [472, 64] on span "chevron_right" at bounding box center [471, 67] width 8 height 8
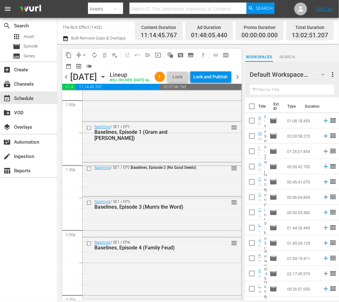
scroll to position [1729, 0]
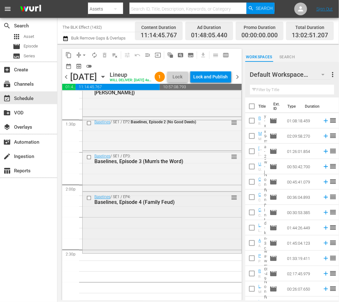
click at [88, 201] on input "checkbox" at bounding box center [89, 198] width 7 height 5
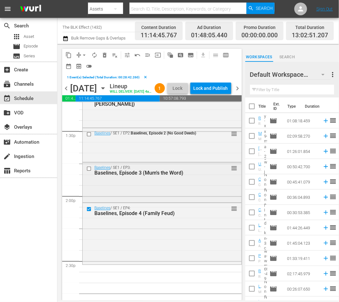
click at [91, 172] on input "checkbox" at bounding box center [89, 169] width 7 height 5
click at [88, 138] on input "checkbox" at bounding box center [89, 134] width 7 height 5
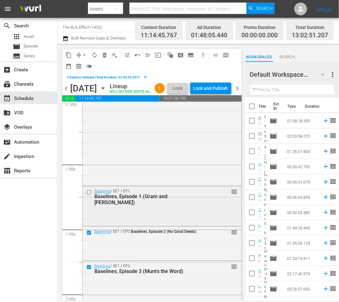
click at [89, 196] on input "checkbox" at bounding box center [89, 192] width 7 height 5
click at [107, 56] on span "delete_forever_outlined" at bounding box center [104, 55] width 6 height 6
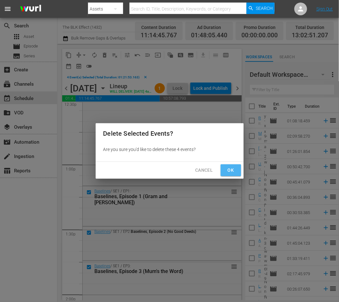
click at [225, 171] on button "Ok" at bounding box center [231, 171] width 20 height 12
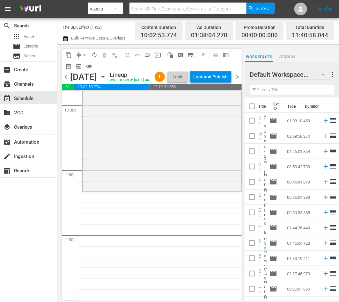
scroll to position [1621, 0]
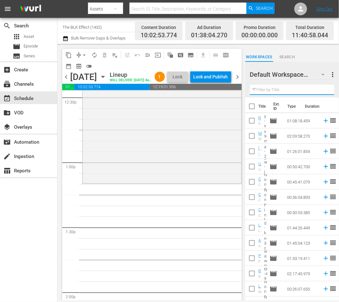
click at [286, 86] on input "text" at bounding box center [292, 90] width 84 height 10
paste input "We Are the Joneses"
type input "We Are the Joneses"
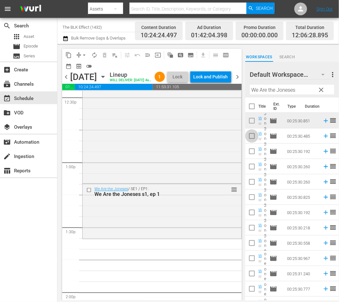
click at [251, 140] on input "checkbox" at bounding box center [251, 137] width 13 height 13
checkbox input "true"
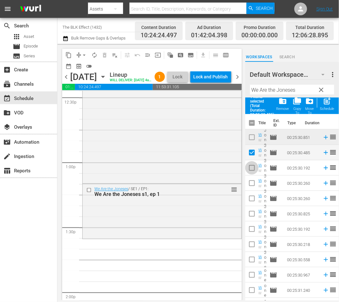
click at [249, 166] on input "checkbox" at bounding box center [251, 169] width 13 height 13
checkbox input "true"
click at [249, 181] on input "checkbox" at bounding box center [251, 184] width 13 height 13
checkbox input "true"
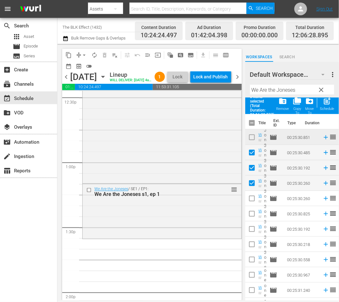
click at [251, 199] on input "checkbox" at bounding box center [251, 199] width 13 height 13
checkbox input "true"
click at [321, 102] on div "post_add Schedule" at bounding box center [327, 104] width 14 height 14
checkbox input "false"
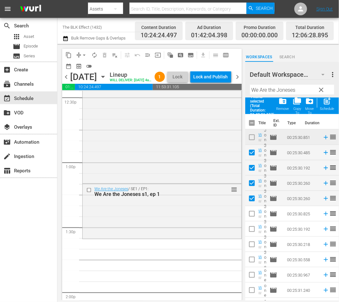
checkbox input "false"
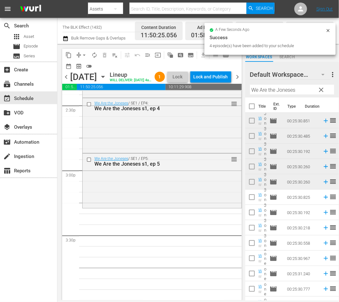
scroll to position [1872, 0]
click at [254, 196] on input "checkbox" at bounding box center [251, 198] width 13 height 13
checkbox input "true"
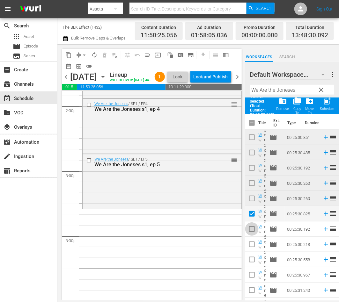
click at [249, 231] on input "checkbox" at bounding box center [251, 230] width 13 height 13
checkbox input "true"
click at [249, 249] on input "checkbox" at bounding box center [251, 245] width 13 height 13
checkbox input "true"
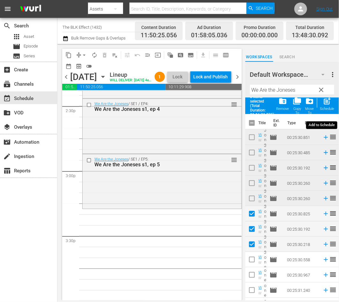
click at [325, 105] on span "post_add" at bounding box center [327, 101] width 9 height 9
checkbox input "false"
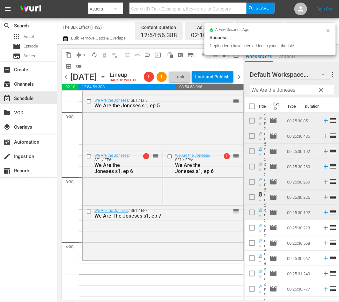
scroll to position [1934, 0]
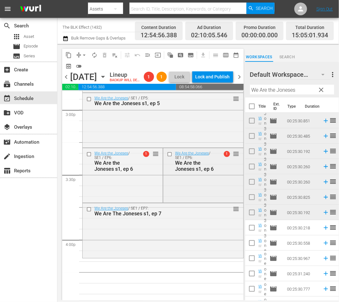
click at [171, 157] on input "checkbox" at bounding box center [170, 154] width 7 height 5
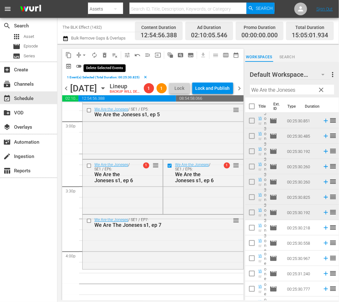
click at [105, 55] on span "delete_forever_outlined" at bounding box center [104, 55] width 6 height 6
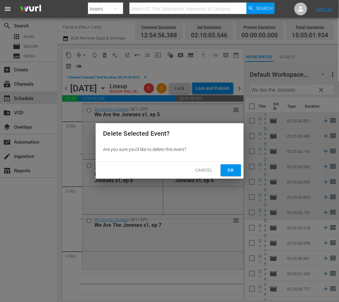
click at [241, 166] on div "Cancel Ok" at bounding box center [170, 170] width 148 height 17
click at [227, 176] on div "Cancel Ok" at bounding box center [170, 170] width 148 height 17
click at [229, 174] on span "Ok" at bounding box center [231, 171] width 10 height 8
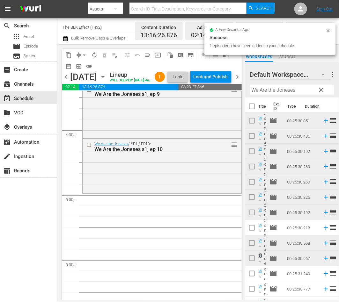
scroll to position [2109, 0]
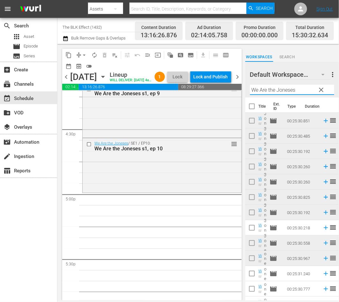
click at [285, 91] on input "We Are the Joneses" at bounding box center [292, 90] width 84 height 10
paste input "A Clear Shot"
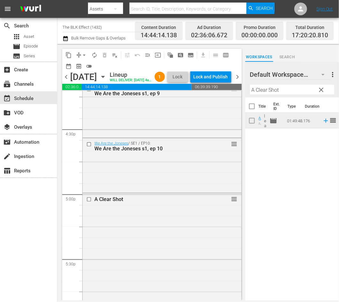
click at [267, 90] on input "A Clear Shot" at bounding box center [292, 90] width 84 height 10
paste input "The Kaos Brief"
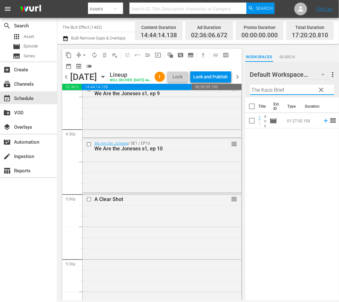
type input "The Kaos Brief"
click at [252, 123] on input "checkbox" at bounding box center [251, 121] width 13 height 13
checkbox input "true"
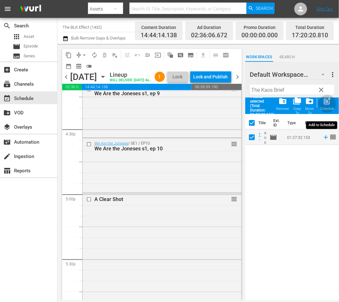
click at [331, 102] on div "post_add Schedule" at bounding box center [327, 104] width 14 height 14
checkbox input "false"
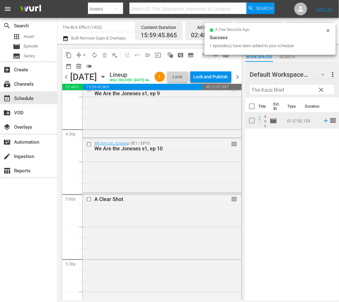
click at [276, 88] on input "The Kaos Brief" at bounding box center [292, 90] width 84 height 10
paste input "Unthinkable"
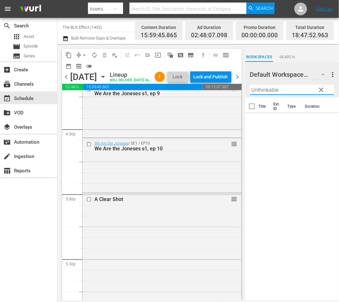
click at [266, 90] on input "Unthinkable" at bounding box center [292, 90] width 84 height 10
paste input "The Voicemail"
type input "The Voicemail"
click at [251, 124] on input "checkbox" at bounding box center [251, 121] width 13 height 13
checkbox input "true"
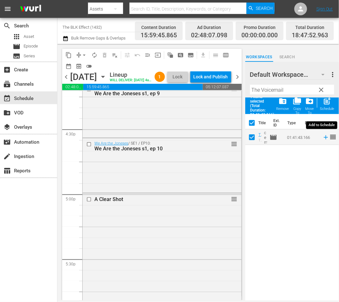
click at [325, 100] on span "post_add" at bounding box center [327, 101] width 9 height 9
checkbox input "false"
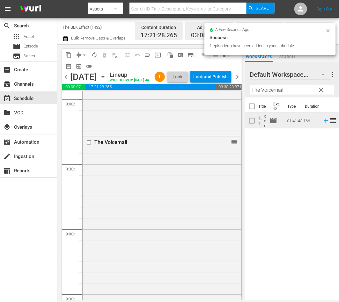
scroll to position [2681, 0]
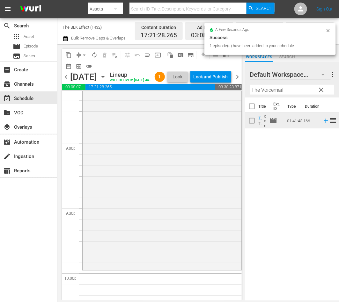
click at [278, 94] on input "The Voicemail" at bounding box center [292, 90] width 84 height 10
paste input "Sacrament"
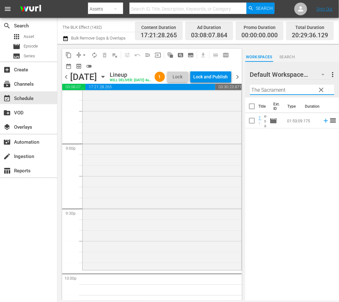
type input "The Sacrament"
click at [252, 120] on input "checkbox" at bounding box center [251, 121] width 13 height 13
checkbox input "true"
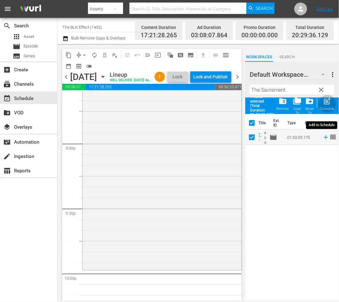
click at [327, 107] on div "Schedule" at bounding box center [327, 109] width 14 height 4
checkbox input "false"
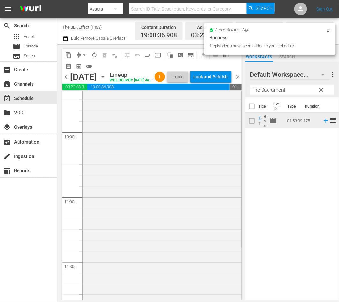
scroll to position [2925, 0]
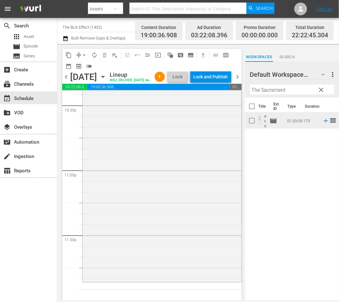
click at [284, 94] on input "The Sacrament" at bounding box center [292, 90] width 84 height 10
click at [289, 92] on input "The Sacrament" at bounding box center [292, 90] width 84 height 10
type input "a clear"
click at [252, 122] on input "checkbox" at bounding box center [251, 121] width 13 height 13
checkbox input "true"
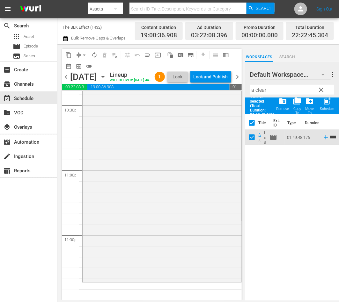
click at [328, 103] on span "post_add" at bounding box center [327, 101] width 9 height 9
checkbox input "false"
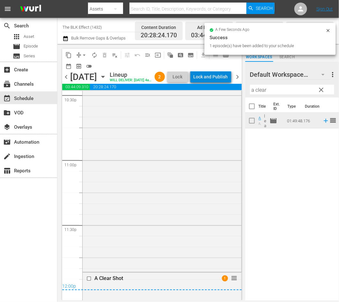
click at [228, 75] on div "Lock and Publish" at bounding box center [211, 76] width 34 height 11
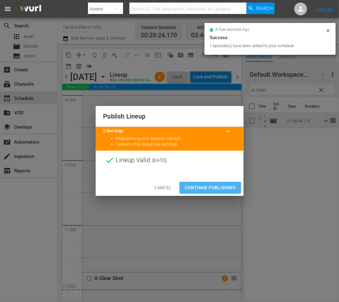
click at [218, 186] on span "Continue Publishing" at bounding box center [210, 188] width 51 height 8
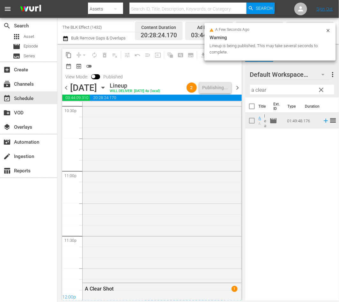
click at [237, 92] on span "chevron_right" at bounding box center [238, 88] width 8 height 8
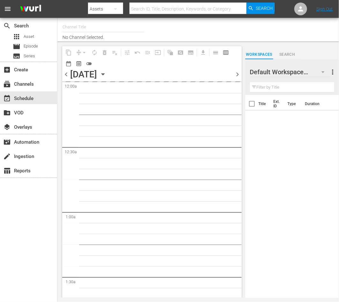
type input "The BLK Effect (1432)"
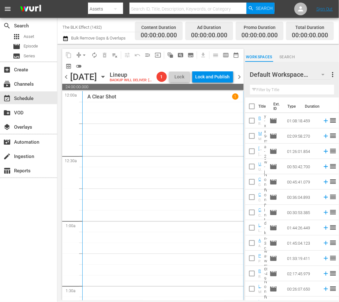
click at [65, 77] on div "chevron_left Thursday, September 4th September 4th Lineup BACKUP WILL DELIVER: …" at bounding box center [153, 77] width 182 height 12
click at [65, 81] on span "chevron_left" at bounding box center [66, 77] width 8 height 8
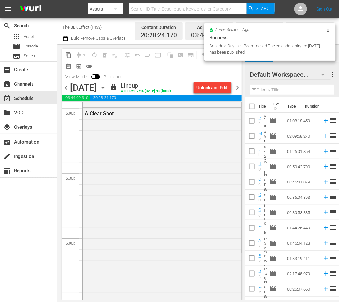
scroll to position [2206, 0]
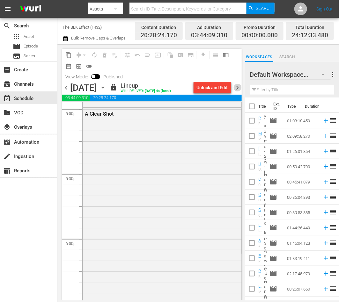
click at [235, 92] on span "chevron_right" at bounding box center [238, 88] width 8 height 8
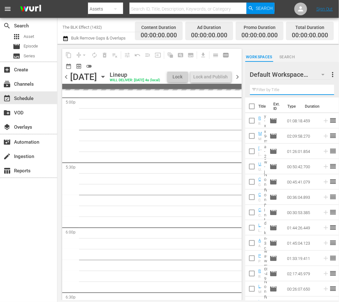
click at [270, 93] on input "text" at bounding box center [292, 90] width 84 height 10
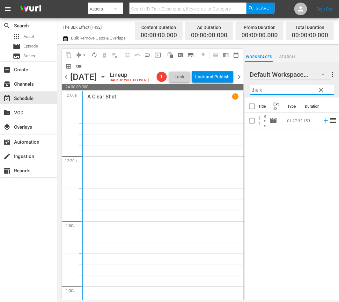
type input "the k"
click at [253, 121] on input "checkbox" at bounding box center [251, 121] width 13 height 13
checkbox input "true"
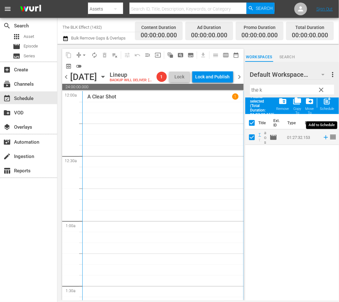
click at [325, 100] on span "post_add" at bounding box center [327, 101] width 9 height 9
checkbox input "false"
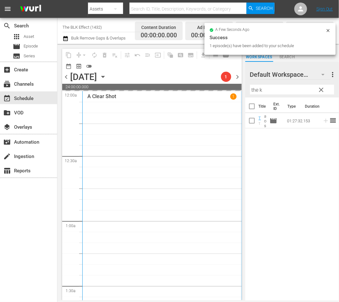
click at [287, 90] on input "the k" at bounding box center [292, 90] width 84 height 10
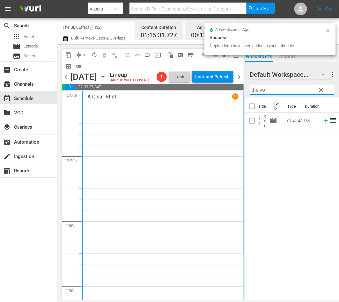
type input "the vo"
click at [255, 121] on input "checkbox" at bounding box center [251, 121] width 13 height 13
checkbox input "true"
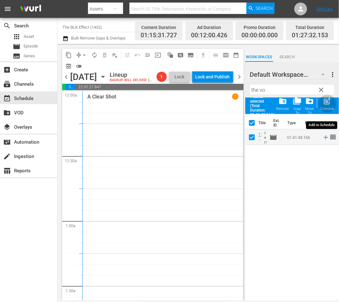
click at [328, 107] on div "Schedule" at bounding box center [327, 109] width 14 height 4
checkbox input "false"
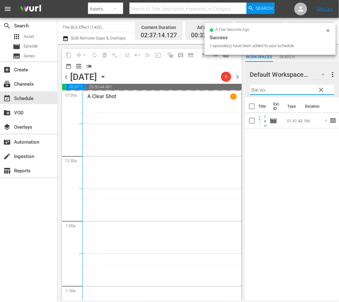
click at [273, 88] on input "the vo" at bounding box center [292, 90] width 84 height 10
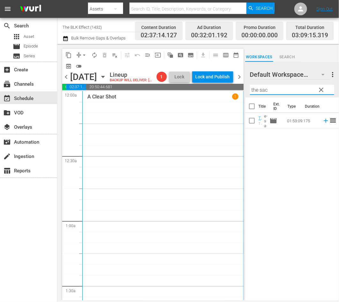
type input "the sac"
click at [253, 121] on input "checkbox" at bounding box center [251, 121] width 13 height 13
checkbox input "true"
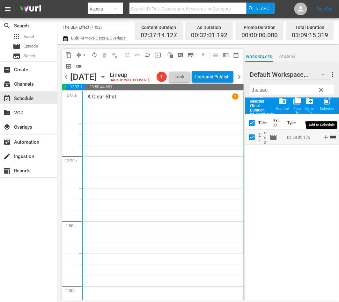
click at [327, 104] on span "post_add" at bounding box center [327, 101] width 9 height 9
checkbox input "false"
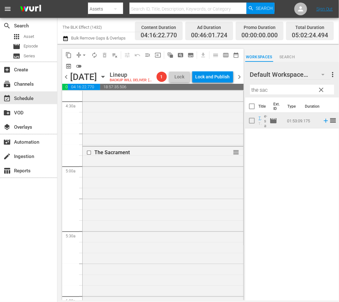
scroll to position [573, 0]
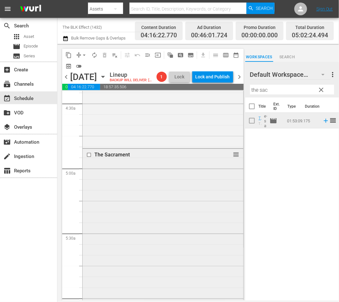
click at [98, 158] on div "The Sacrament" at bounding box center [152, 155] width 117 height 6
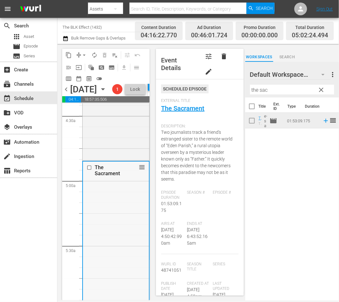
click at [87, 171] on input "checkbox" at bounding box center [90, 167] width 7 height 5
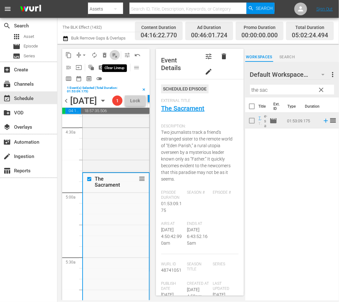
click at [116, 56] on span "playlist_remove_outlined" at bounding box center [115, 55] width 6 height 6
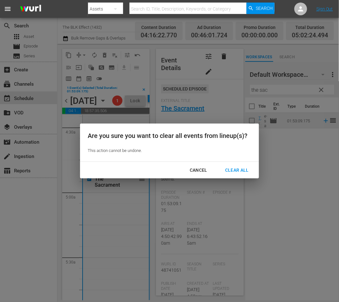
click at [202, 167] on div "Cancel" at bounding box center [199, 171] width 28 height 8
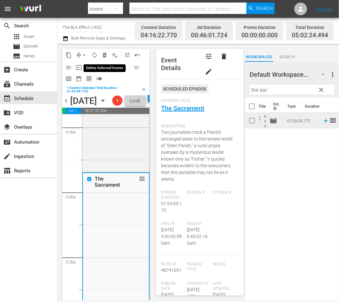
click at [104, 56] on span "delete_forever_outlined" at bounding box center [104, 55] width 6 height 6
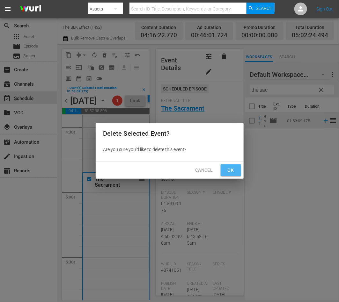
click at [231, 167] on span "Ok" at bounding box center [231, 171] width 10 height 8
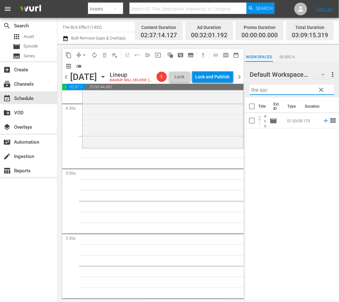
click at [281, 85] on input "the sac" at bounding box center [292, 90] width 84 height 10
paste input "Laffapalooza Vol 1"
drag, startPoint x: 290, startPoint y: 92, endPoint x: 362, endPoint y: 109, distance: 74.3
click at [339, 109] on html "menu Search By Assets Search ID, Title, Description, Keywords, or Category Sear…" at bounding box center [169, 151] width 339 height 302
paste input "il Rel: Undisputed Comedy"
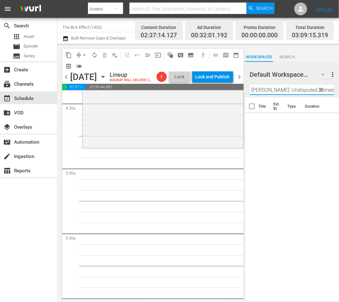
paste input "[PERSON_NAME]: Live from the Comedy Act Theater"
type input "[PERSON_NAME]: Live from the Comedy Act Theater"
click at [253, 120] on input "checkbox" at bounding box center [251, 121] width 13 height 13
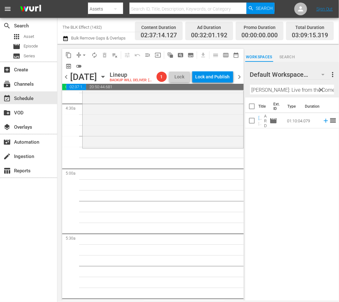
checkbox input "true"
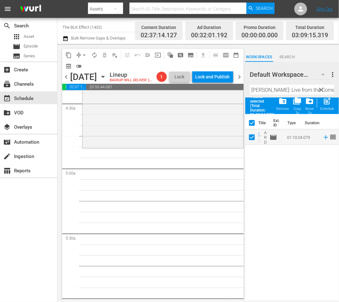
click at [331, 103] on div "post_add Schedule" at bounding box center [327, 104] width 14 height 14
checkbox input "false"
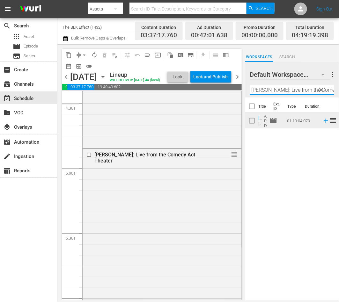
click at [273, 86] on input "[PERSON_NAME]: Live from the Comedy Act Theater" at bounding box center [292, 90] width 84 height 10
paste input "dney Perry: Nothing but the Truth"
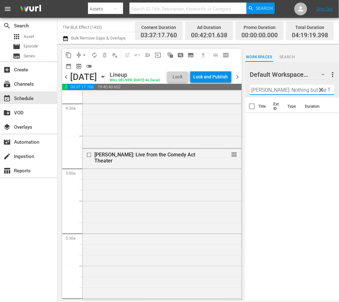
click at [262, 89] on input "Rodney Perry: Nothing but the T" at bounding box center [292, 90] width 84 height 10
paste input "Terry Davis - Why People Cheat"
drag, startPoint x: 277, startPoint y: 92, endPoint x: 403, endPoint y: 103, distance: 126.2
click at [339, 103] on html "menu Search By Assets Search ID, Title, Description, Keywords, or Category Sear…" at bounding box center [169, 151] width 339 height 302
type input "Terr"
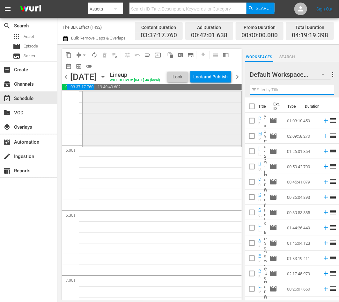
scroll to position [728, 0]
paste input "Rodney Perry: Nothing but the Truth"
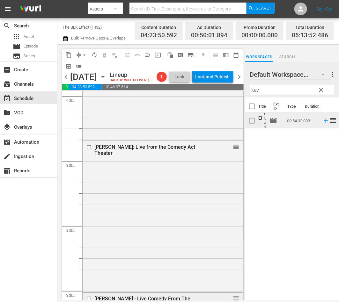
scroll to position [509, 0]
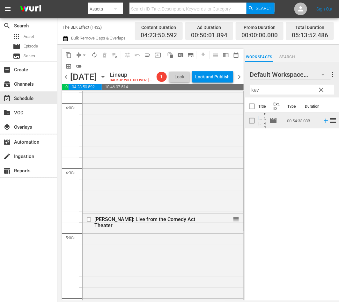
click at [263, 91] on input "kev" at bounding box center [292, 90] width 84 height 10
paste input "Baselines"
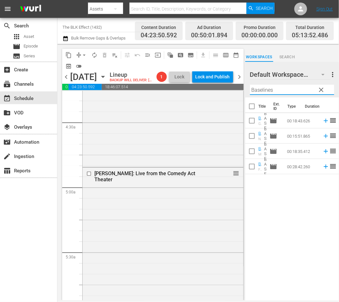
scroll to position [562, 0]
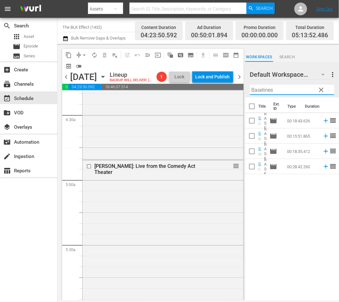
type input "Baselines"
click at [255, 110] on input "checkbox" at bounding box center [251, 107] width 13 height 13
checkbox input "true"
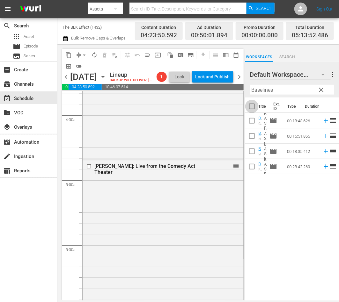
checkbox input "true"
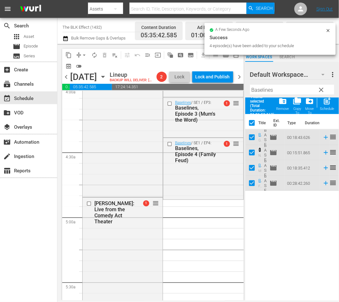
scroll to position [524, 0]
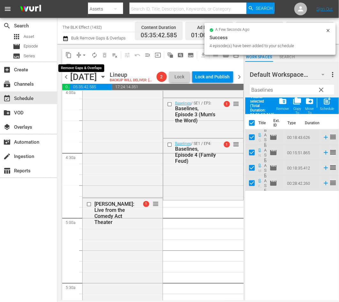
click at [86, 56] on span "arrow_drop_down" at bounding box center [84, 55] width 6 height 6
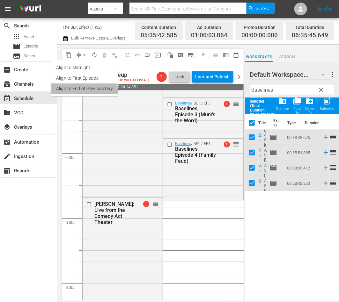
click at [82, 91] on li "Align to End of Previous Day" at bounding box center [84, 89] width 67 height 11
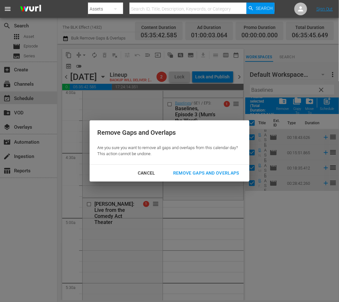
click at [217, 165] on div "Cancel Remove Gaps and Overlaps" at bounding box center [170, 173] width 160 height 17
click at [217, 168] on button "Remove Gaps and Overlaps" at bounding box center [206, 173] width 81 height 12
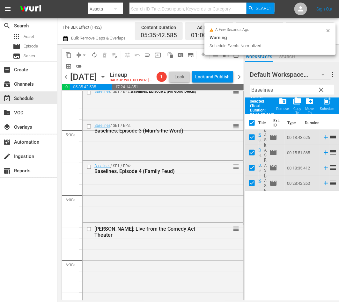
scroll to position [677, 0]
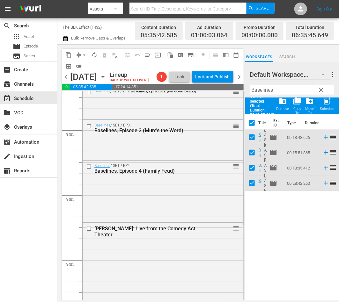
click at [292, 89] on input "Baselines" at bounding box center [292, 90] width 84 height 10
click at [278, 87] on input "Baselines" at bounding box center [292, 90] width 84 height 10
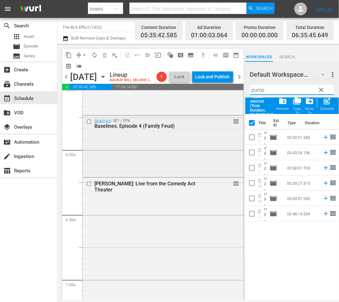
scroll to position [730, 0]
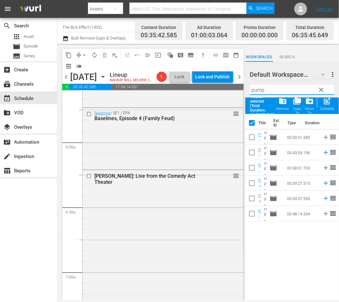
type input "pump"
click at [251, 126] on input "checkbox" at bounding box center [251, 124] width 13 height 13
checkbox input "false"
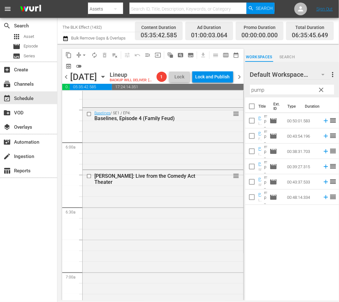
click at [251, 126] on input "checkbox" at bounding box center [251, 121] width 13 height 13
checkbox input "true"
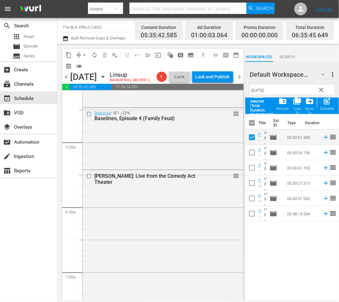
click at [254, 120] on input "checkbox" at bounding box center [251, 124] width 13 height 13
checkbox input "true"
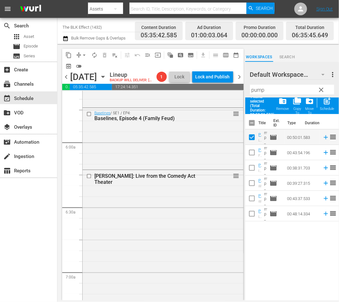
checkbox input "true"
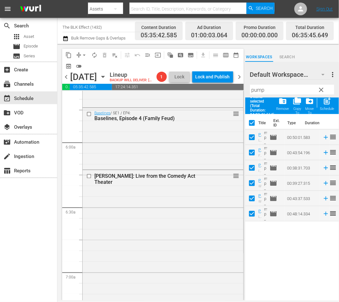
click at [325, 106] on div "post_add Schedule" at bounding box center [327, 104] width 14 height 14
checkbox input "false"
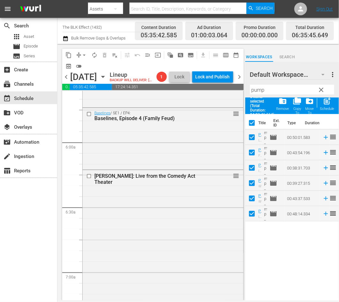
checkbox input "false"
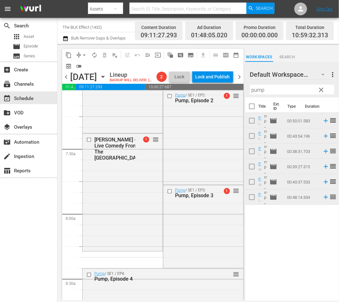
scroll to position [802, 0]
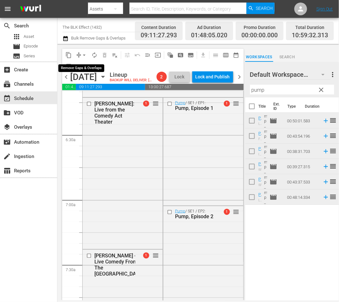
click at [86, 53] on span "arrow_drop_down" at bounding box center [84, 55] width 6 height 6
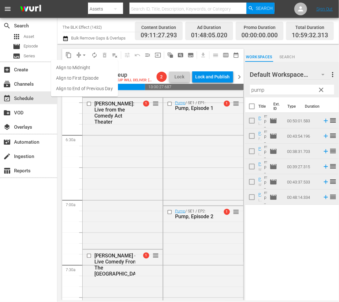
click at [95, 88] on li "Align to End of Previous Day" at bounding box center [84, 89] width 67 height 11
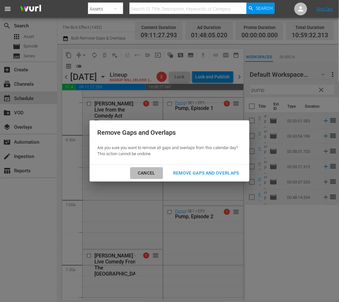
click at [150, 174] on div "Cancel" at bounding box center [147, 173] width 28 height 8
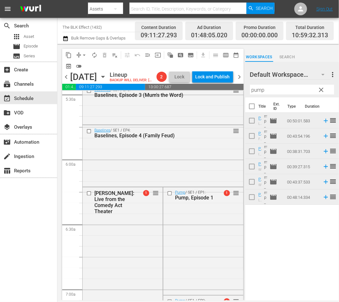
scroll to position [712, 0]
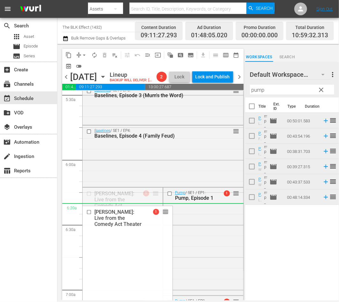
drag, startPoint x: 159, startPoint y: 203, endPoint x: 158, endPoint y: 216, distance: 13.4
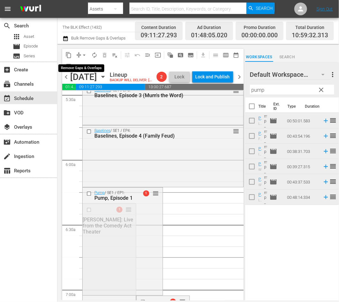
click at [83, 55] on span "arrow_drop_down" at bounding box center [84, 55] width 6 height 6
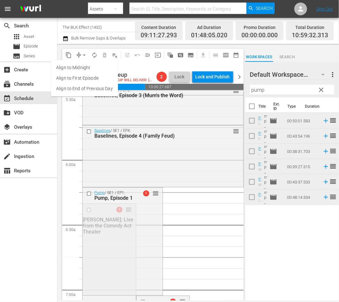
click at [83, 92] on li "Align to End of Previous Day" at bounding box center [84, 89] width 67 height 11
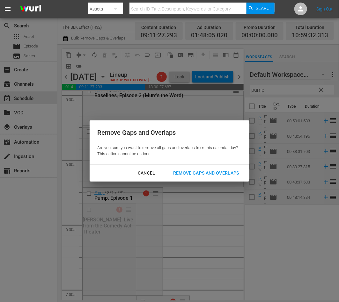
click at [240, 175] on div "Remove Gaps and Overlaps" at bounding box center [206, 173] width 76 height 8
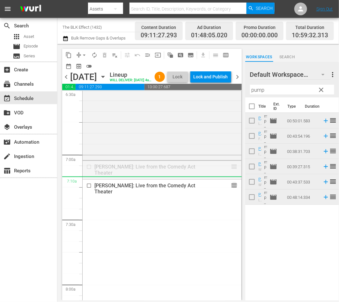
scroll to position [940, 0]
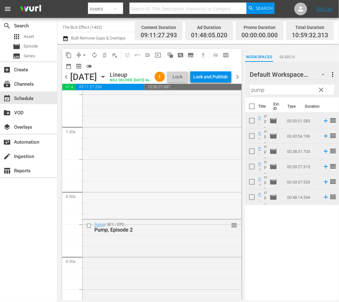
drag, startPoint x: 236, startPoint y: 178, endPoint x: 212, endPoint y: 272, distance: 97.5
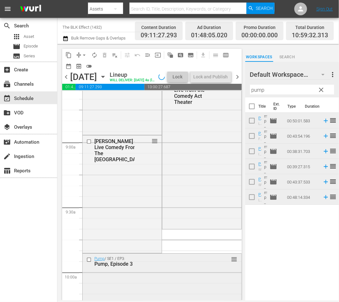
scroll to position [1131, 0]
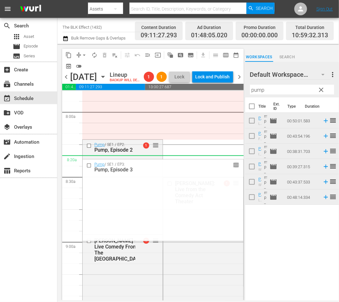
drag, startPoint x: 237, startPoint y: 260, endPoint x: 225, endPoint y: 169, distance: 91.7
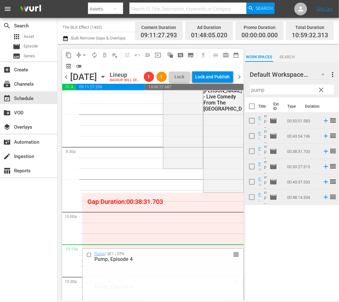
scroll to position [1062, 0]
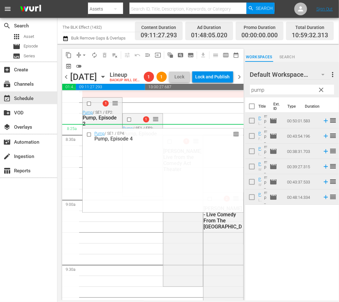
drag, startPoint x: 235, startPoint y: 200, endPoint x: 206, endPoint y: 139, distance: 67.4
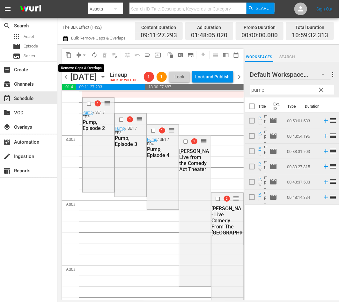
click at [85, 55] on span "arrow_drop_down" at bounding box center [84, 55] width 6 height 6
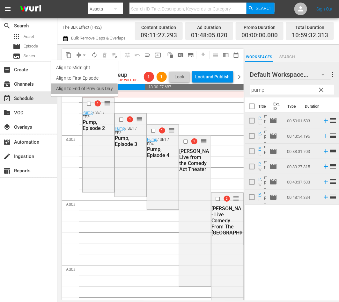
click at [80, 92] on li "Align to End of Previous Day" at bounding box center [84, 89] width 67 height 11
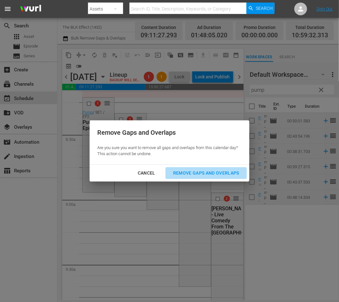
click at [234, 170] on div "Remove Gaps and Overlaps" at bounding box center [206, 173] width 76 height 8
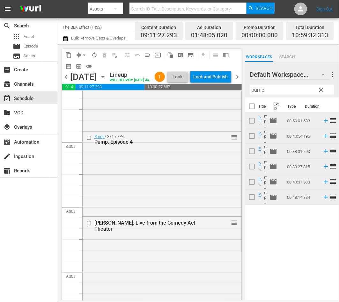
scroll to position [1089, 0]
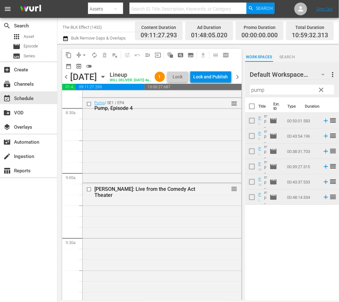
drag, startPoint x: 233, startPoint y: 158, endPoint x: 189, endPoint y: 134, distance: 50.5
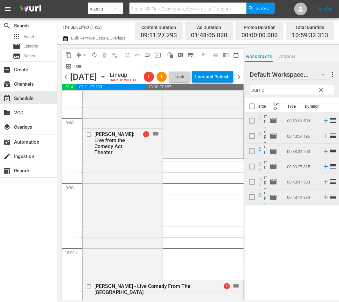
scroll to position [1076, 0]
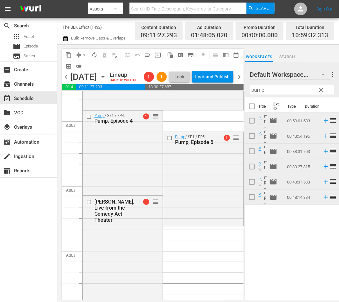
drag, startPoint x: 236, startPoint y: 112, endPoint x: 221, endPoint y: 173, distance: 62.3
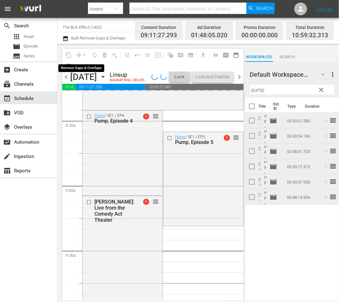
click at [83, 54] on div "arrow_drop_down" at bounding box center [84, 55] width 10 height 10
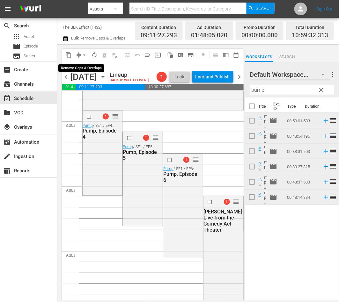
click at [84, 54] on span "arrow_drop_down" at bounding box center [84, 55] width 6 height 6
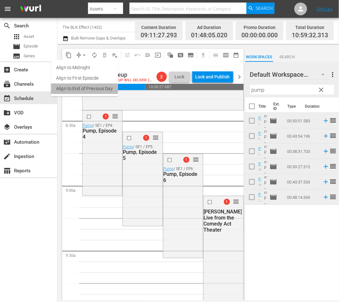
click at [81, 90] on li "Align to End of Previous Day" at bounding box center [84, 89] width 67 height 11
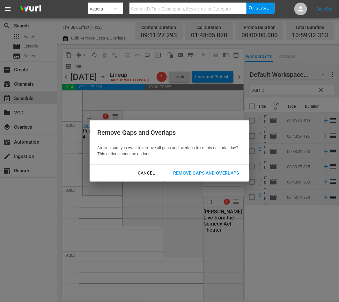
click at [228, 174] on div "Remove Gaps and Overlaps" at bounding box center [206, 173] width 76 height 8
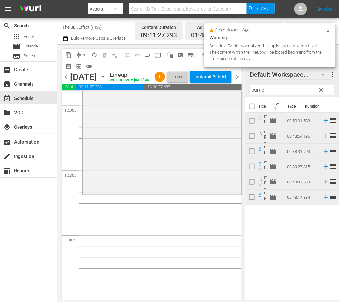
scroll to position [1547, 0]
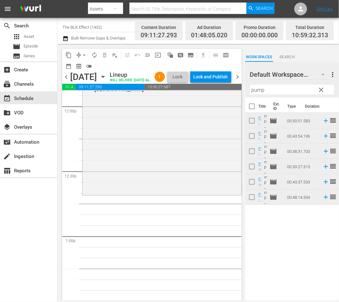
click at [24, 218] on div "search Search apps Asset movie Episode subtitles Series add_box Create subscrip…" at bounding box center [28, 169] width 57 height 302
click at [272, 94] on input "pump" at bounding box center [292, 90] width 84 height 10
paste input "4th & Forever"
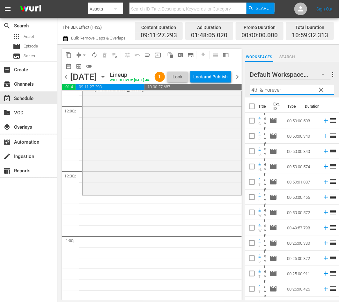
scroll to position [214, 0]
type input "4th & Forever"
click at [254, 152] on input "checkbox" at bounding box center [251, 153] width 13 height 13
checkbox input "true"
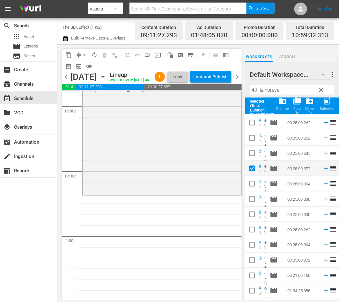
click at [251, 180] on input "checkbox" at bounding box center [251, 185] width 13 height 13
checkbox input "true"
click at [251, 202] on input "checkbox" at bounding box center [251, 200] width 13 height 13
checkbox input "true"
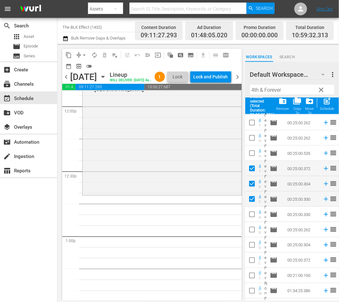
click at [251, 216] on input "checkbox" at bounding box center [251, 215] width 13 height 13
checkbox input "true"
click at [251, 230] on input "checkbox" at bounding box center [251, 231] width 13 height 13
checkbox input "true"
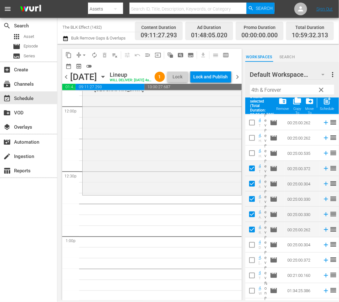
click at [251, 241] on input "checkbox" at bounding box center [251, 246] width 13 height 13
checkbox input "true"
click at [325, 105] on span "post_add" at bounding box center [327, 101] width 9 height 9
checkbox input "false"
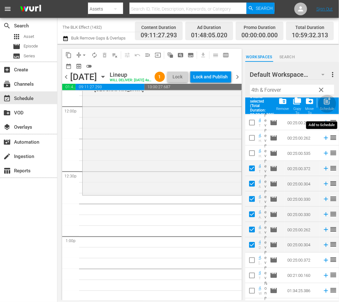
checkbox input "false"
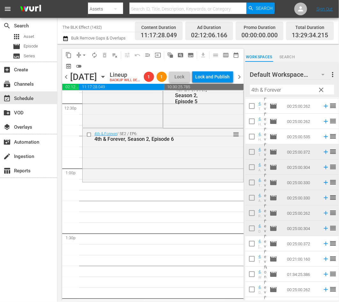
scroll to position [1493, 0]
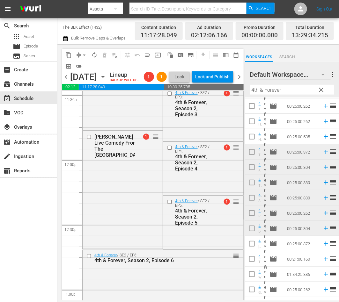
drag, startPoint x: 236, startPoint y: 163, endPoint x: 231, endPoint y: 218, distance: 54.8
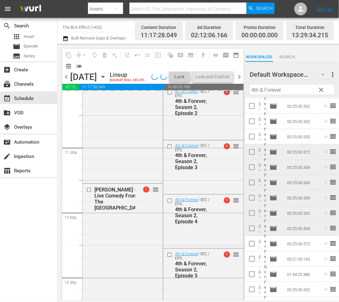
scroll to position [1439, 0]
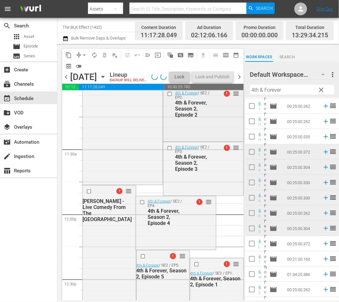
click at [219, 120] on div "4th & Forever / SE2 / EP2: 4th & Forever, Season 2, Episode 2 1 reorder" at bounding box center [203, 104] width 80 height 32
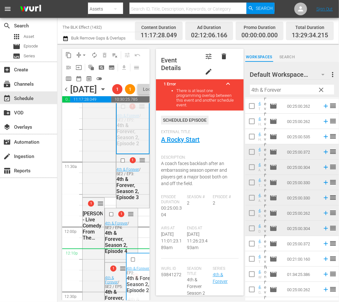
drag, startPoint x: 144, startPoint y: 126, endPoint x: 136, endPoint y: 270, distance: 143.5
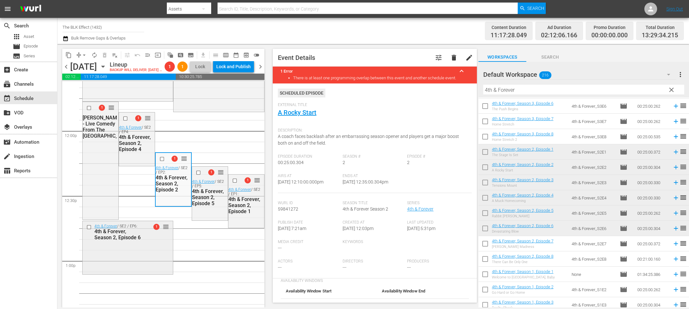
scroll to position [1465, 0]
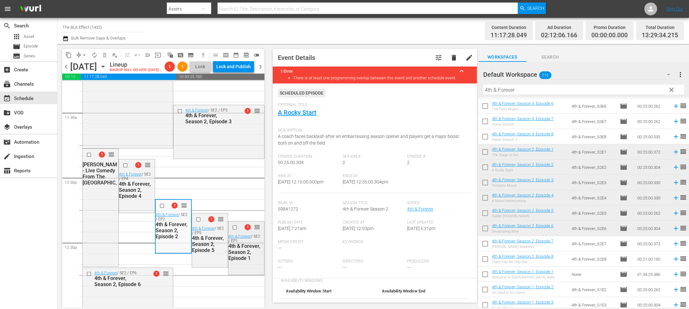
click at [249, 258] on div "4th & Forever, Season 2, Episode 1" at bounding box center [245, 252] width 34 height 18
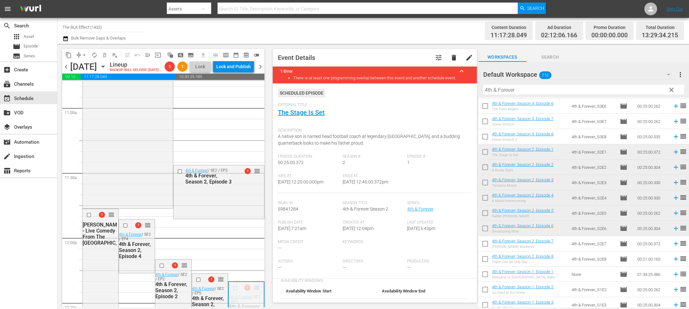
scroll to position [1399, 0]
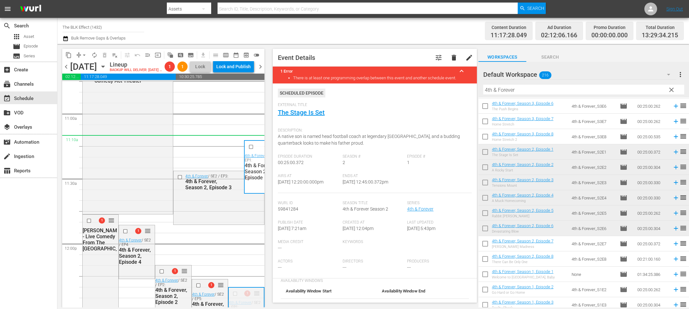
drag, startPoint x: 257, startPoint y: 239, endPoint x: 250, endPoint y: 147, distance: 92.4
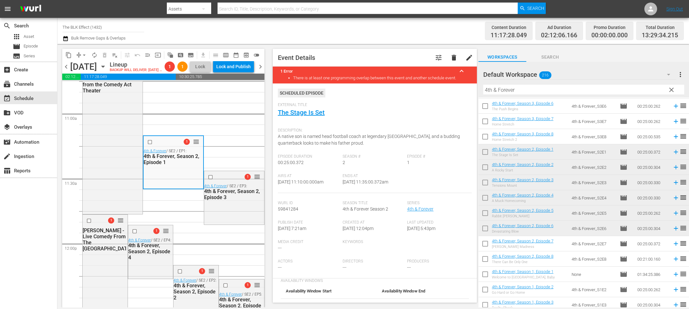
scroll to position [1429, 0]
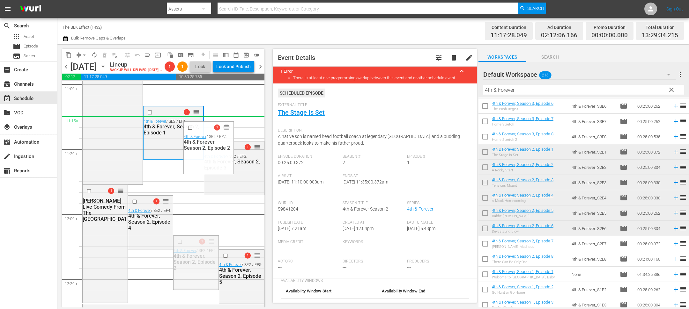
drag, startPoint x: 214, startPoint y: 249, endPoint x: 224, endPoint y: 132, distance: 117.8
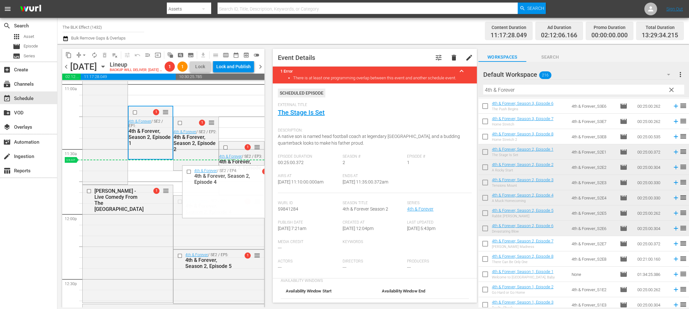
drag, startPoint x: 258, startPoint y: 210, endPoint x: 265, endPoint y: 170, distance: 41.1
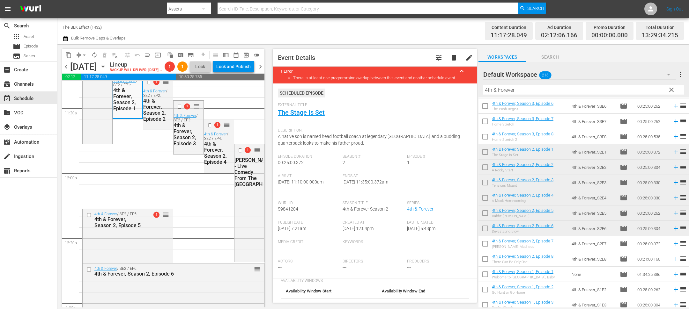
scroll to position [1478, 0]
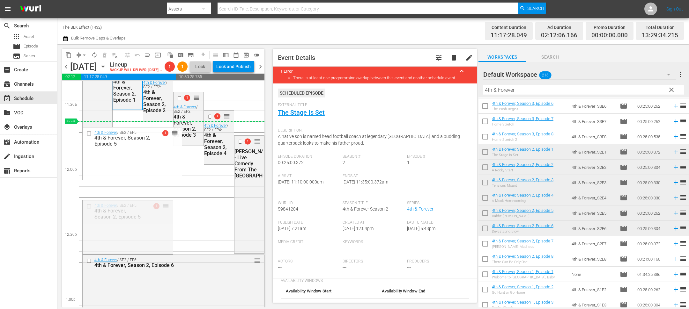
drag, startPoint x: 170, startPoint y: 218, endPoint x: 187, endPoint y: 136, distance: 83.2
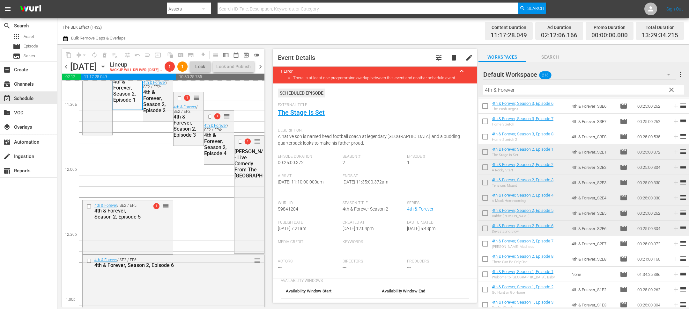
scroll to position [1494, 0]
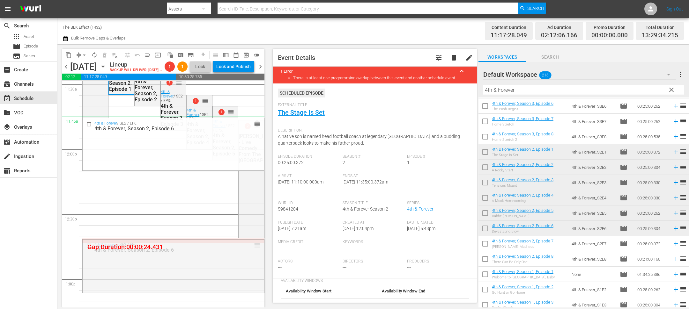
drag, startPoint x: 260, startPoint y: 255, endPoint x: 262, endPoint y: 128, distance: 127.6
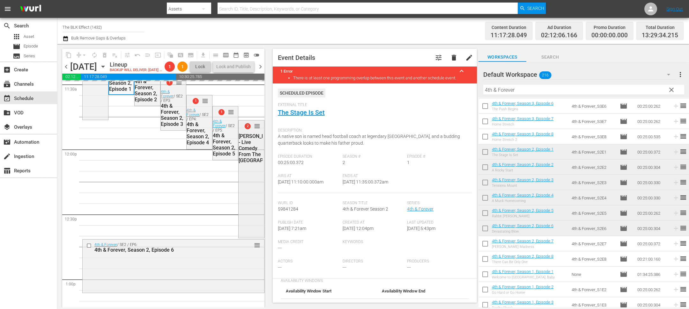
click at [255, 161] on div "Kevin Hart - Live Comedy From The Laff House" at bounding box center [251, 148] width 24 height 30
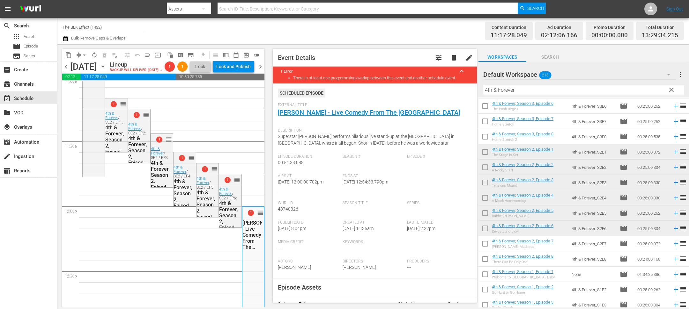
scroll to position [1430, 0]
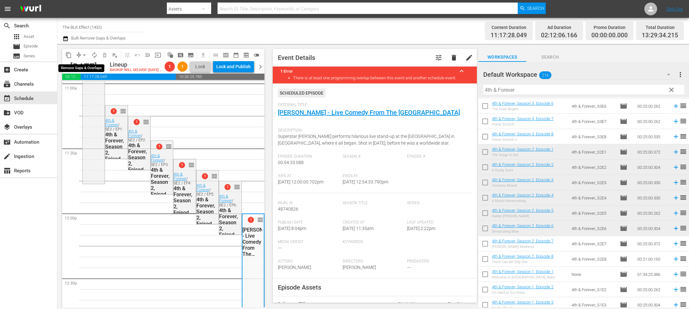
click at [86, 53] on span "arrow_drop_down" at bounding box center [84, 55] width 6 height 6
click at [86, 90] on li "Align to End of Previous Day" at bounding box center [84, 89] width 67 height 11
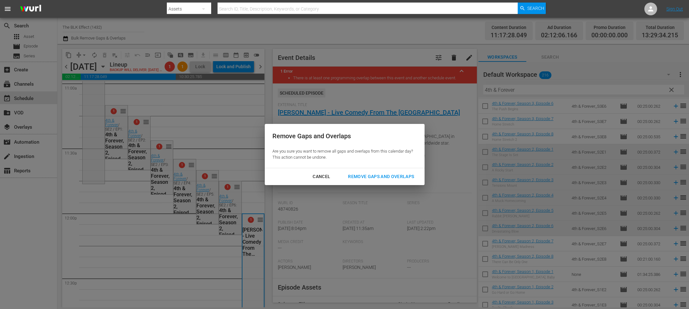
click at [339, 176] on div "Remove Gaps and Overlaps" at bounding box center [381, 177] width 76 height 8
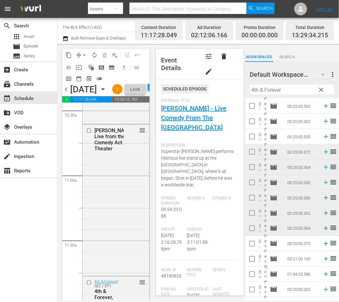
scroll to position [1354, 0]
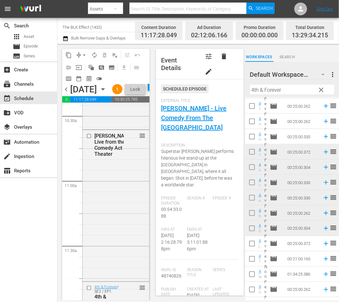
drag, startPoint x: 142, startPoint y: 208, endPoint x: 126, endPoint y: 179, distance: 33.1
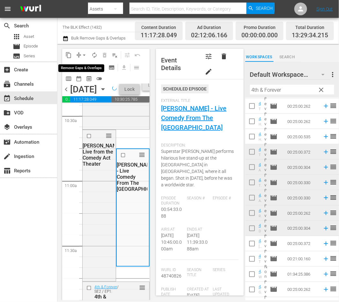
click at [85, 55] on span "arrow_drop_down" at bounding box center [84, 55] width 6 height 6
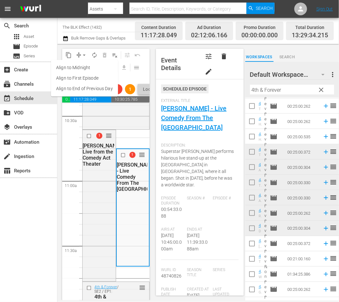
click at [82, 89] on li "Align to End of Previous Day" at bounding box center [84, 89] width 67 height 11
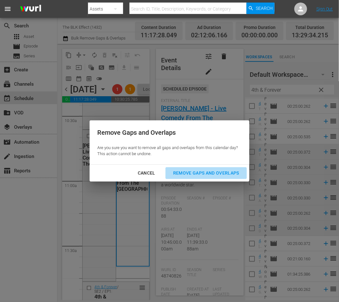
click at [234, 174] on div "Remove Gaps and Overlaps" at bounding box center [206, 173] width 76 height 8
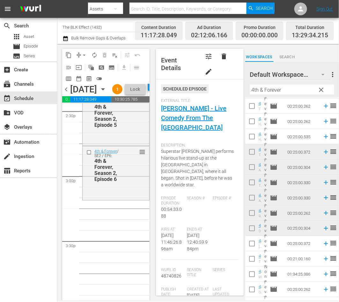
scroll to position [1882, 0]
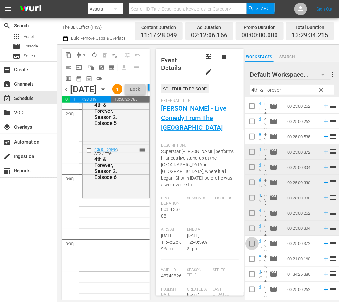
click at [249, 250] on input "checkbox" at bounding box center [251, 245] width 13 height 13
checkbox input "true"
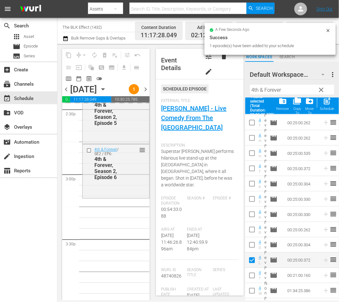
scroll to position [252, 0]
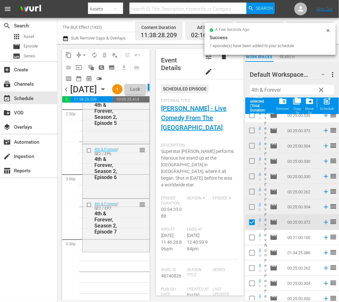
click at [254, 242] on input "checkbox" at bounding box center [251, 239] width 13 height 13
checkbox input "true"
click at [249, 261] on input "checkbox" at bounding box center [251, 254] width 13 height 13
checkbox input "true"
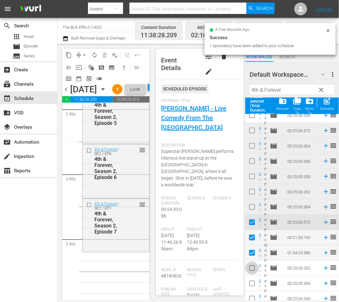
click at [251, 268] on input "checkbox" at bounding box center [251, 269] width 13 height 13
checkbox input "true"
click at [325, 110] on div "Schedule" at bounding box center [327, 109] width 14 height 4
checkbox input "false"
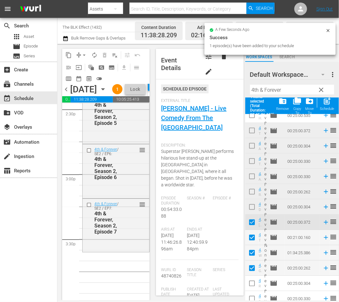
checkbox input "false"
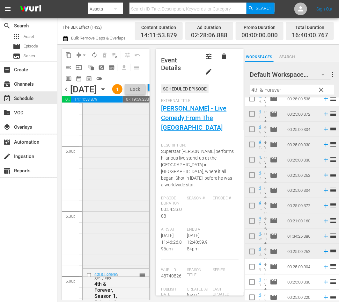
scroll to position [2087, 0]
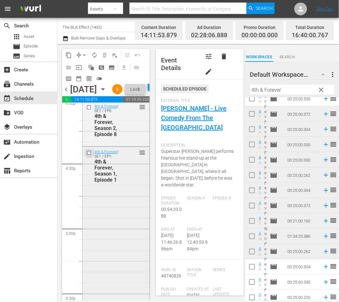
click at [89, 156] on input "checkbox" at bounding box center [89, 153] width 7 height 5
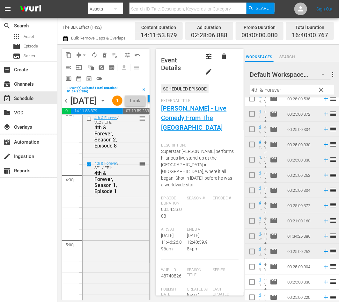
scroll to position [2193, 0]
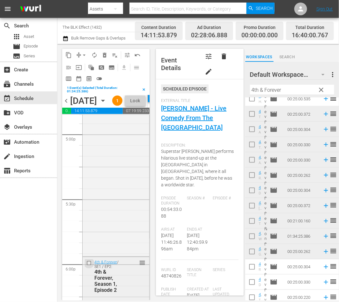
click at [87, 266] on input "checkbox" at bounding box center [89, 263] width 7 height 5
click at [103, 56] on span "delete_forever_outlined" at bounding box center [104, 55] width 6 height 6
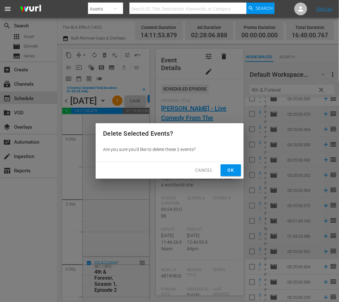
click at [231, 171] on span "Ok" at bounding box center [231, 171] width 10 height 8
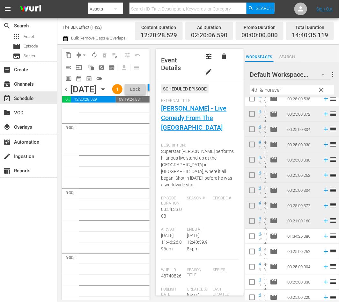
click at [267, 88] on input "4th & Forever" at bounding box center [292, 90] width 84 height 10
paste input "Everything is Both"
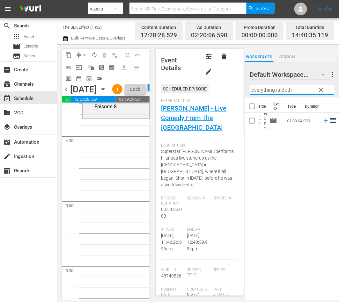
scroll to position [2054, 0]
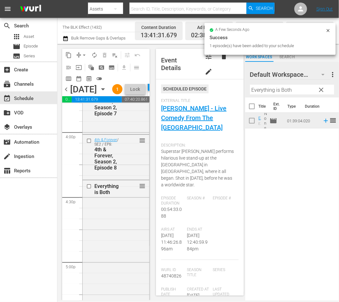
click at [265, 90] on input "Everything is Both" at bounding box center [292, 90] width 84 height 10
paste input "Most Horrible Things"
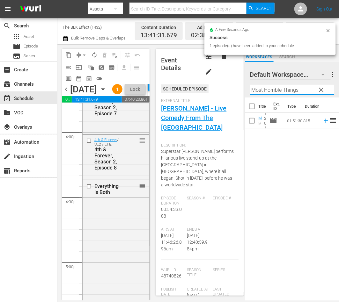
type input "Most Horrible Things"
click at [252, 125] on input "checkbox" at bounding box center [251, 121] width 13 height 13
checkbox input "true"
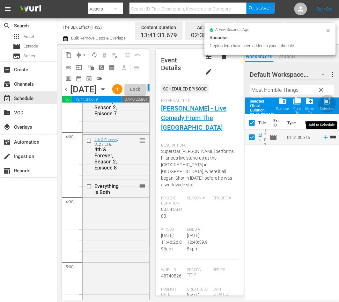
click at [330, 107] on div "Schedule" at bounding box center [327, 109] width 14 height 4
checkbox input "false"
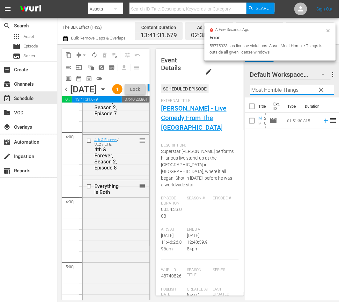
click at [277, 91] on input "Most Horrible Things" at bounding box center [292, 90] width 84 height 10
paste input "Number 37"
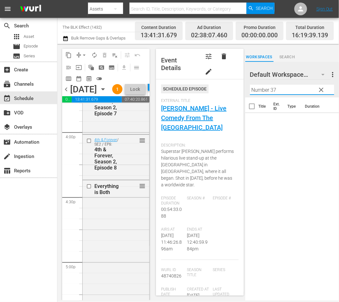
click at [262, 92] on input "Number 37" at bounding box center [292, 90] width 84 height 10
paste input "Range Runners"
type input "Range Runners"
click at [250, 118] on input "checkbox" at bounding box center [251, 121] width 13 height 13
checkbox input "true"
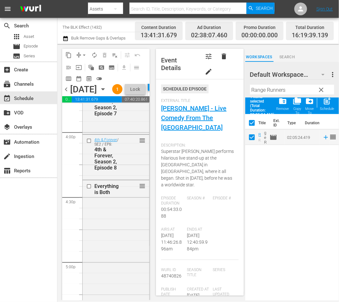
click at [326, 106] on div "post_add Schedule" at bounding box center [327, 104] width 14 height 14
checkbox input "false"
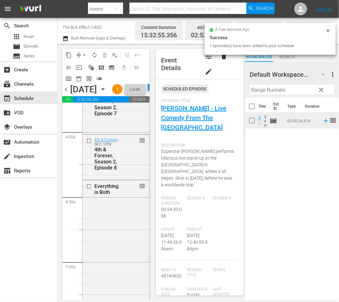
click at [260, 90] on input "Range Runners" at bounding box center [292, 90] width 84 height 10
paste input "eversion"
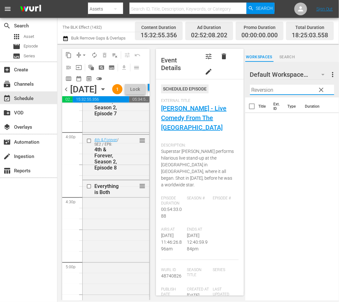
click at [265, 92] on input "Reversion" at bounding box center [292, 90] width 84 height 10
paste input "Skin In The Game"
type input "Skin In The Game"
click at [253, 120] on input "checkbox" at bounding box center [251, 121] width 13 height 13
checkbox input "true"
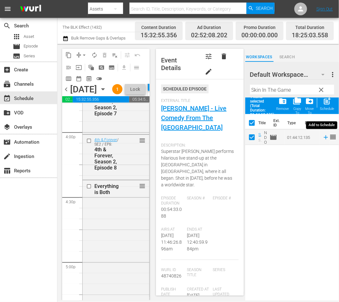
click at [332, 108] on div "Schedule" at bounding box center [327, 109] width 14 height 4
checkbox input "false"
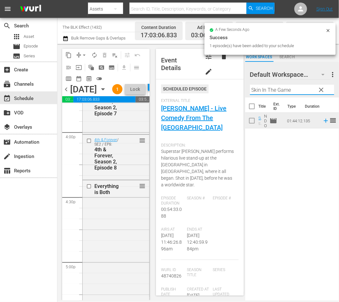
click at [291, 88] on input "Skin In The Game" at bounding box center [292, 90] width 84 height 10
paste input "nipes"
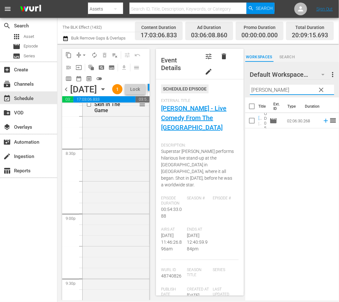
scroll to position [2623, 0]
type input "Snipes"
click at [253, 122] on input "checkbox" at bounding box center [251, 121] width 13 height 13
checkbox input "true"
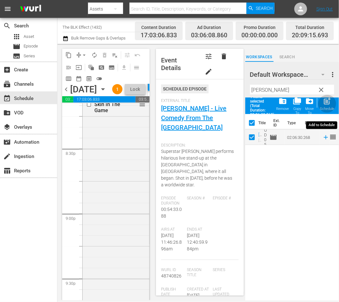
click at [326, 110] on div "Schedule" at bounding box center [327, 109] width 14 height 4
checkbox input "false"
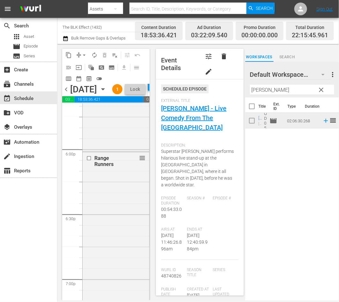
scroll to position [2773, 0]
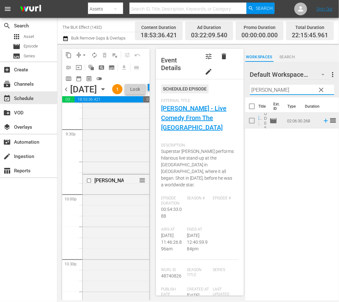
click at [274, 90] on input "Snipes" at bounding box center [292, 90] width 84 height 10
paste input "Everything is Both"
type input "Everything is Both"
click at [249, 121] on input "checkbox" at bounding box center [251, 121] width 13 height 13
checkbox input "true"
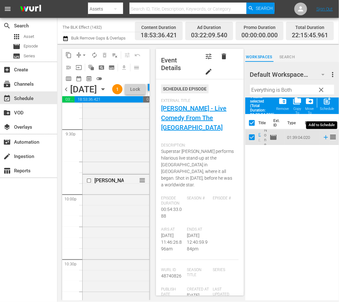
click at [326, 108] on div "Schedule" at bounding box center [327, 109] width 14 height 4
checkbox input "false"
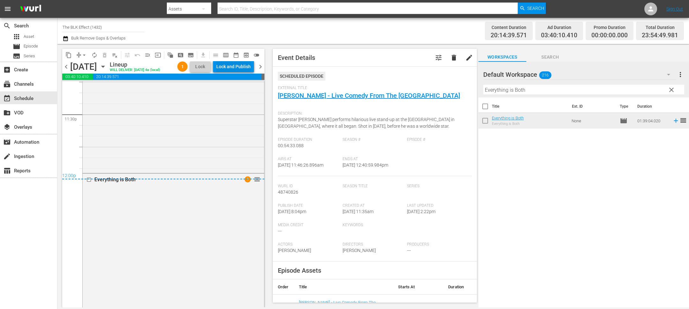
scroll to position [3023, 0]
click at [246, 63] on div "Lock and Publish" at bounding box center [233, 66] width 34 height 11
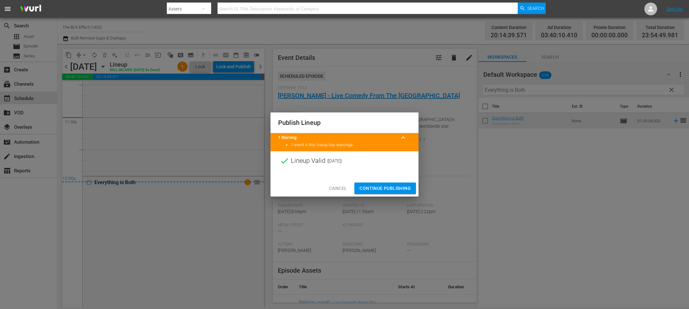
click at [339, 188] on span "Continue Publishing" at bounding box center [385, 189] width 51 height 8
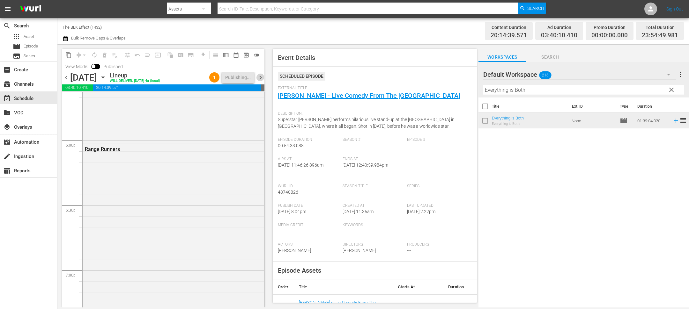
click at [263, 80] on span "chevron_right" at bounding box center [261, 78] width 8 height 8
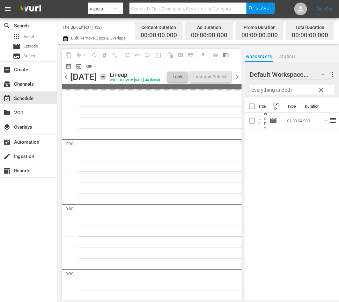
click at [107, 80] on icon "button" at bounding box center [103, 76] width 7 height 7
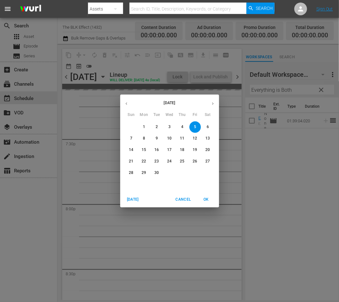
click at [125, 105] on icon "button" at bounding box center [126, 103] width 5 height 5
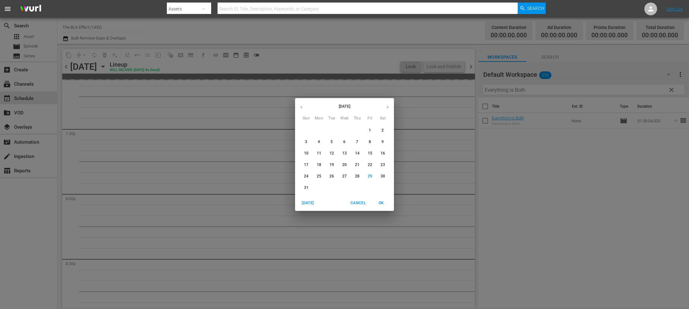
click at [339, 207] on button "Cancel" at bounding box center [358, 203] width 20 height 11
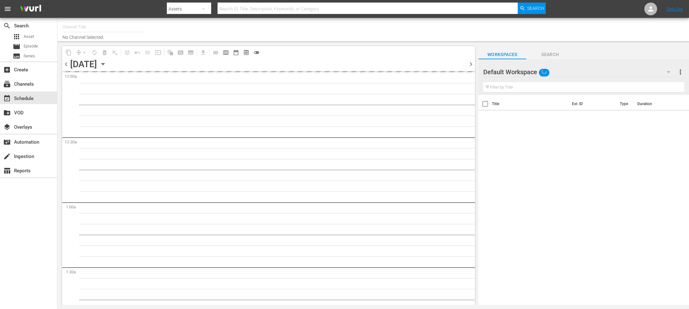
type input "The BLK Effect (1432)"
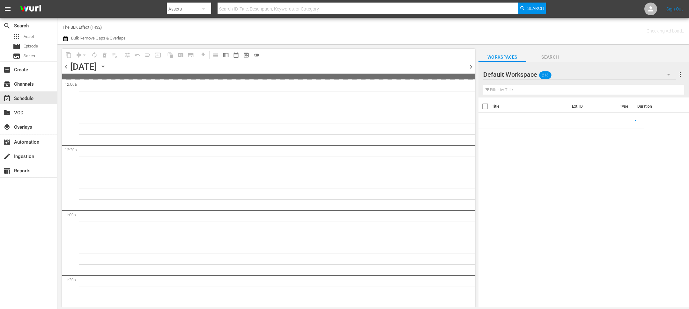
click at [107, 65] on icon "button" at bounding box center [103, 66] width 7 height 7
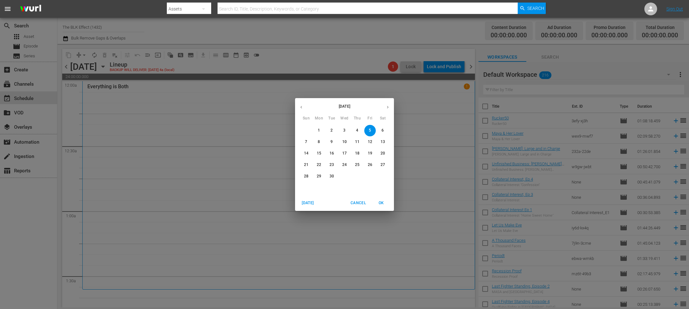
click at [317, 127] on button "1" at bounding box center [318, 130] width 11 height 11
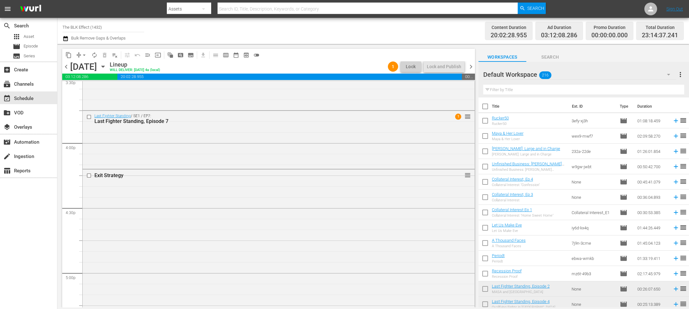
scroll to position [2040, 0]
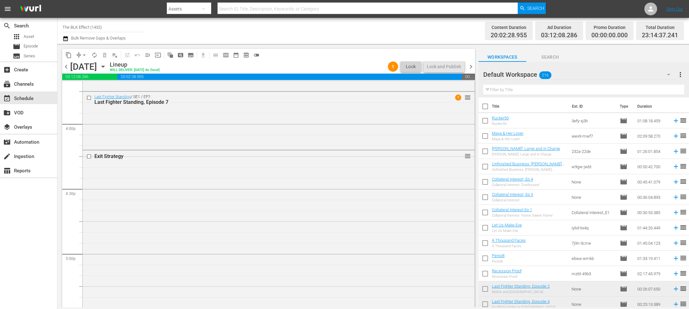
click at [472, 69] on span "chevron_right" at bounding box center [471, 67] width 8 height 8
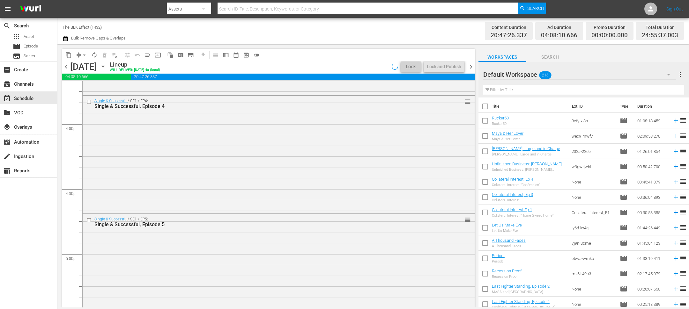
scroll to position [1910, 0]
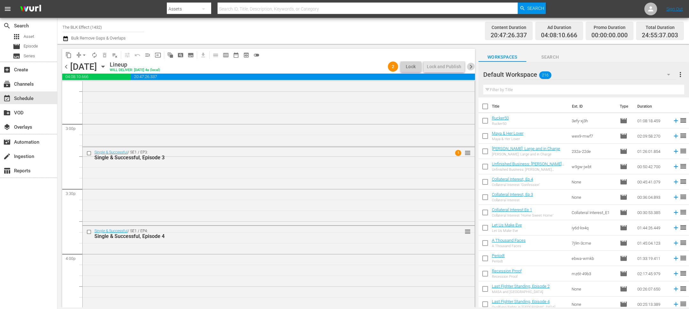
click at [472, 69] on span "chevron_right" at bounding box center [471, 67] width 8 height 8
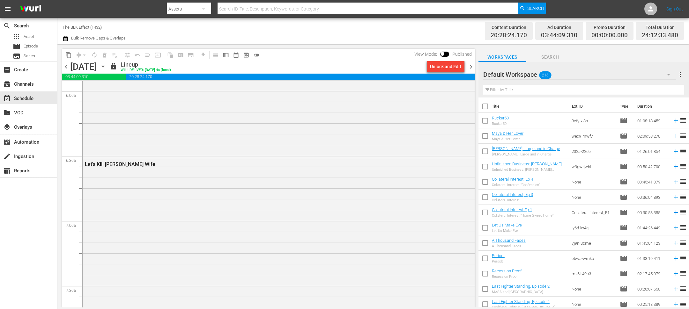
scroll to position [71, 0]
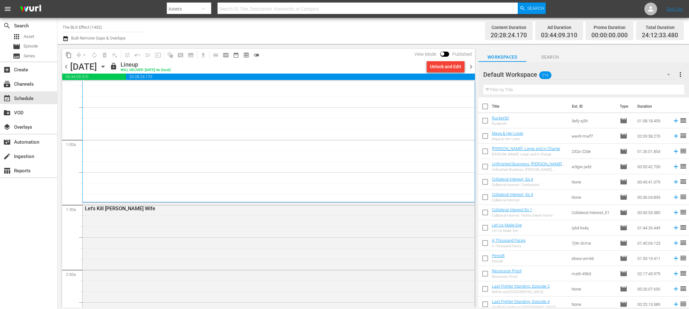
click at [471, 65] on span "chevron_right" at bounding box center [471, 67] width 8 height 8
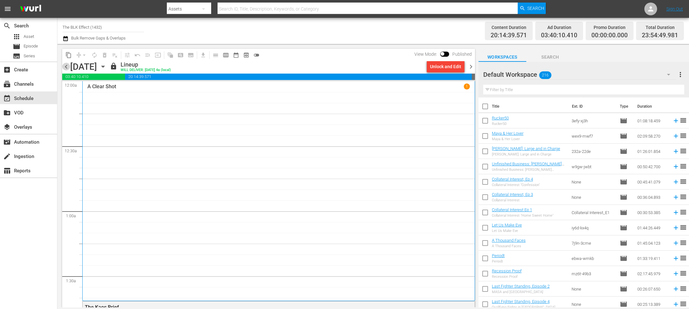
click at [67, 66] on span "chevron_left" at bounding box center [66, 67] width 8 height 8
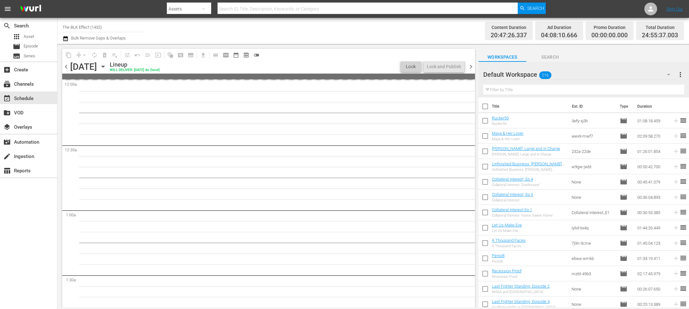
click at [67, 66] on span "chevron_left" at bounding box center [66, 67] width 8 height 8
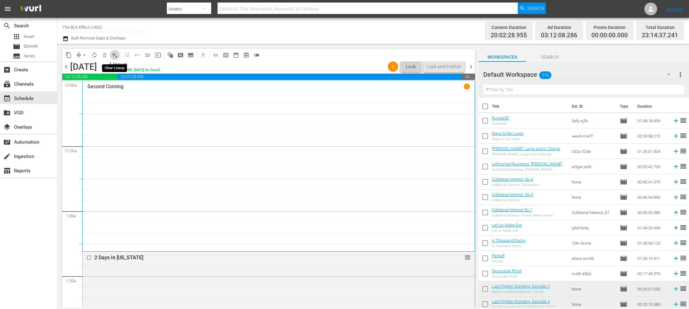
click at [114, 55] on span "playlist_remove_outlined" at bounding box center [115, 55] width 6 height 6
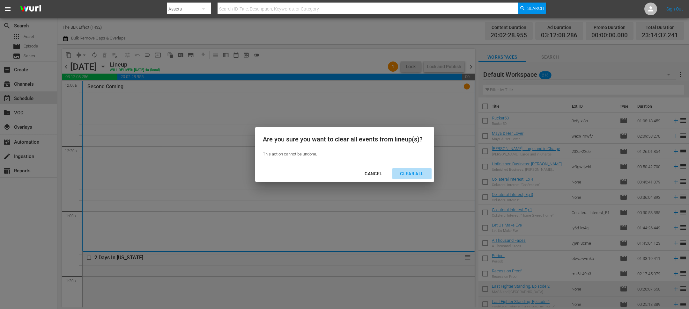
click at [413, 177] on div "Clear All" at bounding box center [412, 174] width 34 height 8
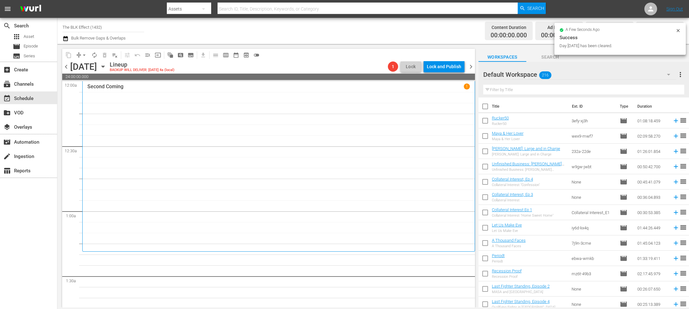
click at [472, 67] on span "chevron_right" at bounding box center [471, 67] width 8 height 8
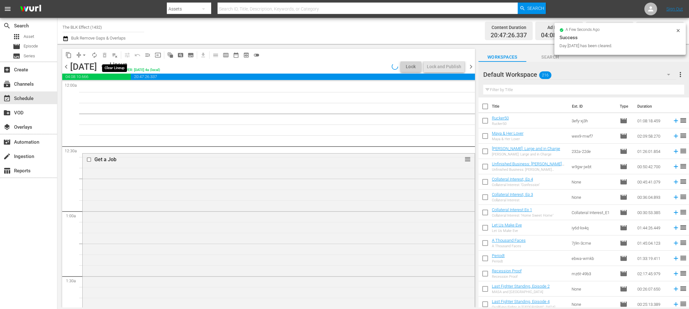
click at [116, 56] on span "playlist_remove_outlined" at bounding box center [115, 55] width 6 height 6
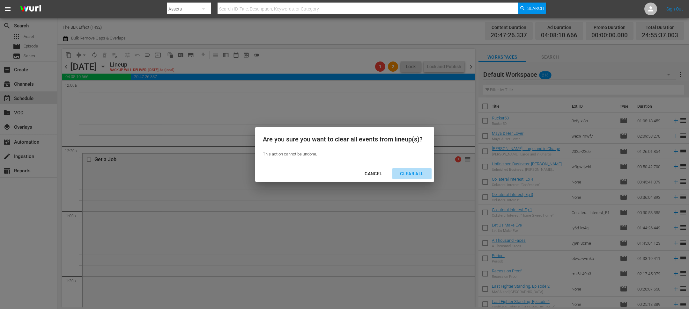
click at [418, 174] on div "Clear All" at bounding box center [412, 174] width 34 height 8
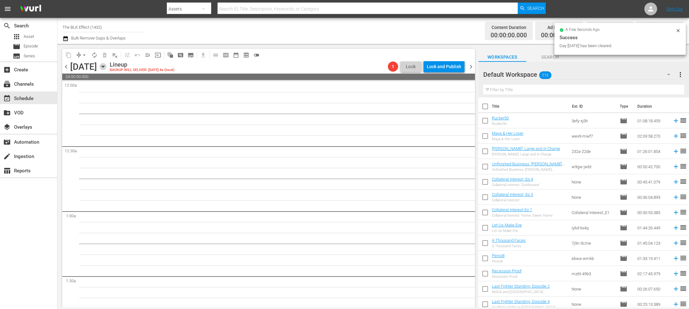
click at [107, 66] on icon "button" at bounding box center [103, 66] width 7 height 7
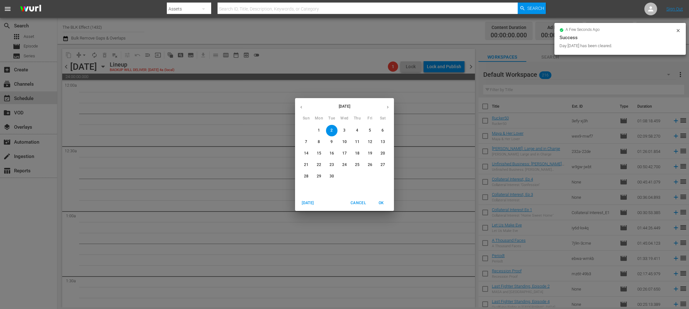
click at [301, 111] on button "button" at bounding box center [301, 107] width 12 height 12
click at [318, 177] on p "25" at bounding box center [319, 176] width 4 height 5
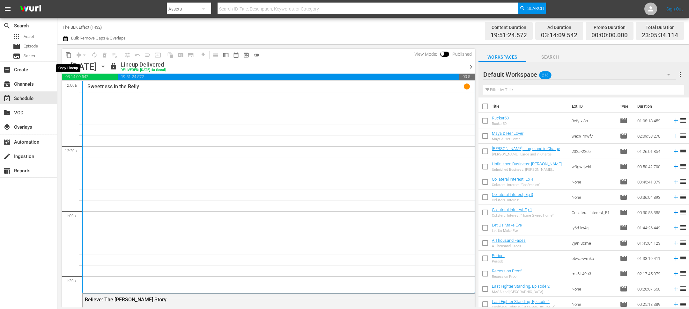
click at [67, 56] on span "content_copy" at bounding box center [68, 55] width 6 height 6
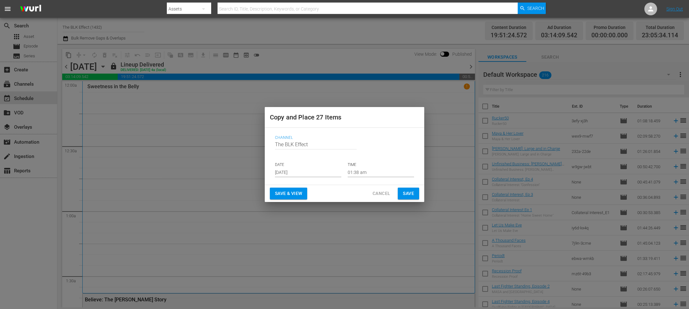
click at [282, 174] on input "Aug 31st 2025" at bounding box center [308, 173] width 66 height 10
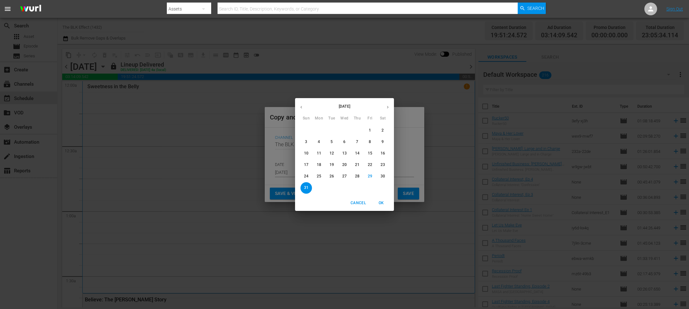
click at [393, 105] on button "button" at bounding box center [388, 107] width 12 height 12
click at [321, 131] on span "1" at bounding box center [318, 130] width 11 height 5
type input "Sep 1st 2025"
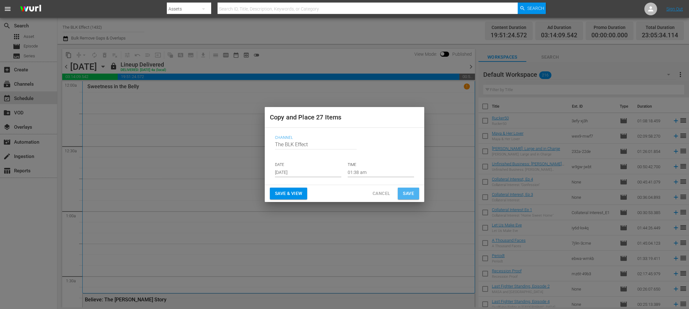
click at [409, 193] on span "Save" at bounding box center [408, 194] width 11 height 8
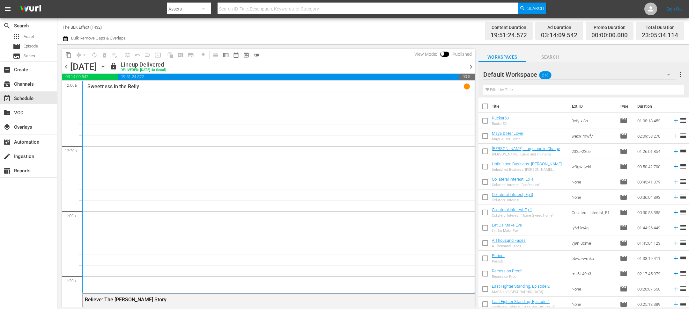
click at [472, 66] on span "chevron_right" at bounding box center [471, 67] width 8 height 8
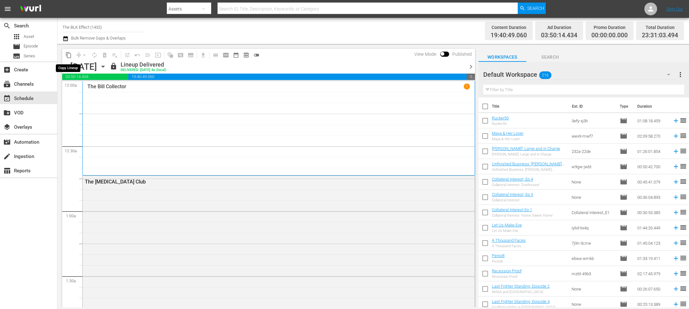
click at [70, 56] on span "content_copy" at bounding box center [68, 55] width 6 height 6
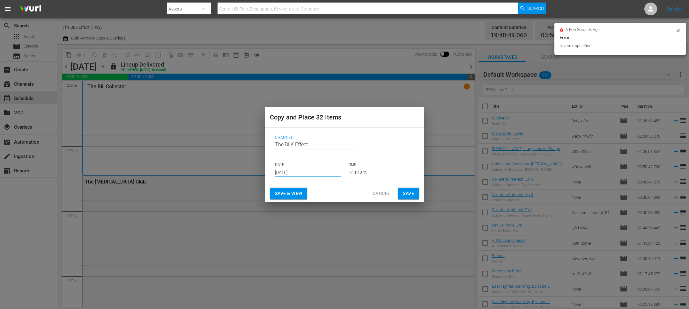
click at [287, 170] on input "Aug 31st 2025" at bounding box center [308, 173] width 66 height 10
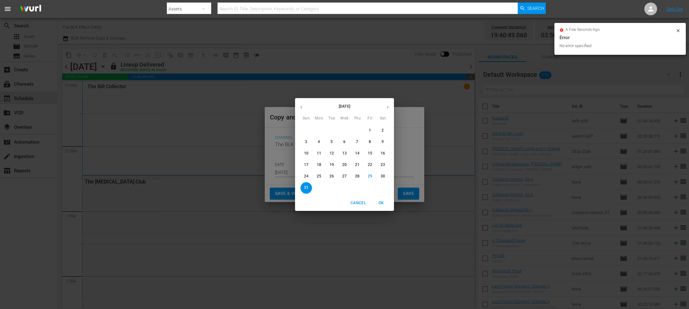
click at [390, 111] on button "button" at bounding box center [388, 107] width 12 height 12
click at [329, 129] on span "2" at bounding box center [331, 130] width 11 height 5
type input "Sep 2nd 2025"
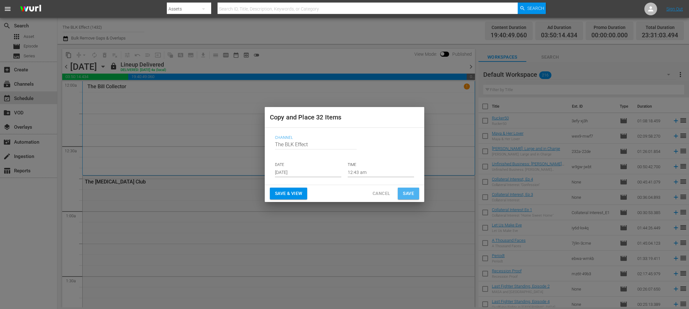
click at [419, 194] on button "Save" at bounding box center [408, 194] width 21 height 12
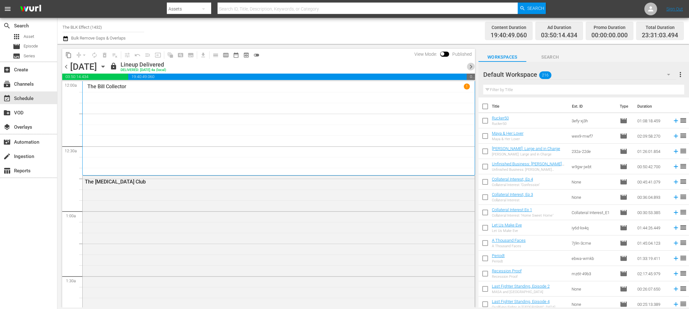
click at [469, 66] on span "chevron_right" at bounding box center [471, 67] width 8 height 8
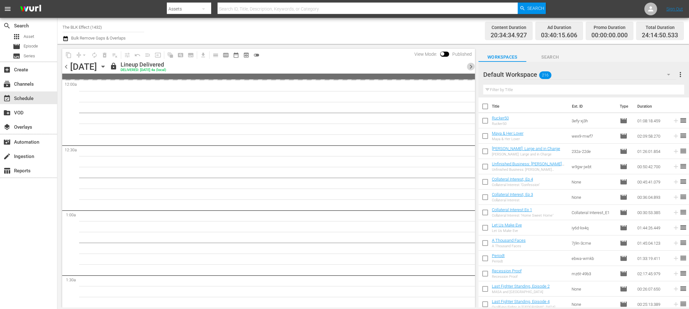
click at [471, 66] on span "chevron_right" at bounding box center [471, 67] width 8 height 8
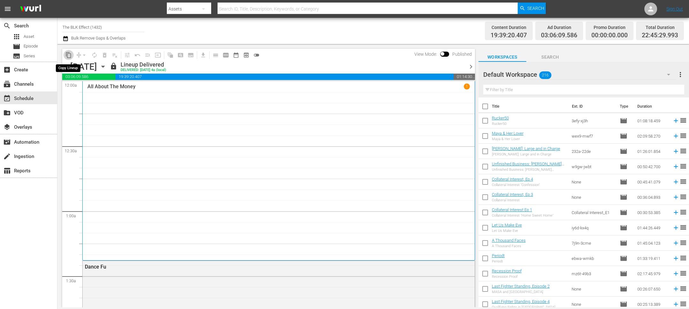
click at [68, 55] on span "content_copy" at bounding box center [68, 55] width 6 height 6
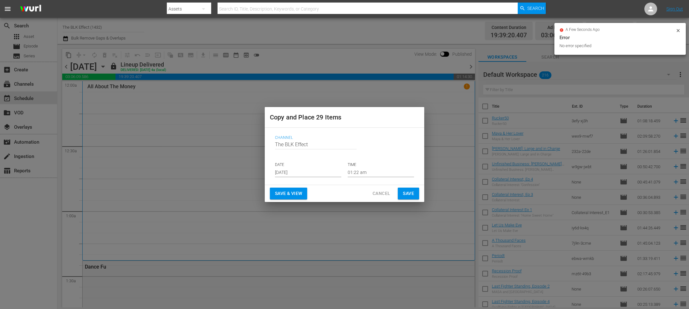
click at [295, 177] on input "Aug 31st 2025" at bounding box center [308, 173] width 66 height 10
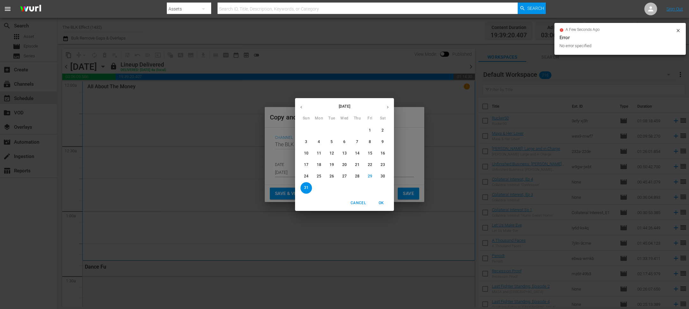
click at [390, 108] on icon "button" at bounding box center [387, 107] width 5 height 5
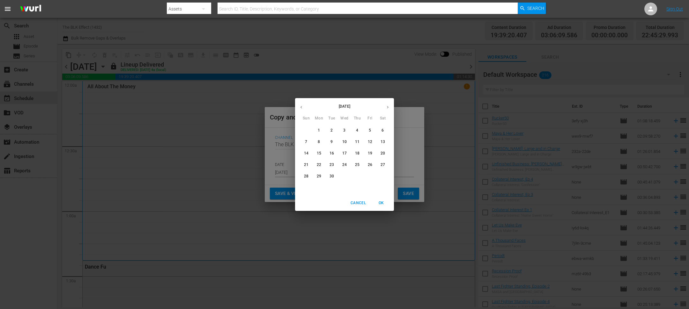
click at [373, 131] on span "5" at bounding box center [369, 130] width 11 height 5
type input "Sep 5th 2025"
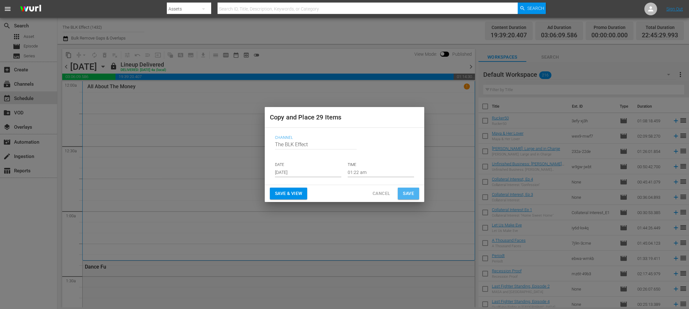
click at [405, 191] on span "Save" at bounding box center [408, 194] width 11 height 8
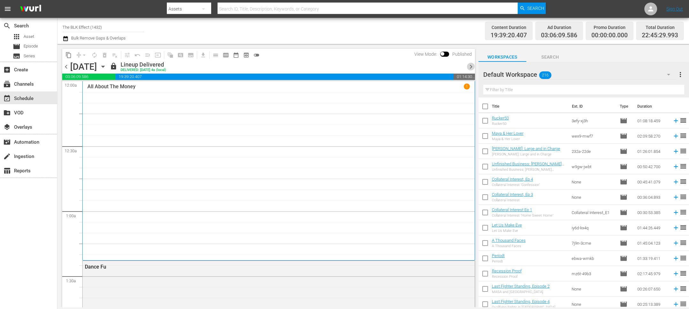
click at [470, 66] on span "chevron_right" at bounding box center [471, 67] width 8 height 8
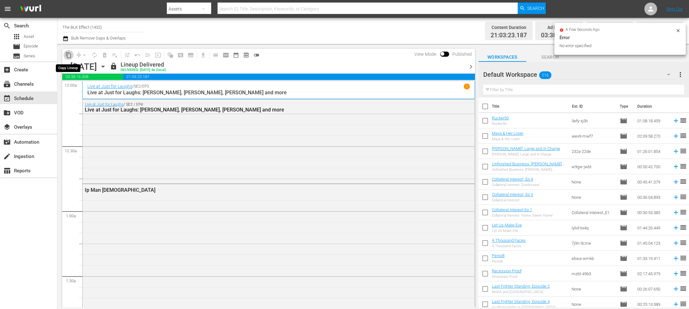
click at [69, 55] on span "content_copy" at bounding box center [68, 55] width 6 height 6
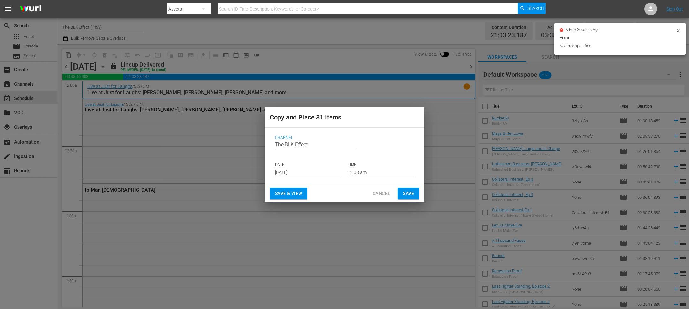
click at [278, 169] on input "Aug 31st 2025" at bounding box center [308, 173] width 66 height 10
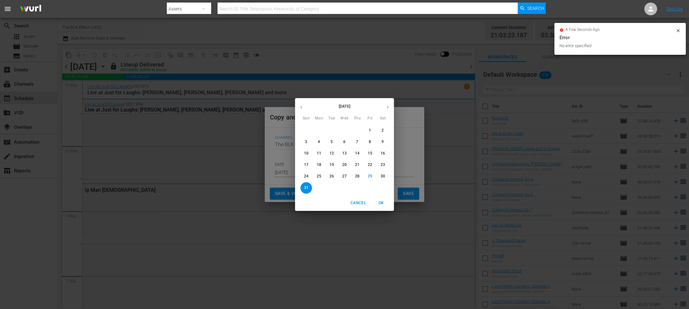
click at [392, 106] on button "button" at bounding box center [388, 107] width 12 height 12
click at [384, 131] on span "6" at bounding box center [382, 130] width 11 height 5
type input "Sep 6th 2025"
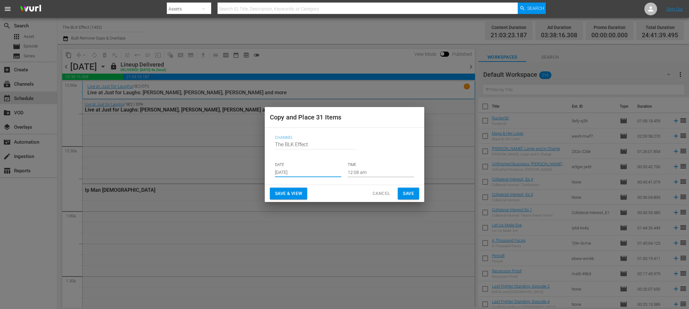
click at [412, 195] on span "Save" at bounding box center [408, 194] width 11 height 8
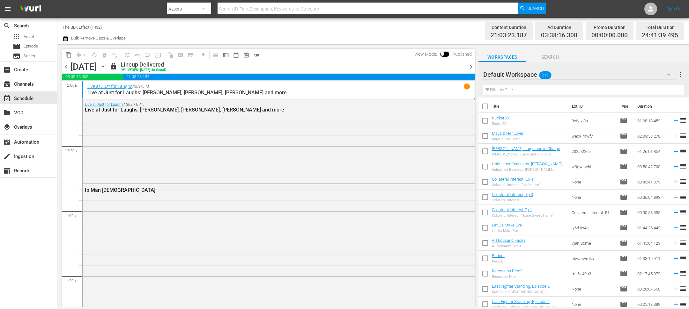
click at [475, 70] on div "content_copy compress arrow_drop_down autorenew_outlined delete_forever_outline…" at bounding box center [266, 176] width 419 height 264
click at [472, 67] on span "chevron_right" at bounding box center [471, 67] width 8 height 8
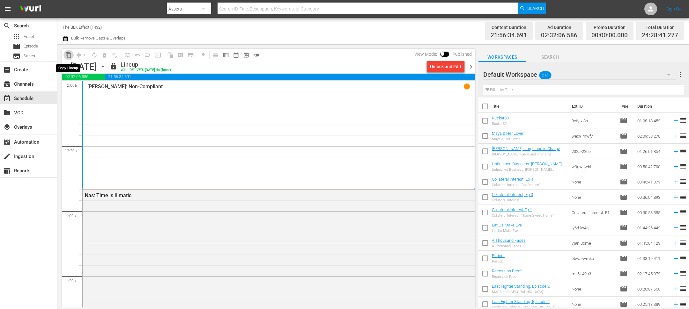
click at [70, 56] on span "content_copy" at bounding box center [68, 55] width 6 height 6
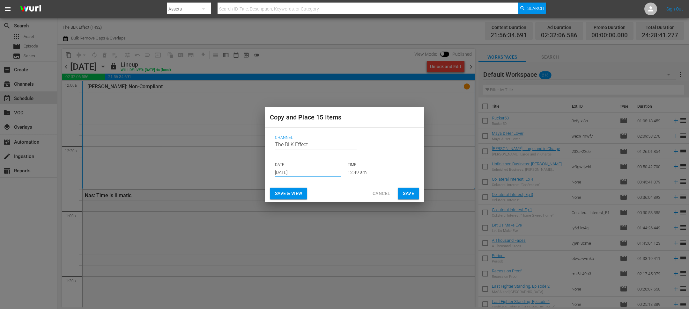
click at [282, 171] on input "Aug 31st 2025" at bounding box center [308, 173] width 66 height 10
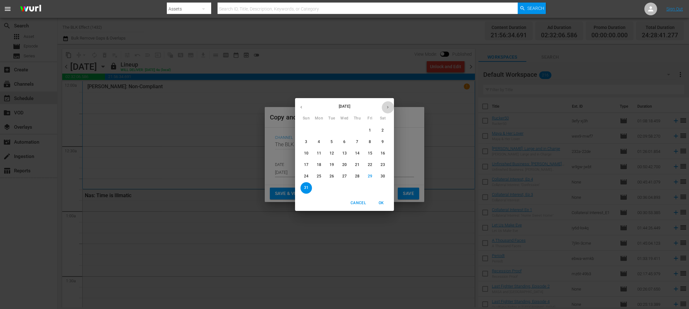
click at [386, 108] on icon "button" at bounding box center [387, 107] width 5 height 5
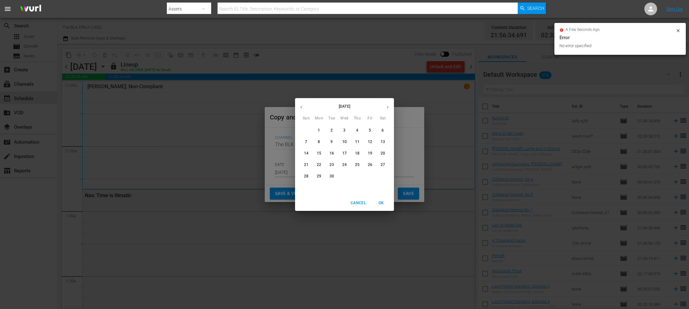
click at [304, 142] on span "7" at bounding box center [306, 141] width 11 height 5
type input "Sep 7th 2025"
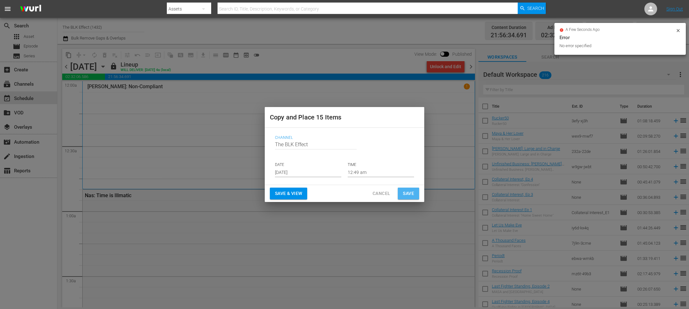
click at [405, 194] on span "Save" at bounding box center [408, 194] width 11 height 8
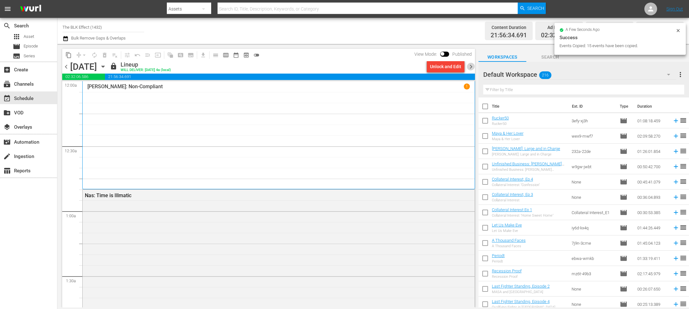
click at [470, 67] on span "chevron_right" at bounding box center [471, 67] width 8 height 8
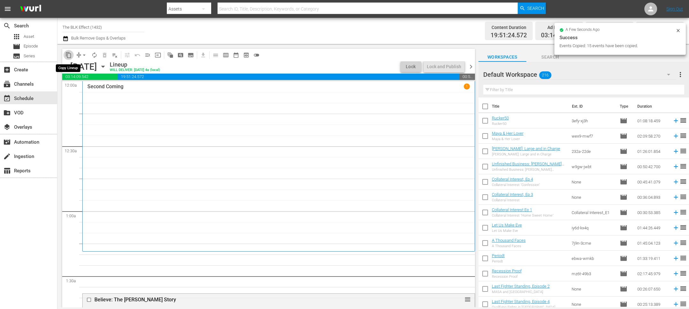
click at [69, 56] on span "content_copy" at bounding box center [68, 55] width 6 height 6
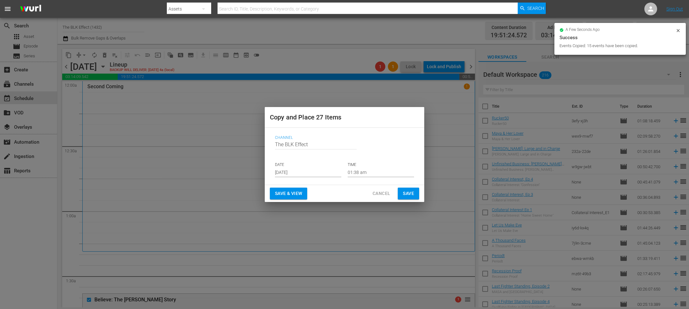
click at [291, 173] on input "Aug 31st 2025" at bounding box center [308, 173] width 66 height 10
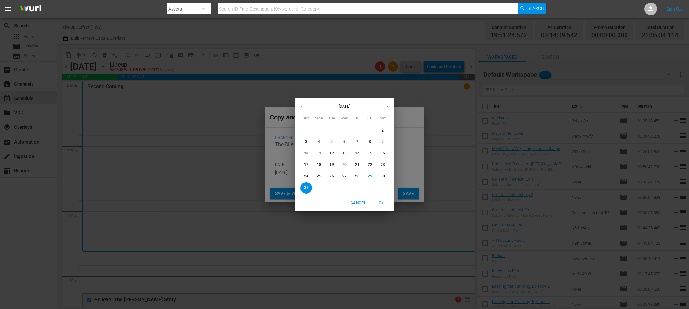
click at [391, 109] on button "button" at bounding box center [388, 107] width 12 height 12
click at [361, 206] on span "Cancel" at bounding box center [358, 203] width 15 height 7
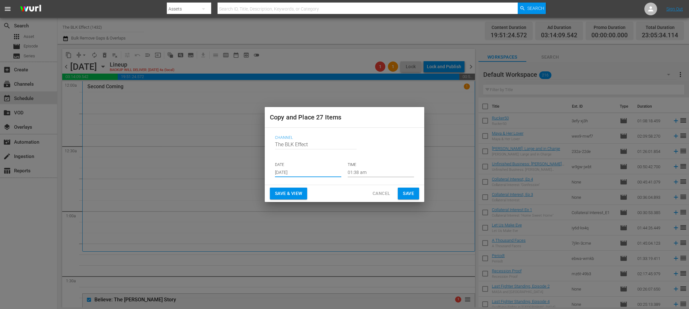
click at [375, 193] on span "Cancel" at bounding box center [382, 194] width 18 height 8
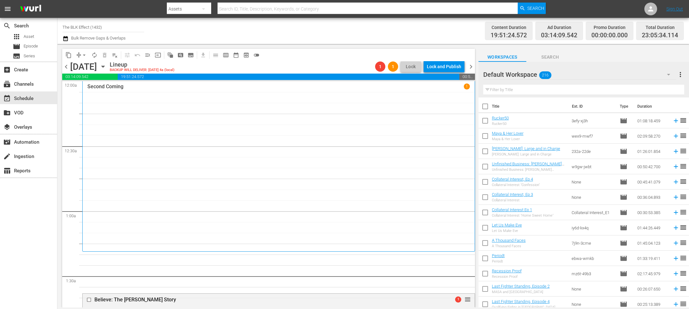
click at [67, 39] on icon "button" at bounding box center [66, 39] width 6 height 8
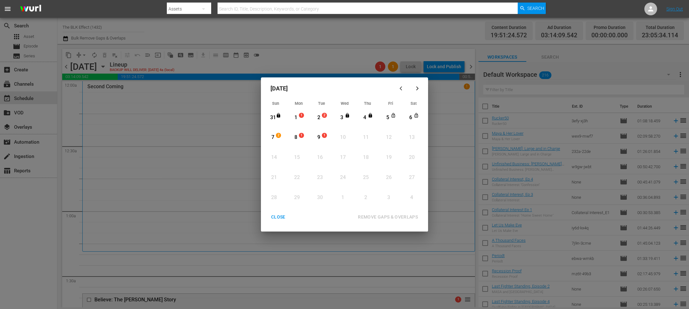
click at [303, 117] on span "1" at bounding box center [301, 115] width 4 height 5
click at [320, 138] on div "9" at bounding box center [319, 137] width 8 height 7
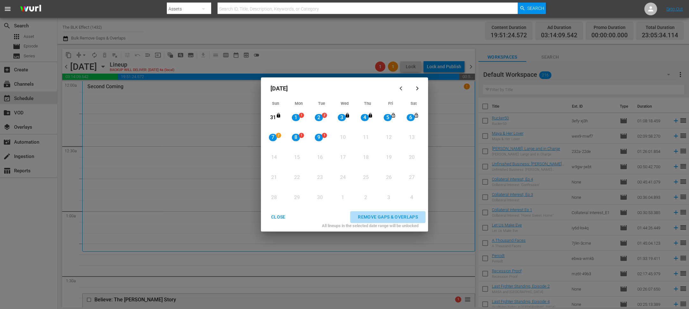
click at [398, 216] on div "REMOVE GAPS & OVERLAPS" at bounding box center [388, 217] width 70 height 8
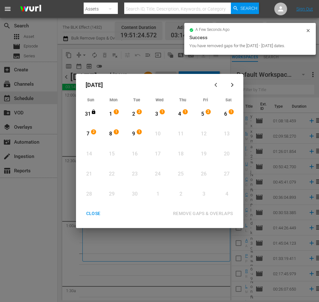
click at [89, 215] on div "CLOSE" at bounding box center [93, 214] width 25 height 8
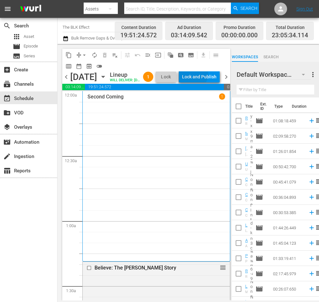
click at [208, 75] on div "Lock and Publish" at bounding box center [199, 76] width 34 height 11
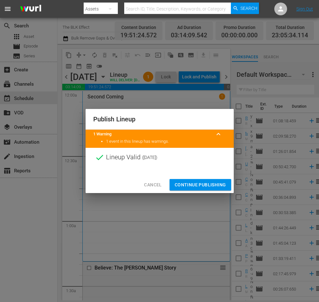
click at [215, 185] on span "Continue Publishing" at bounding box center [200, 185] width 51 height 8
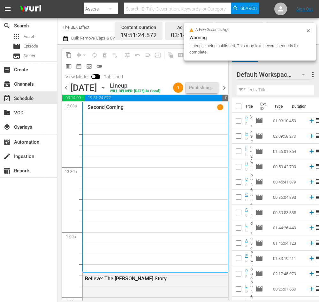
click at [225, 90] on span "chevron_right" at bounding box center [224, 88] width 8 height 8
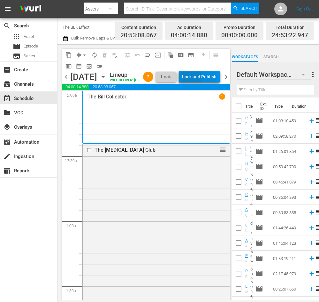
click at [199, 77] on div "Lock and Publish" at bounding box center [199, 76] width 34 height 11
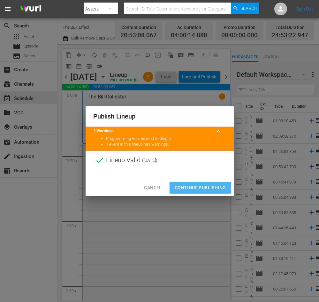
click at [223, 186] on span "Continue Publishing" at bounding box center [200, 188] width 51 height 8
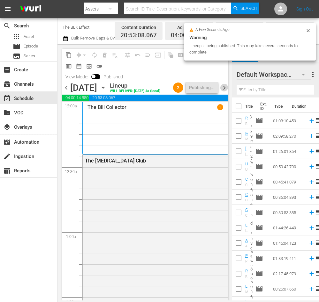
click at [225, 92] on span "chevron_right" at bounding box center [224, 88] width 8 height 8
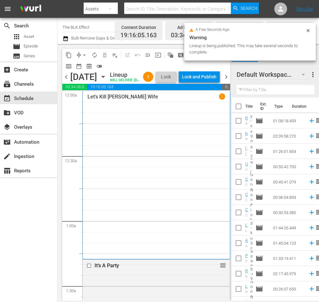
click at [214, 77] on div "Lock and Publish" at bounding box center [199, 76] width 34 height 11
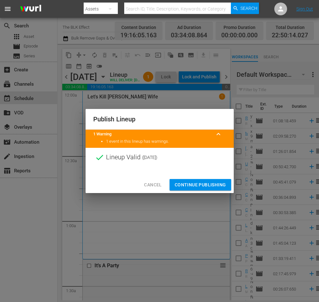
click at [214, 188] on span "Continue Publishing" at bounding box center [200, 185] width 51 height 8
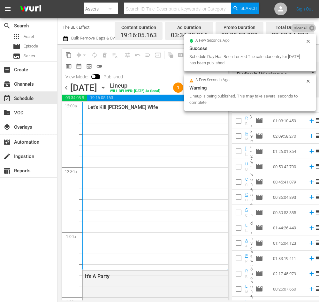
click at [313, 30] on icon at bounding box center [311, 28] width 5 height 5
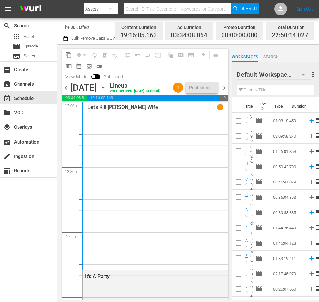
click at [226, 92] on span "chevron_right" at bounding box center [224, 88] width 8 height 8
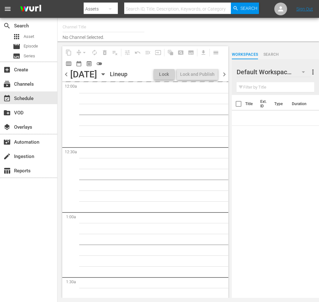
type input "The BLK Effect (1432)"
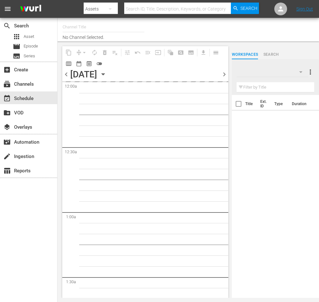
type input "The BLK Effect (1432)"
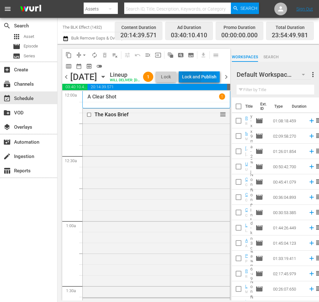
click at [200, 75] on div "Lock and Publish" at bounding box center [199, 76] width 34 height 11
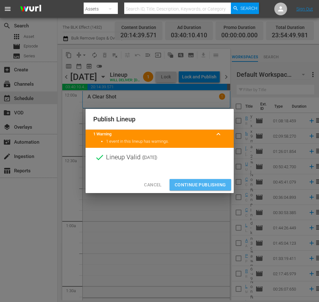
click at [209, 184] on span "Continue Publishing" at bounding box center [200, 185] width 51 height 8
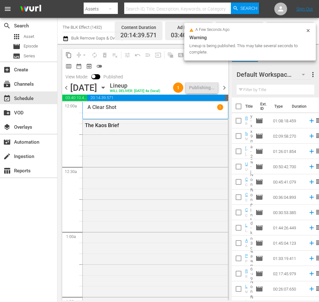
click at [227, 90] on span "chevron_right" at bounding box center [224, 88] width 8 height 8
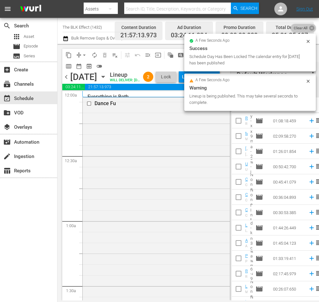
click at [313, 29] on icon at bounding box center [311, 28] width 5 height 5
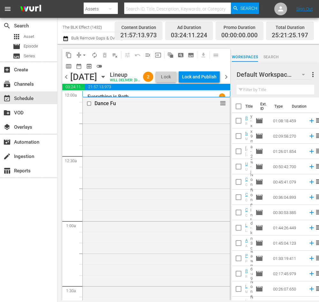
click at [203, 75] on div "Lock and Publish" at bounding box center [199, 76] width 34 height 11
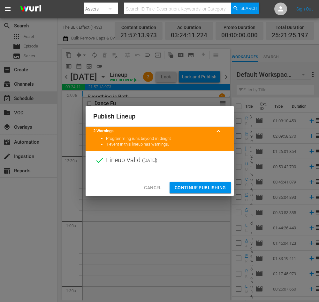
drag, startPoint x: 199, startPoint y: 186, endPoint x: 213, endPoint y: 142, distance: 46.2
click at [199, 186] on span "Continue Publishing" at bounding box center [200, 188] width 51 height 8
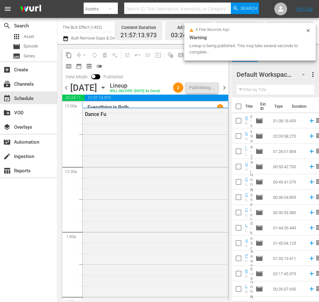
click at [225, 91] on span "chevron_right" at bounding box center [224, 88] width 8 height 8
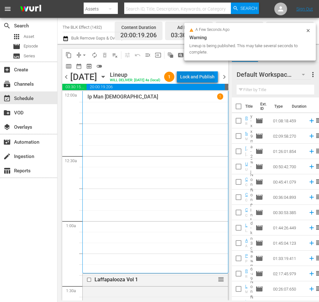
click at [206, 79] on div "Lock and Publish" at bounding box center [197, 76] width 34 height 11
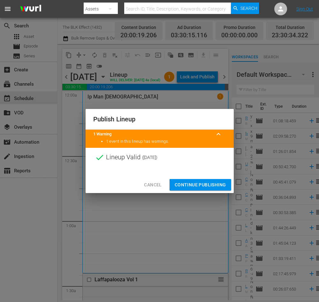
click at [209, 183] on span "Continue Publishing" at bounding box center [200, 185] width 51 height 8
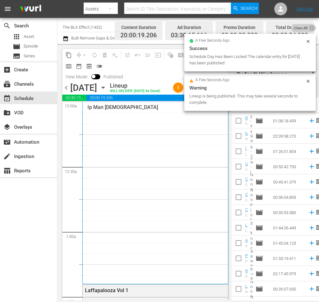
click at [299, 32] on span "Clear All" at bounding box center [301, 28] width 20 height 8
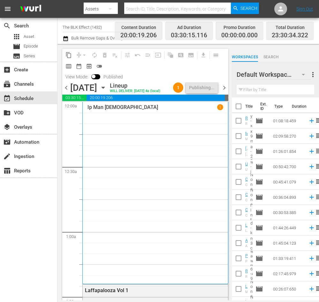
click at [225, 92] on span "chevron_right" at bounding box center [224, 88] width 8 height 8
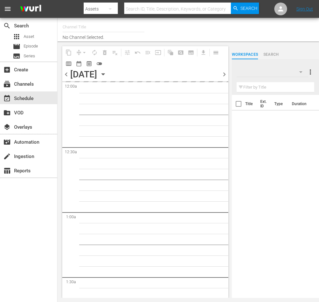
type input "The BLK Effect (1432)"
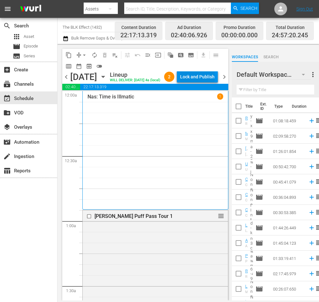
click at [207, 78] on div "Lock and Publish" at bounding box center [197, 76] width 34 height 11
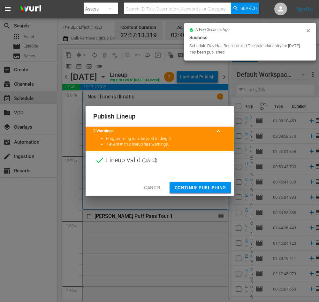
click at [207, 189] on span "Continue Publishing" at bounding box center [200, 188] width 51 height 8
